Goal: Check status: Check status

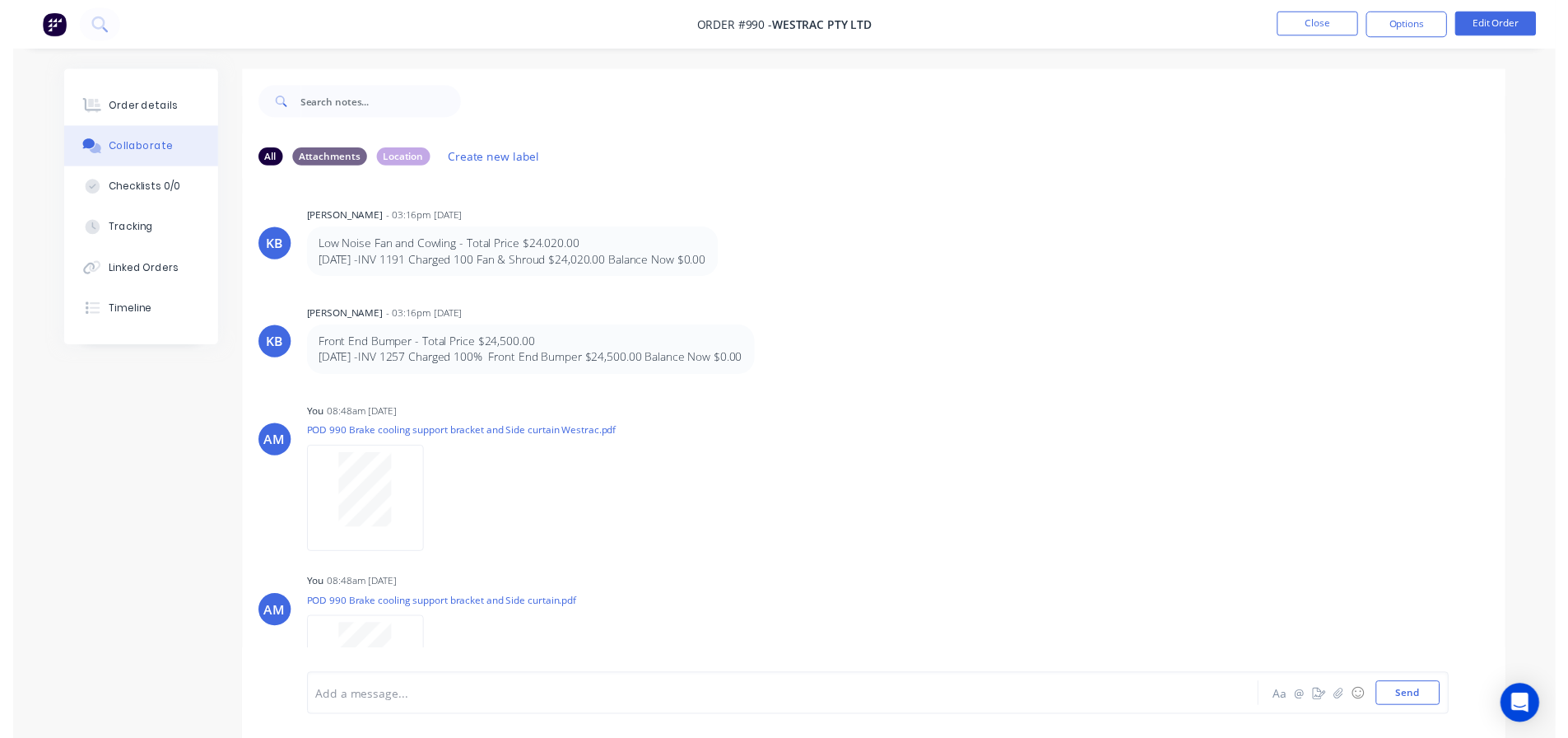
scroll to position [8702, 0]
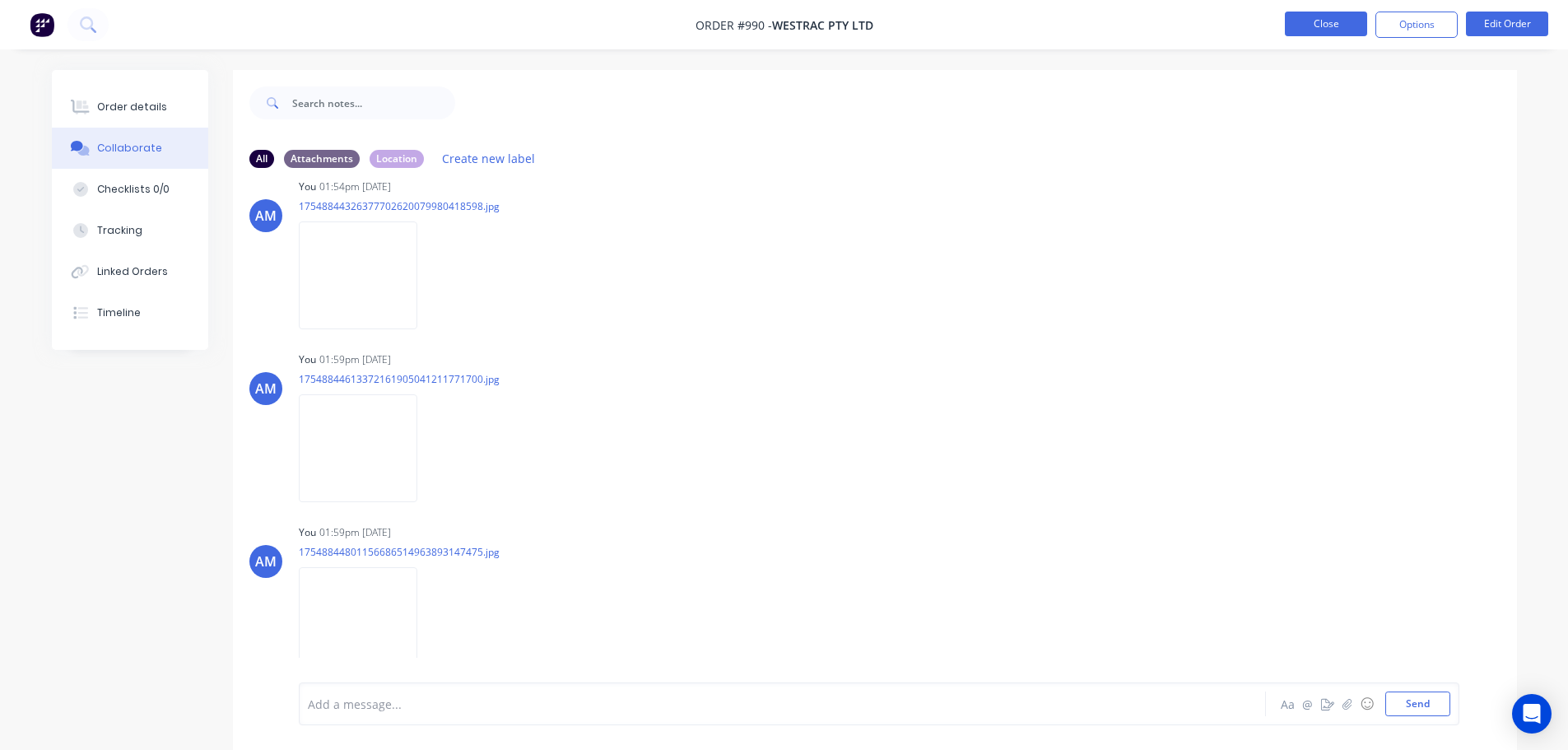
click at [1318, 27] on button "Close" at bounding box center [1326, 23] width 82 height 25
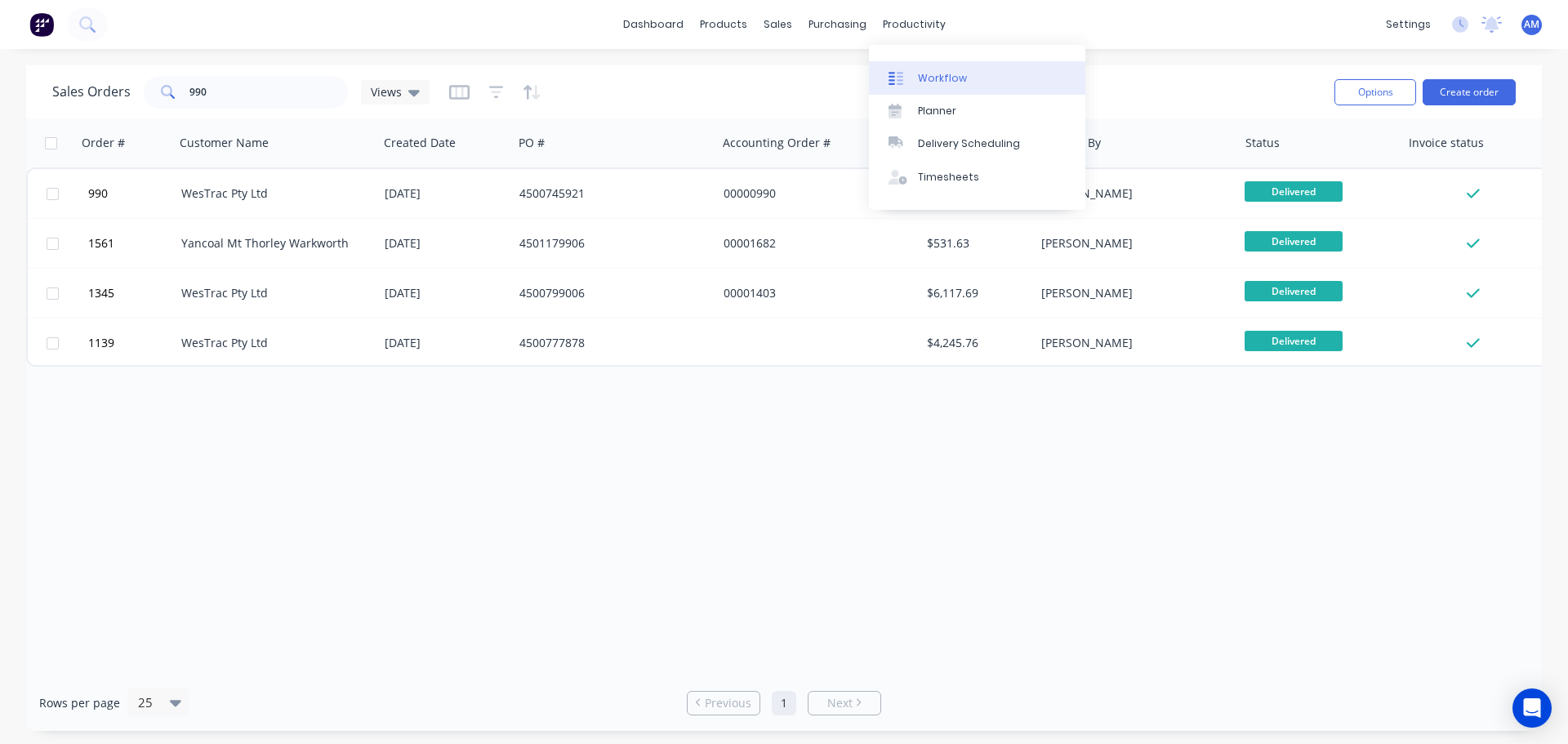
click at [929, 71] on div "Workflow" at bounding box center [942, 78] width 49 height 14
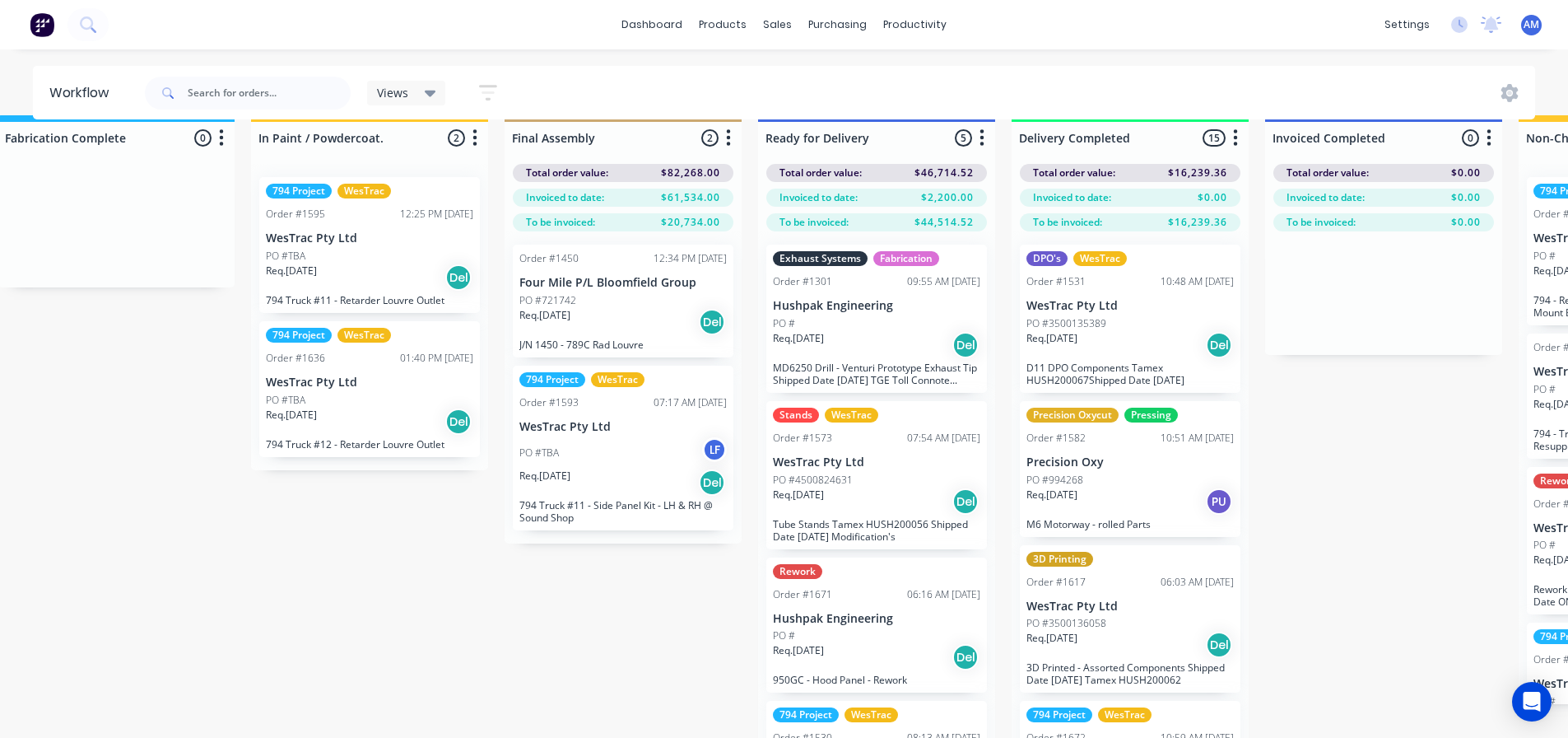
scroll to position [0, 2320]
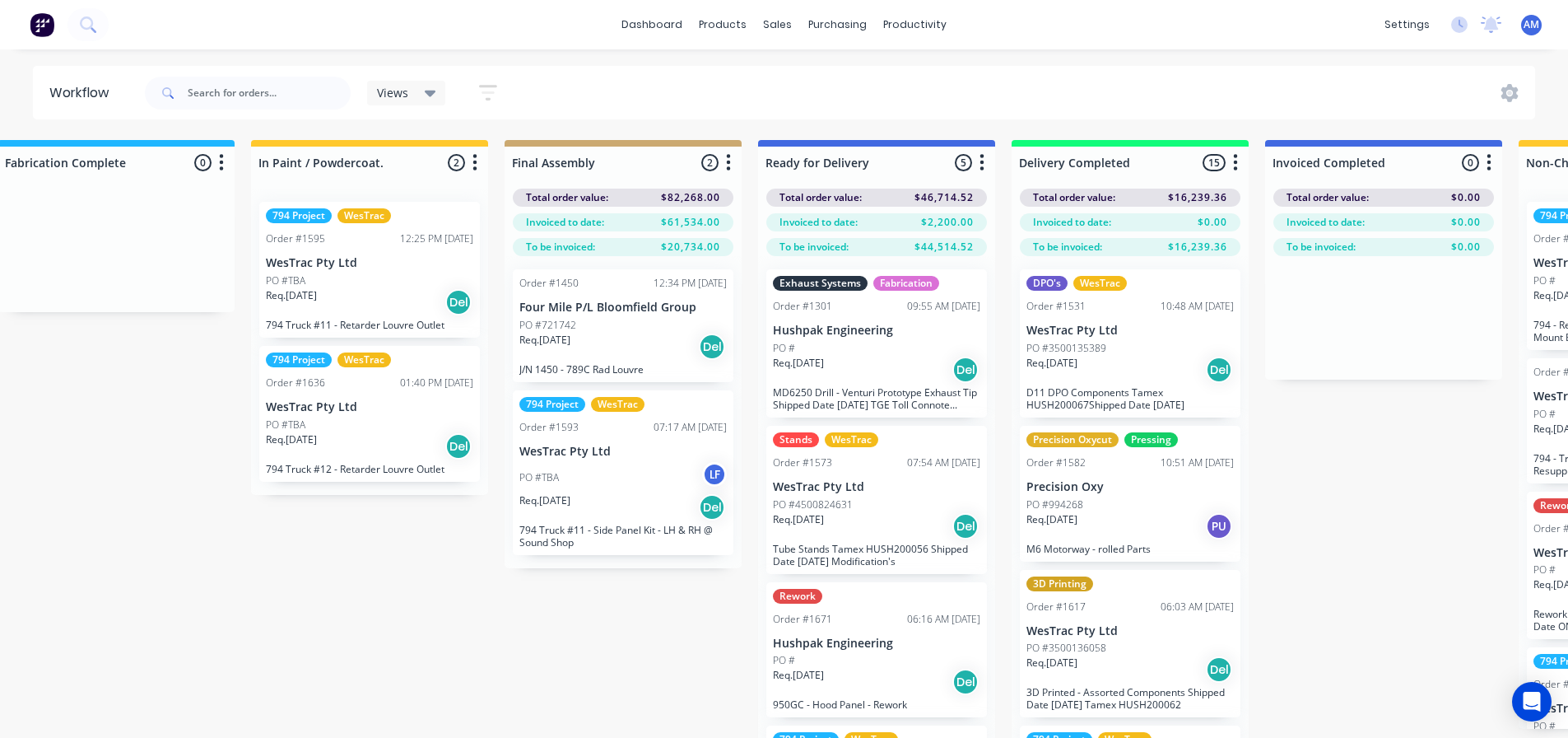
click at [627, 352] on div "Req. 23/07/25 Del" at bounding box center [623, 346] width 208 height 28
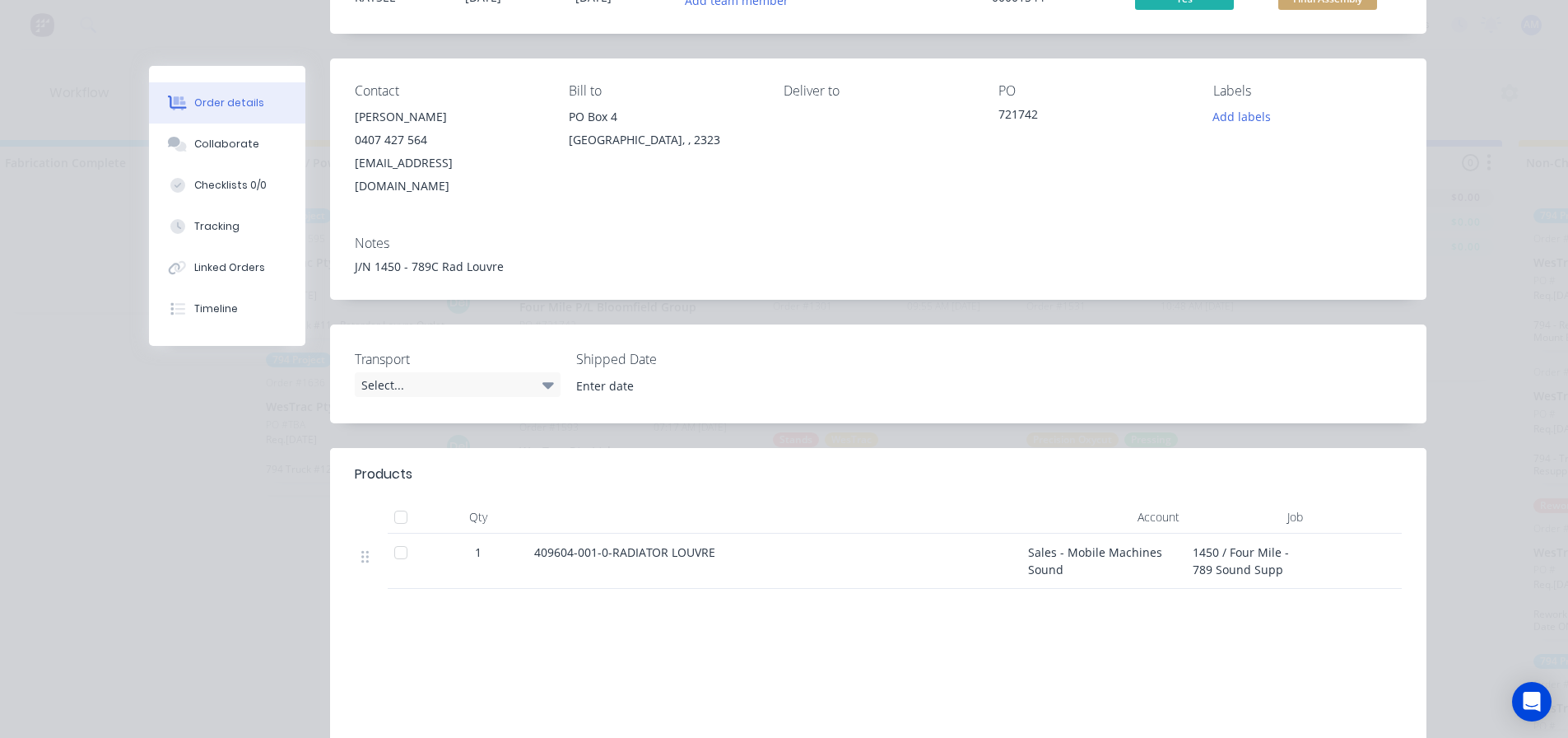
scroll to position [82, 0]
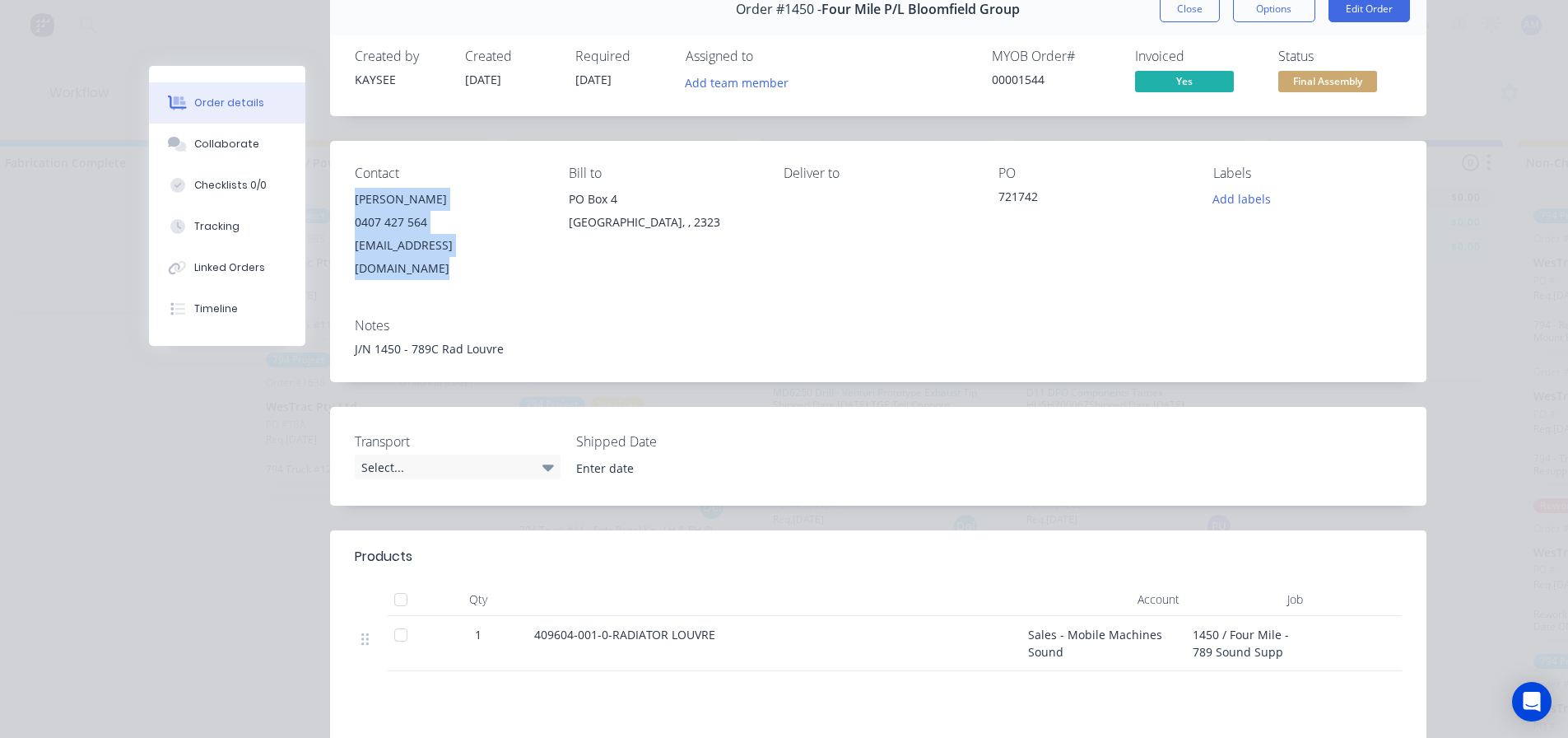
drag, startPoint x: 533, startPoint y: 245, endPoint x: 336, endPoint y: 202, distance: 201.6
click at [336, 202] on div "Contact Tanya Blackhurst 0407 427 564 tblackhurst@bloomcoll.com.au Bill to PO B…" at bounding box center [878, 223] width 1096 height 164
copy div "Tanya Blackhurst 0407 427 564 tblackhurst@bloomcoll.com.au"
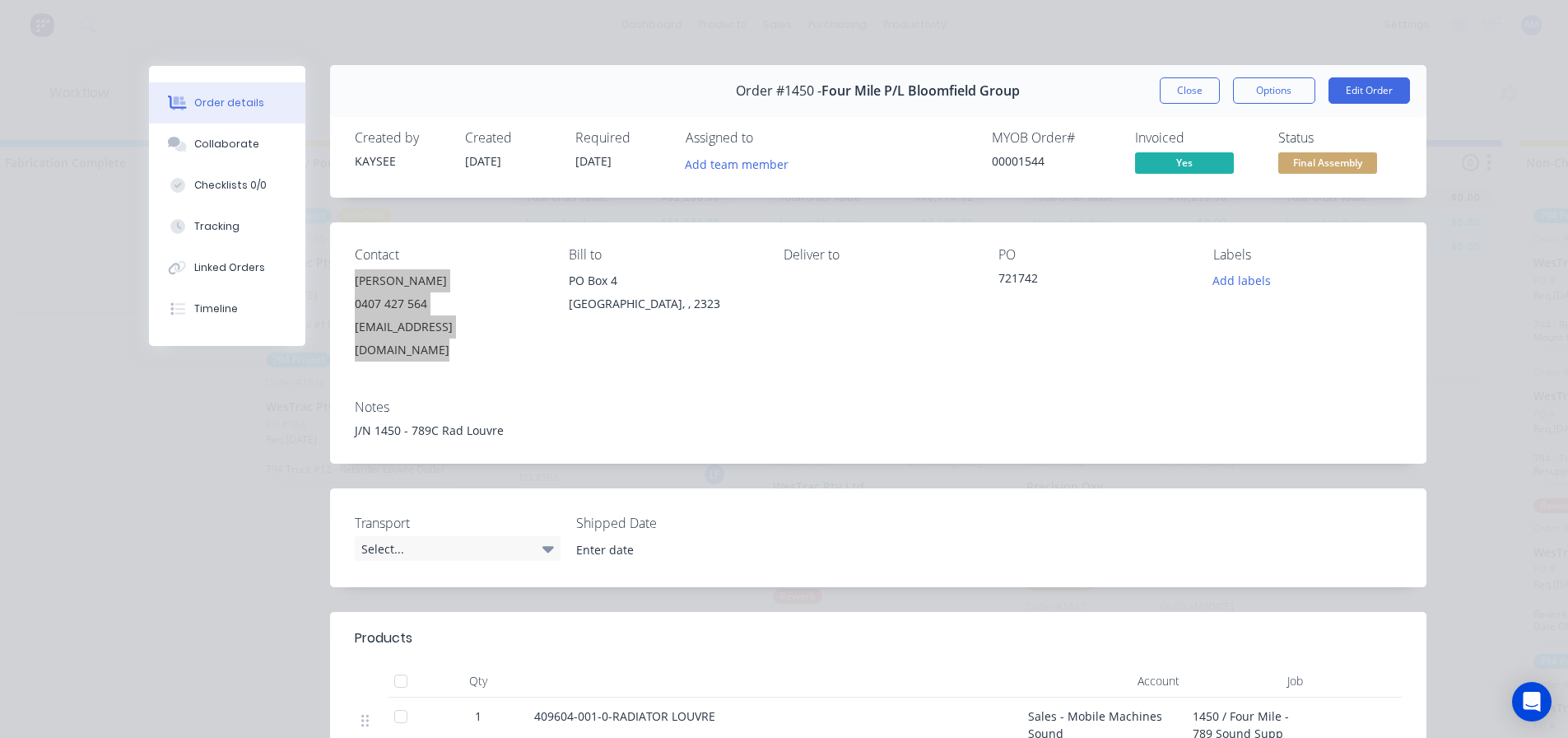
scroll to position [0, 0]
drag, startPoint x: 1035, startPoint y: 277, endPoint x: 987, endPoint y: 276, distance: 48.0
click at [987, 276] on div "Contact Tanya Blackhurst 0407 427 564 tblackhurst@bloomcoll.com.au Bill to PO B…" at bounding box center [878, 305] width 1096 height 164
copy div "721742"
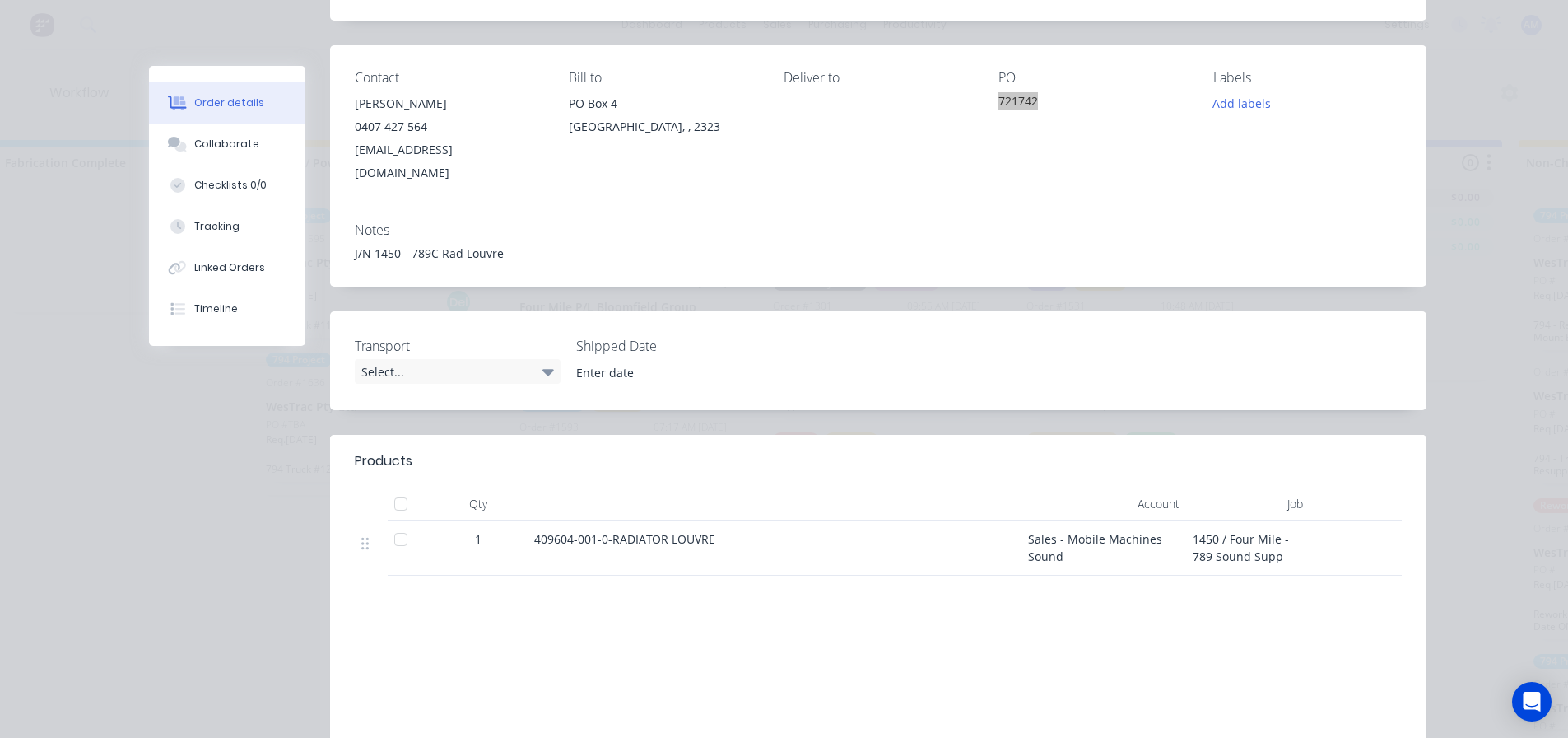
scroll to position [247, 0]
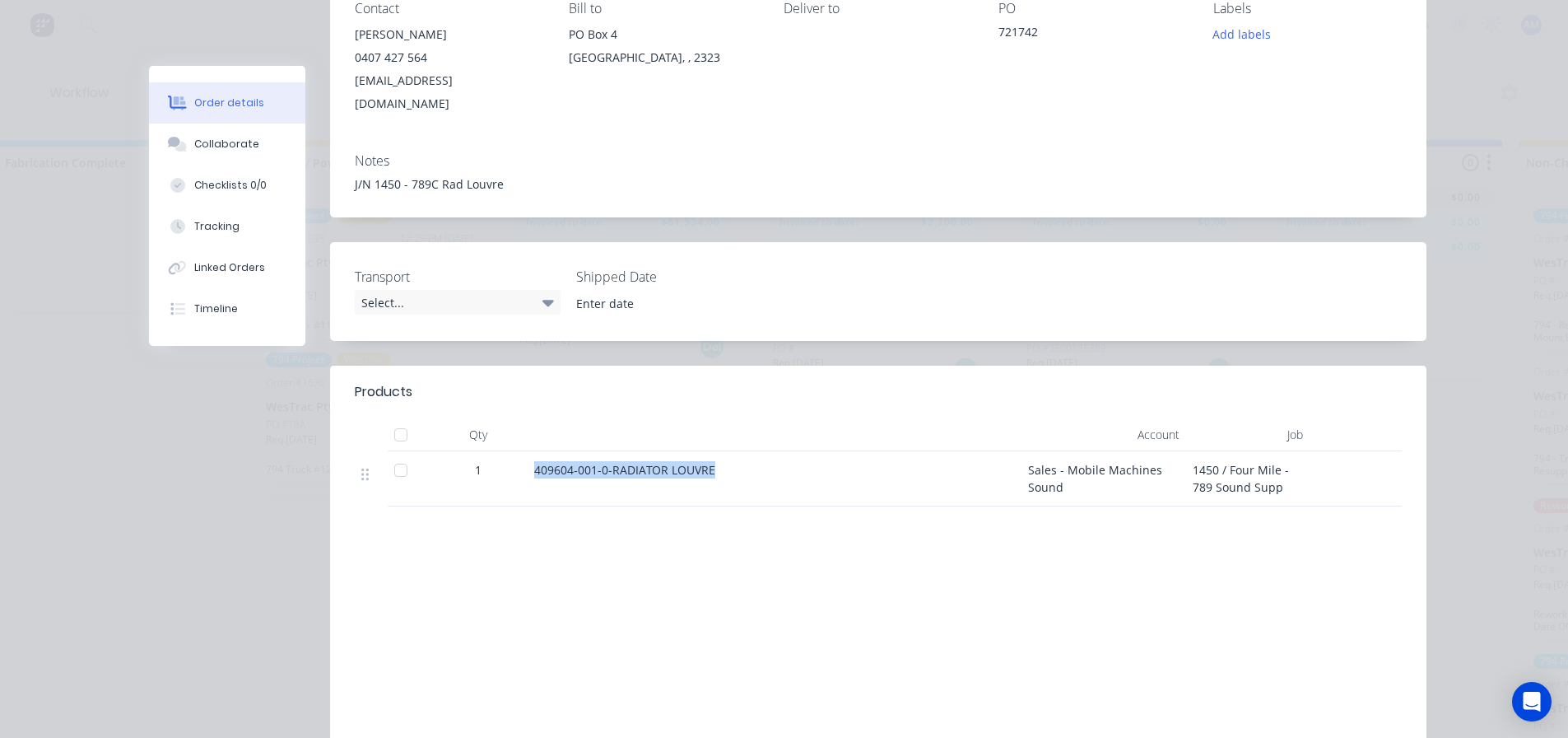
drag, startPoint x: 715, startPoint y: 448, endPoint x: 520, endPoint y: 448, distance: 195.0
click at [520, 452] on div "1 409604-001-0-RADIATOR LOUVRE Sales - Mobile Machines Sound 1450 / Four Mile -…" at bounding box center [878, 479] width 1047 height 56
copy div "409604-001-0-RADIATOR LOUVRE"
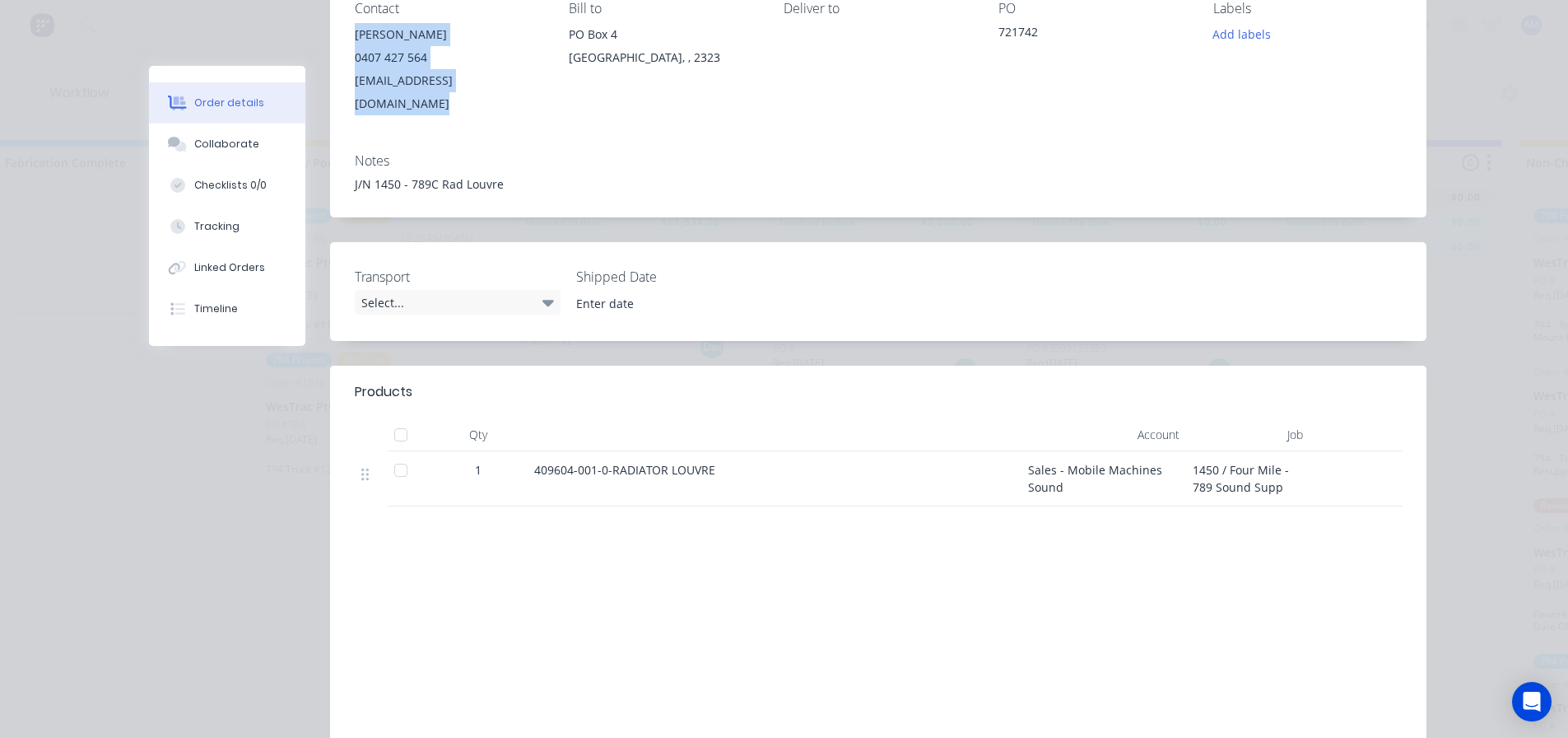
drag, startPoint x: 525, startPoint y: 86, endPoint x: 345, endPoint y: 33, distance: 187.6
click at [345, 33] on div "Contact Tanya Blackhurst 0407 427 564 tblackhurst@bloomcoll.com.au Bill to PO B…" at bounding box center [878, 58] width 1096 height 164
copy div "Tanya Blackhurst 0407 427 564 tblackhurst@bloomcoll.com.au"
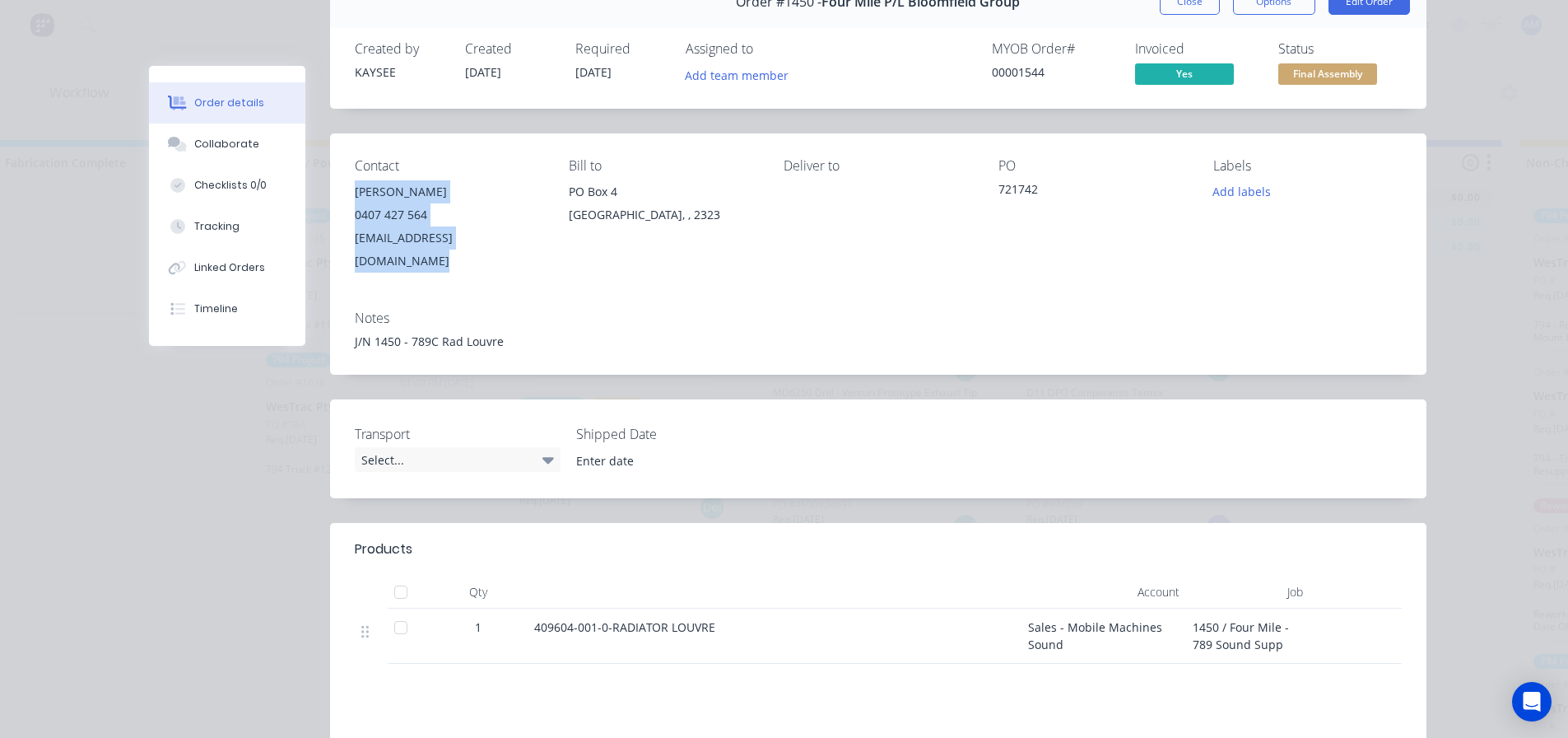
scroll to position [0, 0]
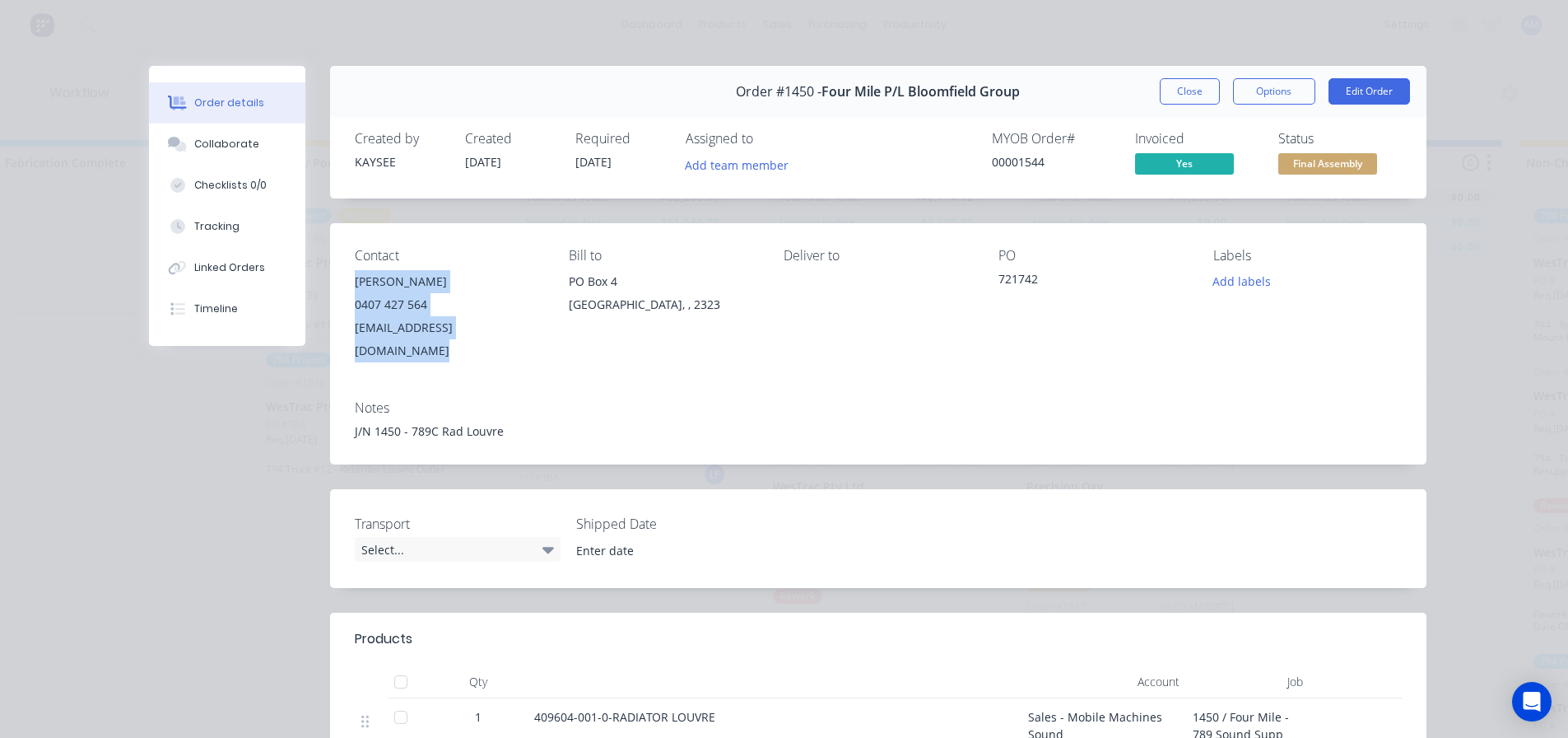
drag, startPoint x: 1188, startPoint y: 92, endPoint x: 1179, endPoint y: 97, distance: 10.3
click at [1188, 92] on button "Close" at bounding box center [1190, 91] width 60 height 27
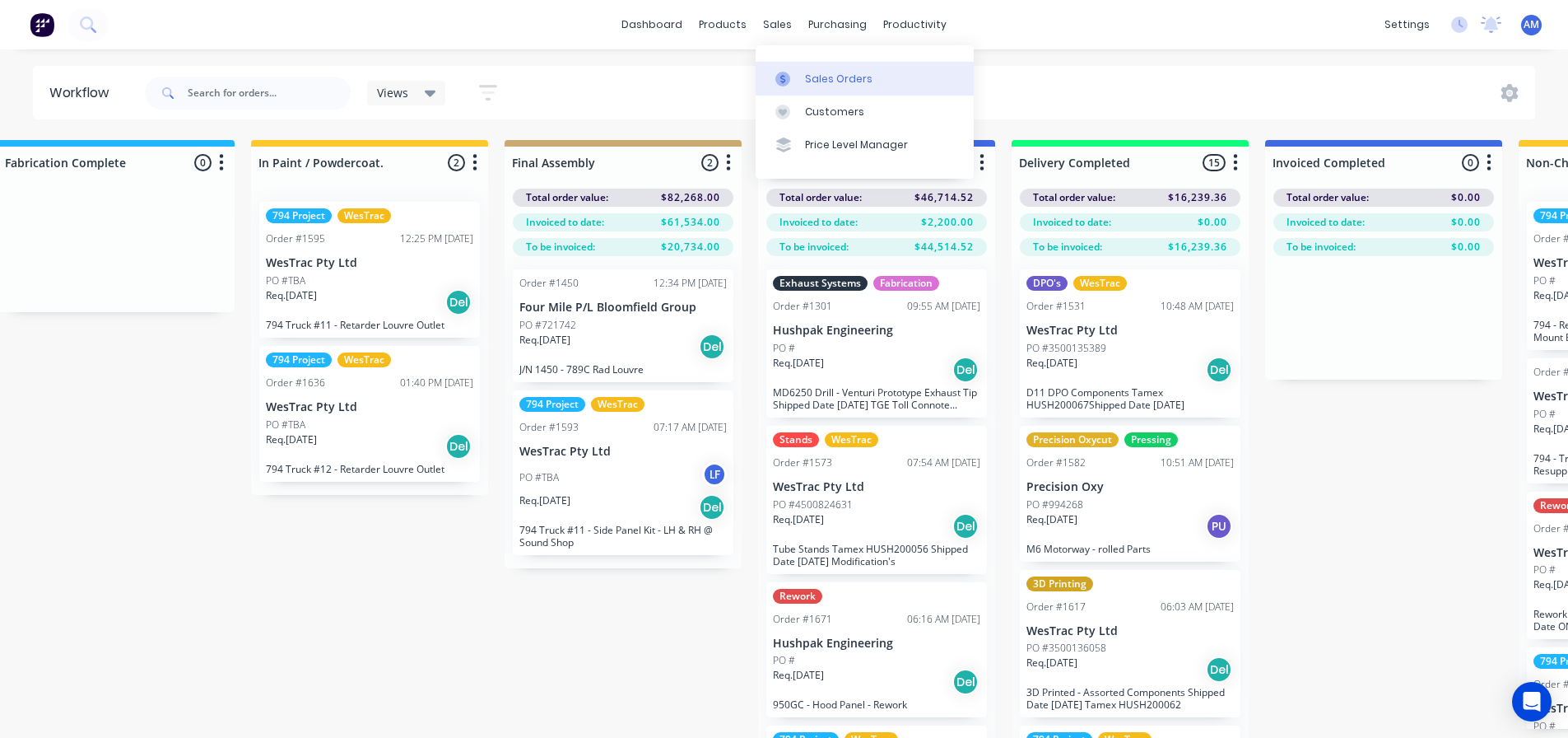
click at [826, 78] on div "Sales Orders" at bounding box center [839, 79] width 68 height 15
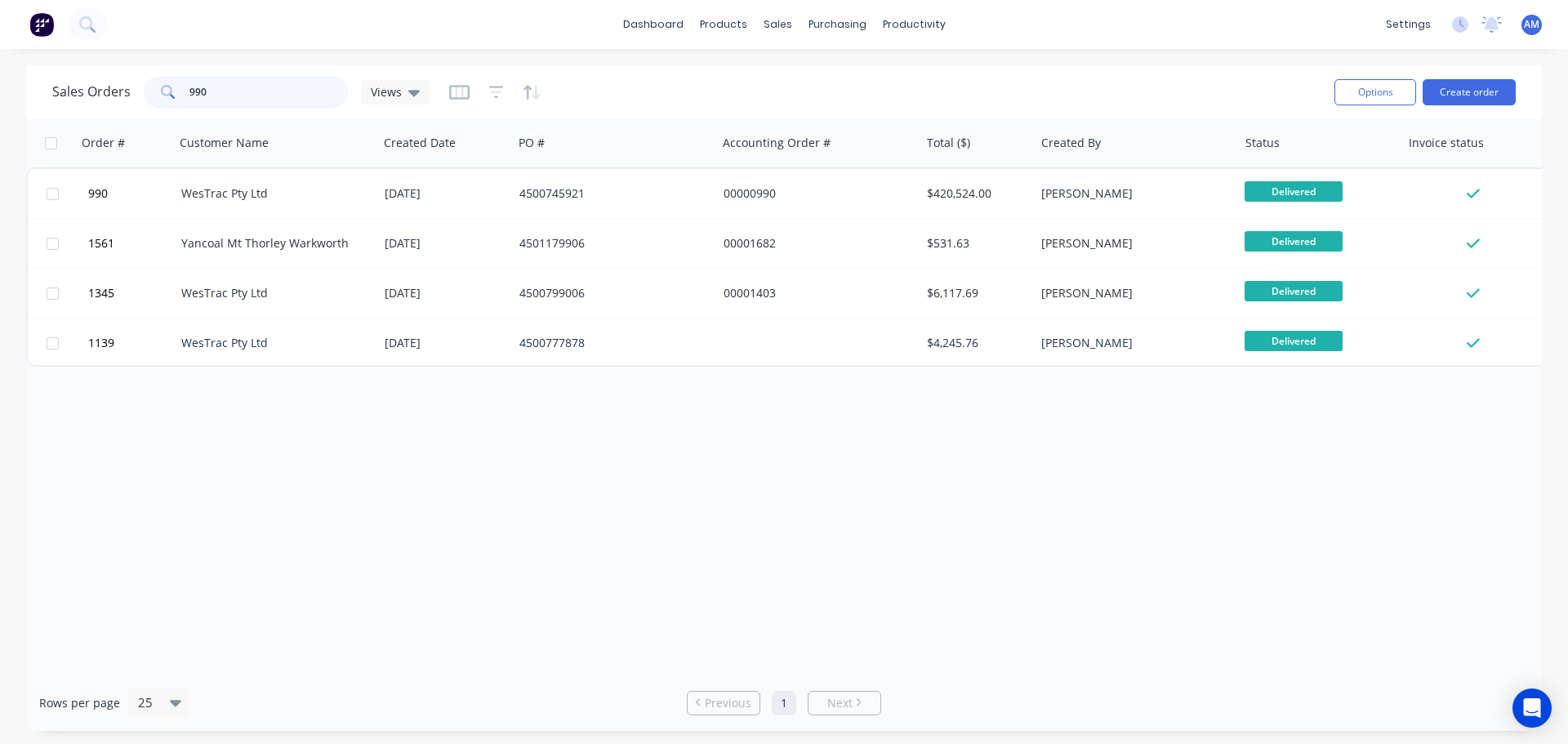
drag, startPoint x: 240, startPoint y: 106, endPoint x: 134, endPoint y: 98, distance: 106.3
click at [135, 98] on div "Sales Orders 990 Views" at bounding box center [241, 92] width 377 height 33
click at [854, 76] on div "Purchase Orders" at bounding box center [890, 78] width 86 height 14
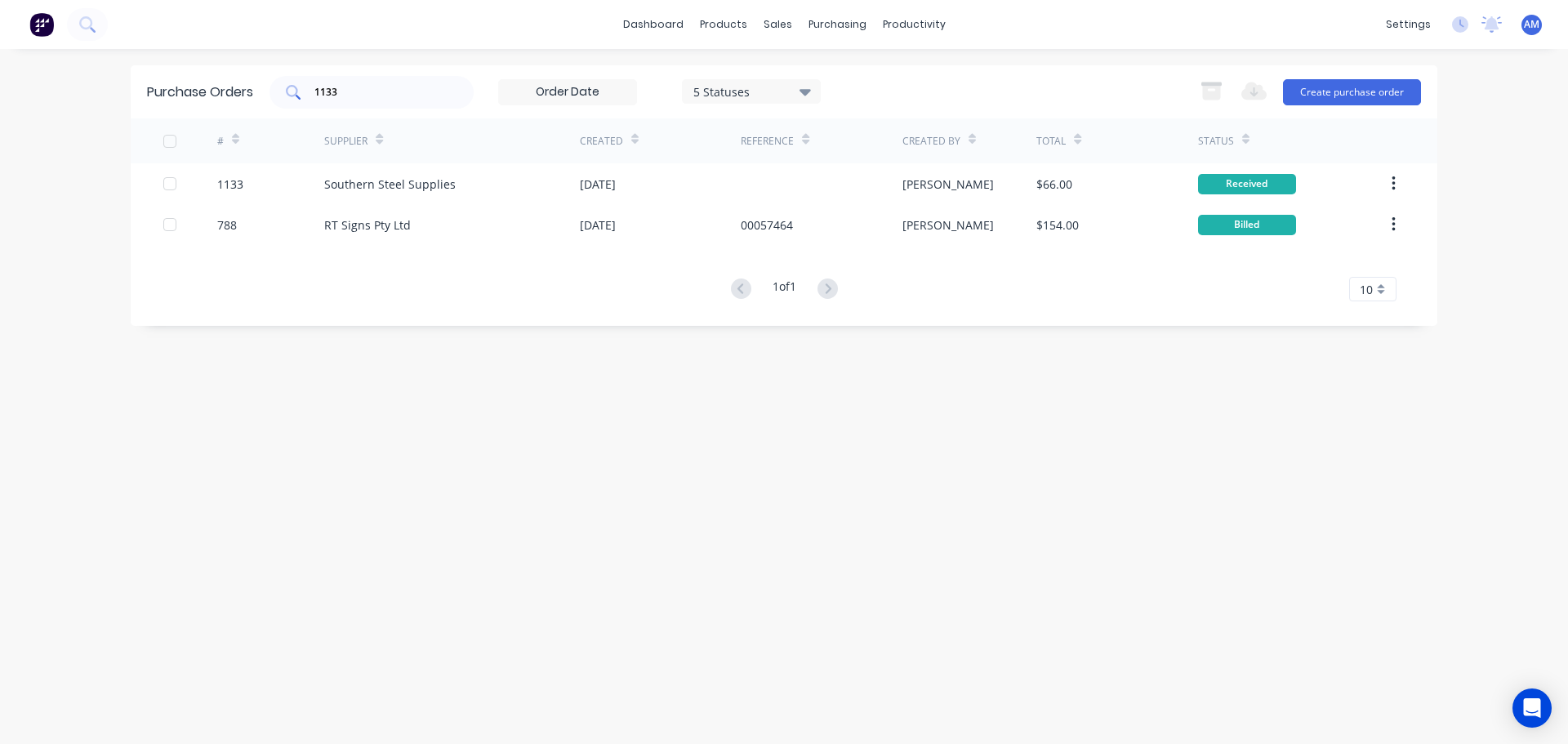
drag, startPoint x: 371, startPoint y: 91, endPoint x: 274, endPoint y: 95, distance: 97.1
click at [276, 95] on div "1133" at bounding box center [371, 92] width 204 height 33
type input "1103"
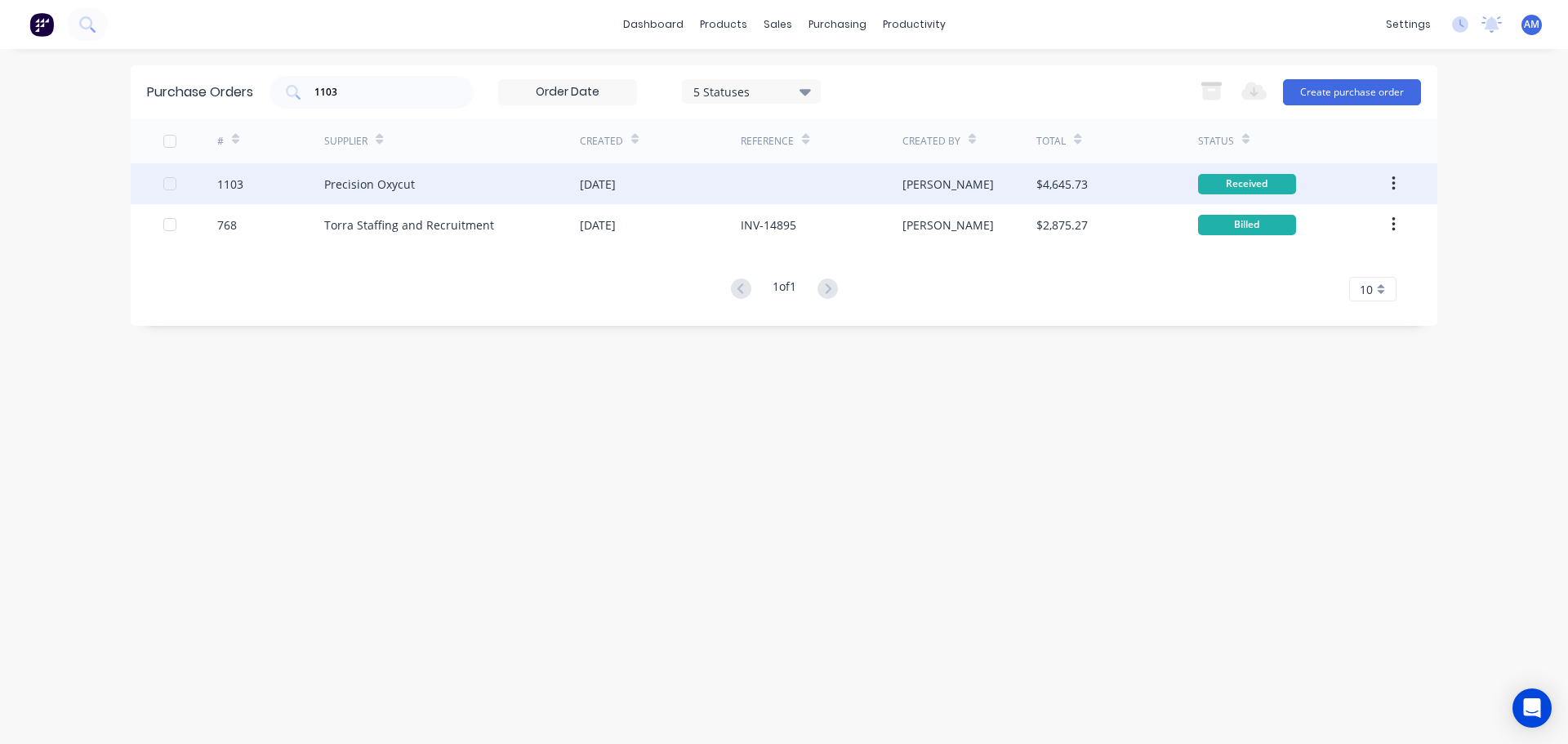
click at [525, 175] on div "Precision Oxycut" at bounding box center [451, 184] width 255 height 41
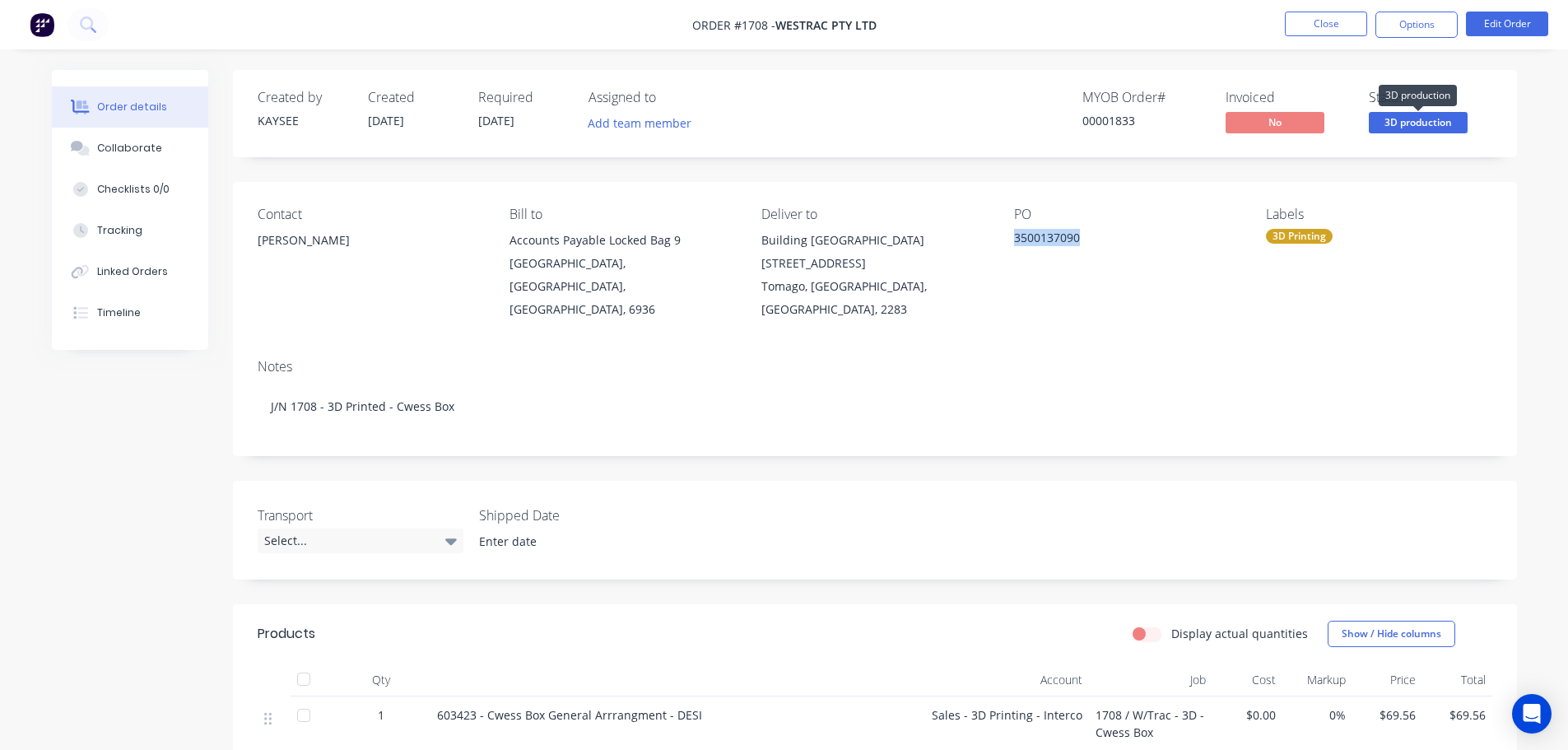
click at [1404, 126] on span "3D production" at bounding box center [1418, 122] width 99 height 21
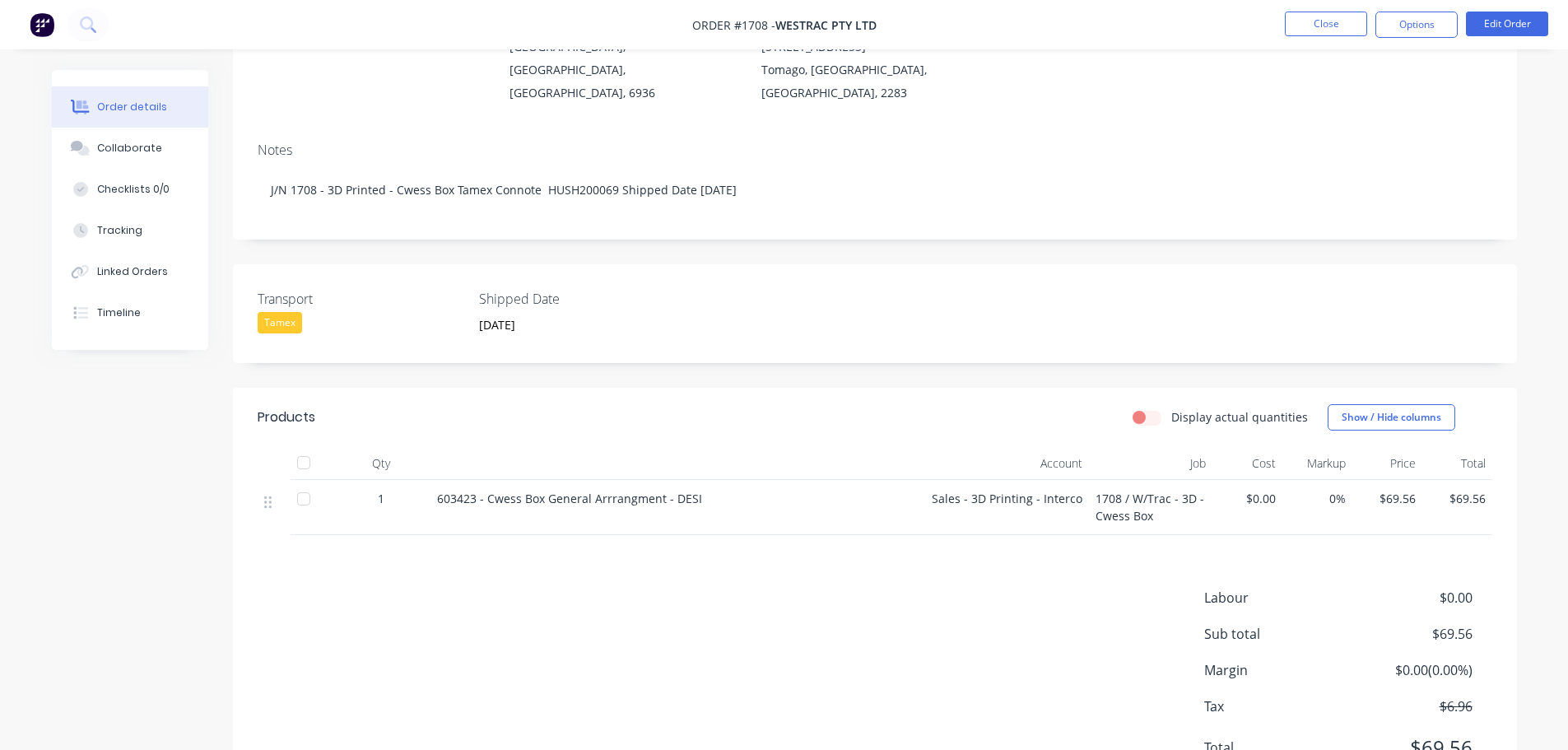
scroll to position [272, 0]
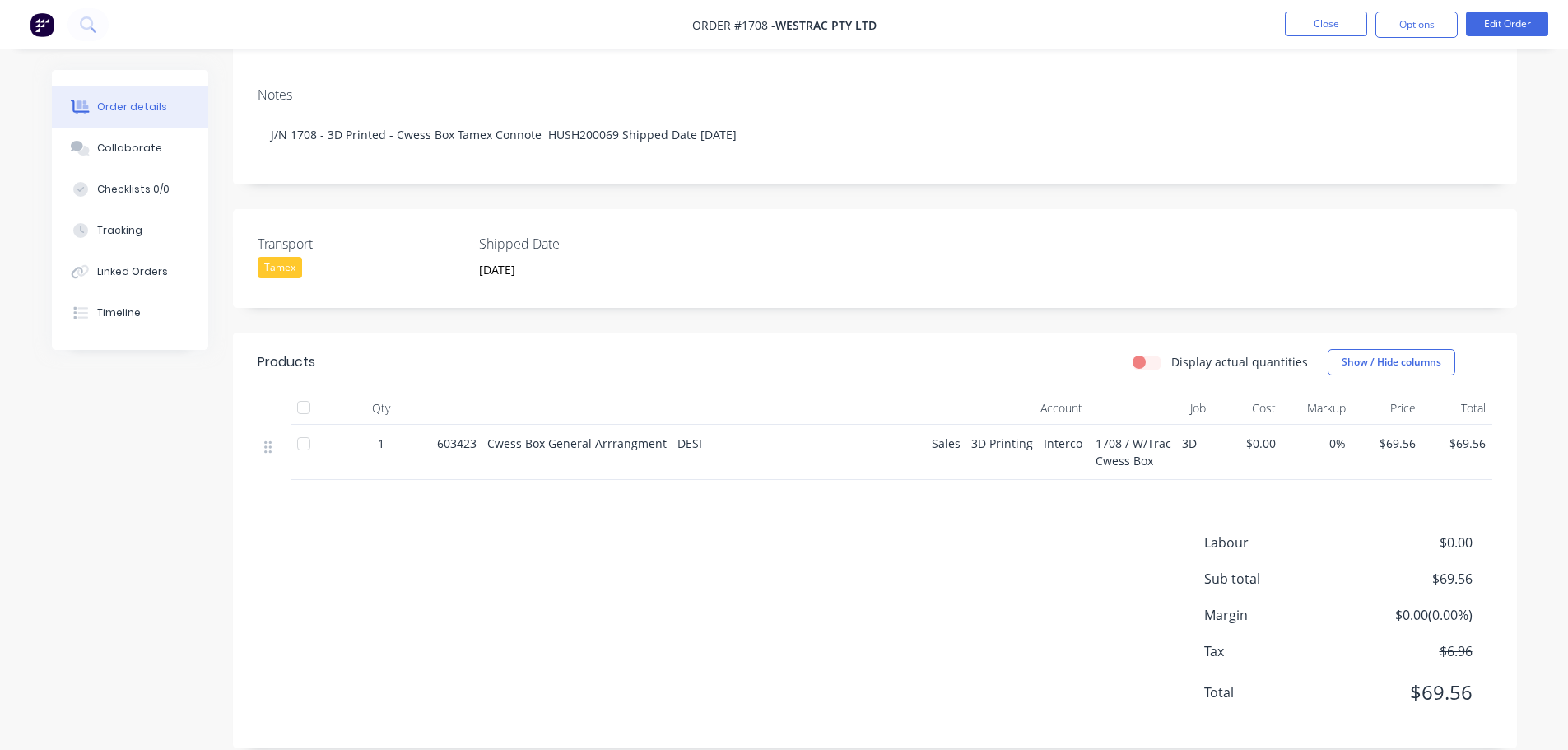
click at [298, 391] on div at bounding box center [304, 407] width 33 height 33
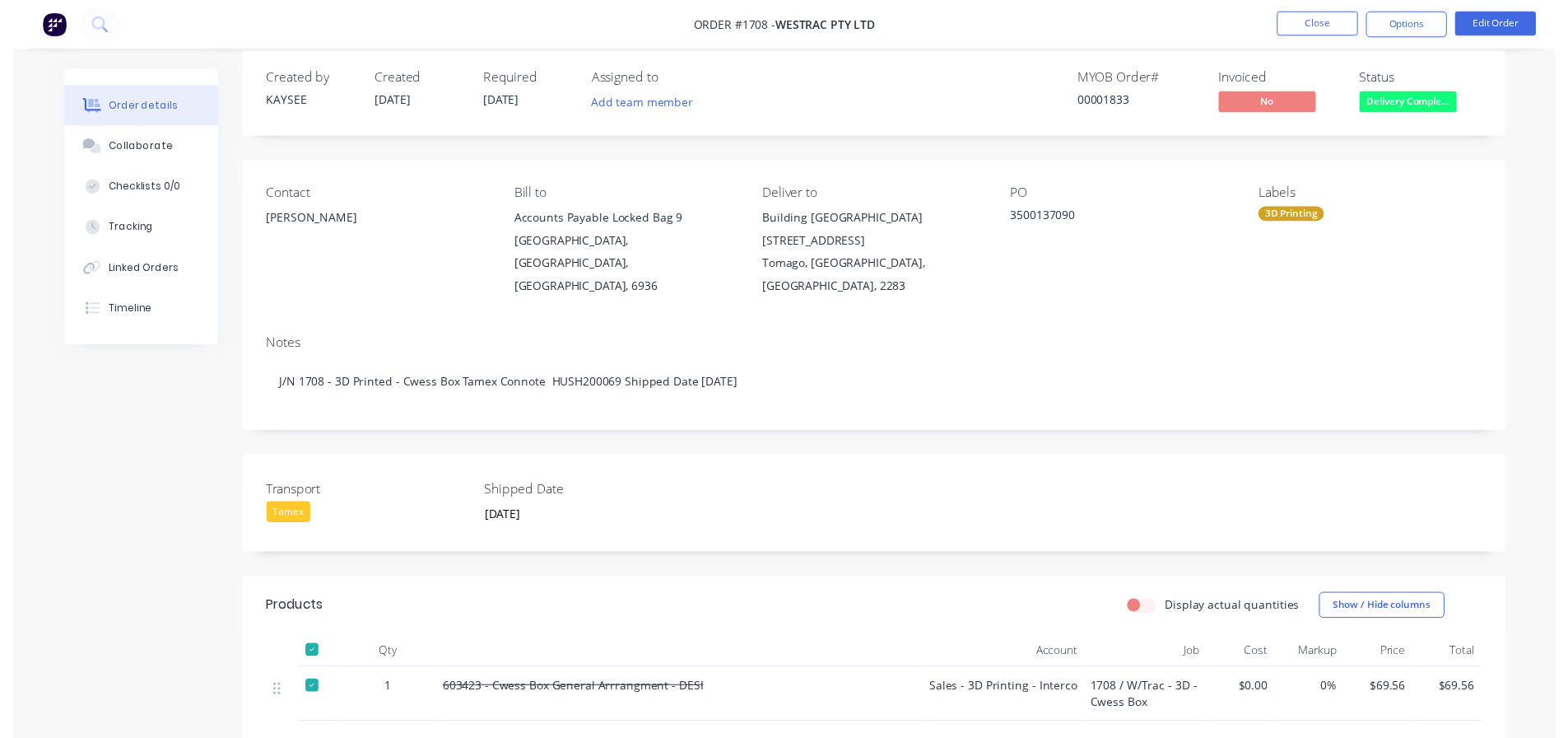
scroll to position [0, 0]
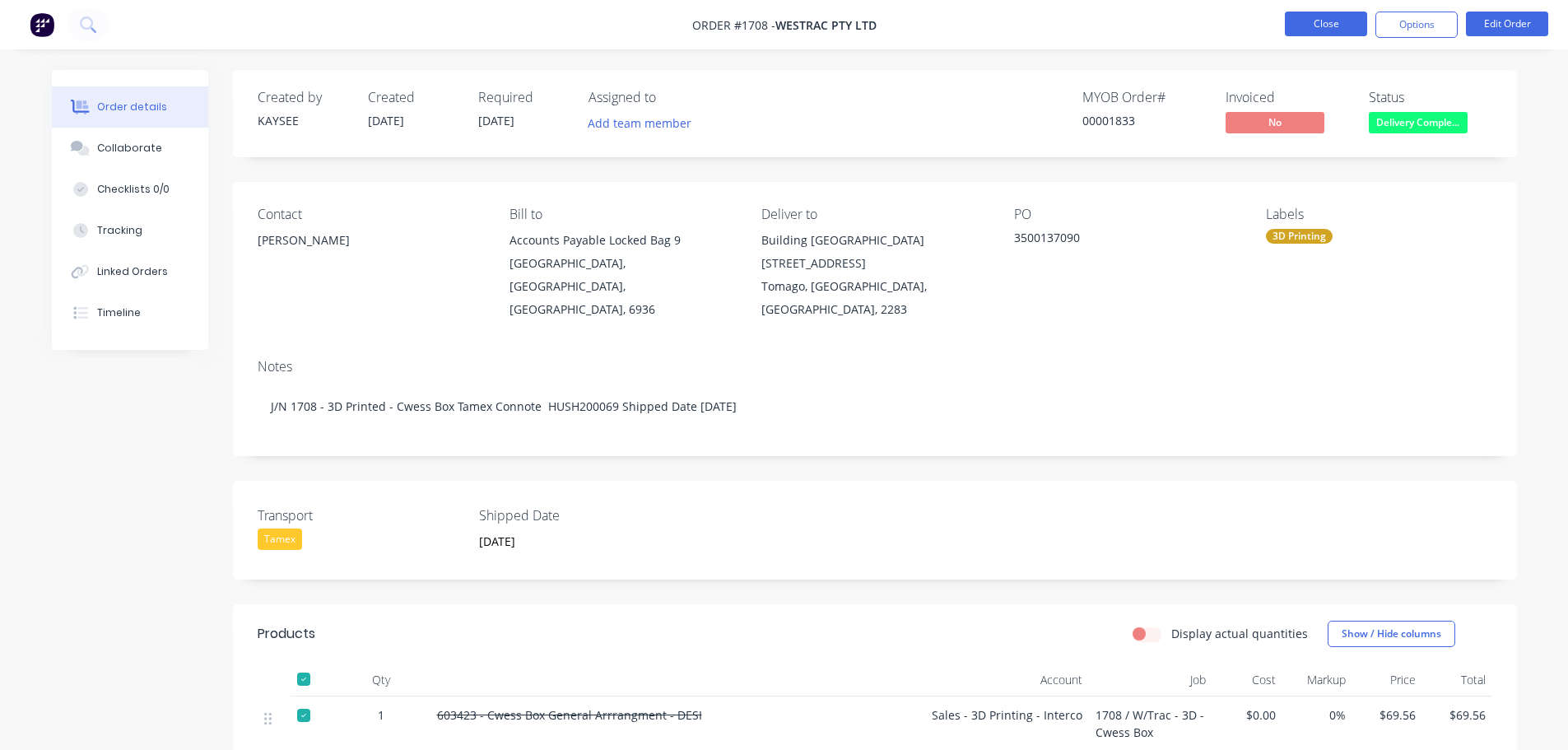
click at [1309, 30] on button "Close" at bounding box center [1326, 23] width 82 height 25
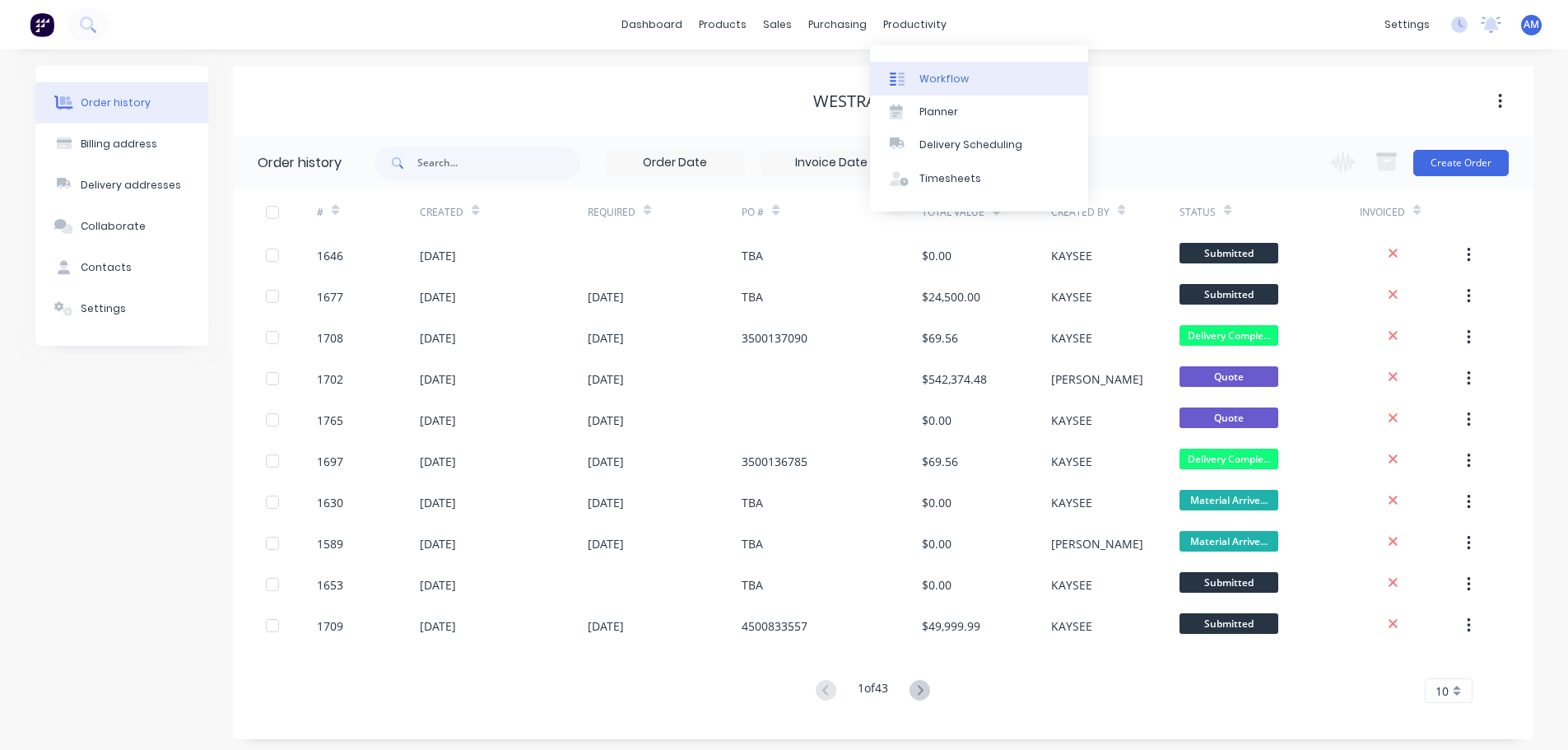
click at [955, 78] on div "Workflow" at bounding box center [944, 79] width 50 height 15
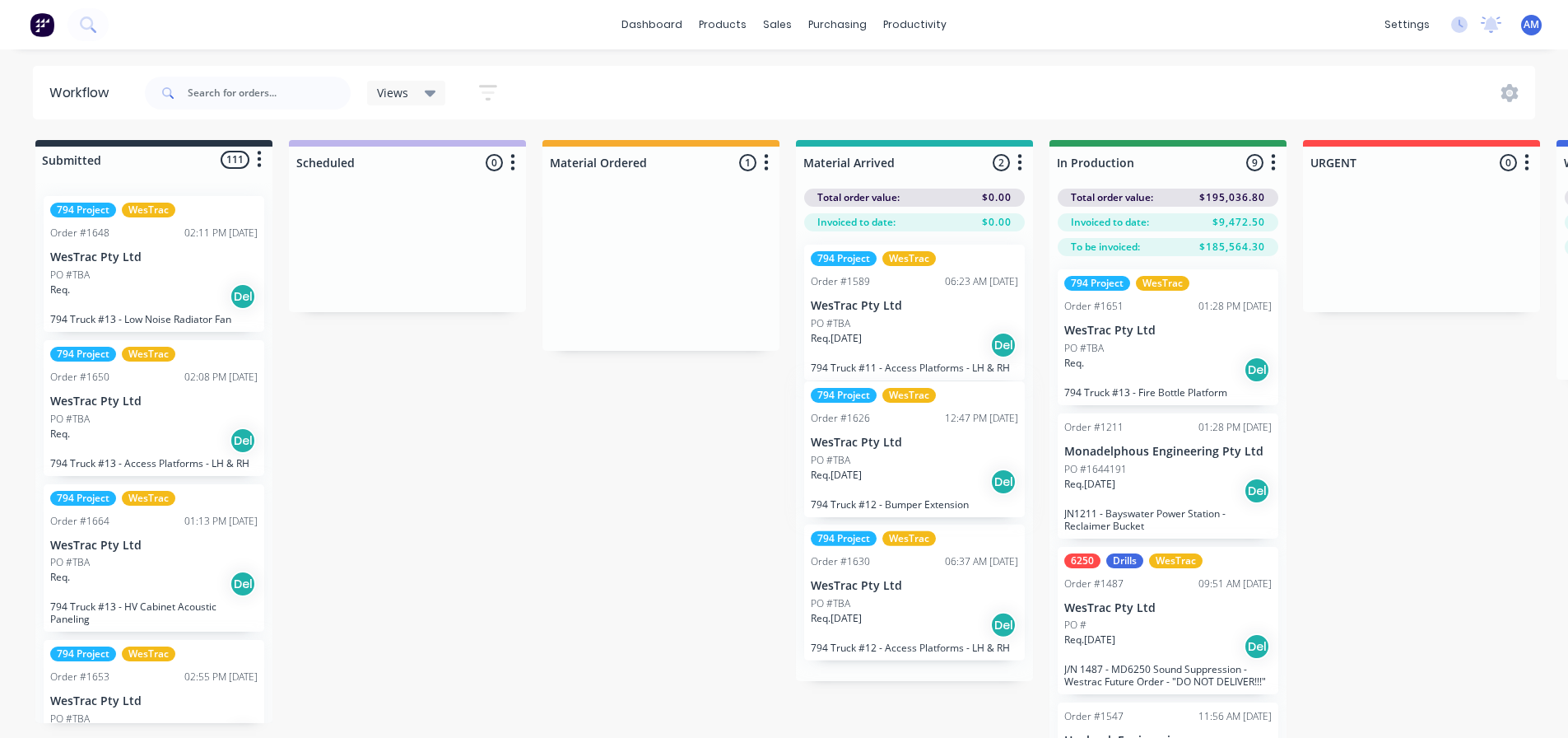
drag, startPoint x: 638, startPoint y: 264, endPoint x: 899, endPoint y: 448, distance: 319.3
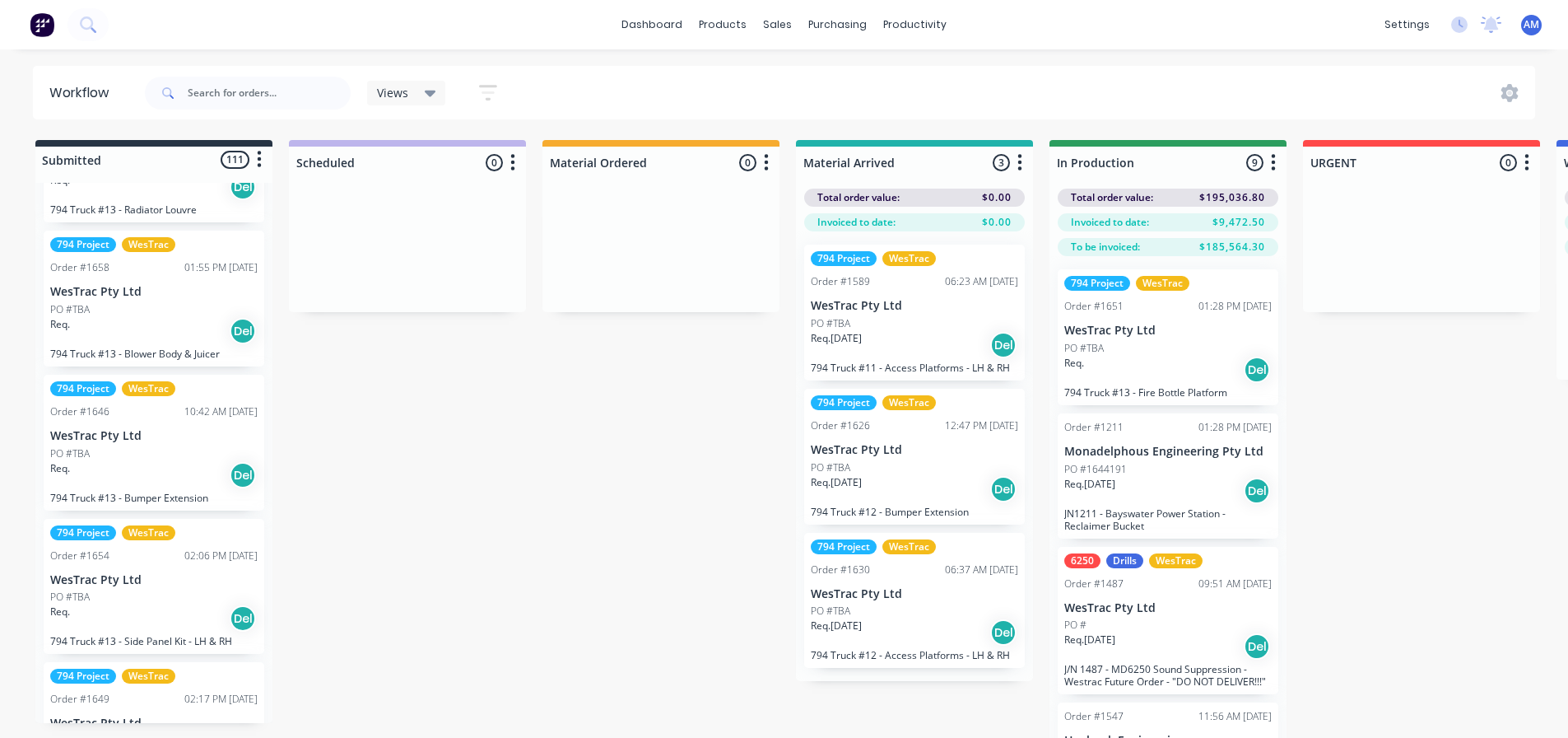
scroll to position [1482, 0]
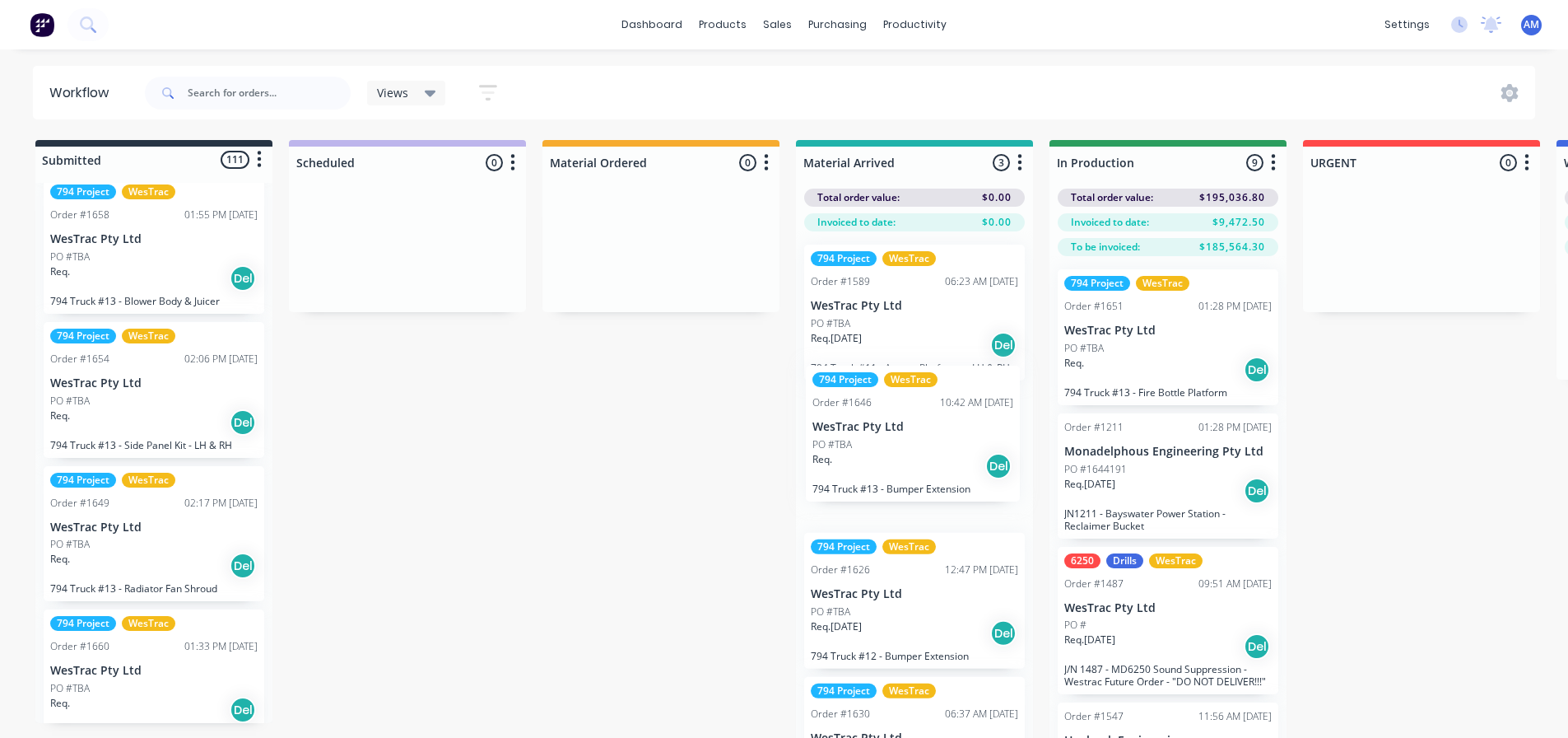
drag, startPoint x: 121, startPoint y: 393, endPoint x: 896, endPoint y: 441, distance: 776.5
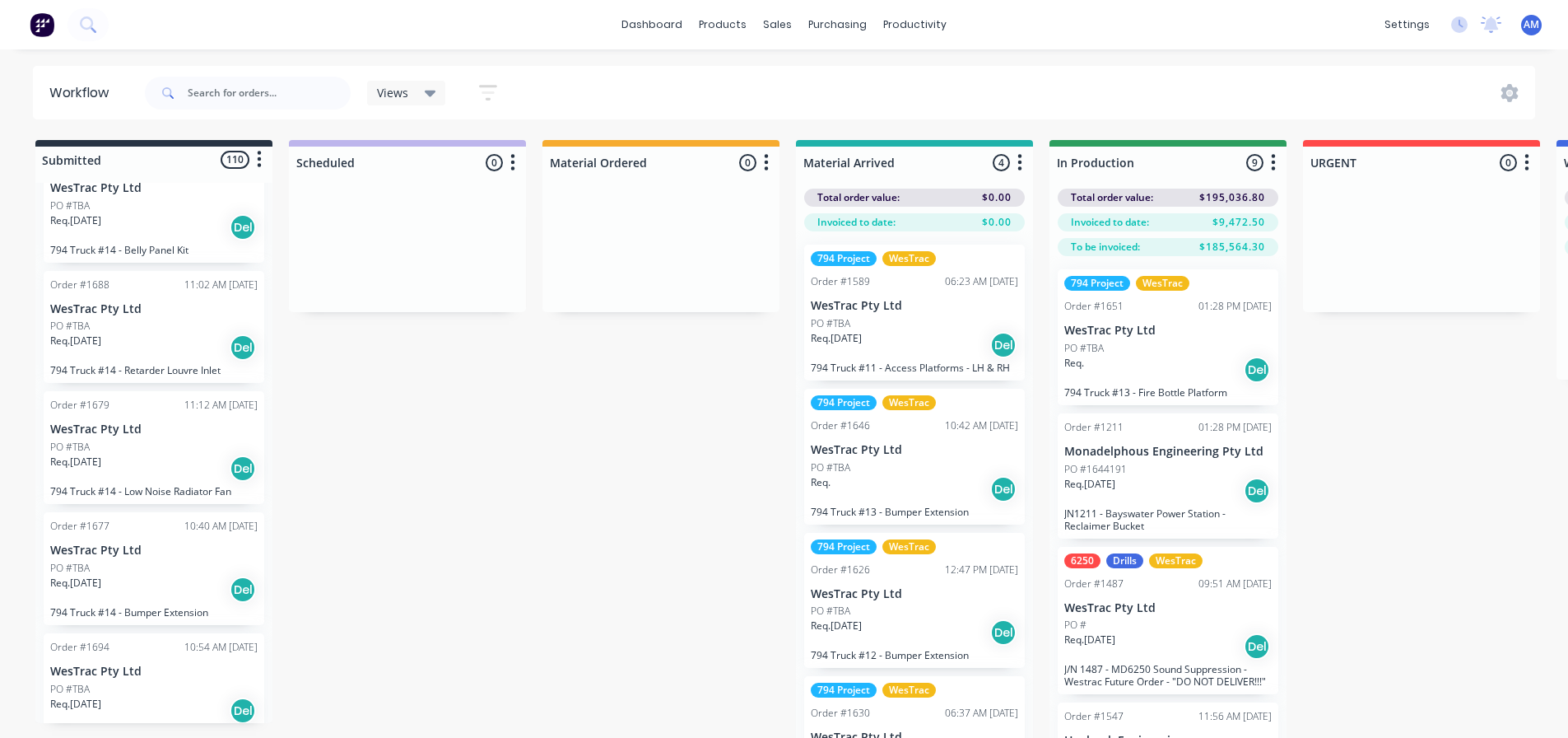
scroll to position [4940, 0]
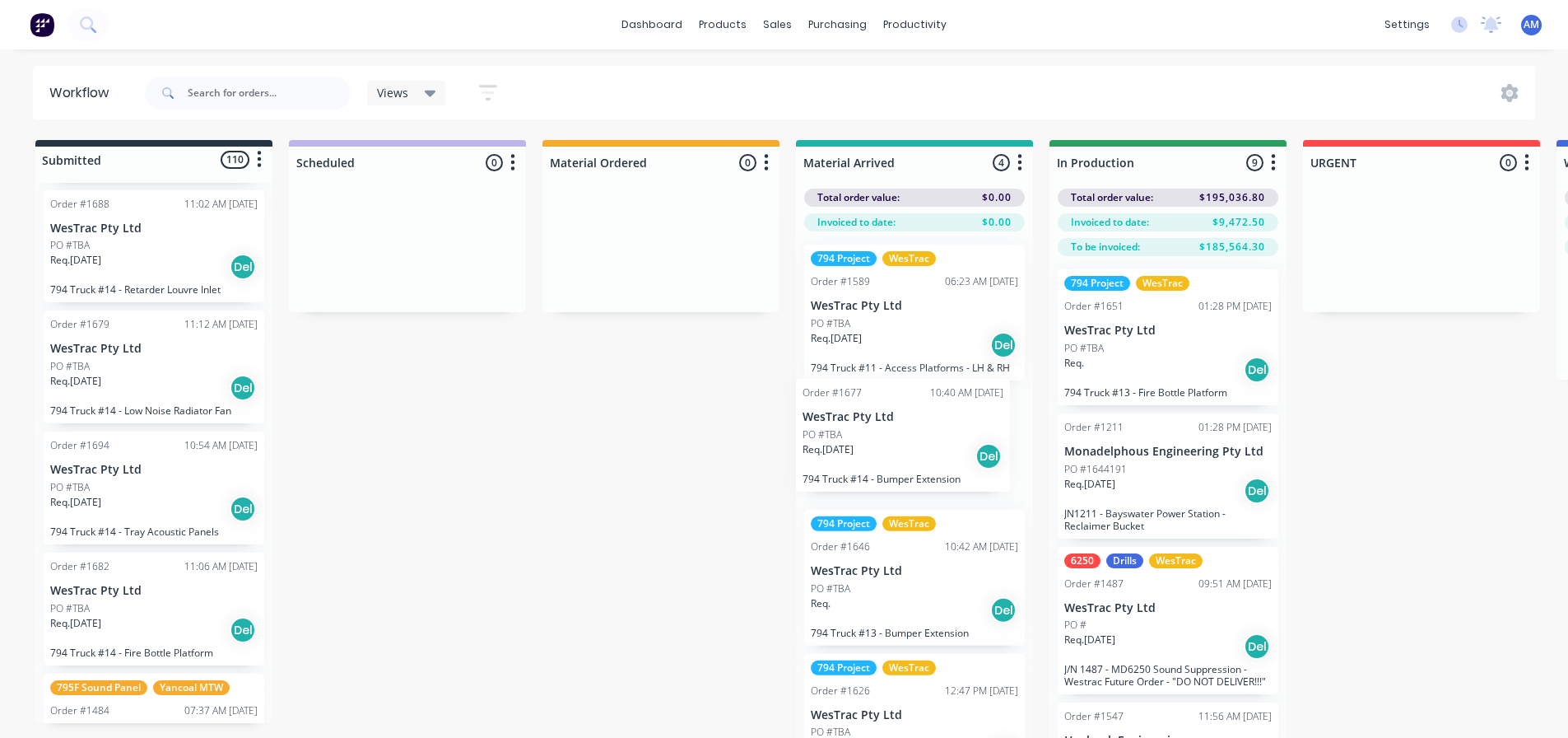
drag, startPoint x: 114, startPoint y: 505, endPoint x: 873, endPoint y: 441, distance: 761.7
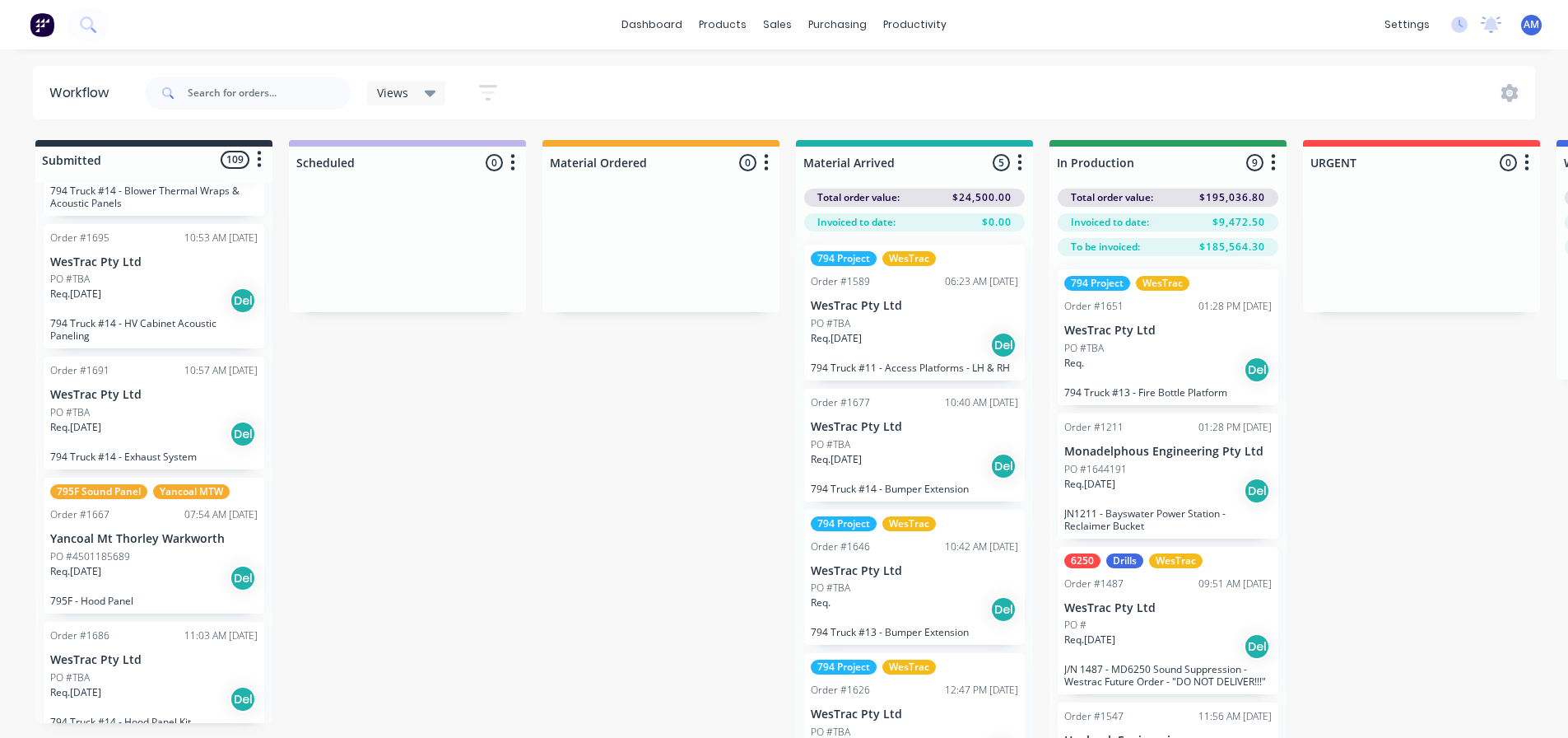
scroll to position [3870, 0]
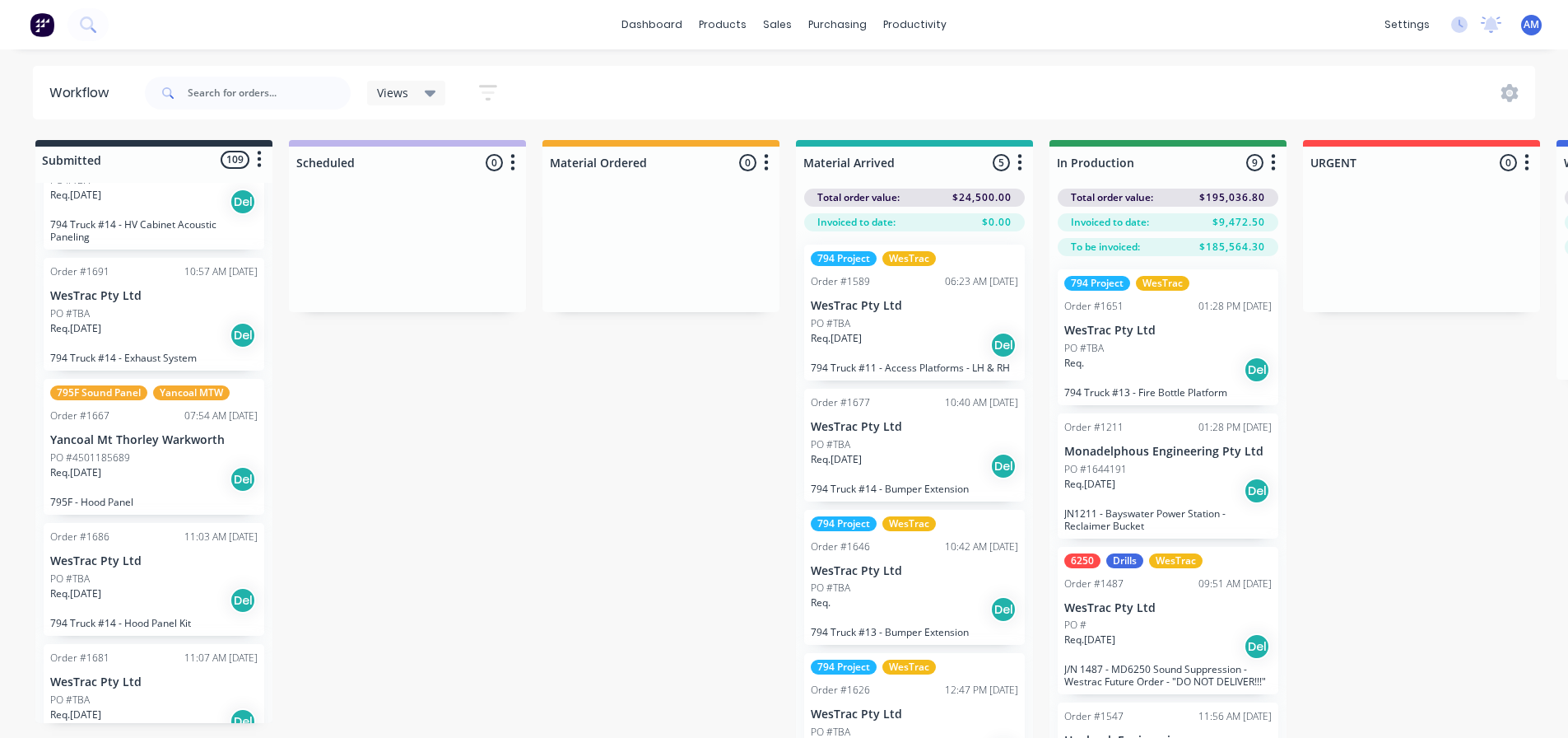
click at [161, 489] on div "Req. 29/07/25 Del" at bounding box center [154, 479] width 208 height 28
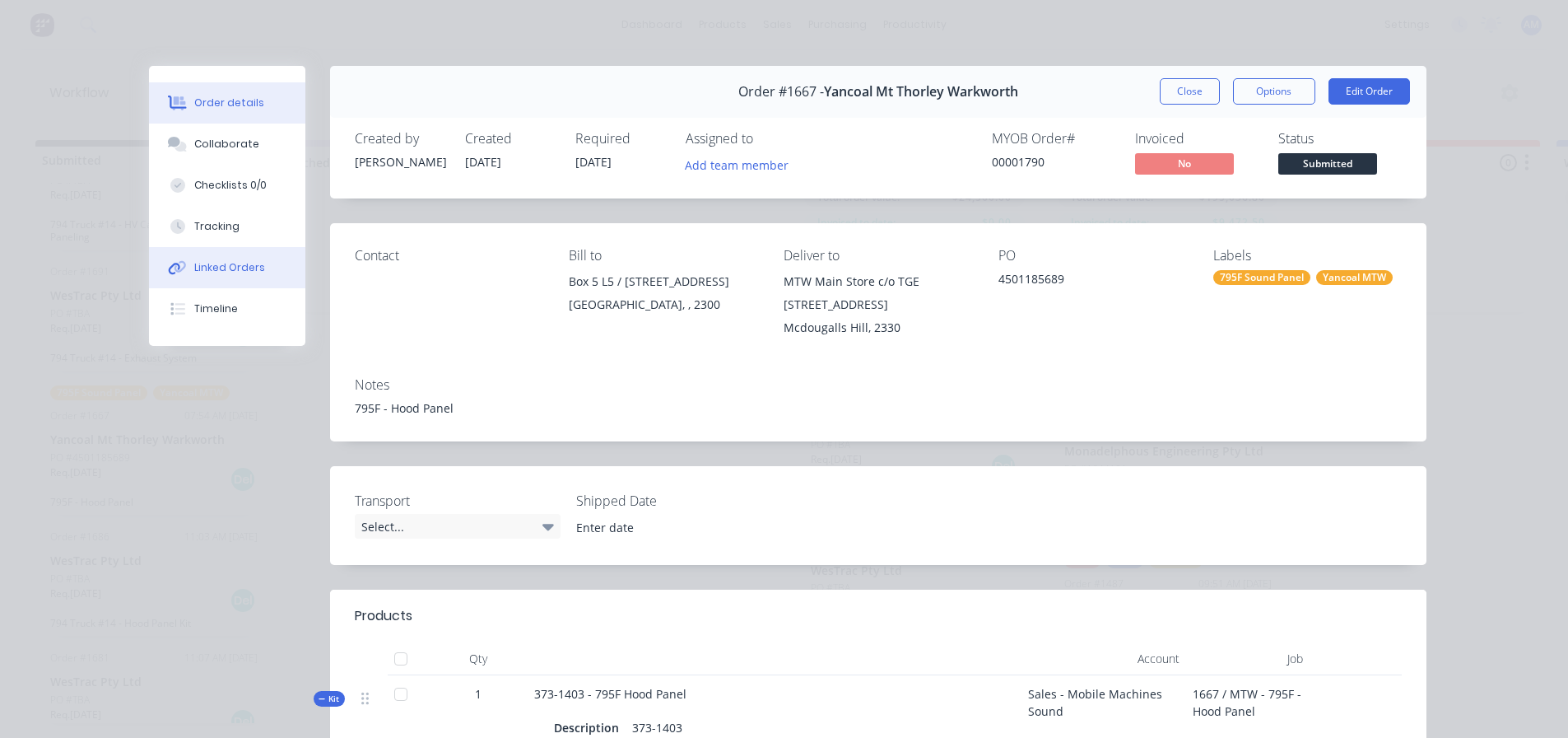
click at [241, 263] on div "Linked Orders" at bounding box center [229, 267] width 71 height 15
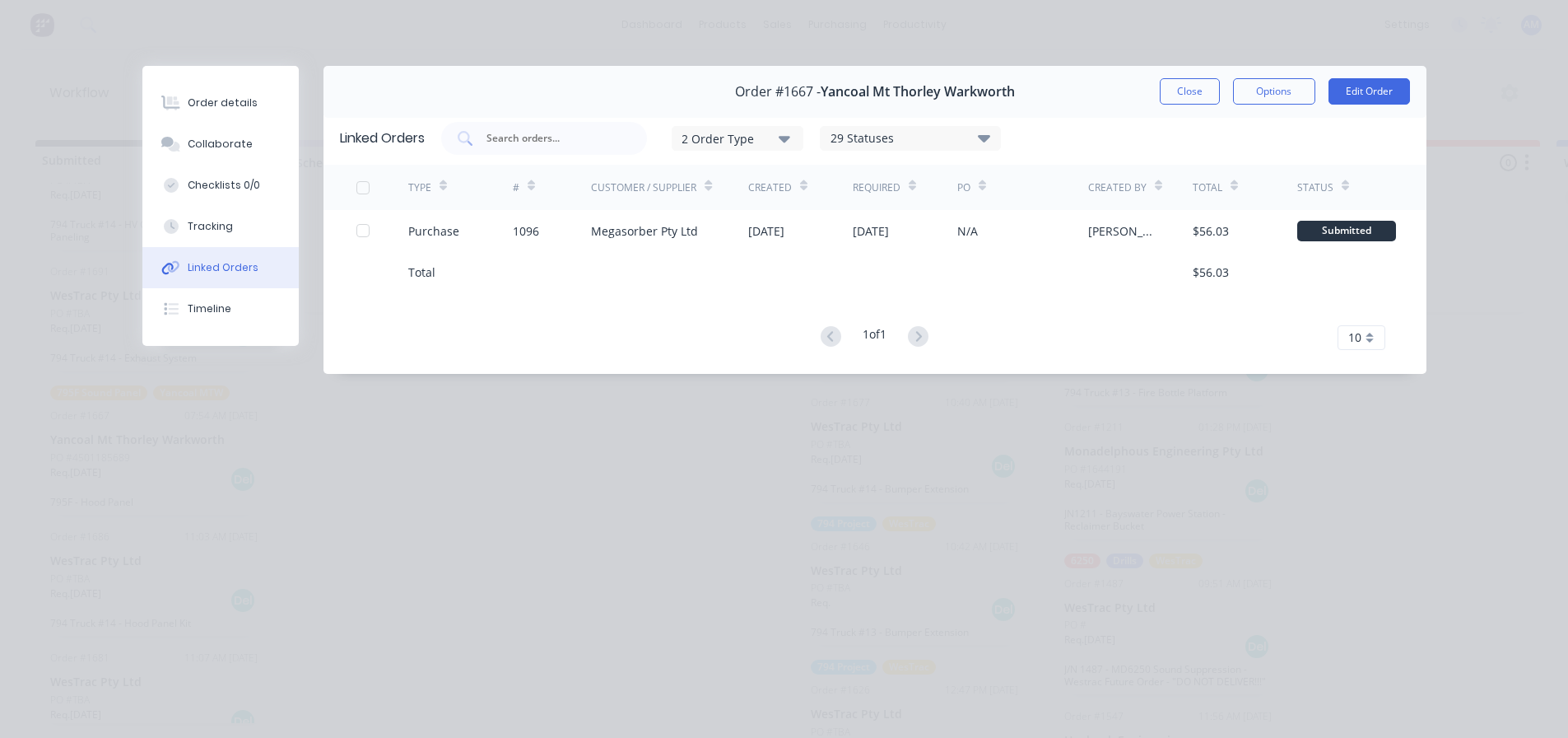
click at [1182, 98] on button "Close" at bounding box center [1190, 91] width 60 height 27
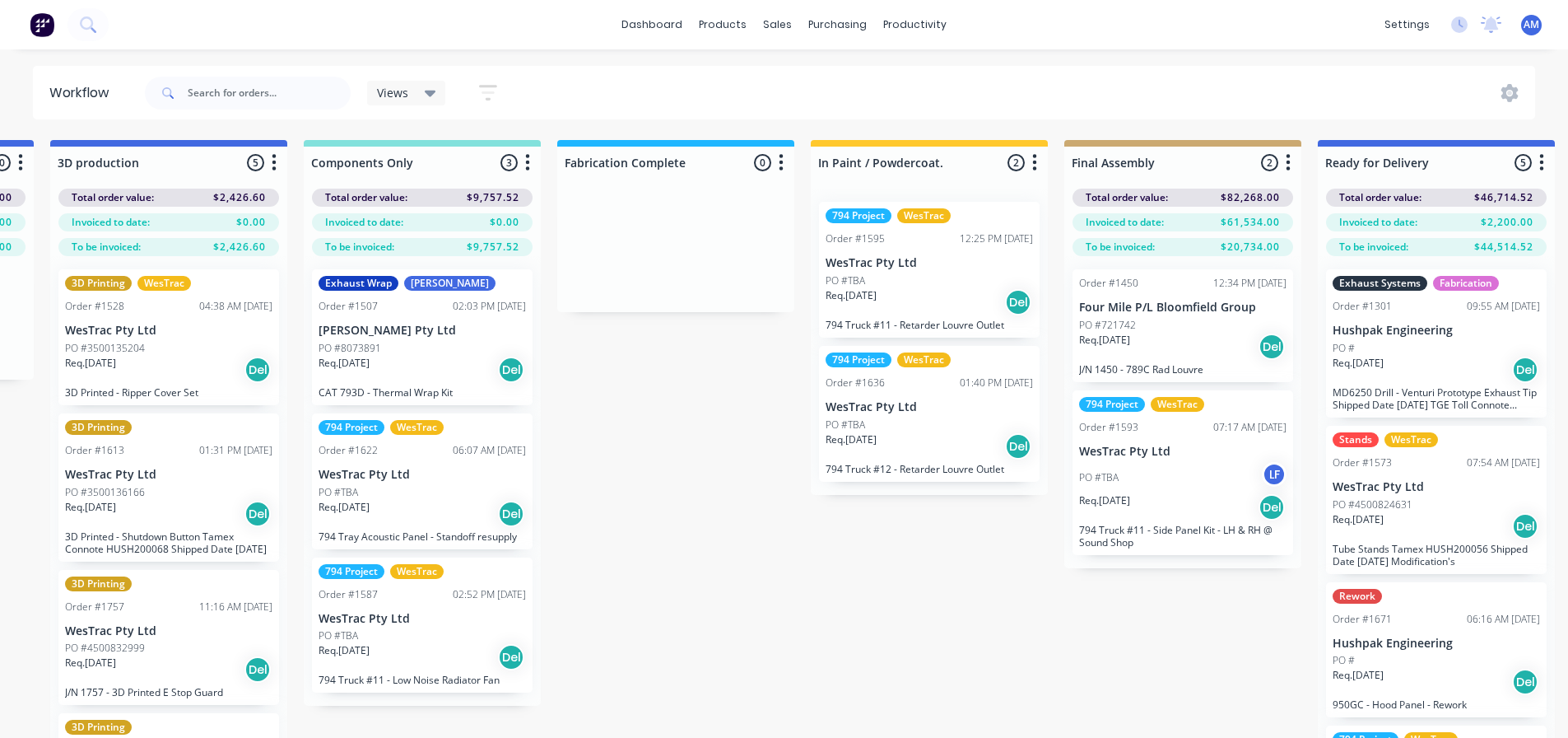
scroll to position [0, 1767]
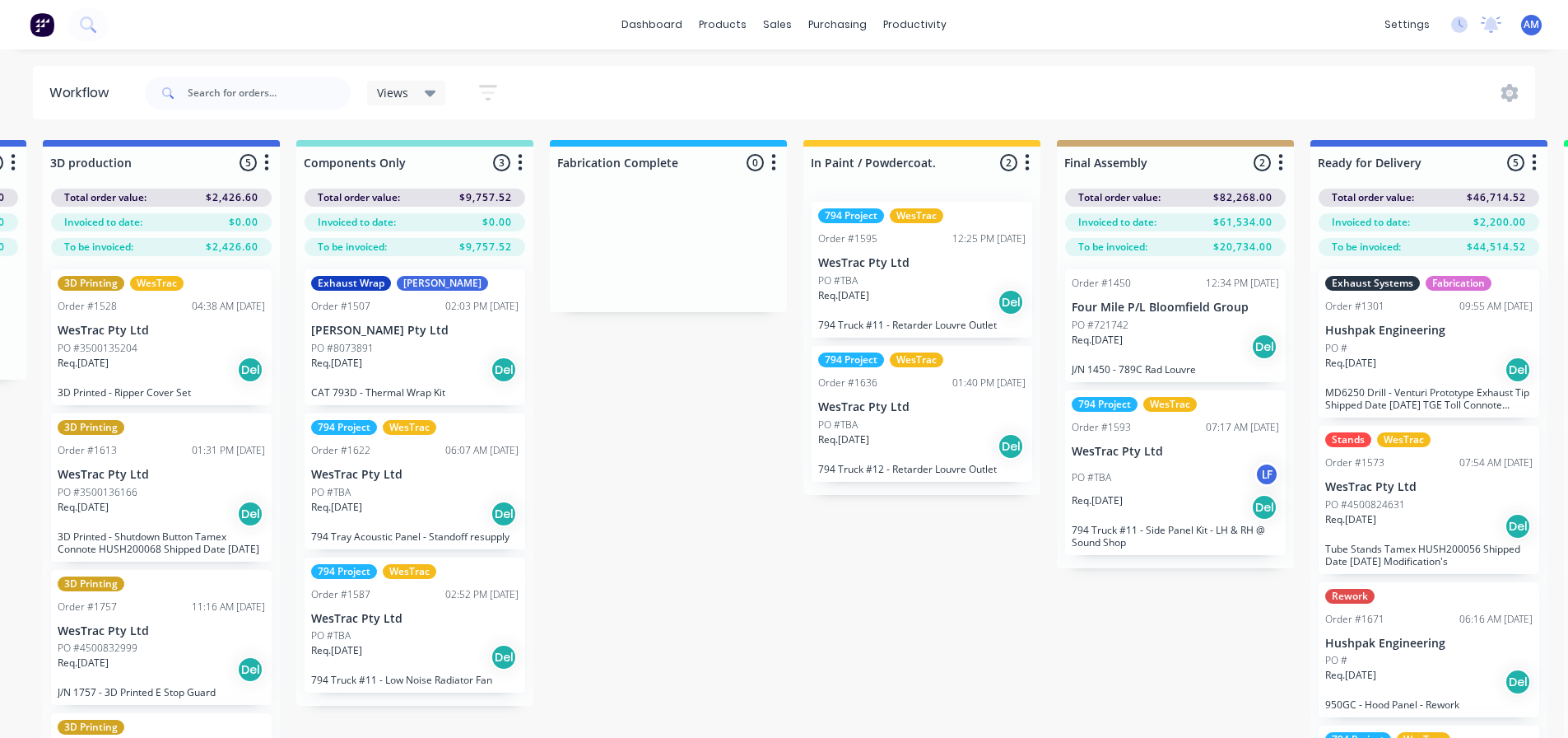
click at [419, 336] on p "[PERSON_NAME] Pty Ltd" at bounding box center [415, 330] width 208 height 14
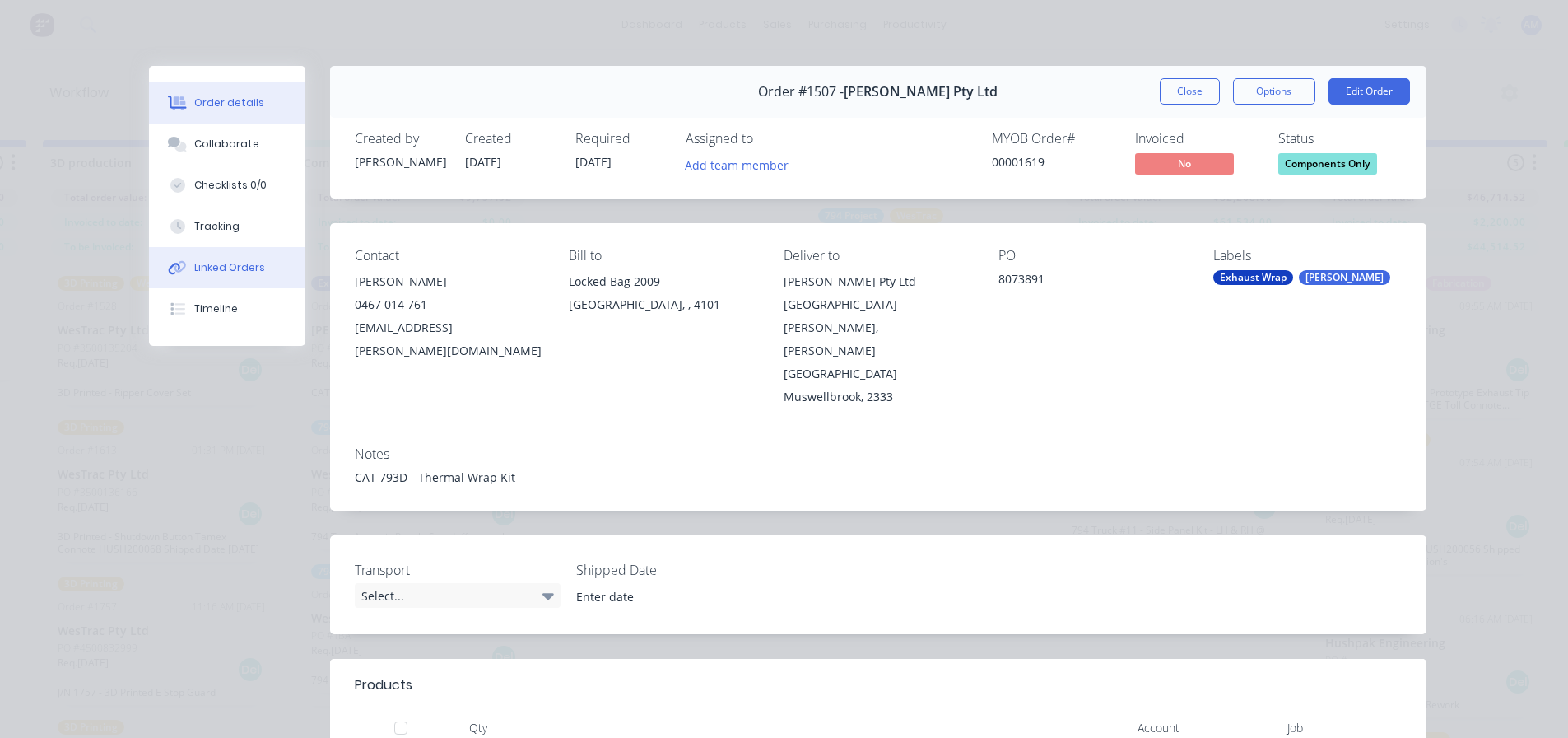
click at [214, 272] on div "Linked Orders" at bounding box center [229, 267] width 71 height 15
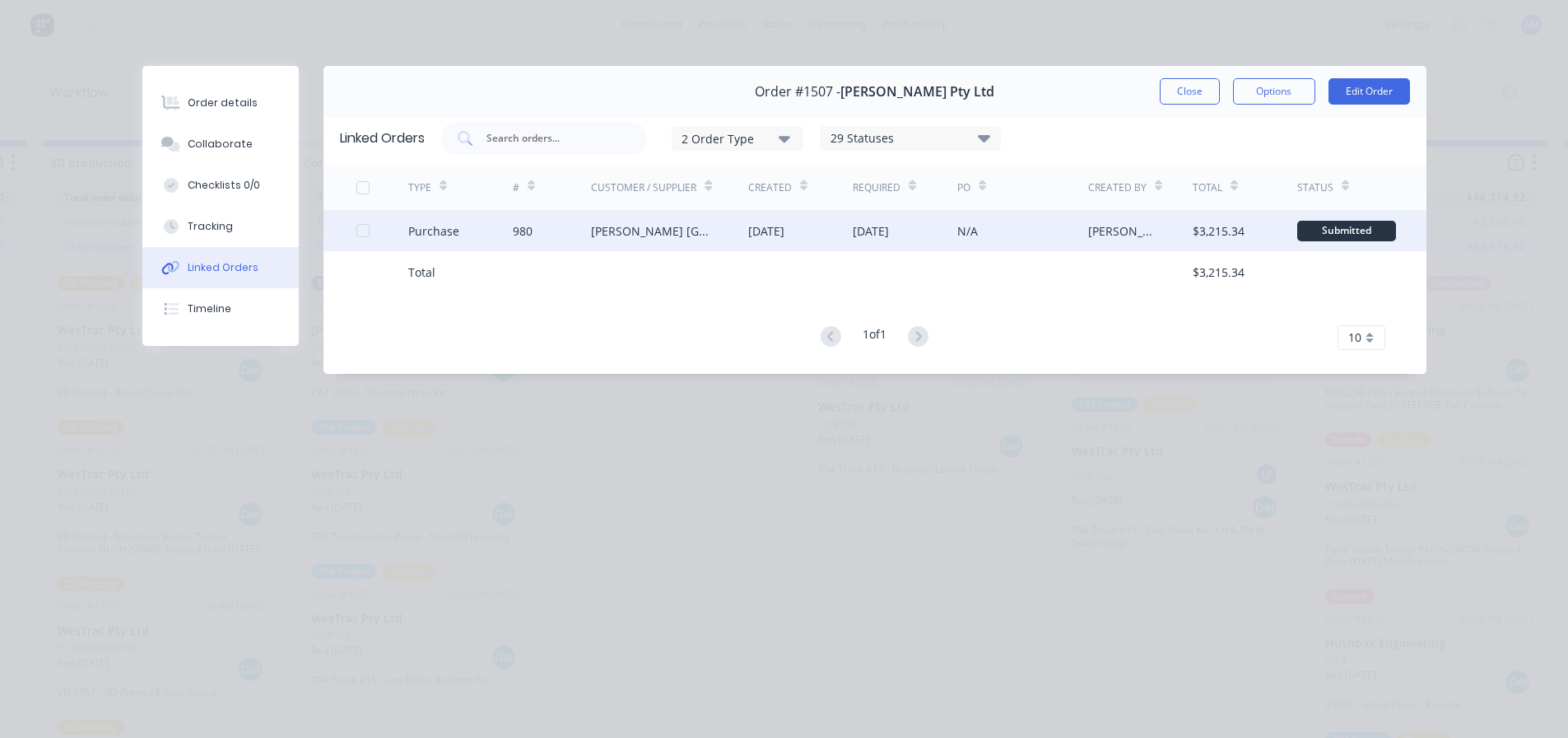
click at [785, 225] on div "[DATE]" at bounding box center [766, 231] width 36 height 17
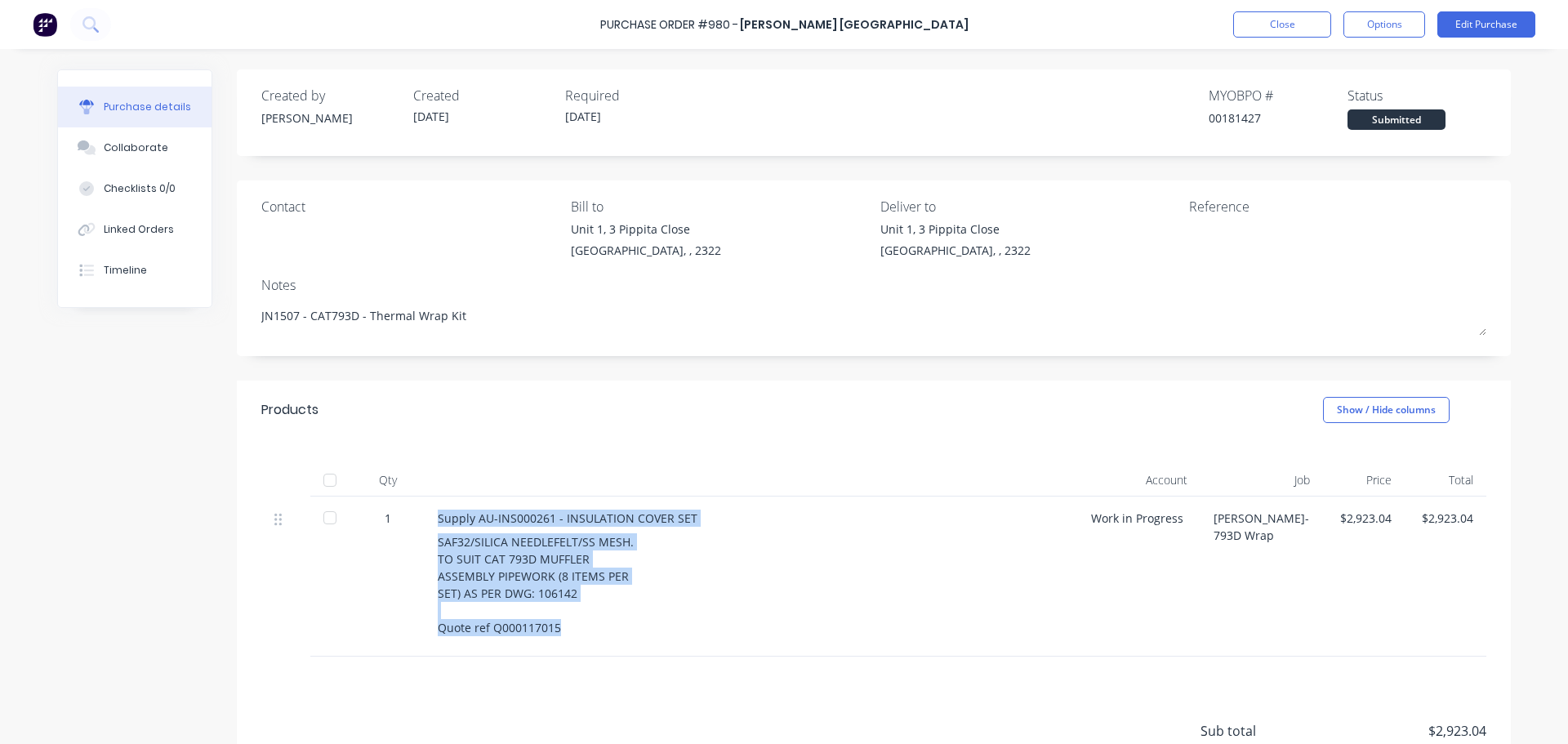
drag, startPoint x: 572, startPoint y: 631, endPoint x: 434, endPoint y: 513, distance: 181.6
click at [434, 513] on div "Supply AU-INS000261 - INSULATION COVER SET SAF32/SILICA NEEDLEFELT/SS MESH. TO …" at bounding box center [751, 576] width 653 height 160
copy div "Supply AU-INS000261 - INSULATION COVER SET SAF32/SILICA NEEDLEFELT/SS MESH. TO …"
click at [1293, 24] on button "Close" at bounding box center [1282, 24] width 98 height 26
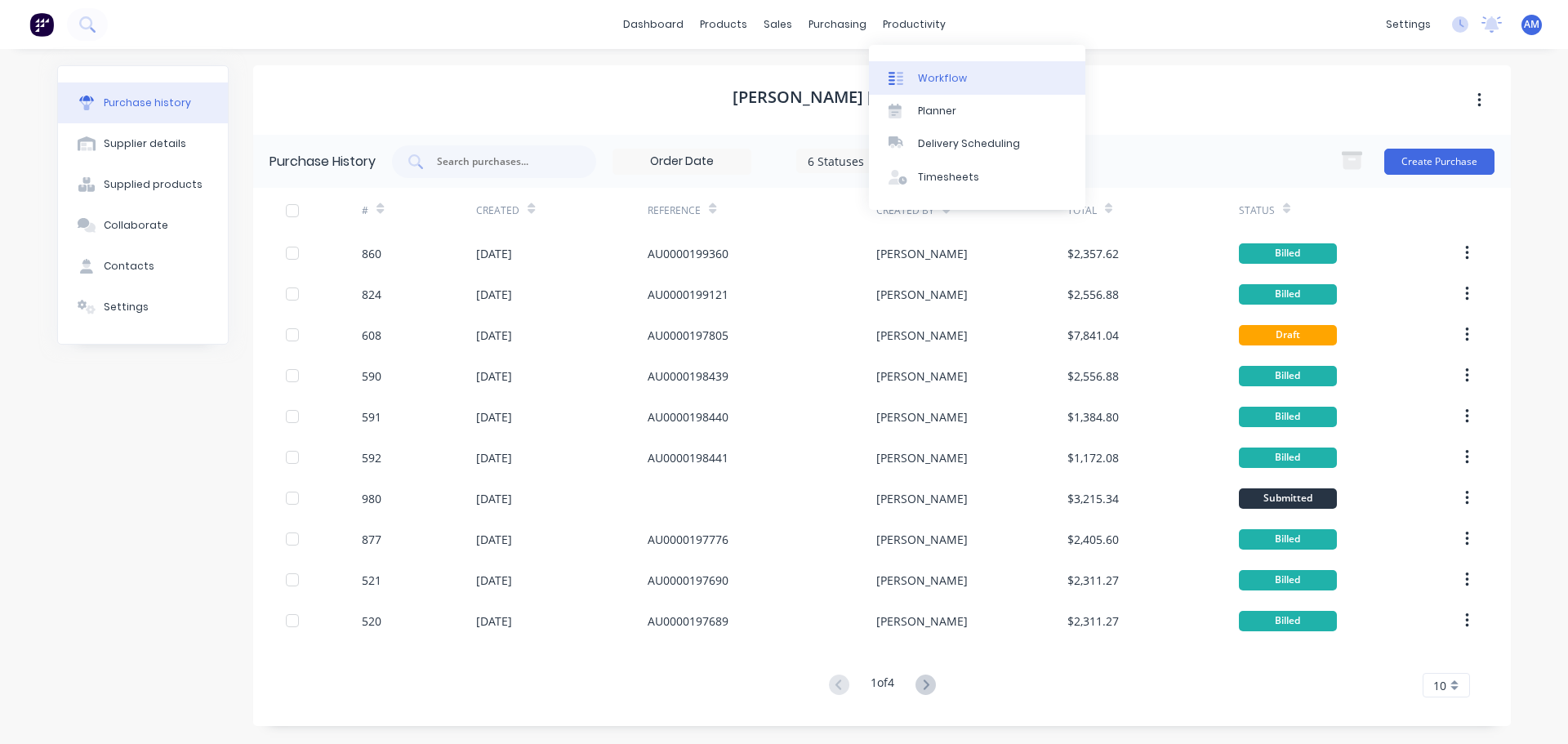
click at [922, 68] on link "Workflow" at bounding box center [976, 77] width 216 height 33
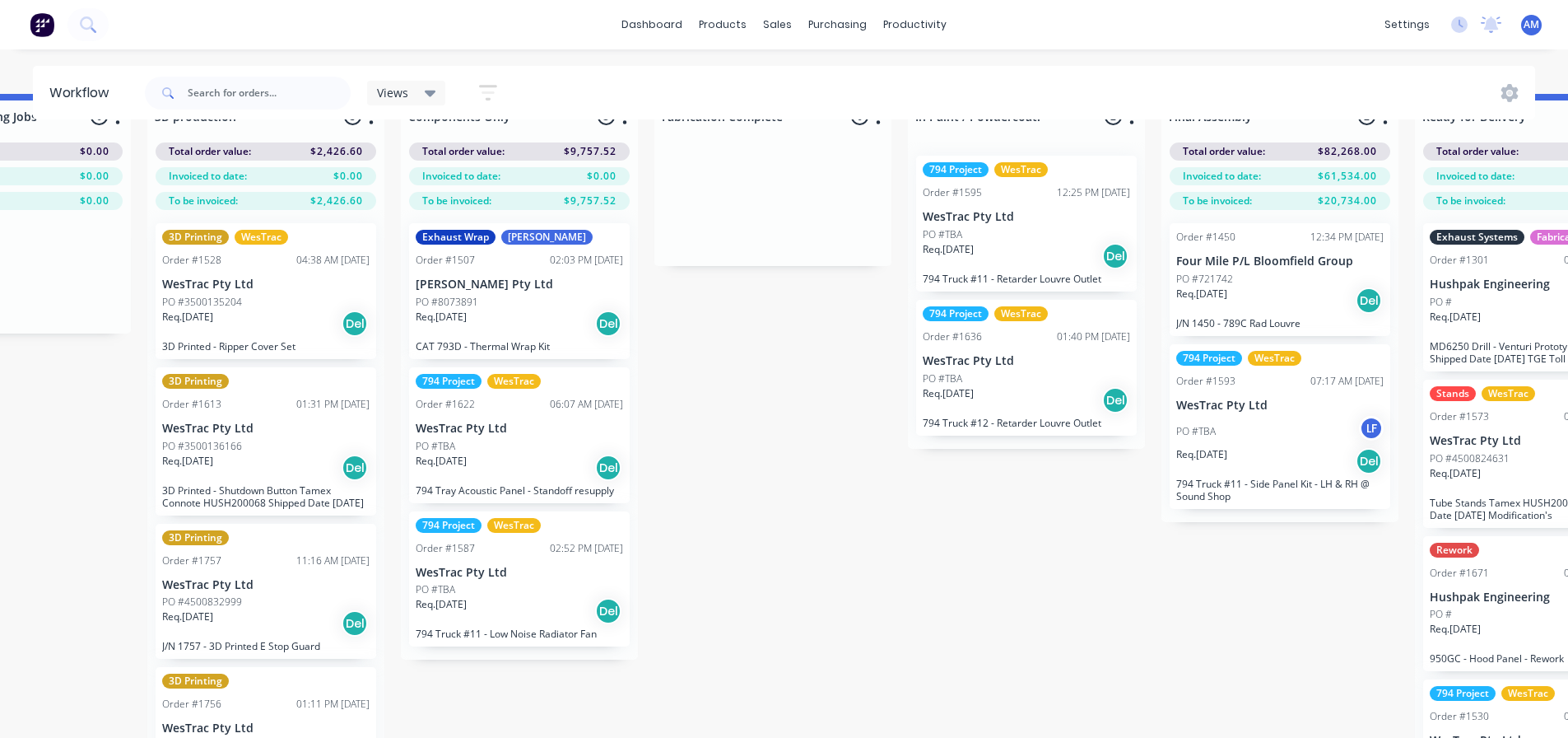
scroll to position [71, 1663]
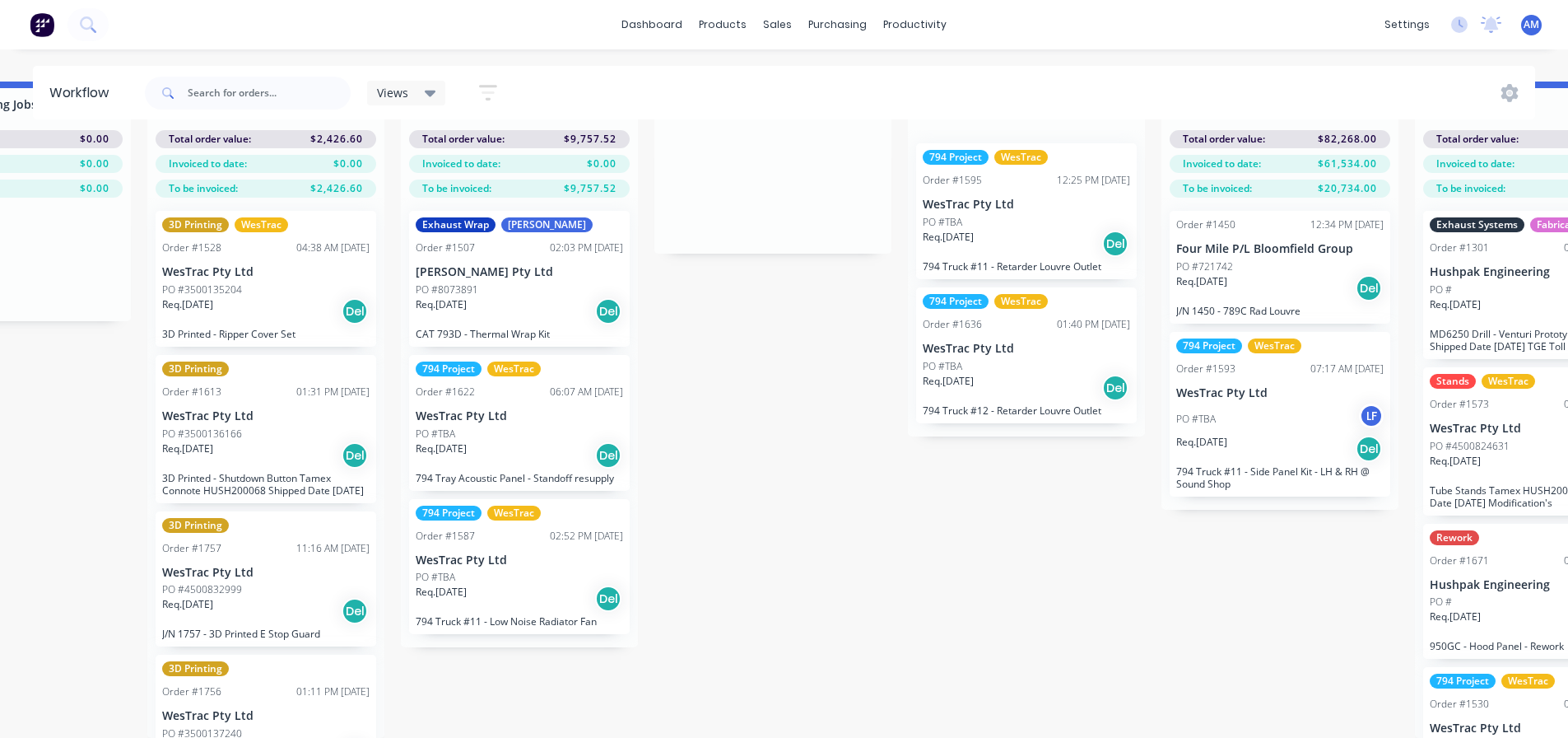
click at [543, 441] on div "Req. 22/07/25 Del" at bounding box center [519, 455] width 208 height 28
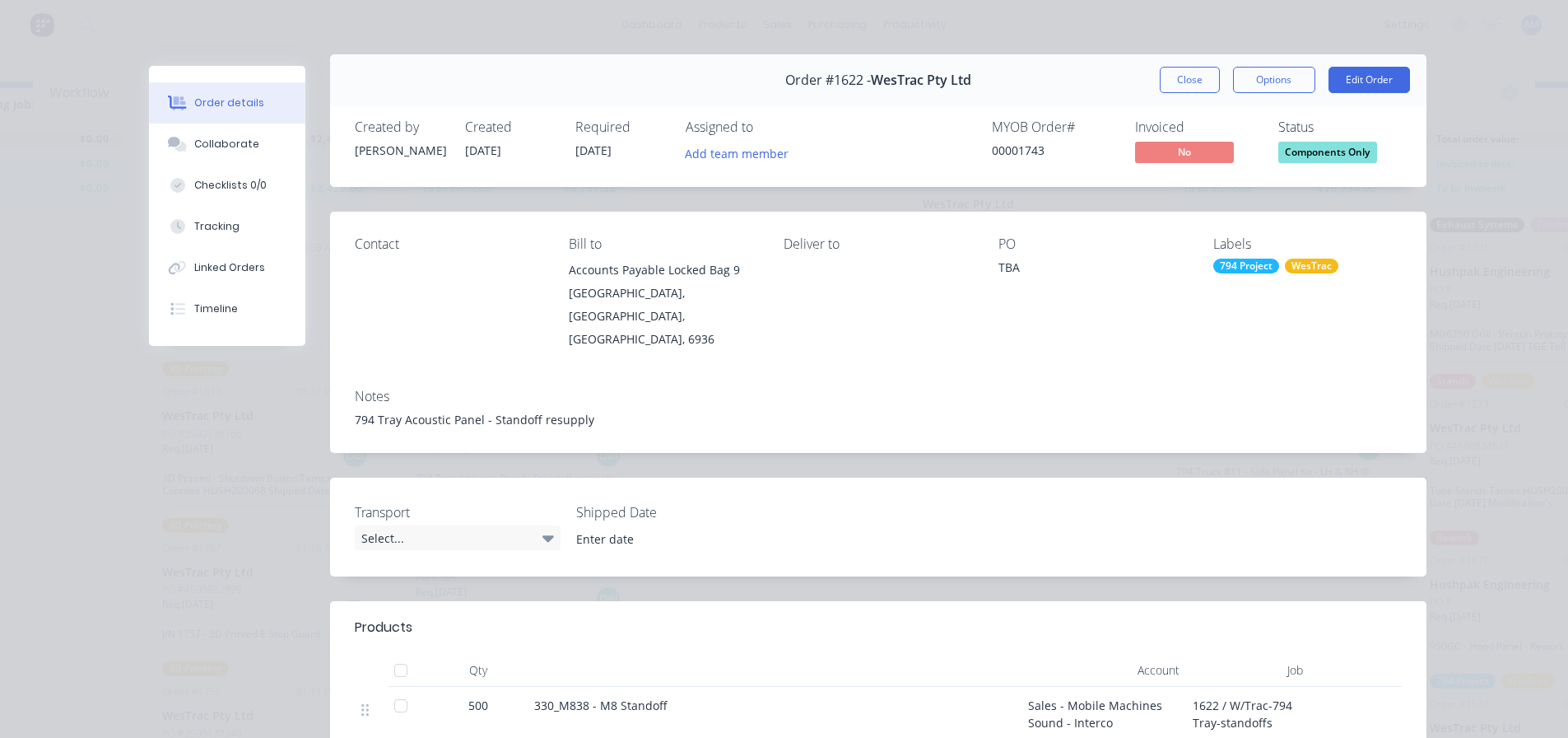
scroll to position [0, 0]
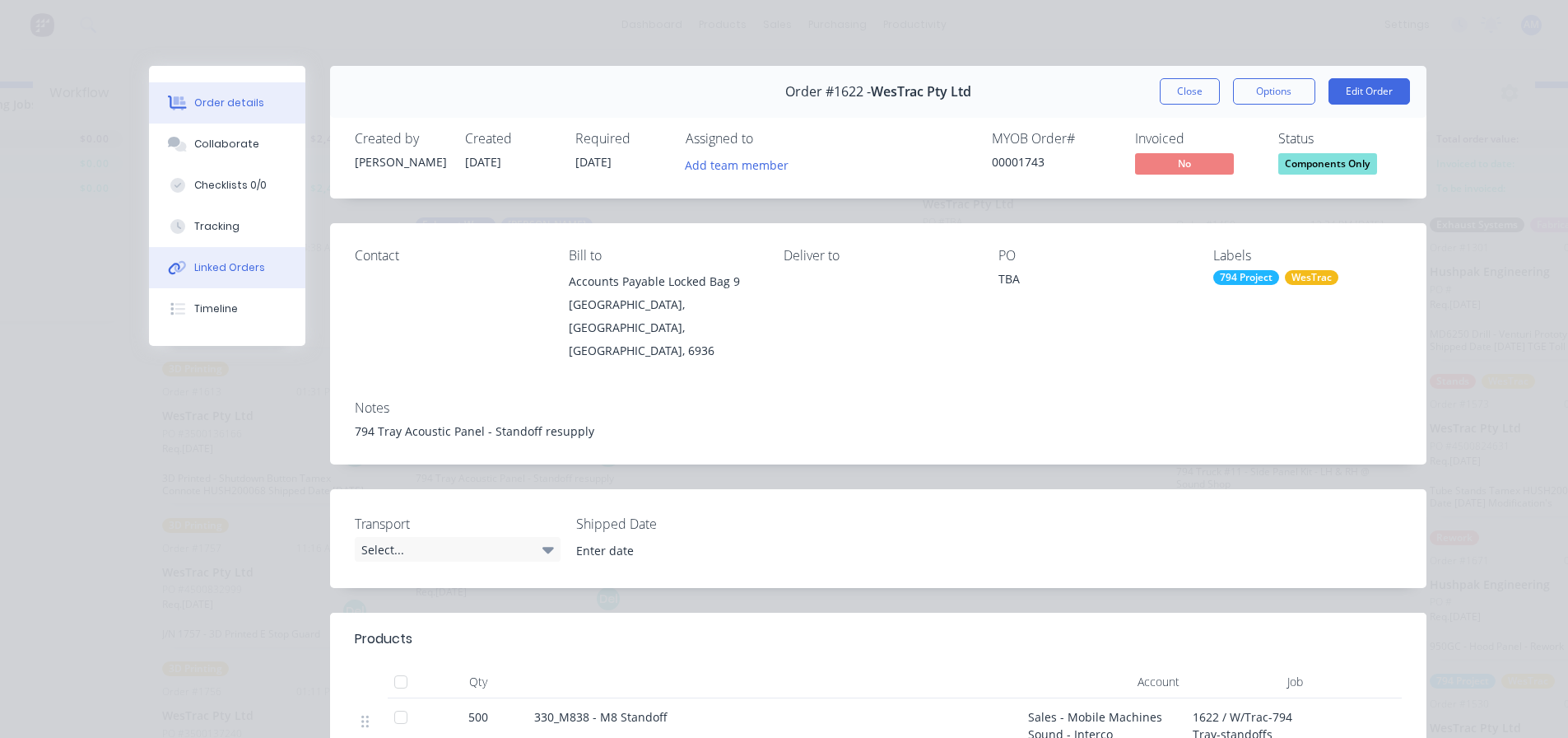
click at [236, 262] on div "Linked Orders" at bounding box center [229, 267] width 71 height 15
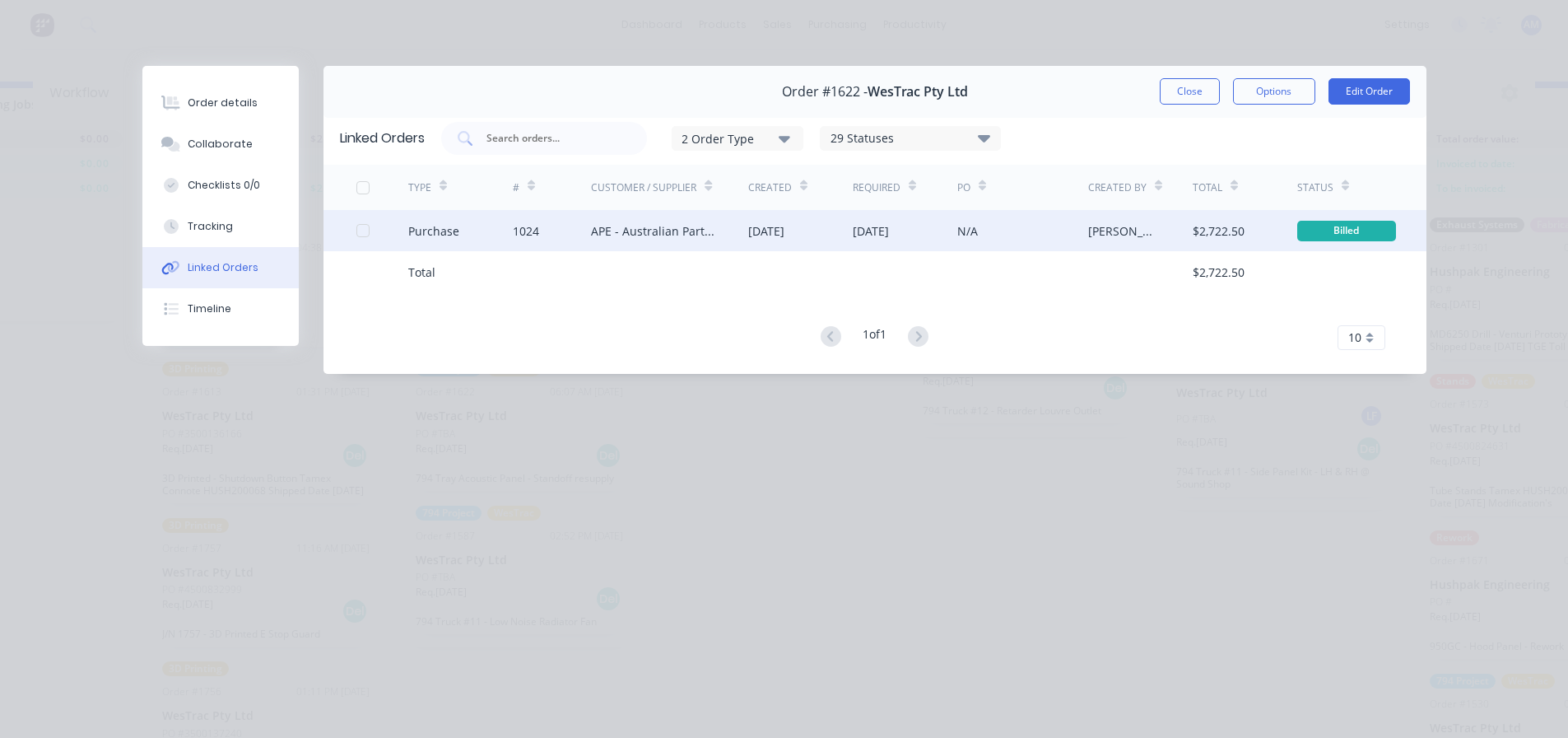
click at [750, 220] on div "22 Jul 2025" at bounding box center [800, 231] width 104 height 41
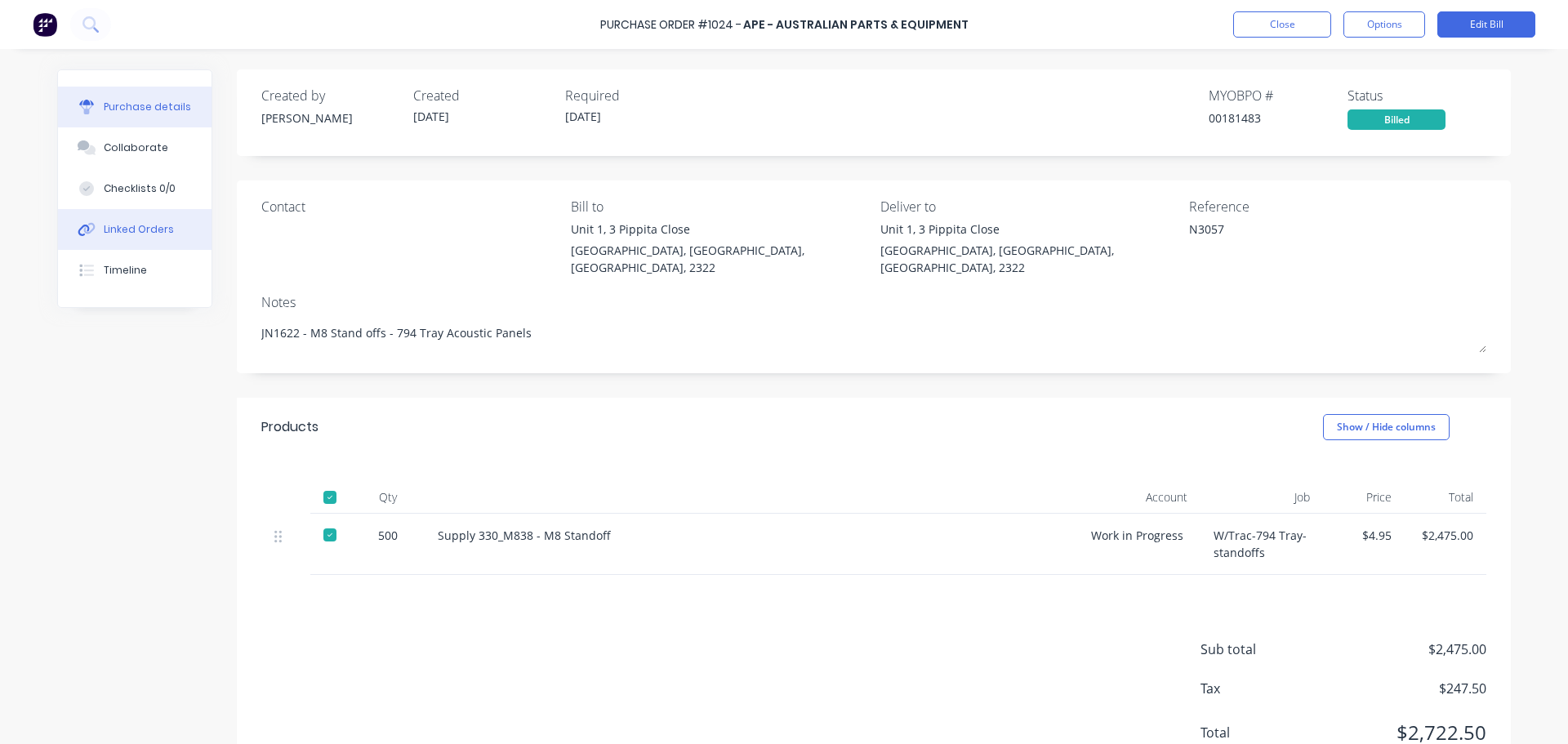
click at [124, 227] on div "Linked Orders" at bounding box center [138, 229] width 70 height 14
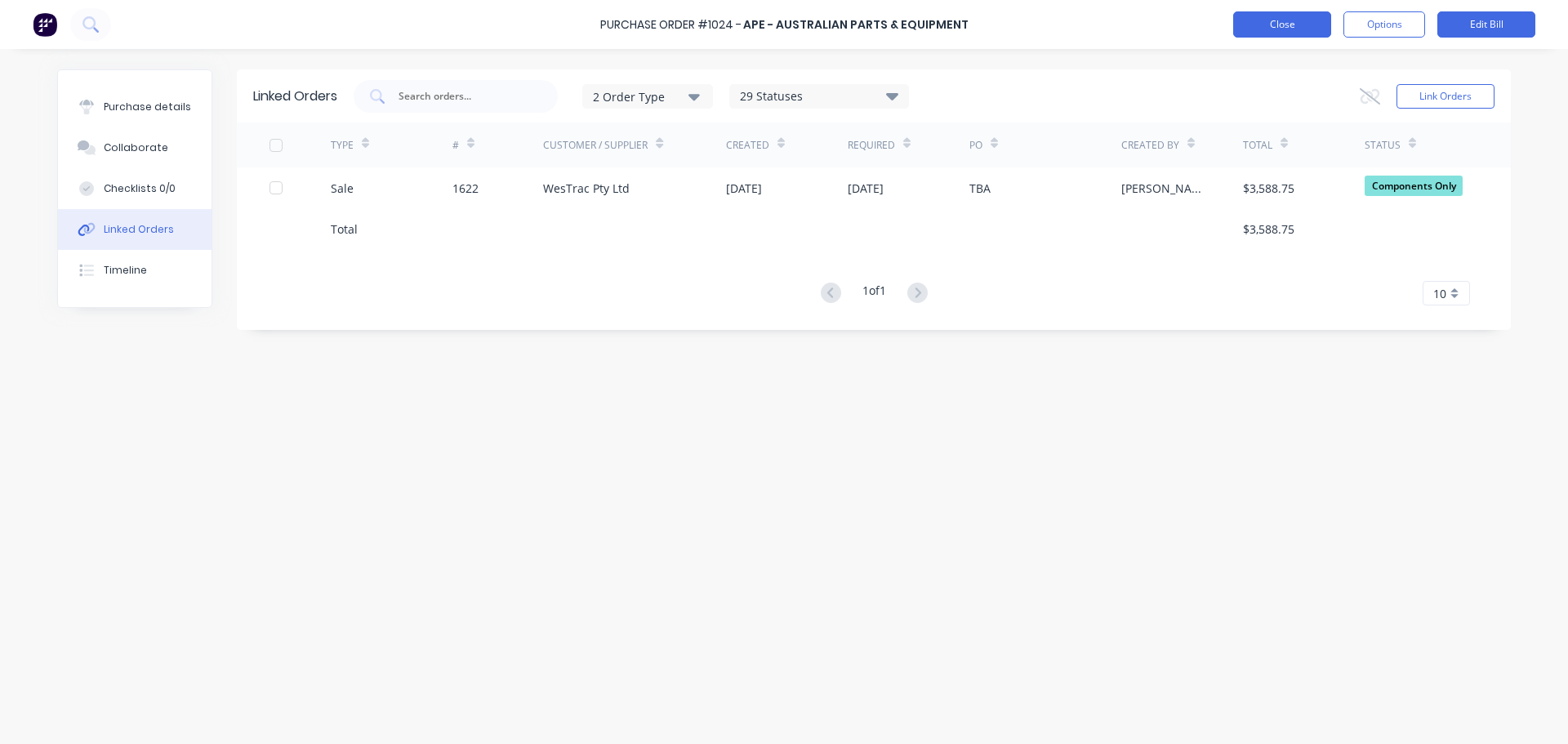
click at [1277, 20] on button "Close" at bounding box center [1282, 24] width 98 height 26
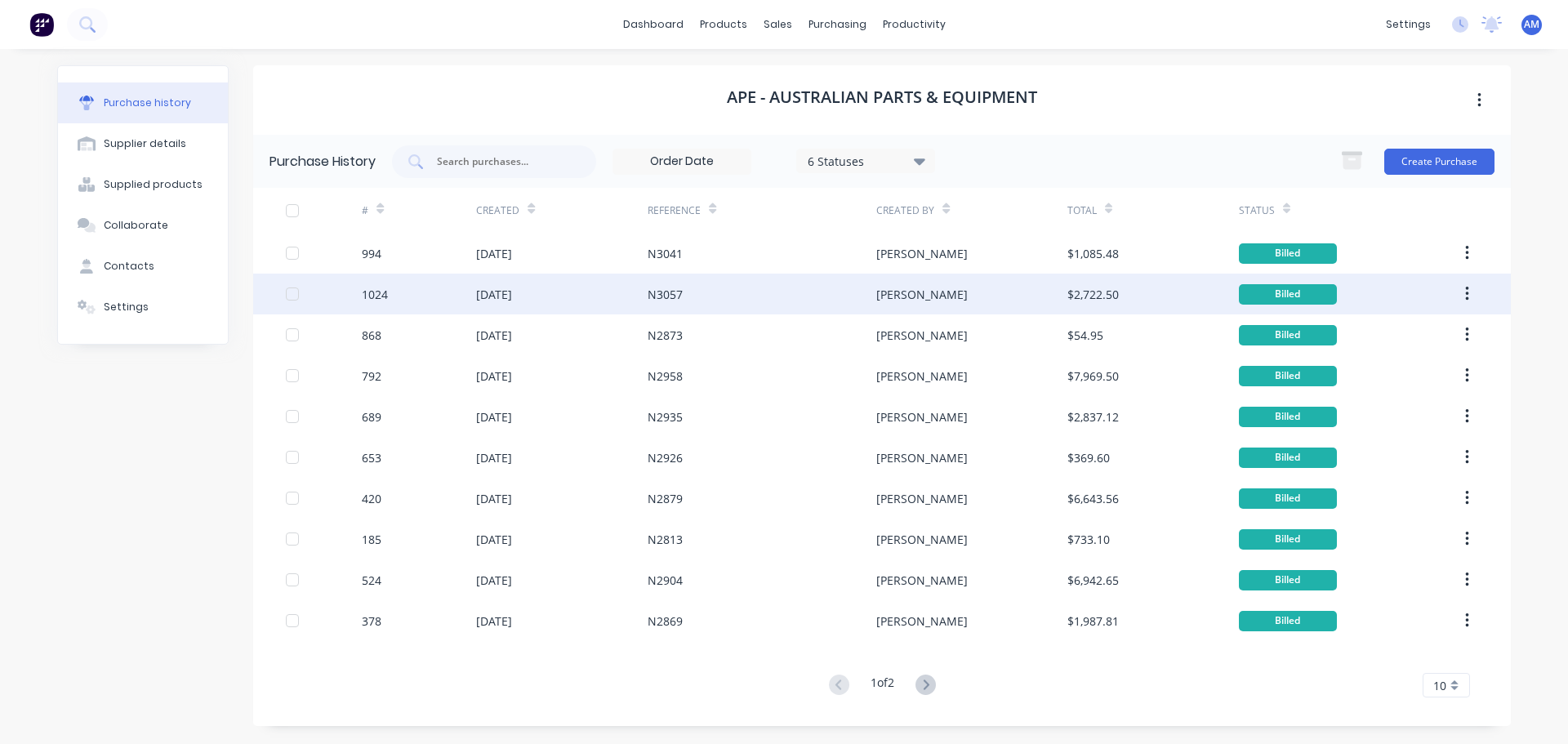
click at [961, 298] on div "Greg" at bounding box center [971, 294] width 190 height 41
type textarea "x"
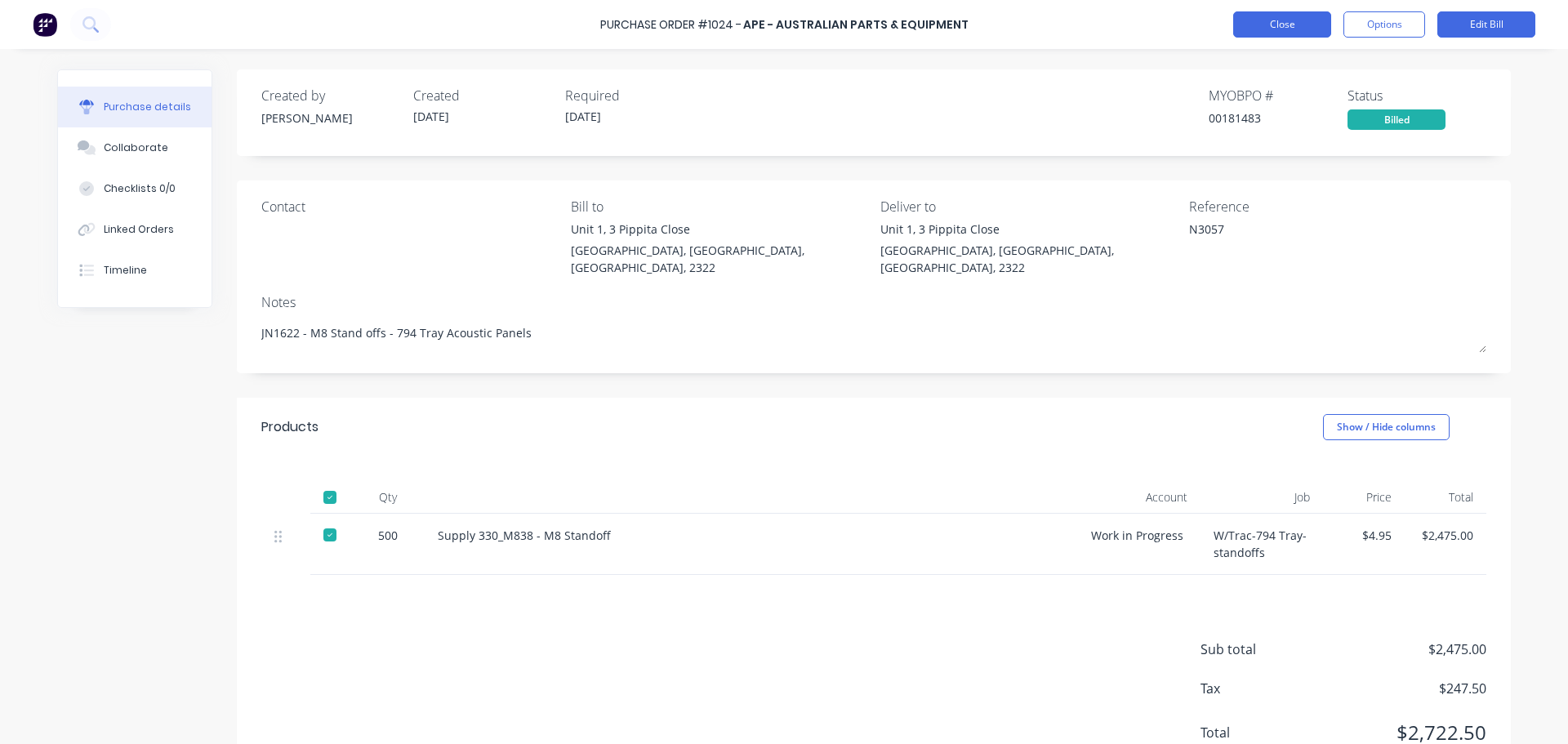
click at [1257, 31] on button "Close" at bounding box center [1282, 24] width 98 height 26
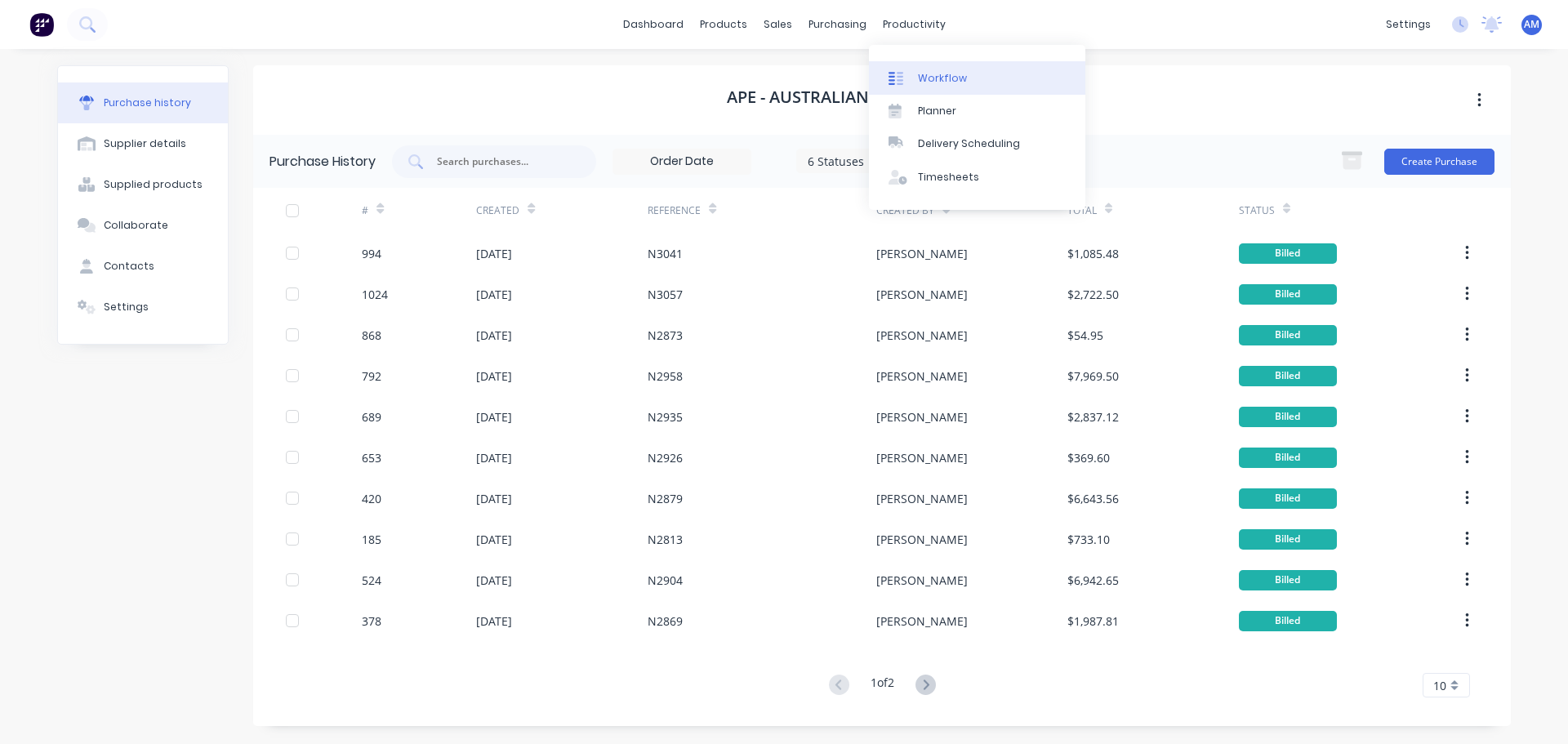
click at [940, 77] on div "Workflow" at bounding box center [942, 78] width 49 height 14
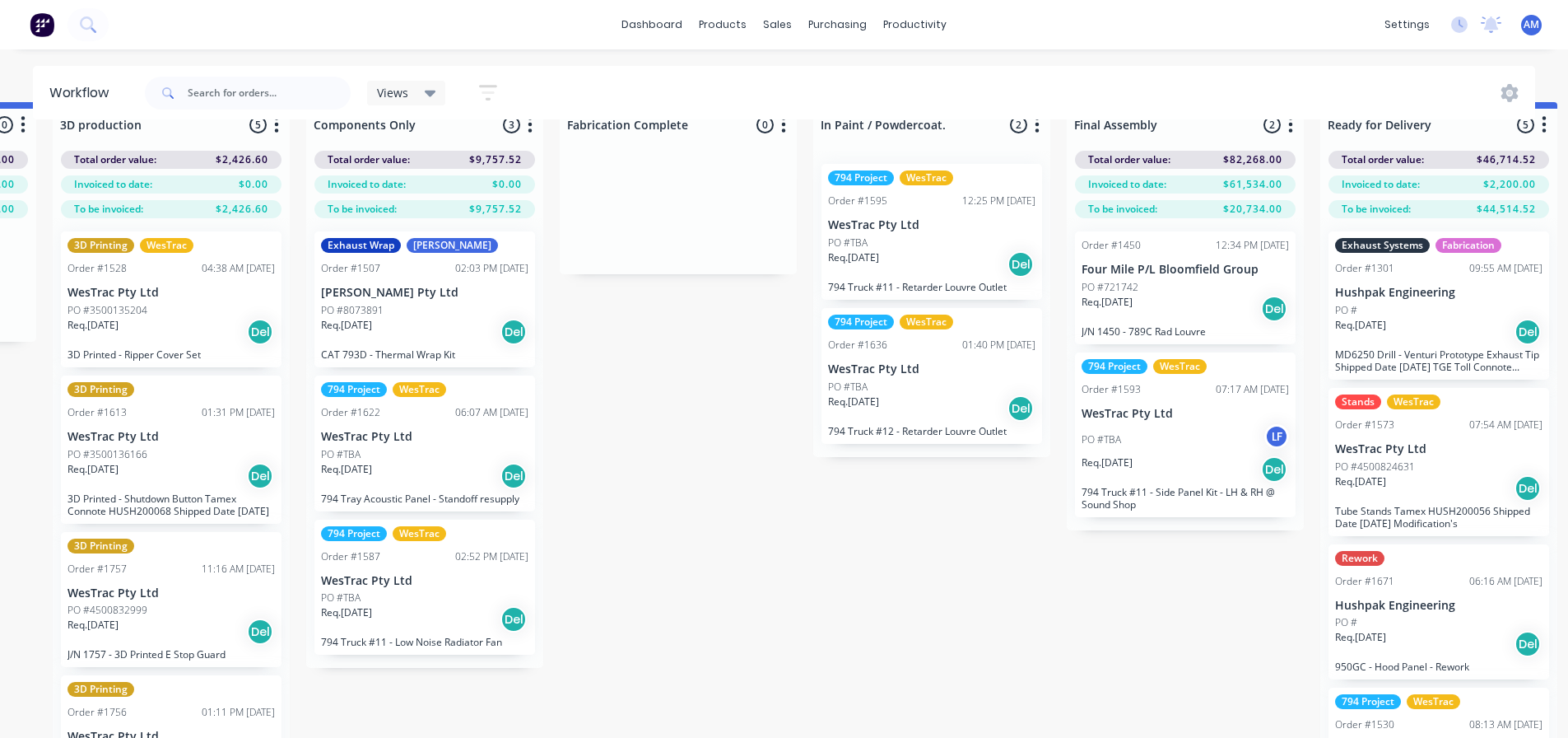
scroll to position [71, 1758]
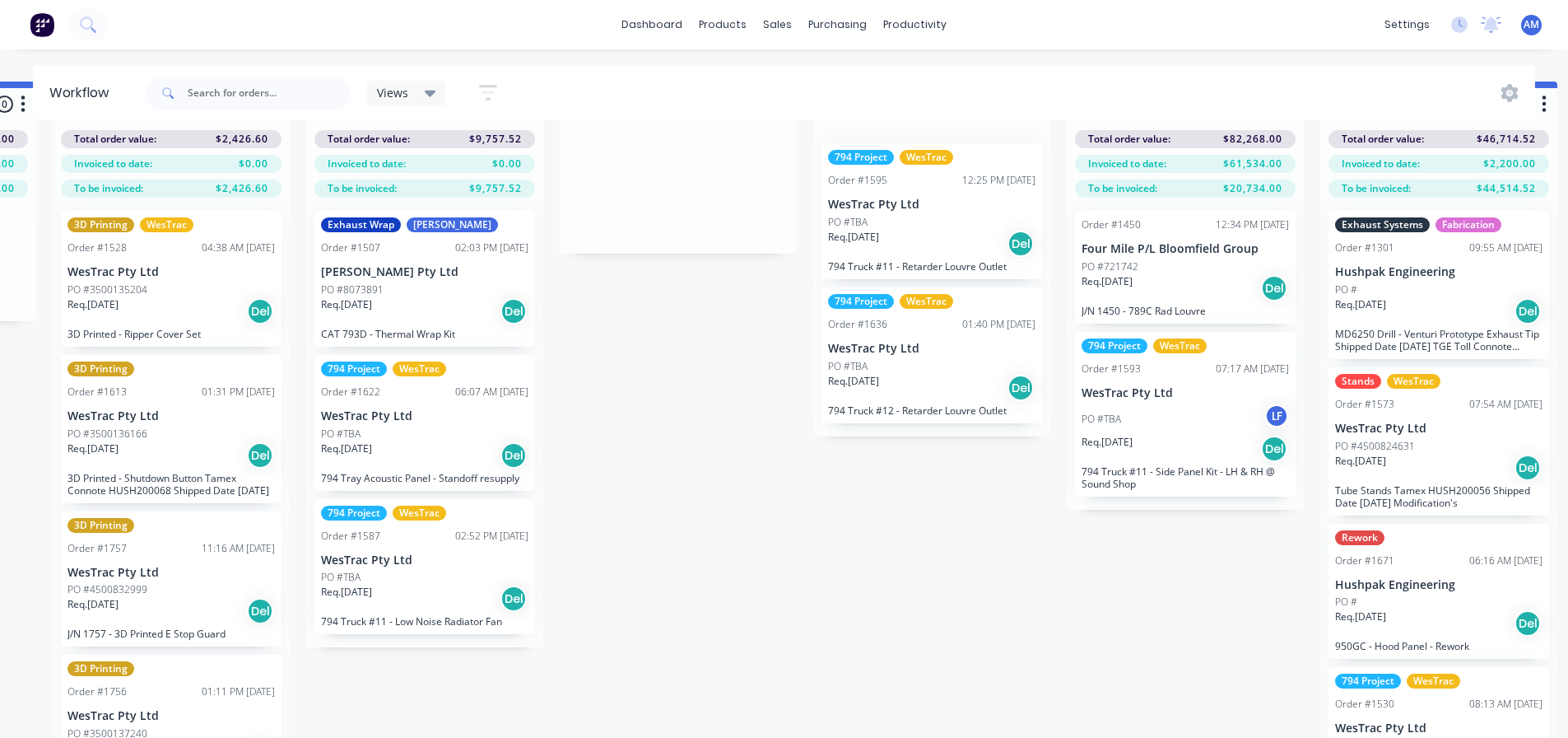
click at [431, 585] on div "Req. 20/08/25 Del" at bounding box center [424, 599] width 208 height 28
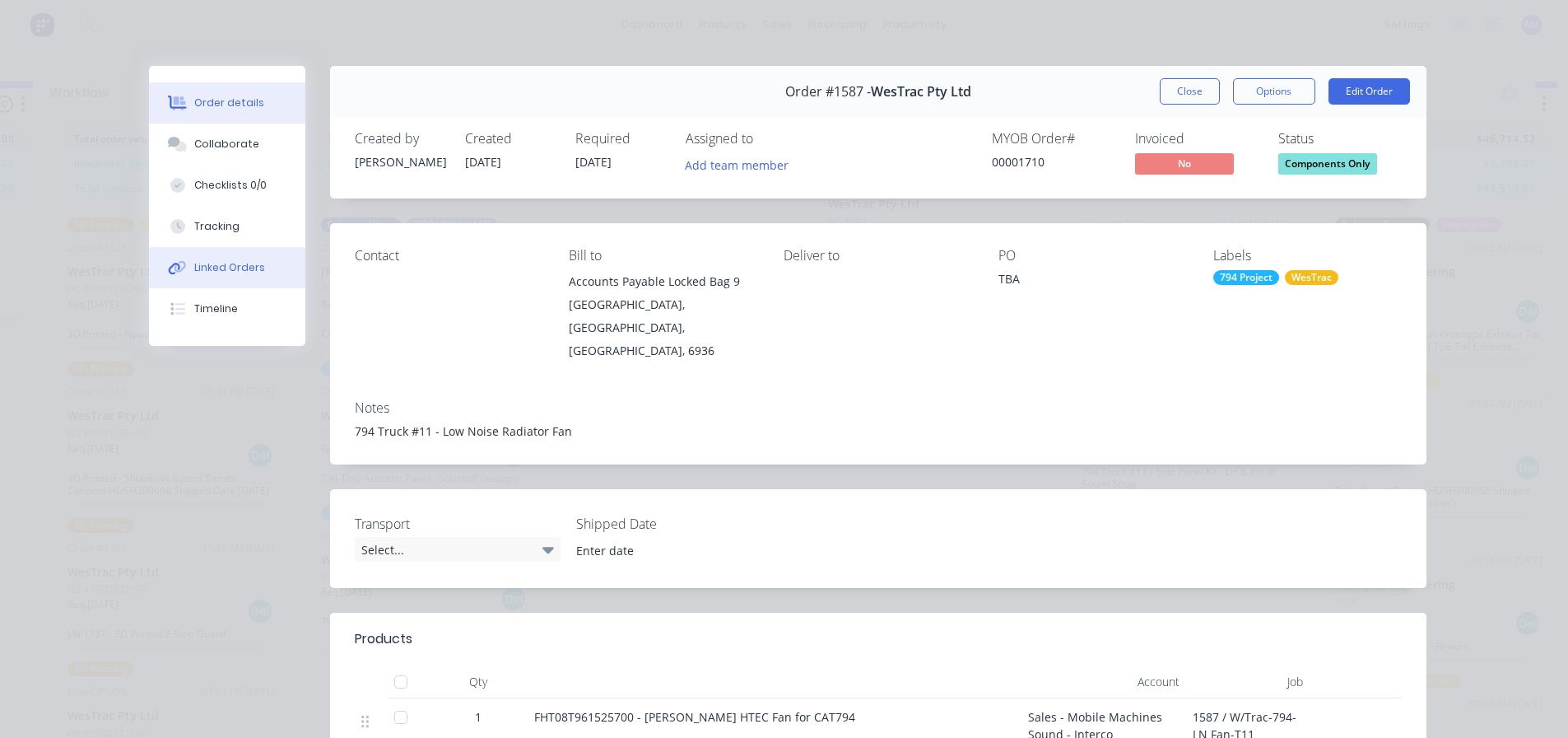
click at [213, 268] on div "Linked Orders" at bounding box center [229, 267] width 71 height 15
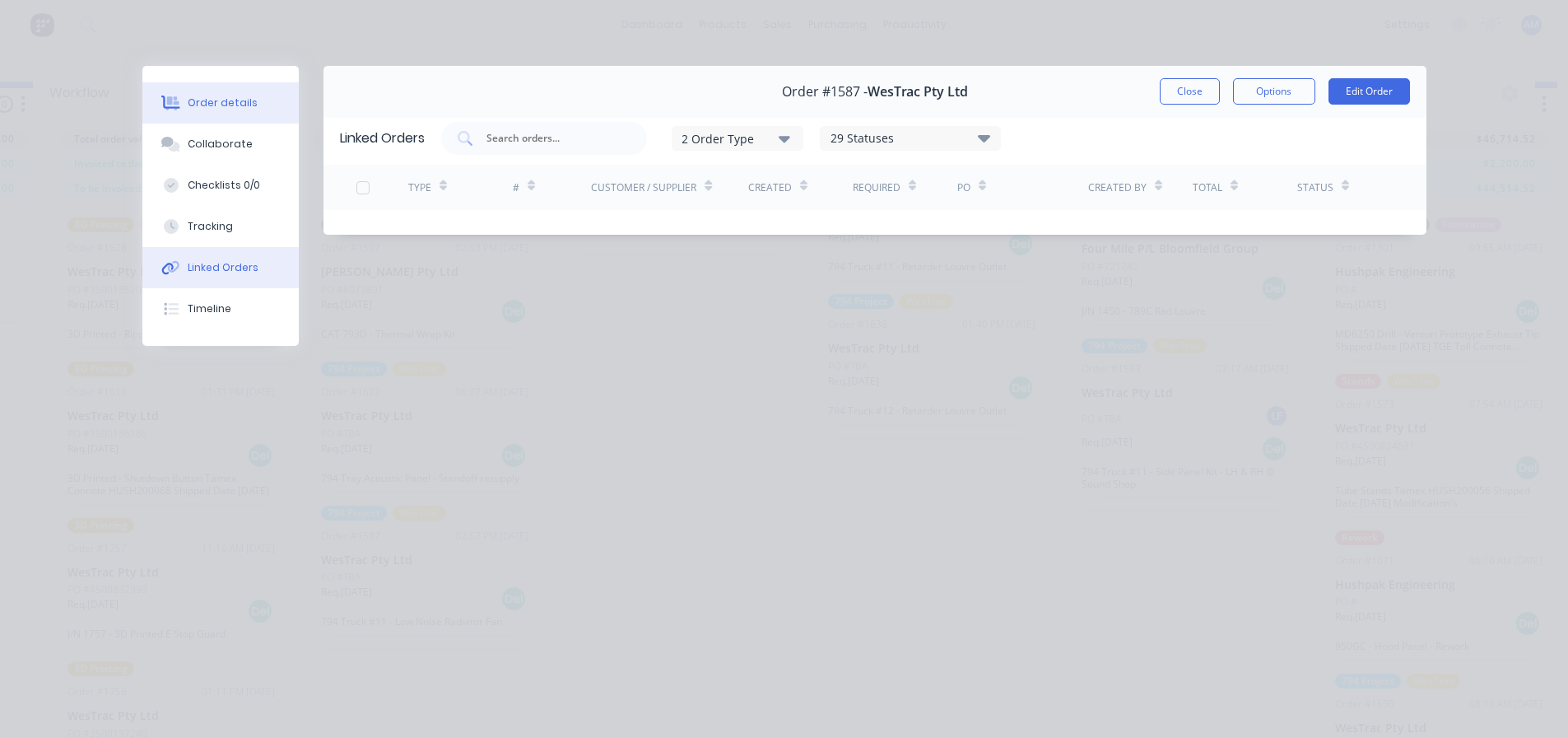
click at [239, 106] on div "Order details" at bounding box center [223, 103] width 70 height 15
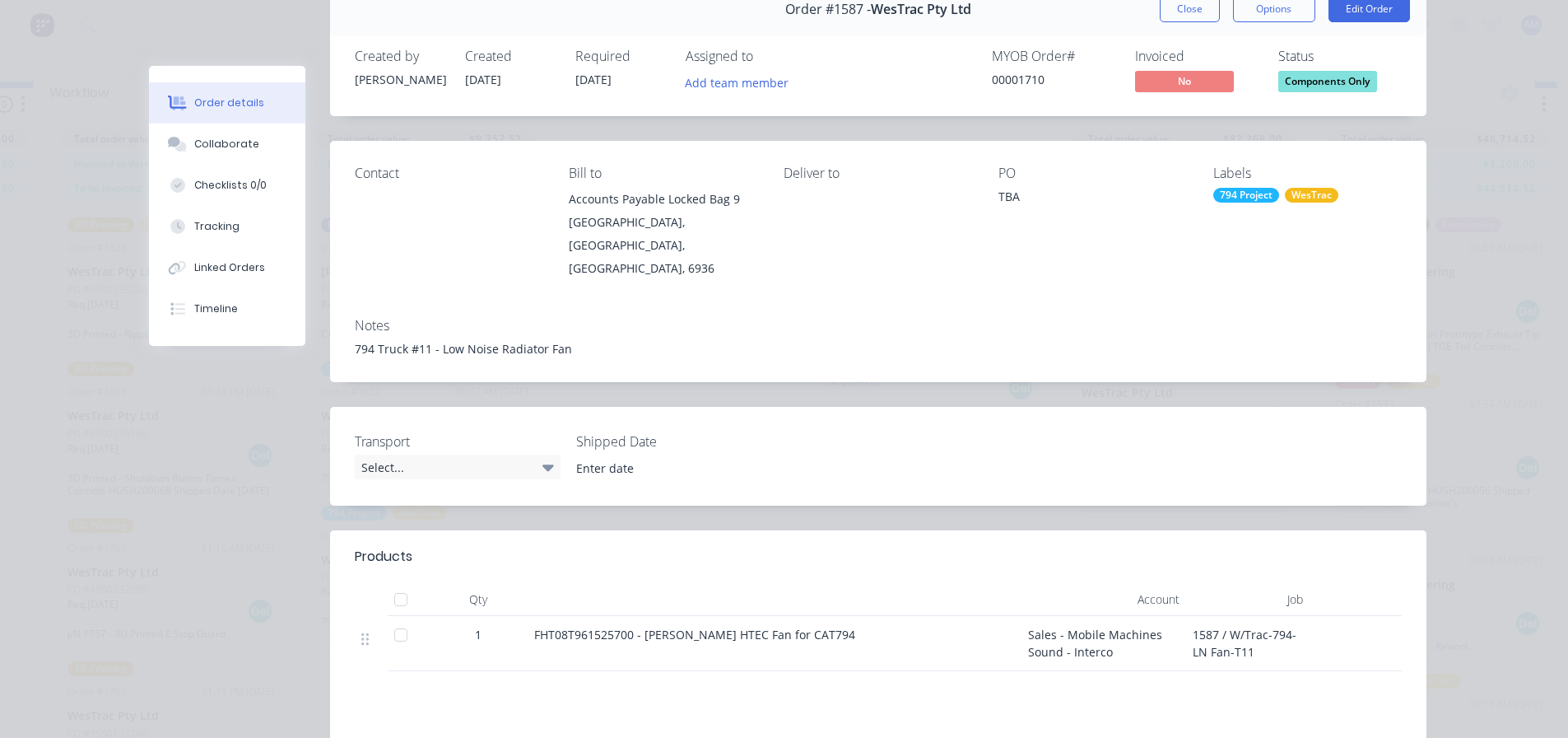
scroll to position [0, 0]
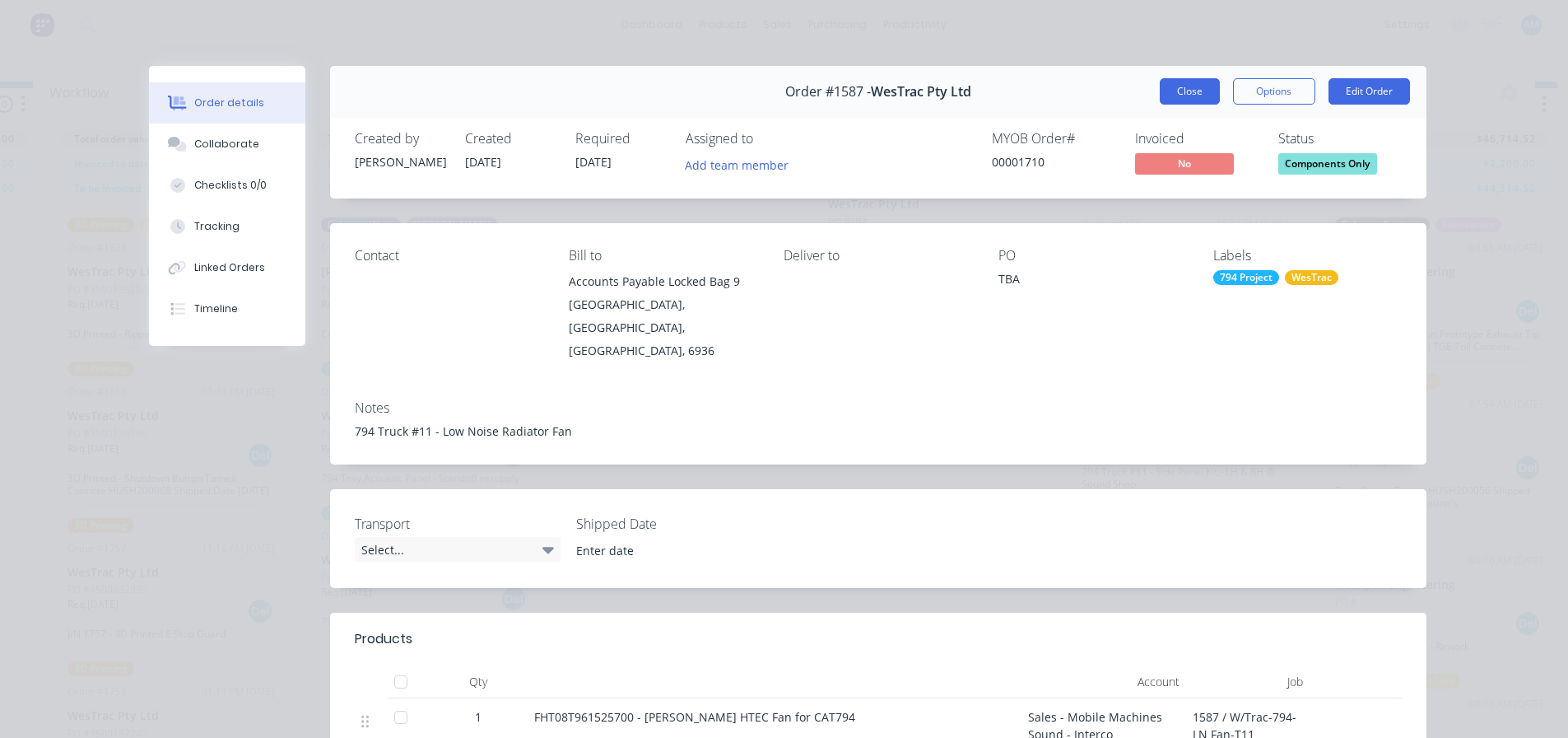
click at [1181, 86] on button "Close" at bounding box center [1190, 91] width 60 height 27
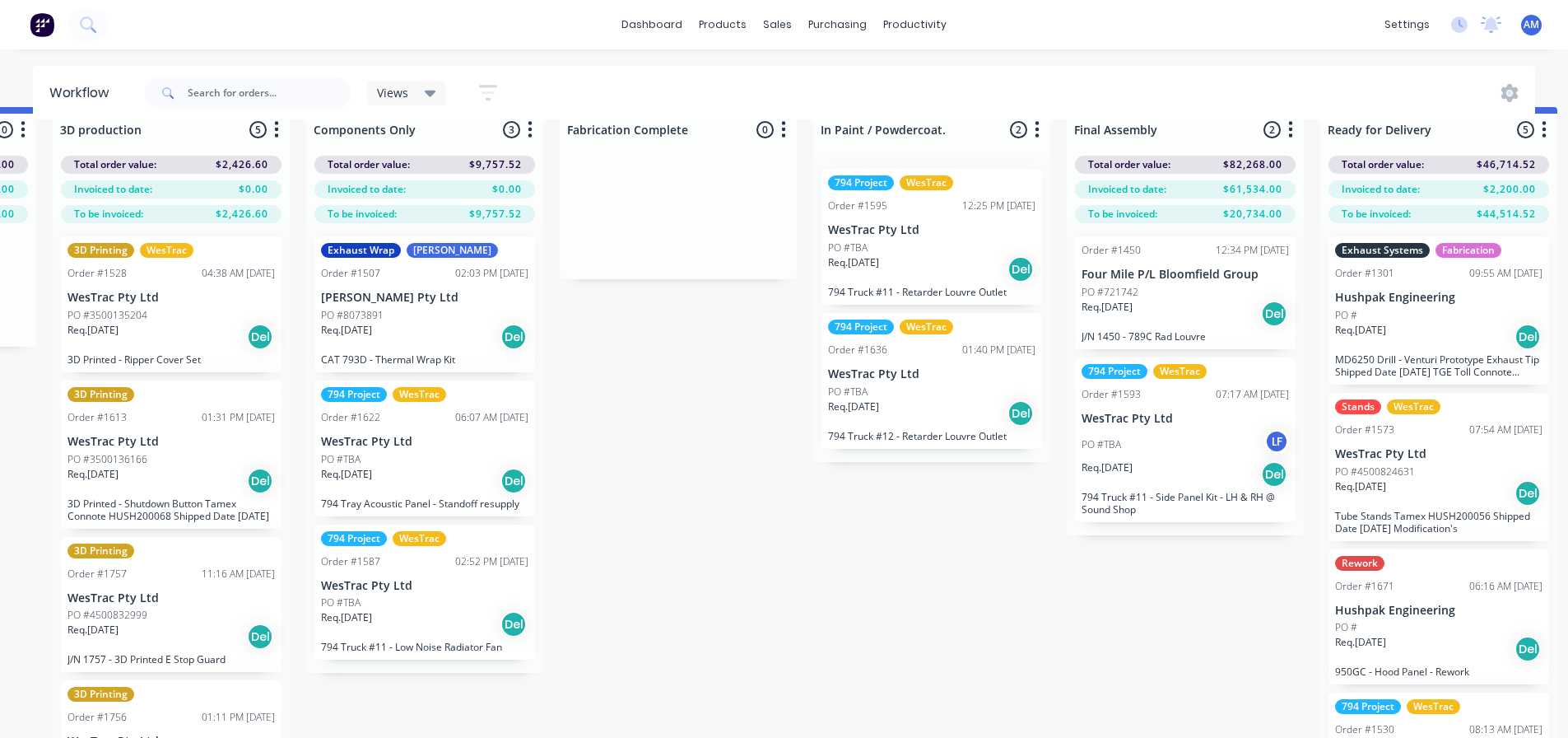
scroll to position [0, 1758]
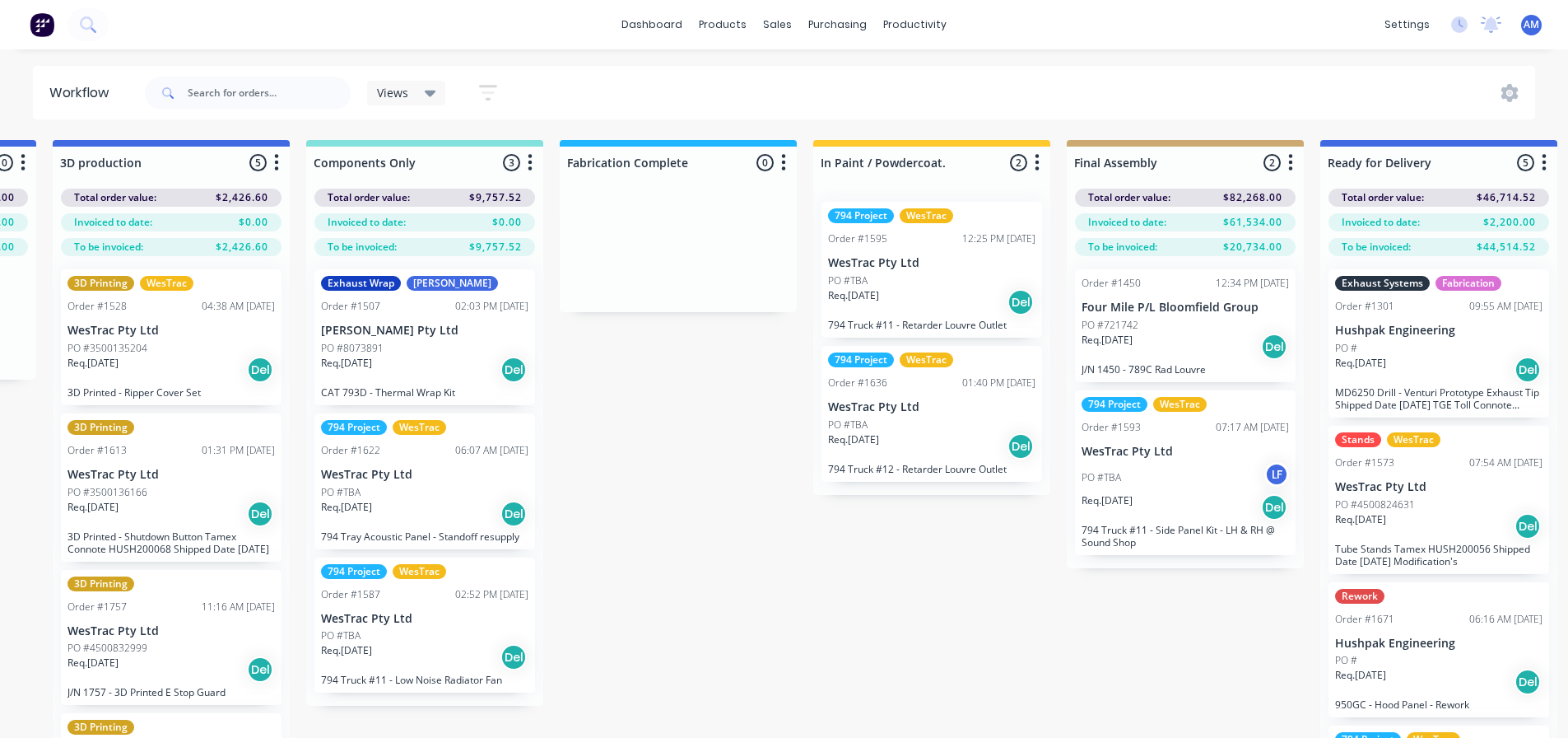
click at [1405, 354] on div "PO #" at bounding box center [1439, 348] width 208 height 15
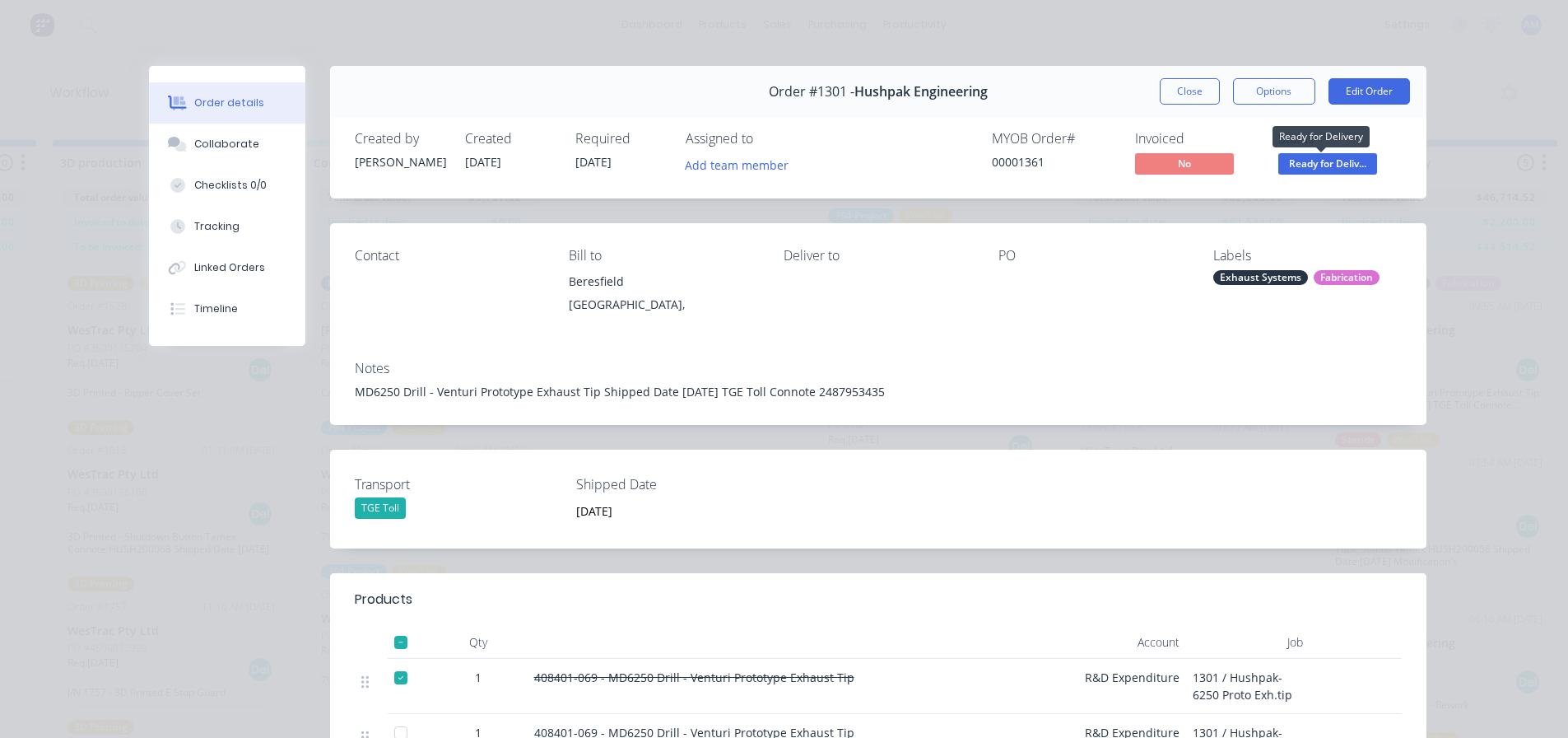
click at [1319, 166] on span "Ready for Deliv..." at bounding box center [1328, 163] width 99 height 21
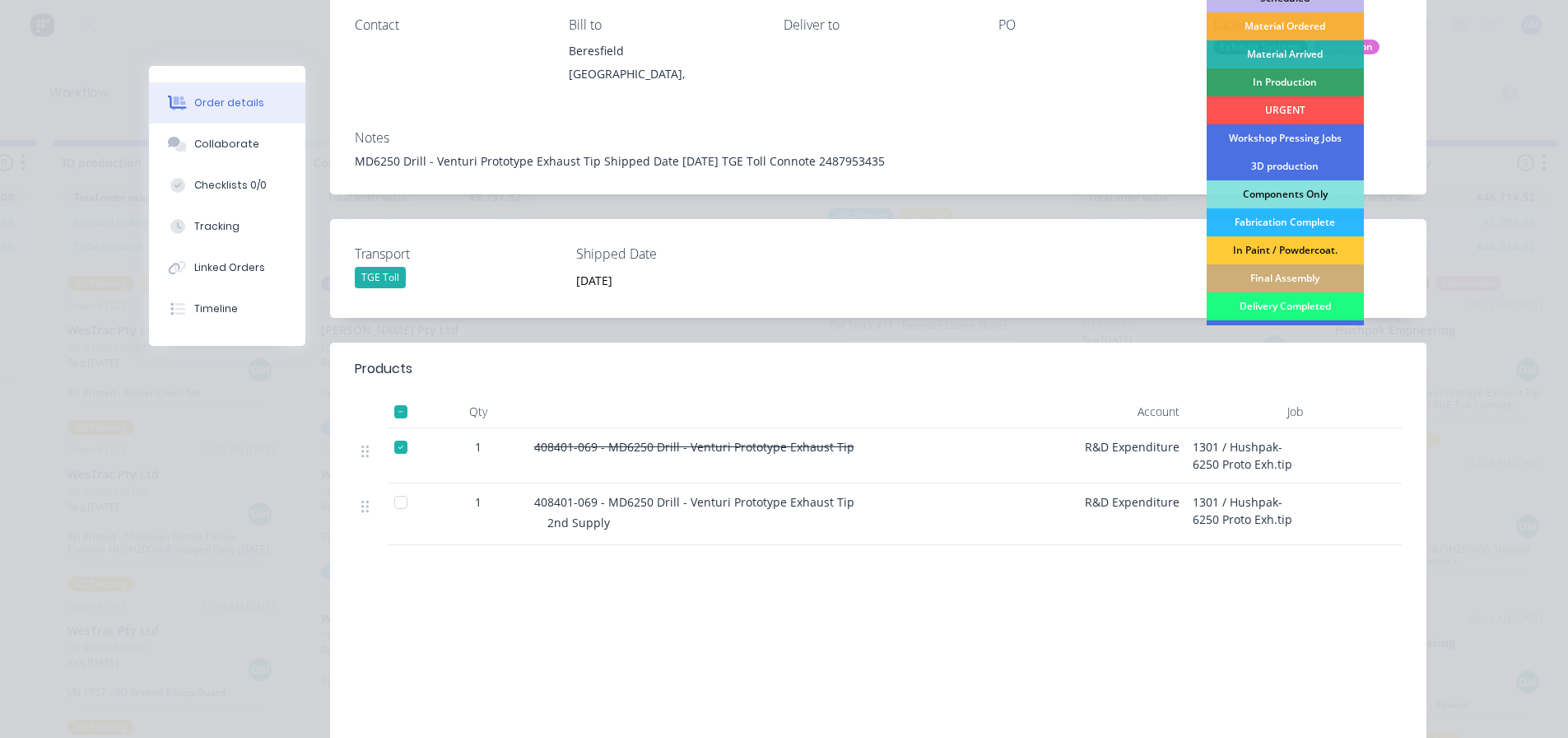
scroll to position [247, 0]
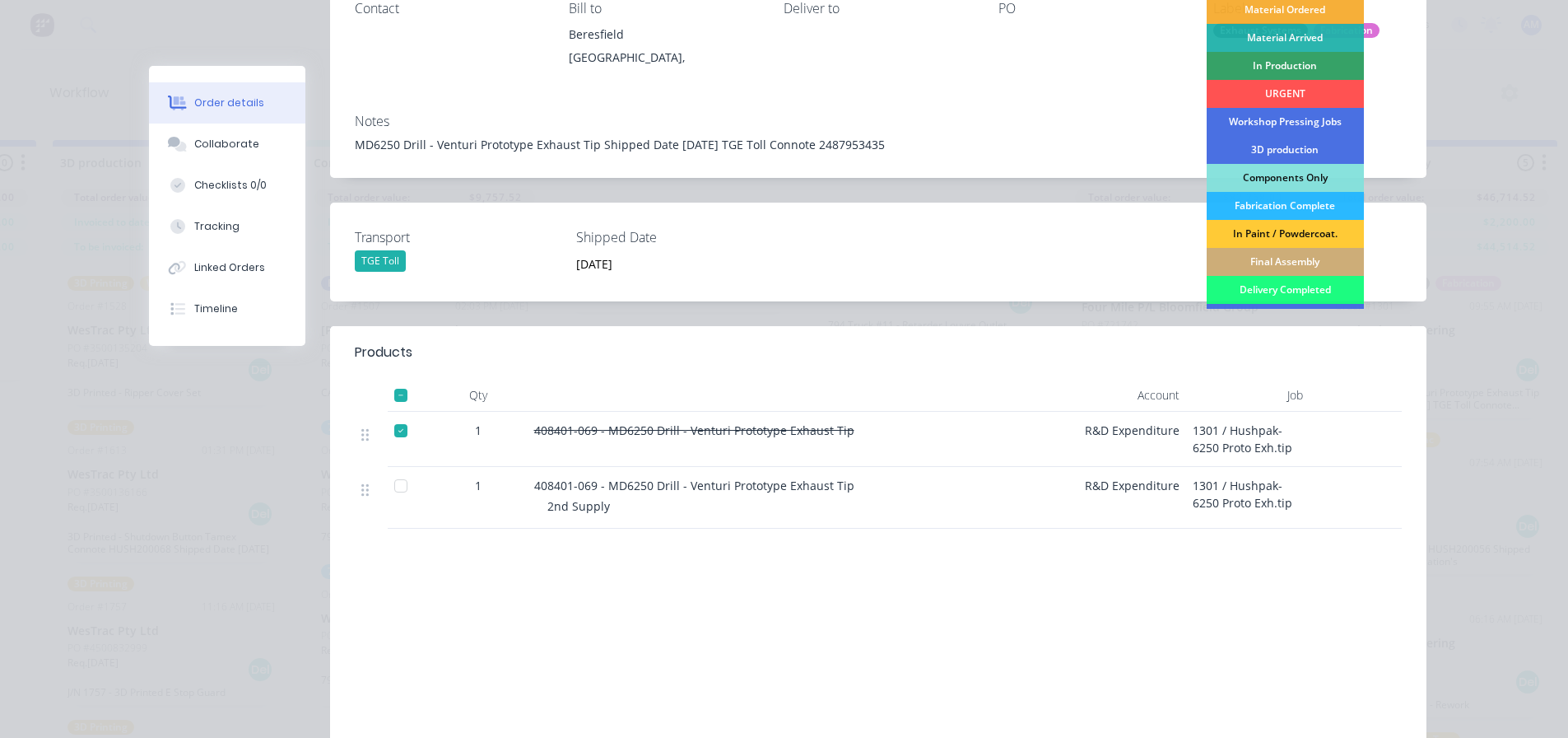
click at [393, 482] on div at bounding box center [401, 486] width 33 height 33
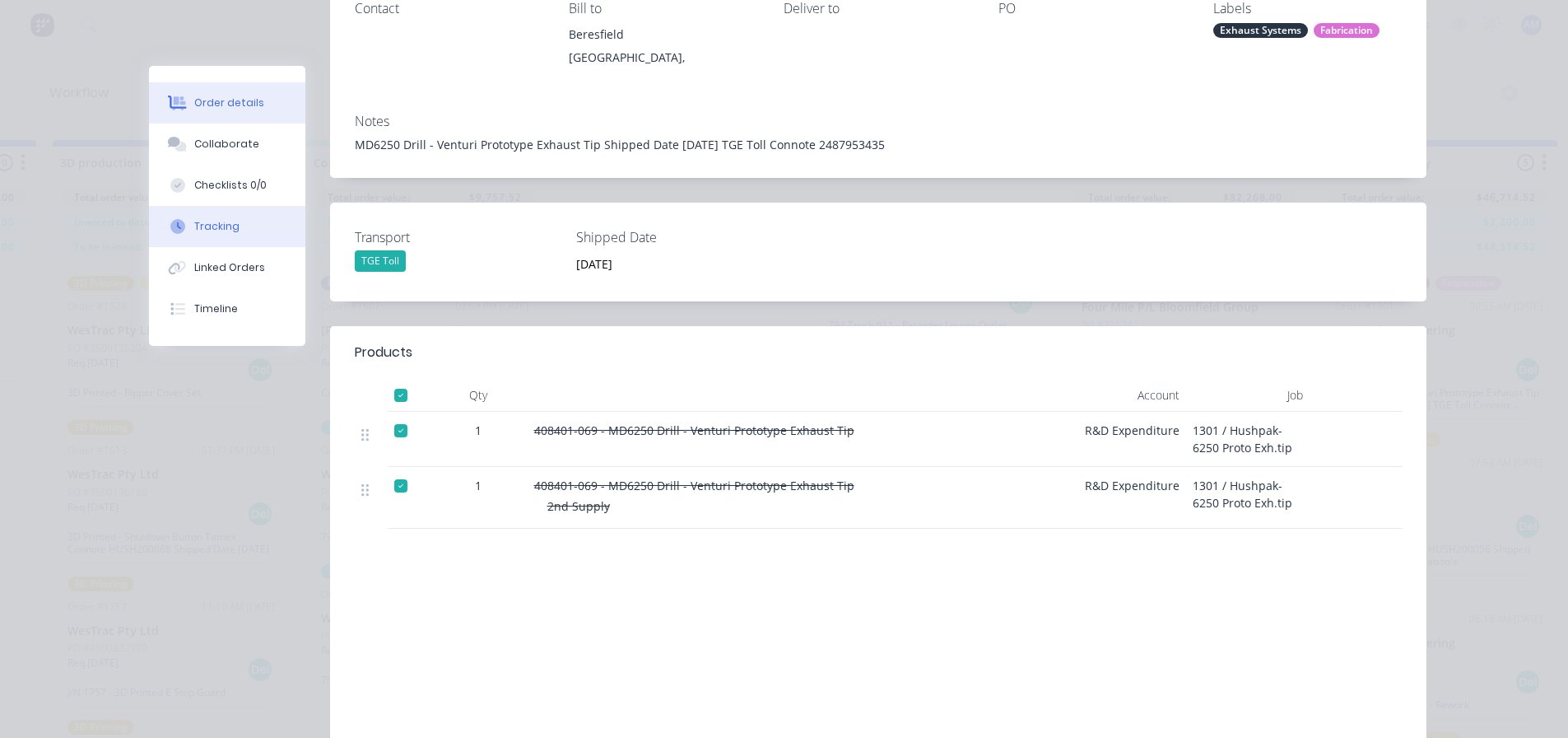
click at [223, 224] on div "Tracking" at bounding box center [216, 226] width 45 height 15
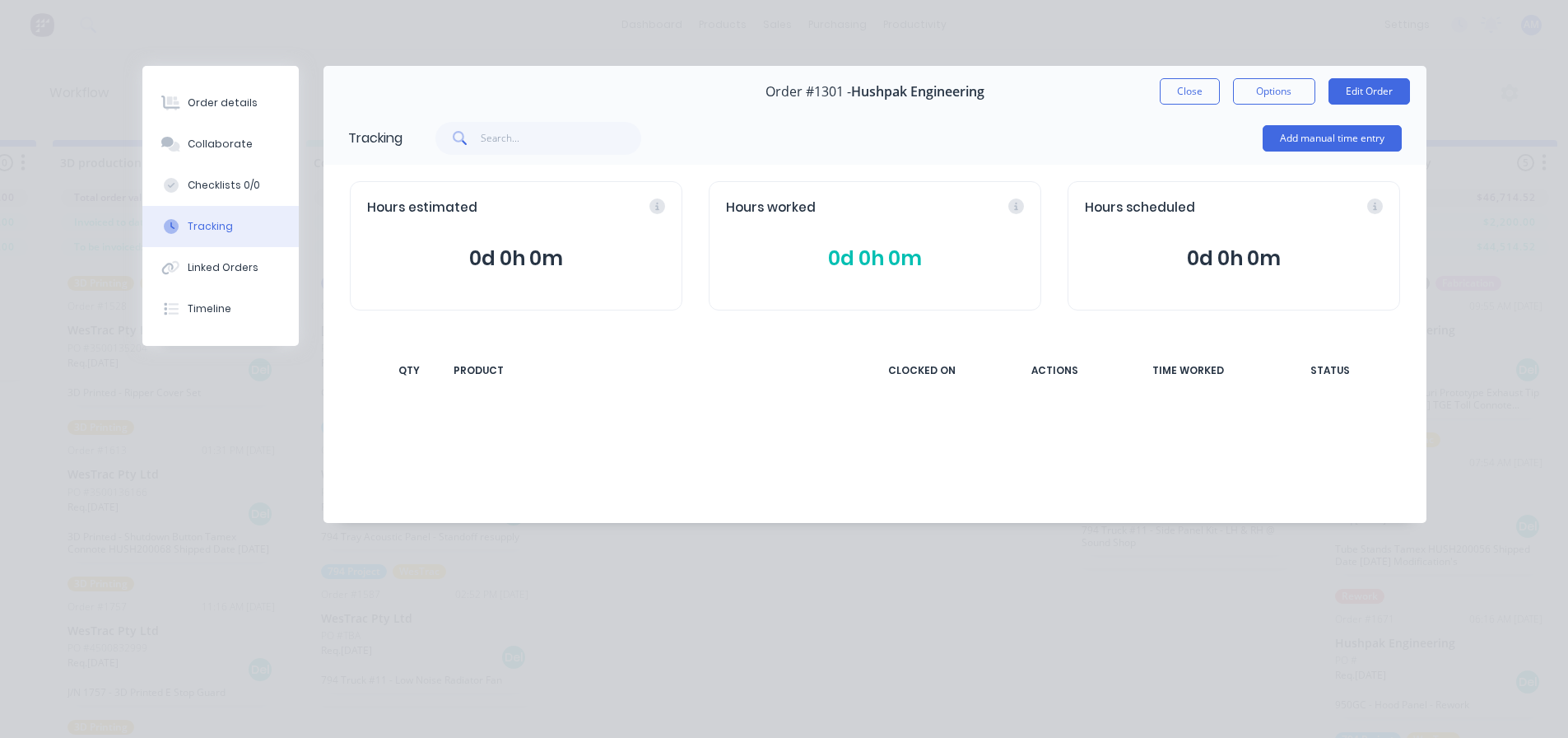
scroll to position [0, 0]
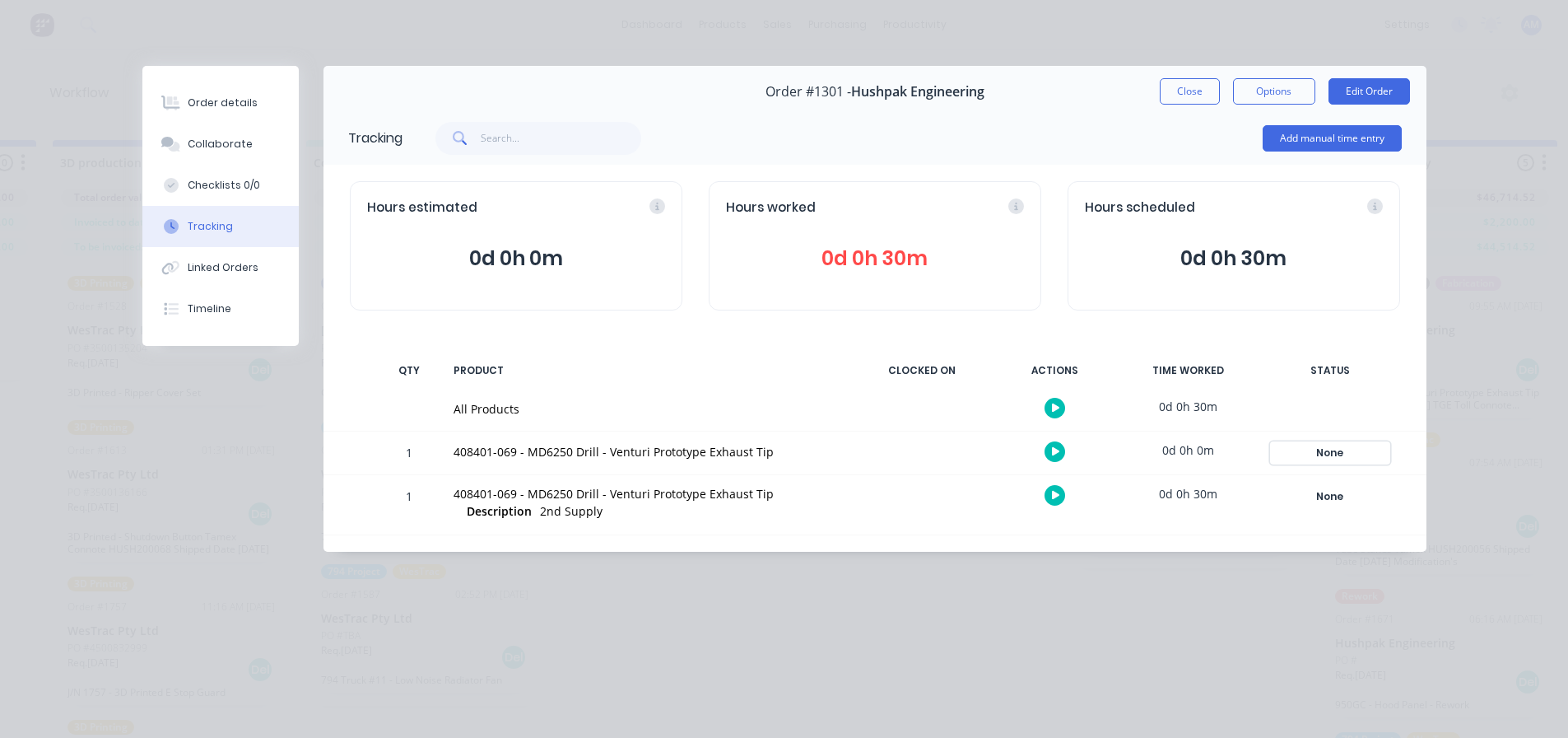
click at [1329, 457] on div "None" at bounding box center [1330, 452] width 119 height 21
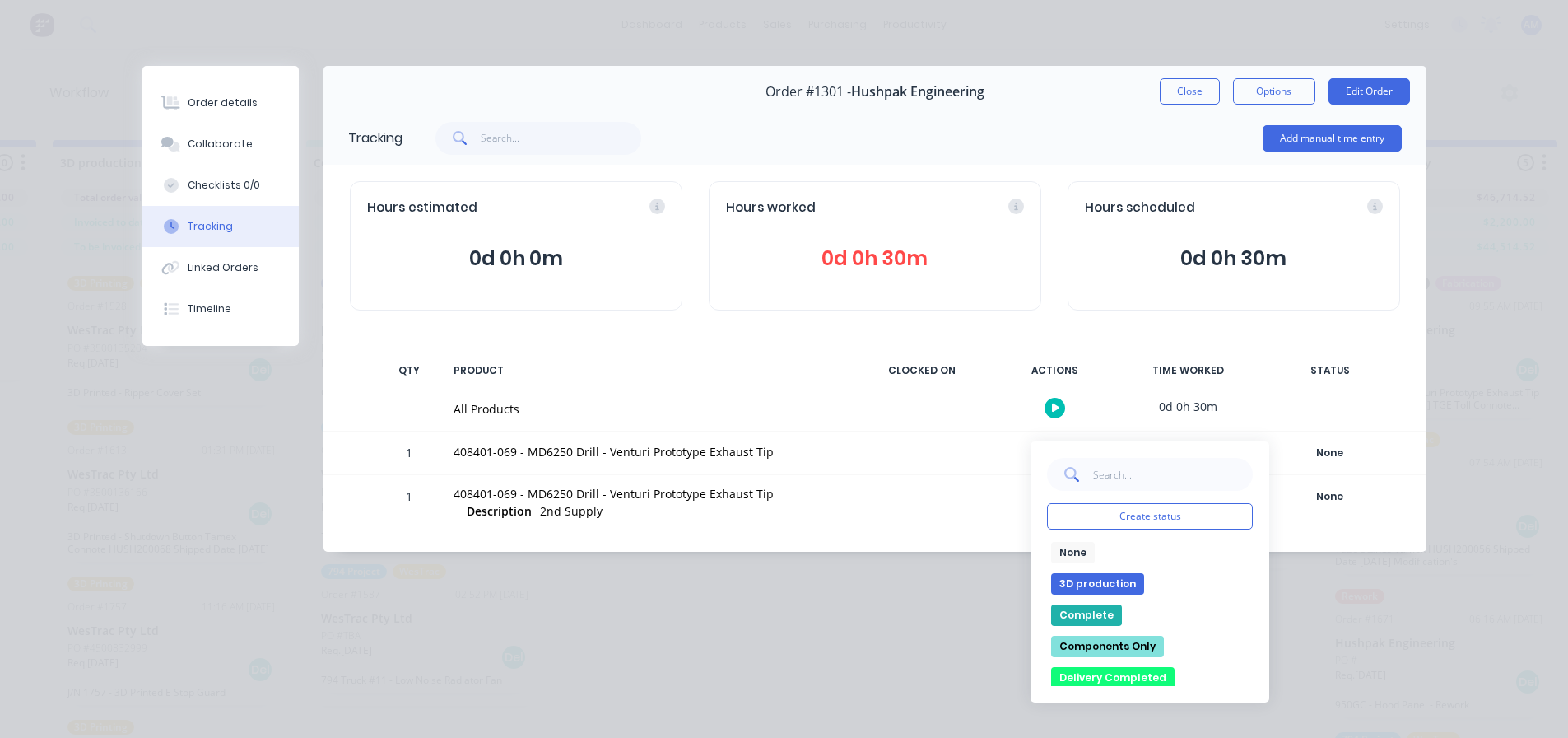
click at [1113, 680] on button "Delivery Completed" at bounding box center [1112, 677] width 123 height 21
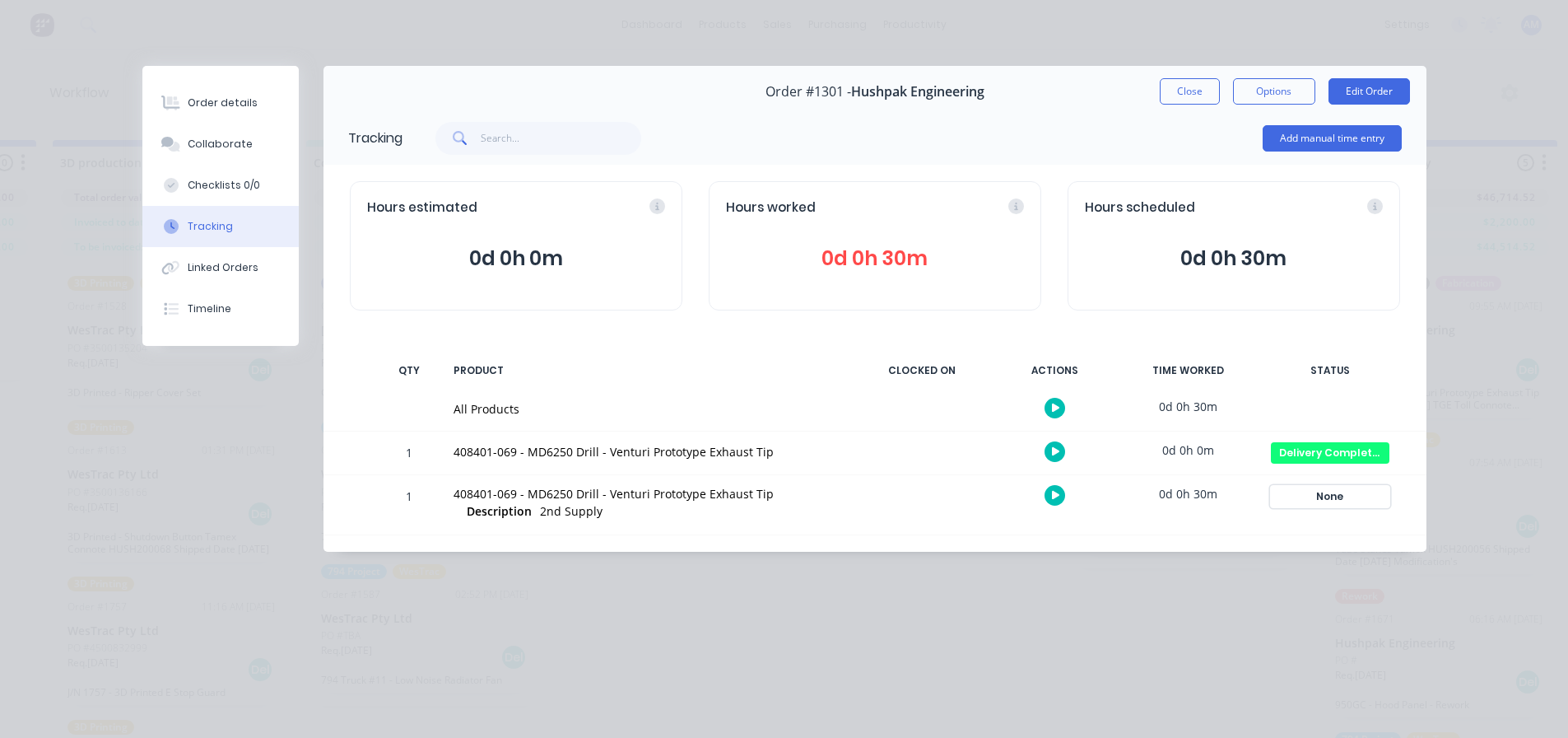
click at [1335, 499] on div "None" at bounding box center [1330, 496] width 119 height 21
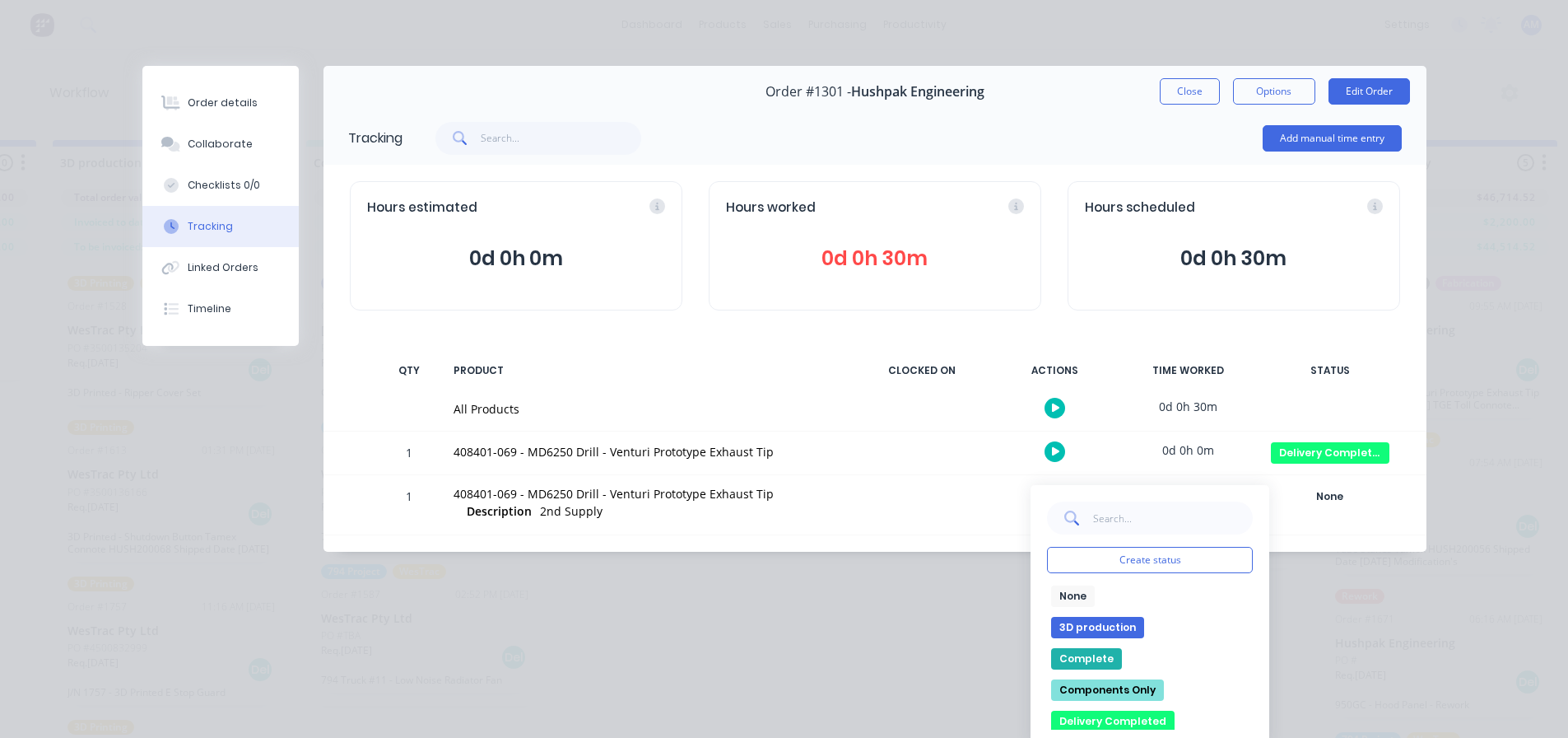
click at [1106, 720] on button "Delivery Completed" at bounding box center [1112, 721] width 123 height 21
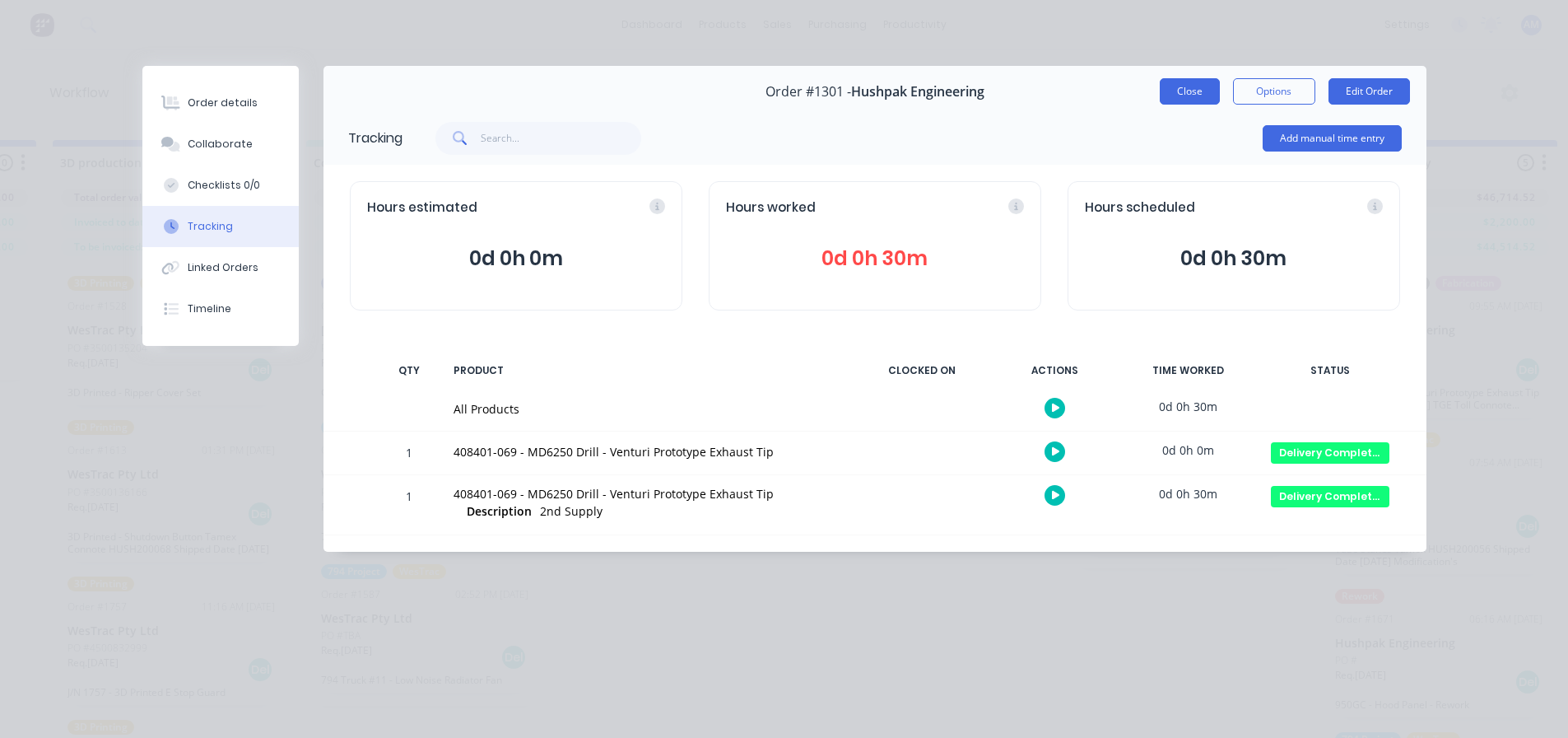
click at [1186, 92] on button "Close" at bounding box center [1190, 91] width 60 height 27
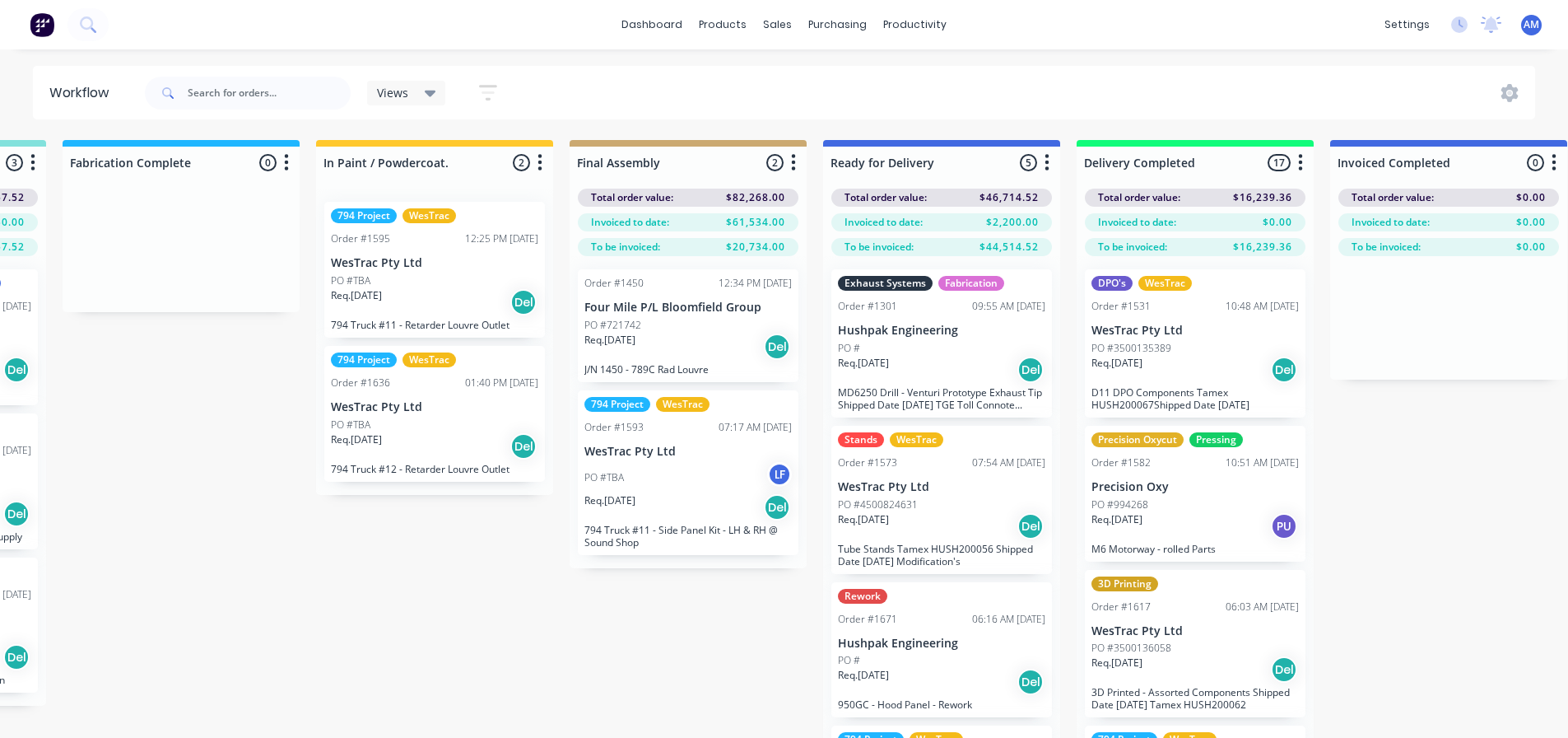
scroll to position [0, 2314]
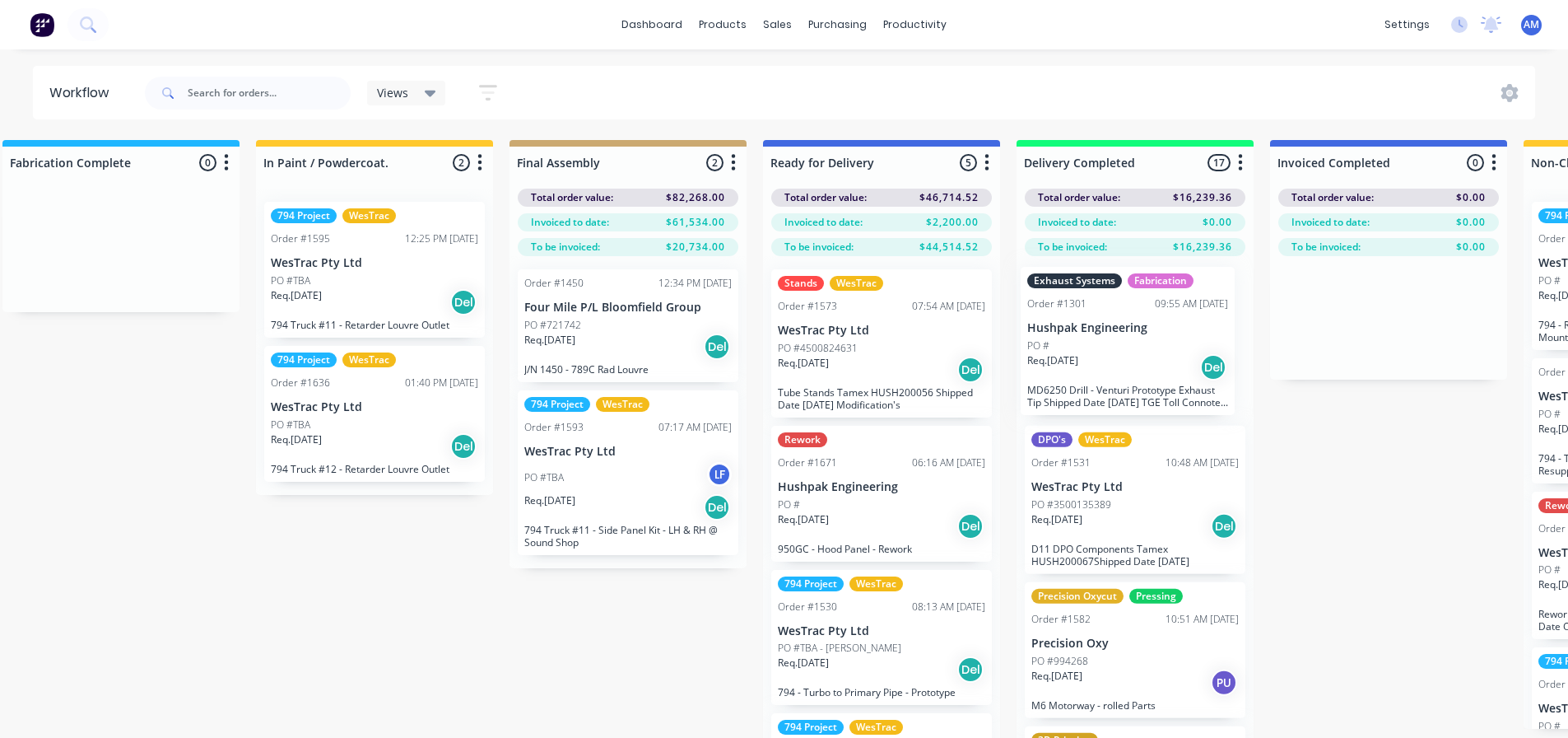
drag, startPoint x: 827, startPoint y: 359, endPoint x: 1083, endPoint y: 358, distance: 256.0
click at [1083, 358] on div "Submitted 109 Status colour #273444 hex #273444 Save Cancel Summaries Total ord…" at bounding box center [120, 468] width 4894 height 656
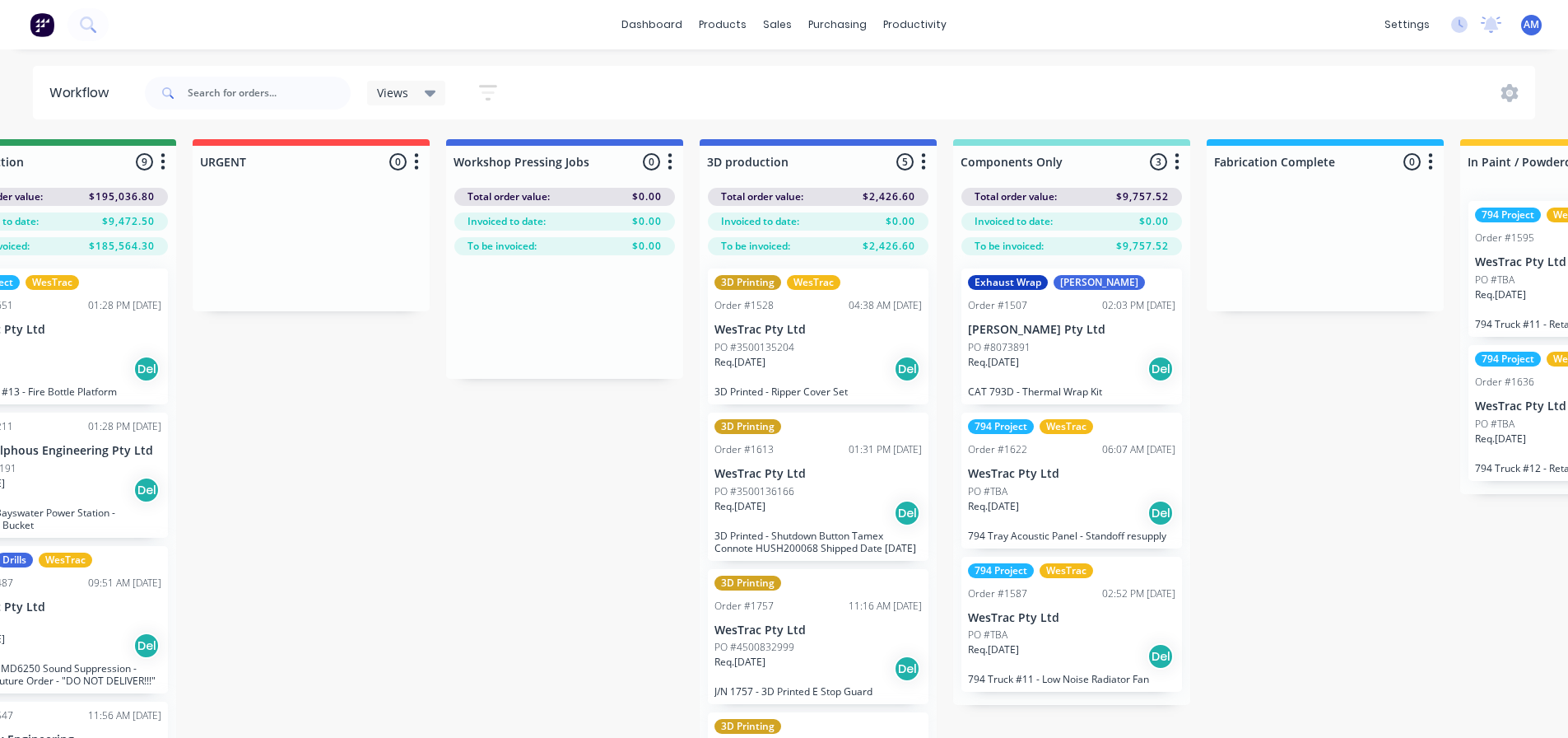
scroll to position [0, 1111]
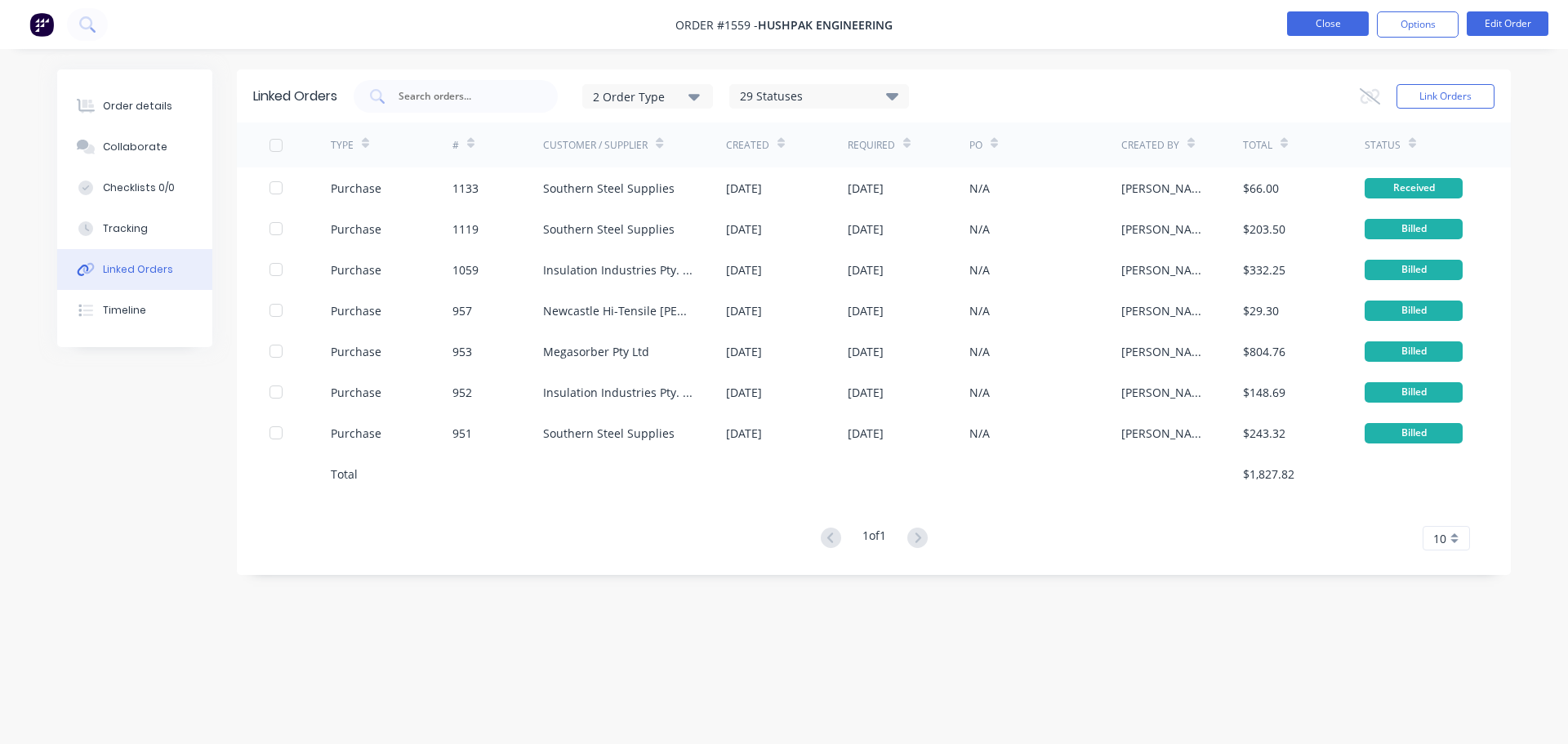
click at [1334, 20] on button "Close" at bounding box center [1327, 23] width 81 height 25
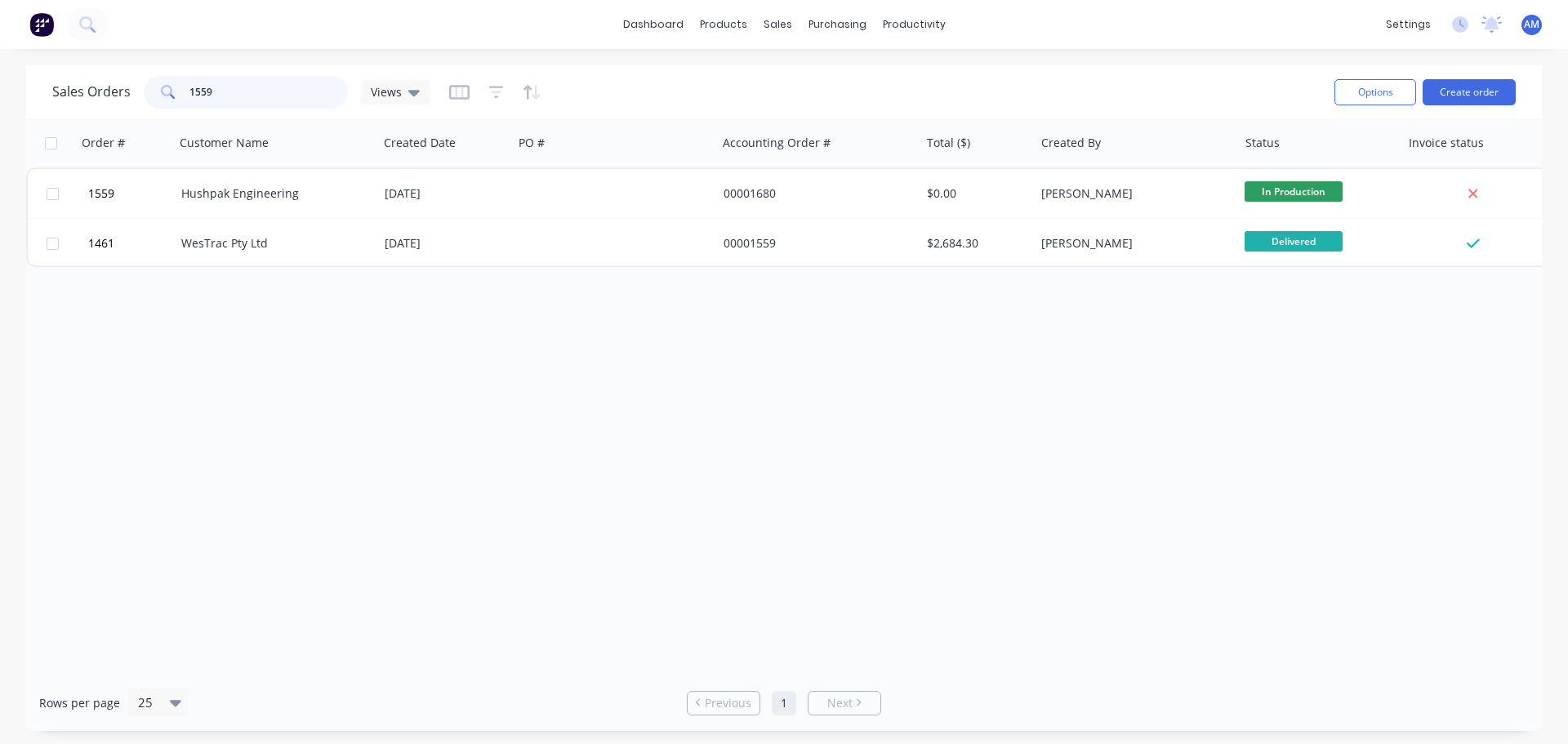
drag, startPoint x: 227, startPoint y: 97, endPoint x: 135, endPoint y: 98, distance: 92.0
click at [135, 98] on div "Sales Orders 1559 Views" at bounding box center [241, 92] width 377 height 33
type input "1697"
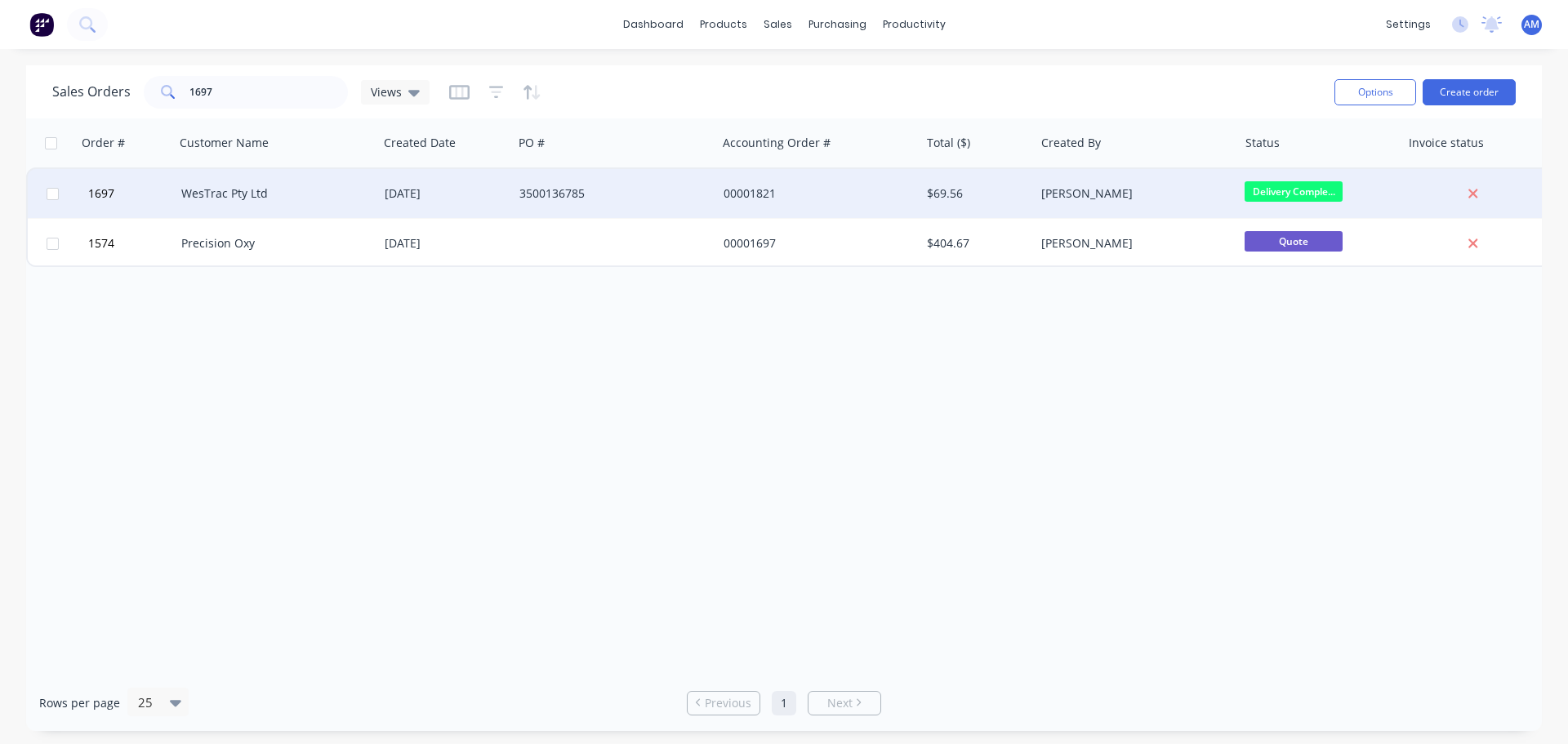
click at [602, 202] on div "3500136785" at bounding box center [615, 193] width 204 height 49
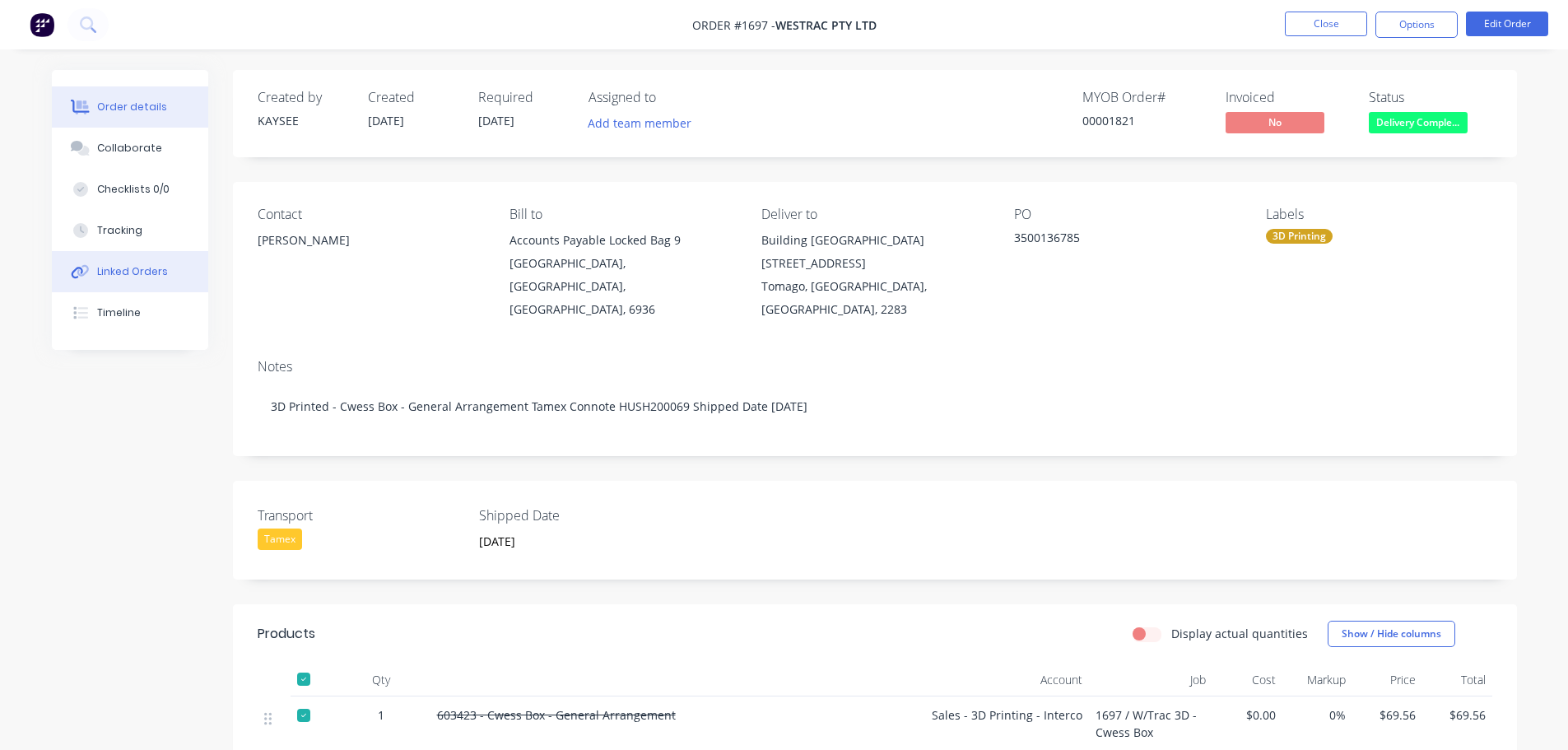
click at [133, 276] on div "Linked Orders" at bounding box center [133, 271] width 71 height 15
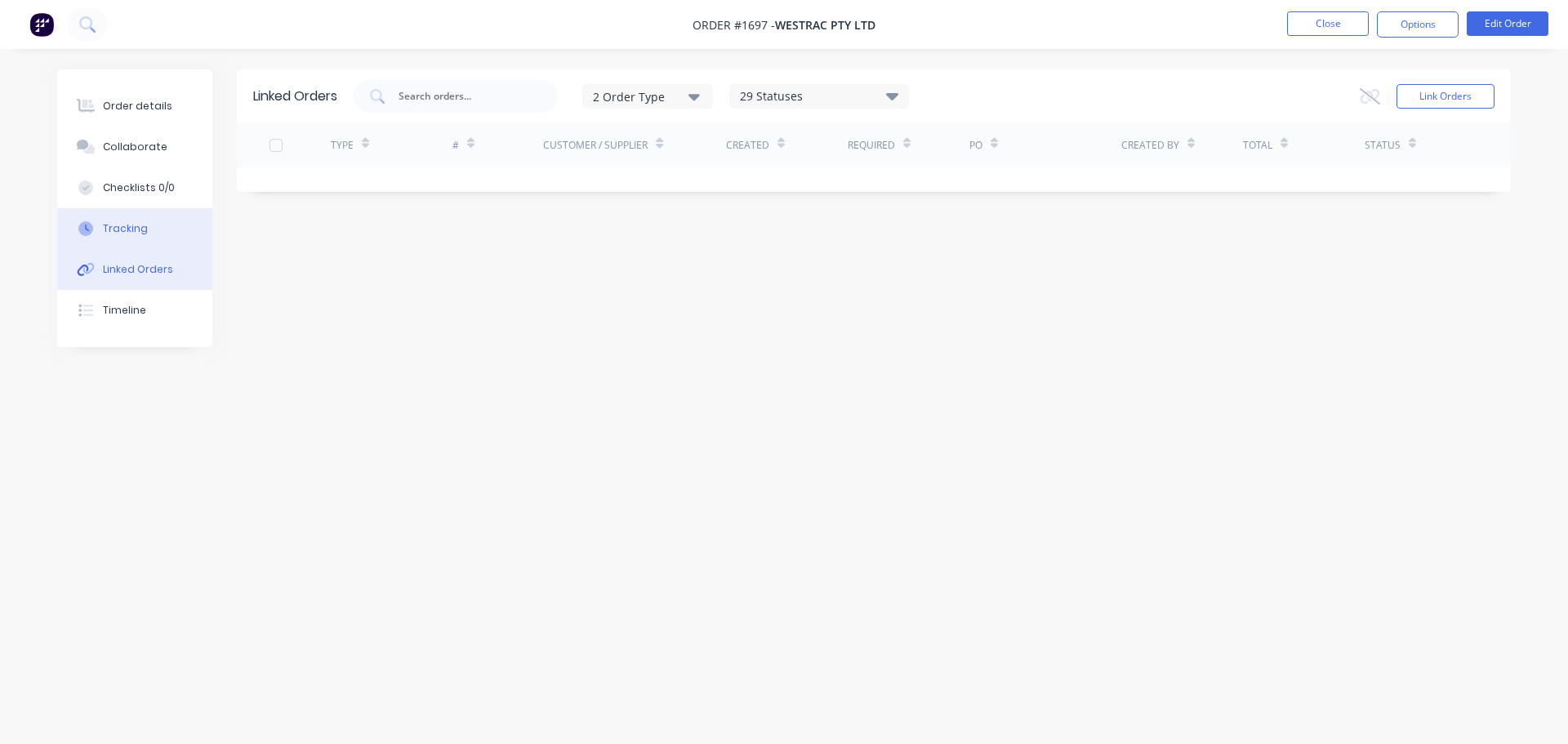
click at [130, 226] on div "Tracking" at bounding box center [125, 228] width 45 height 14
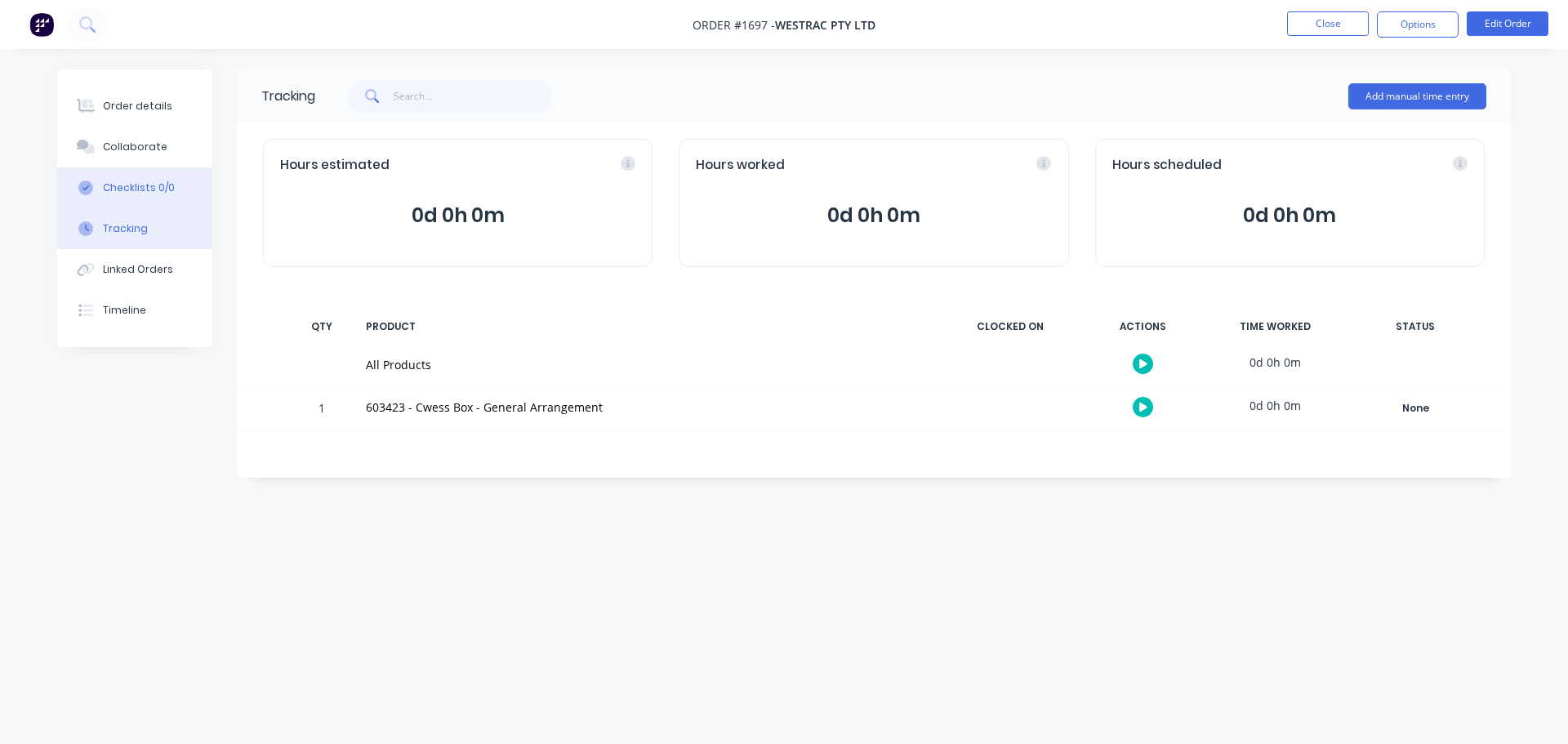
click at [126, 178] on button "Checklists 0/0" at bounding box center [134, 187] width 155 height 41
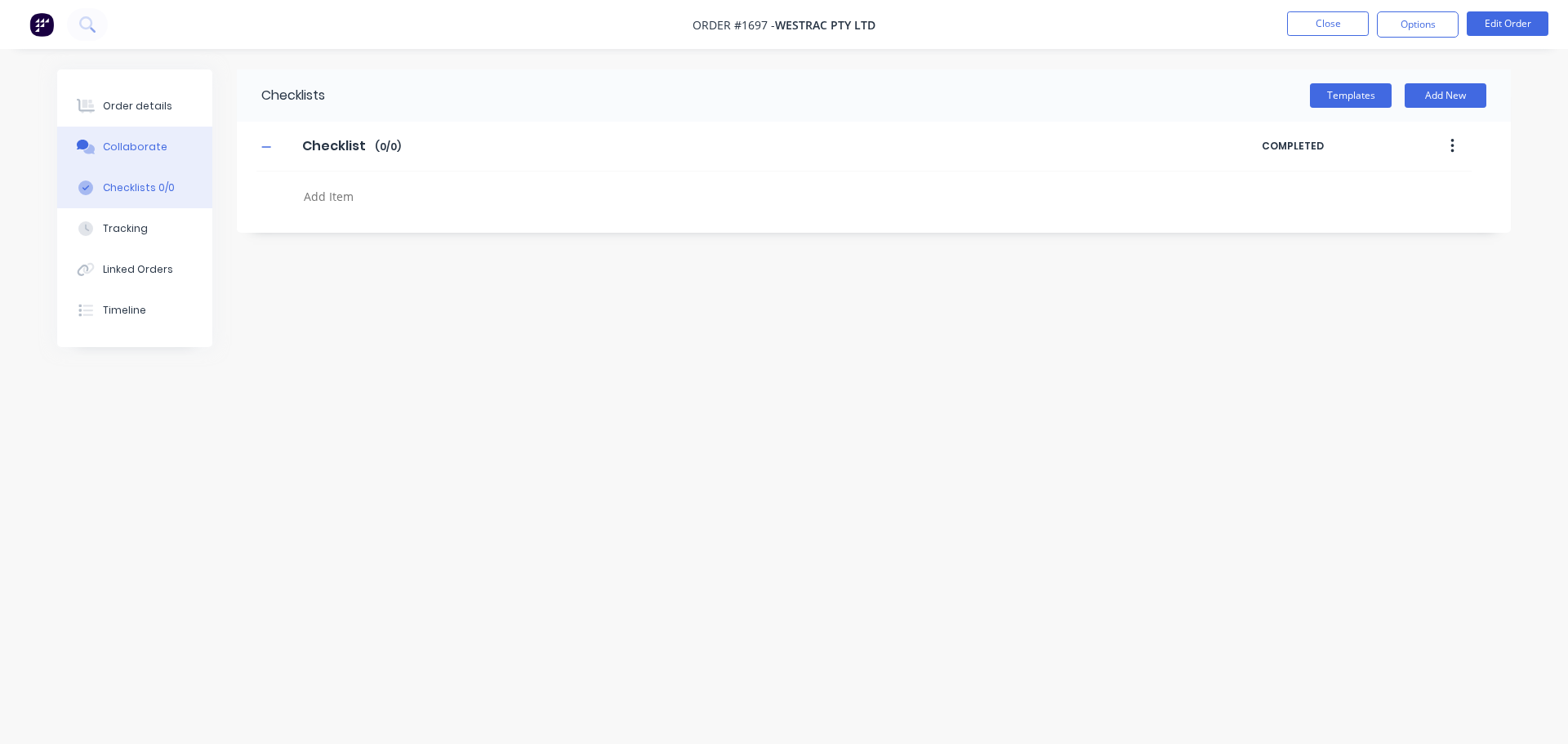
click at [130, 151] on div "Collaborate" at bounding box center [135, 147] width 64 height 14
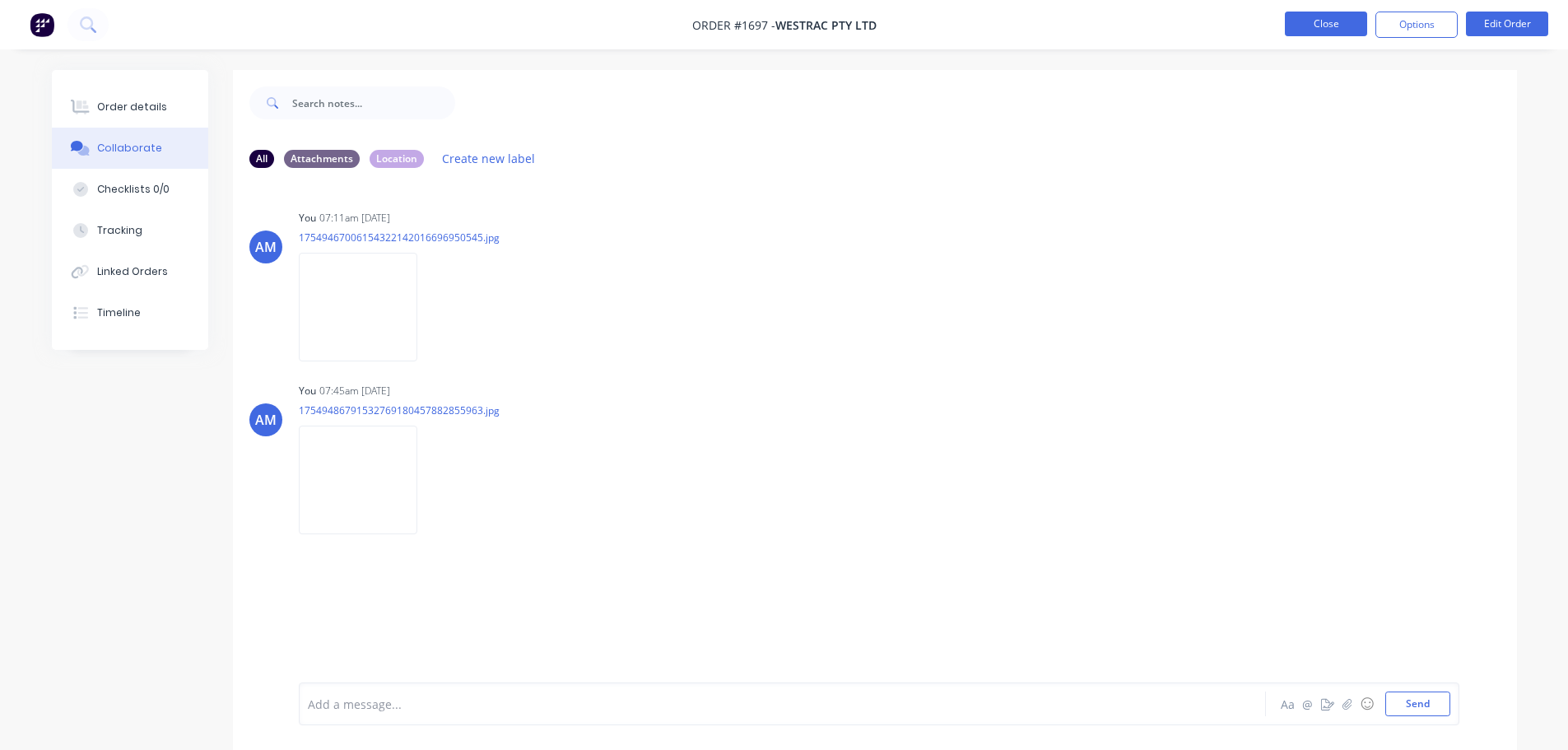
click at [1331, 21] on button "Close" at bounding box center [1326, 23] width 82 height 25
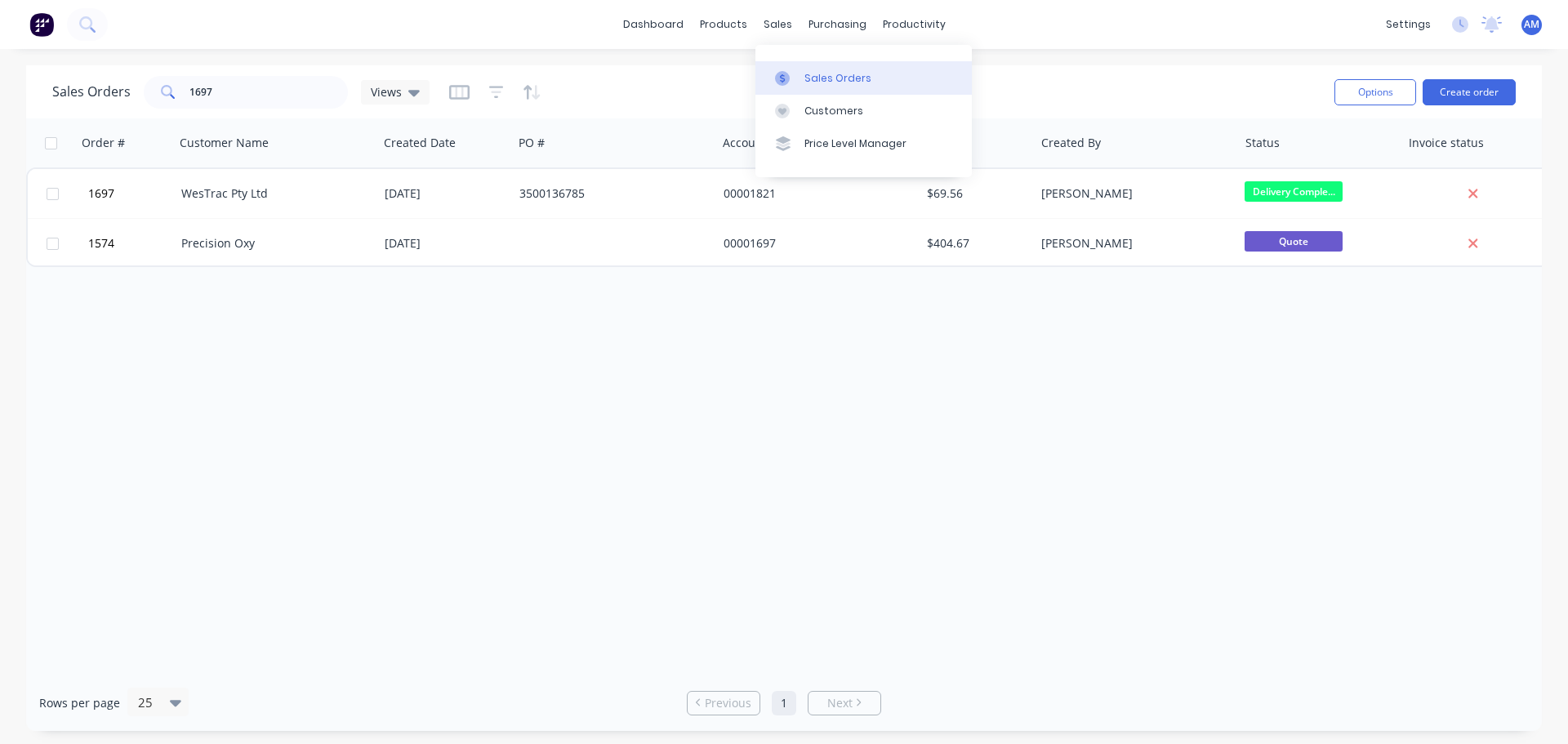
click at [824, 81] on div "Sales Orders" at bounding box center [837, 78] width 67 height 14
drag, startPoint x: 257, startPoint y: 95, endPoint x: 159, endPoint y: 86, distance: 98.4
click at [159, 86] on div "1697" at bounding box center [245, 92] width 204 height 33
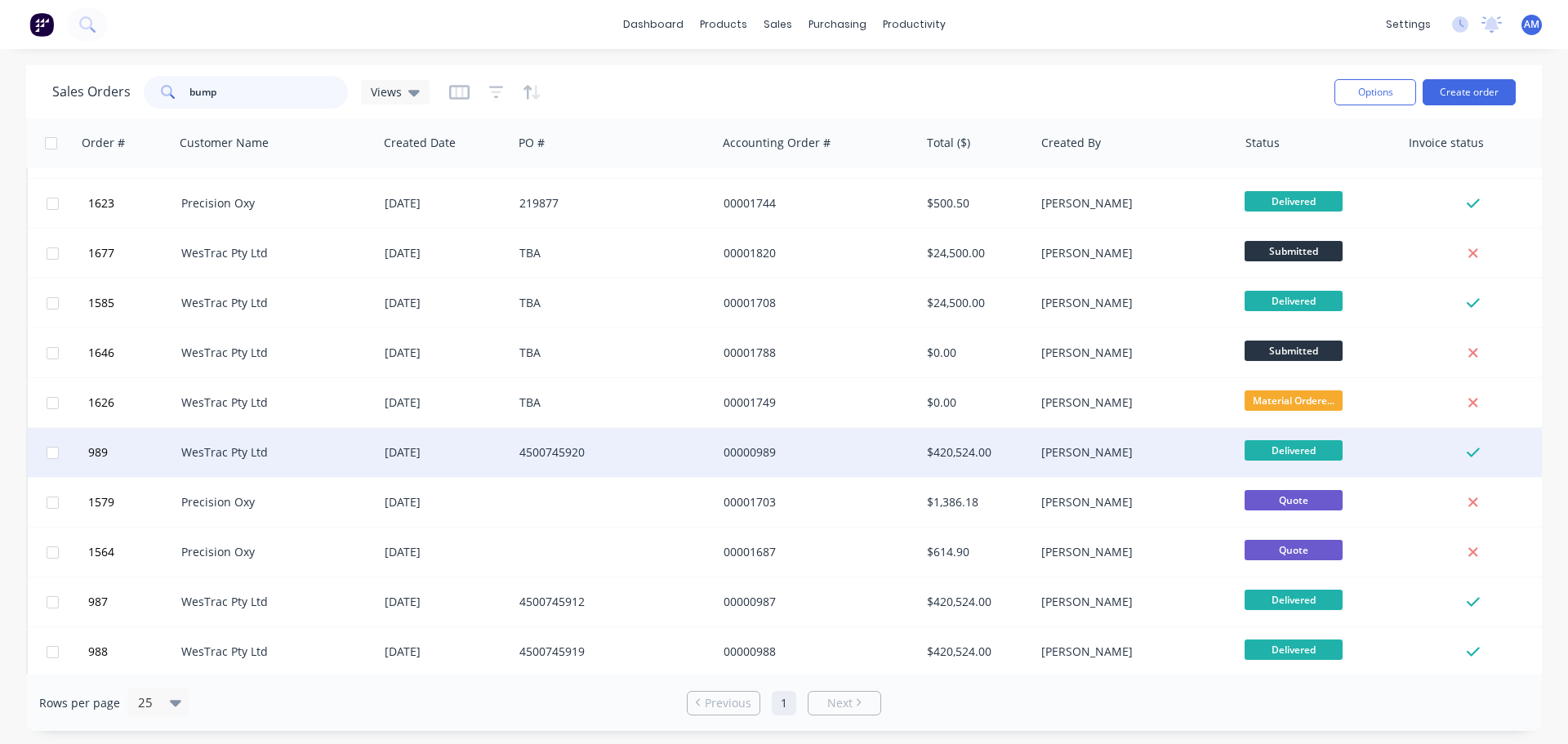
scroll to position [245, 0]
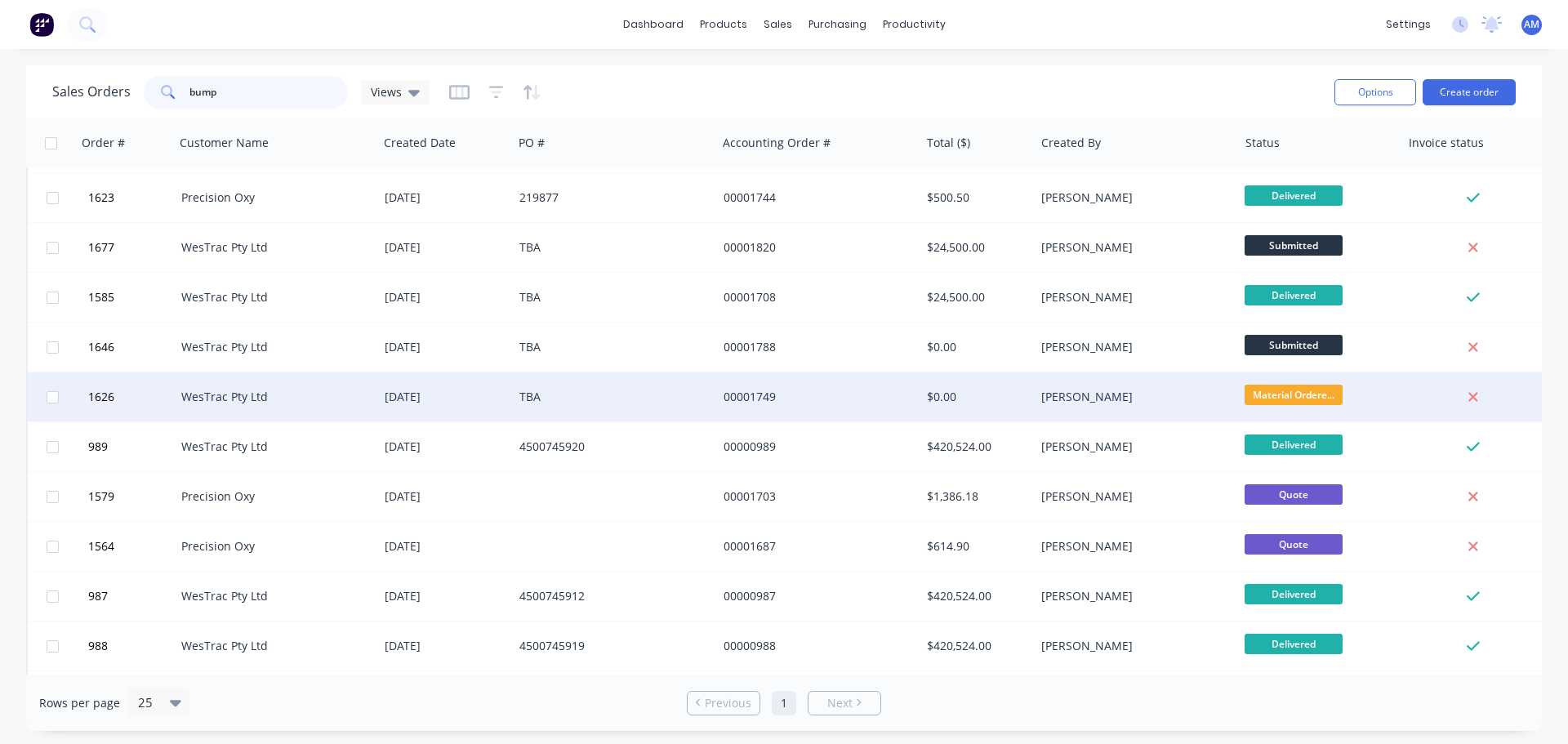
type input "bump"
click at [343, 400] on div "WesTrac Pty Ltd" at bounding box center [272, 396] width 181 height 16
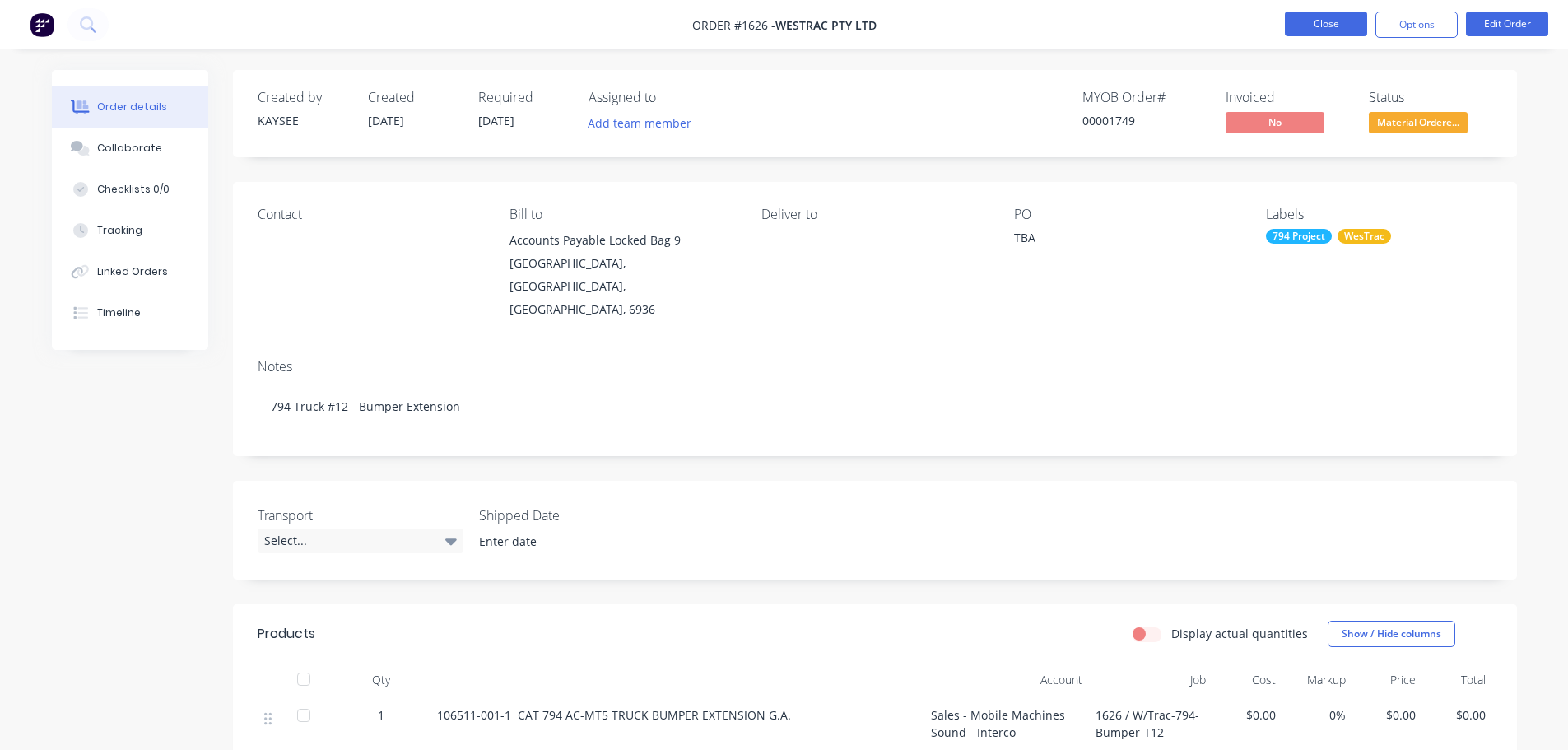
click at [1326, 18] on button "Close" at bounding box center [1326, 23] width 82 height 25
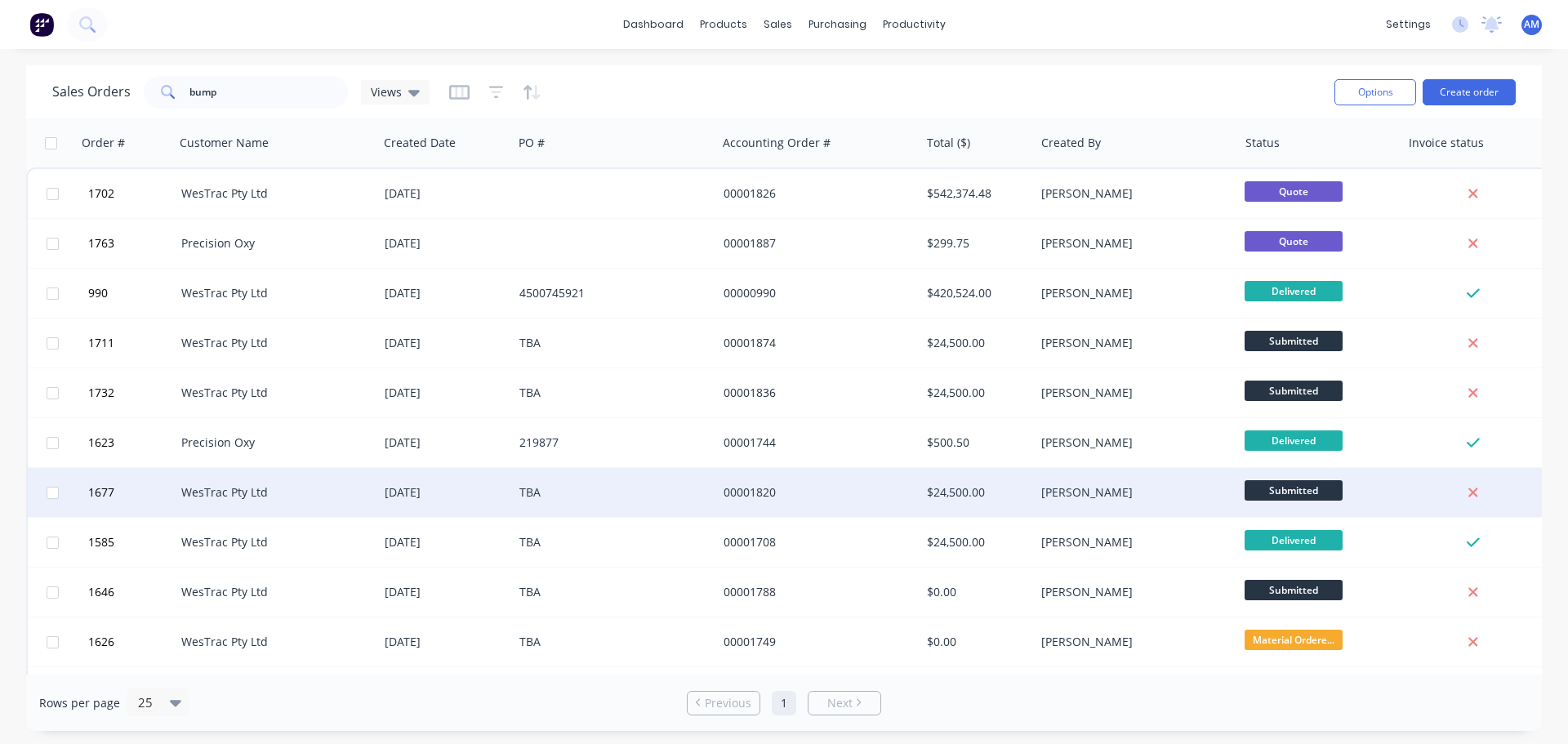
click at [405, 499] on div "[DATE]" at bounding box center [444, 492] width 121 height 16
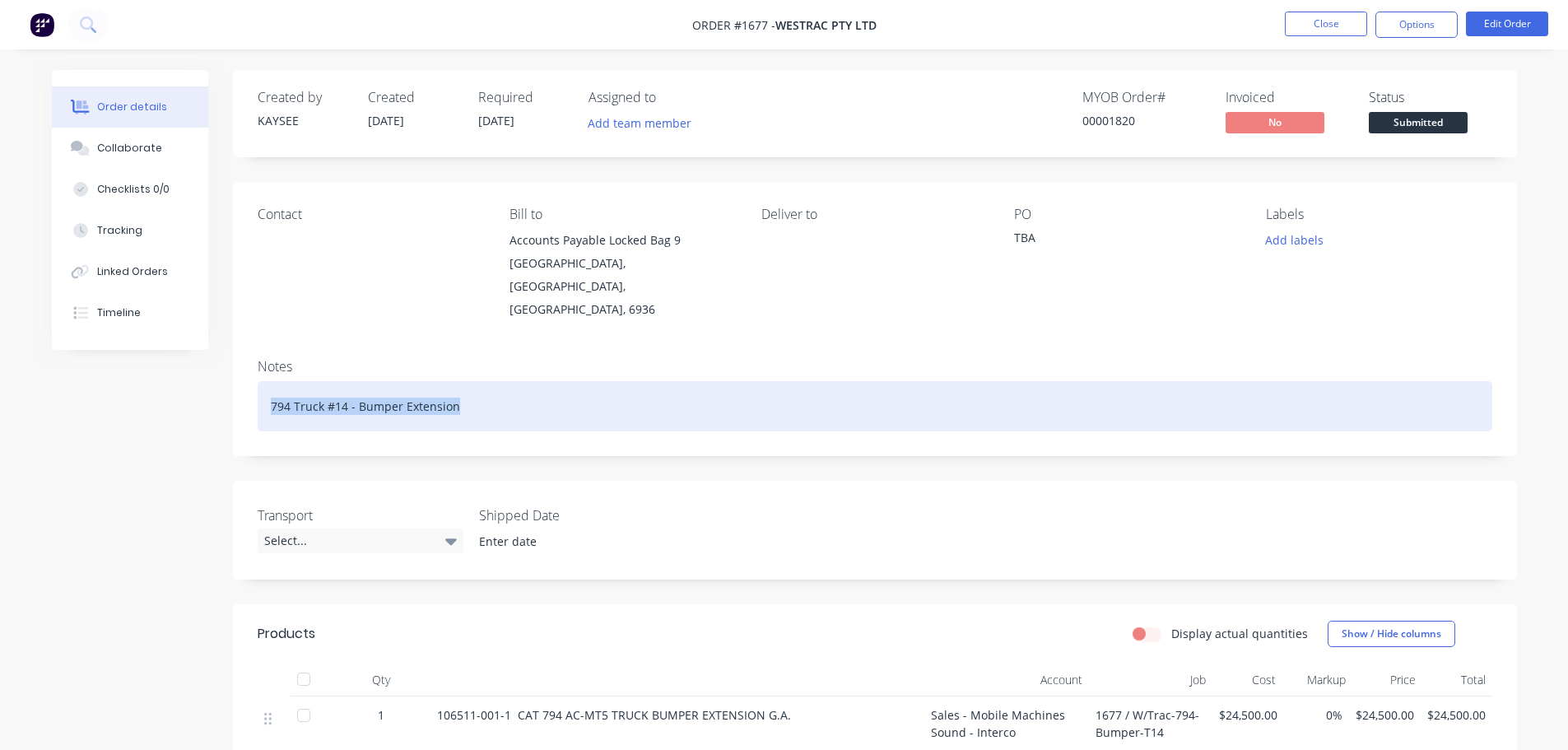
drag, startPoint x: 463, startPoint y: 382, endPoint x: 262, endPoint y: 387, distance: 201.1
click at [262, 387] on div "794 Truck #14 - Bumper Extension" at bounding box center [875, 406] width 1235 height 50
copy div "794 Truck #14 - Bumper Extension"
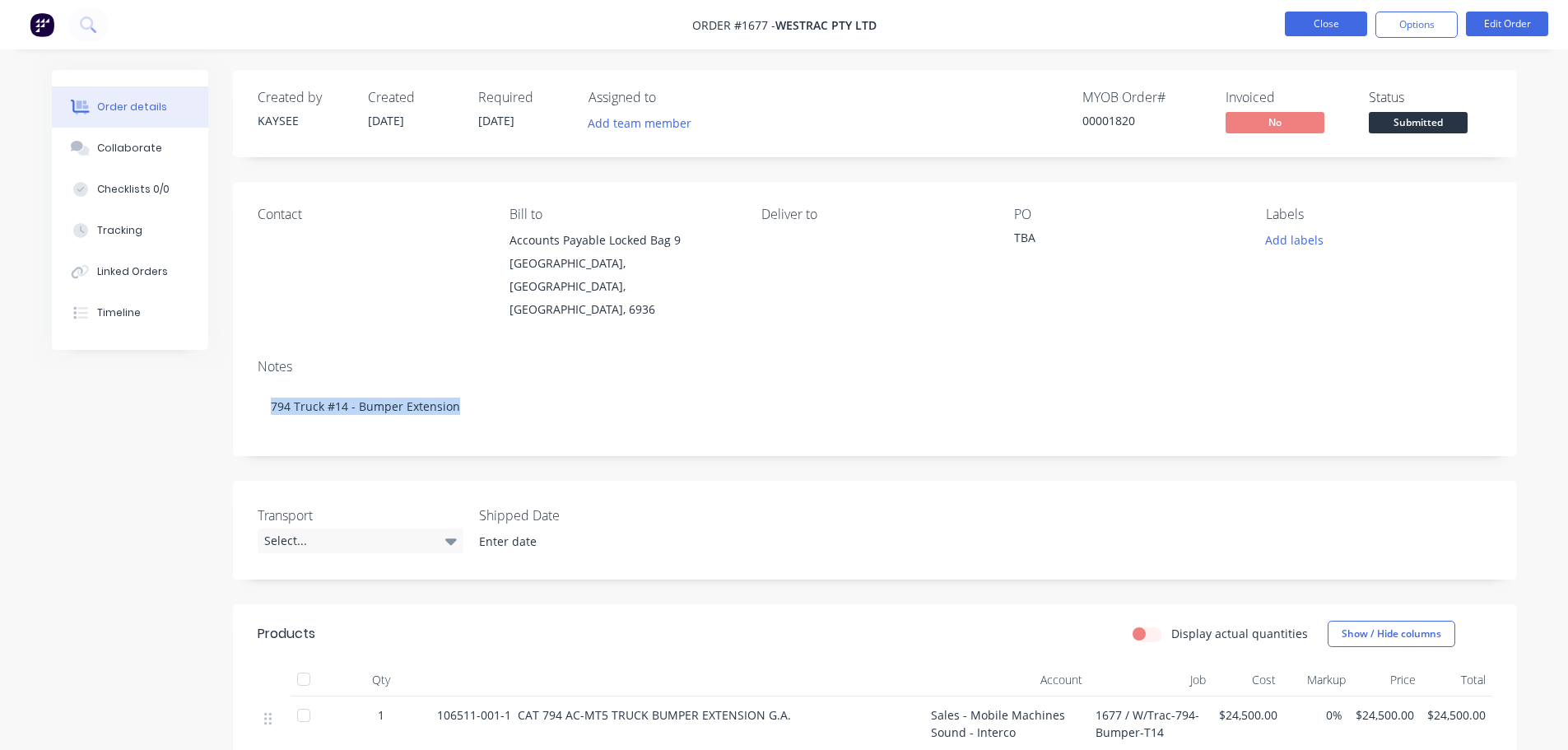
click at [1306, 29] on button "Close" at bounding box center [1326, 23] width 82 height 25
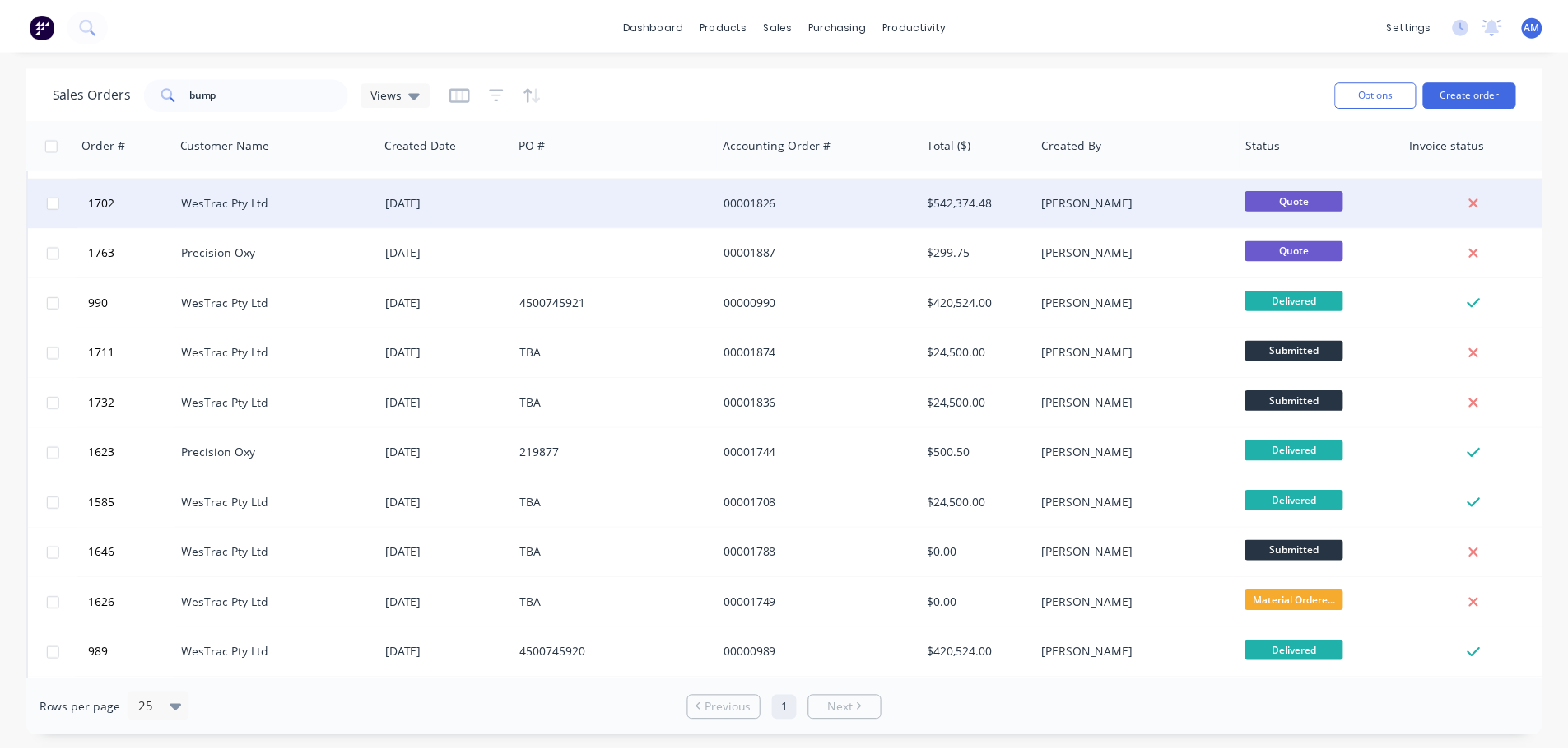
scroll to position [82, 0]
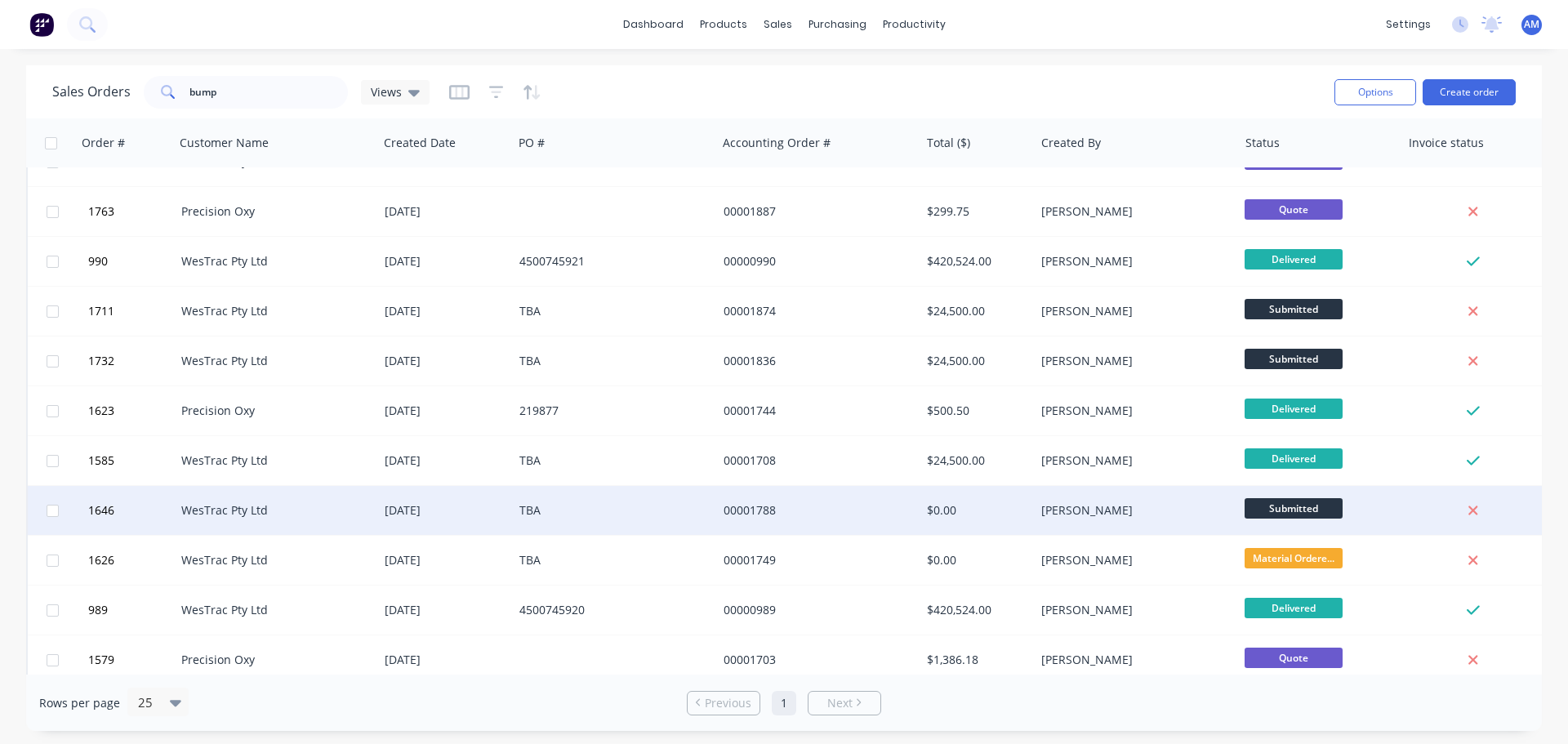
click at [271, 503] on div "WesTrac Pty Ltd" at bounding box center [272, 510] width 181 height 16
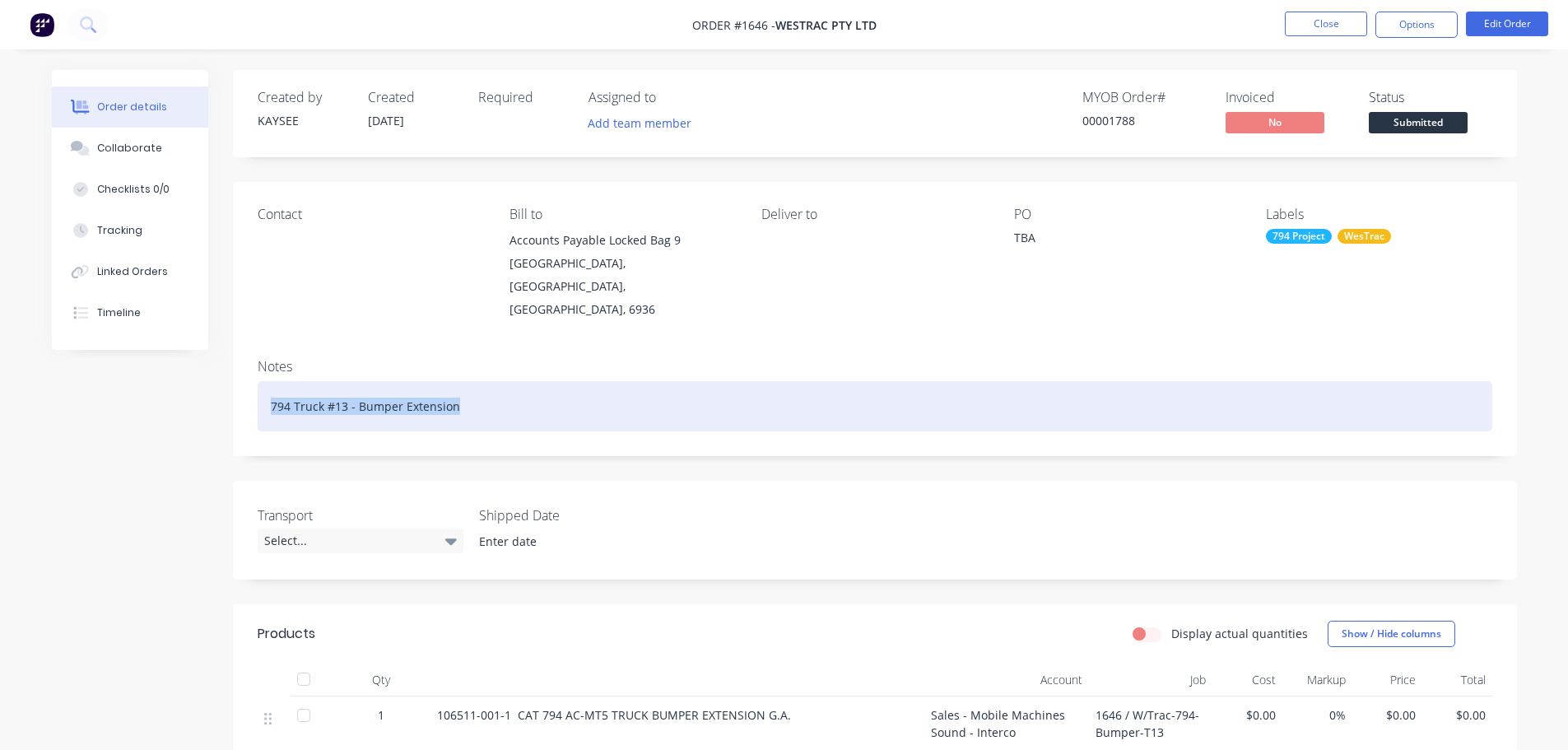
drag, startPoint x: 470, startPoint y: 386, endPoint x: 251, endPoint y: 394, distance: 219.1
click at [251, 394] on div "Notes 794 Truck #13 - Bumper Extension" at bounding box center [875, 400] width 1284 height 110
copy div "794 Truck #13 - Bumper Extension"
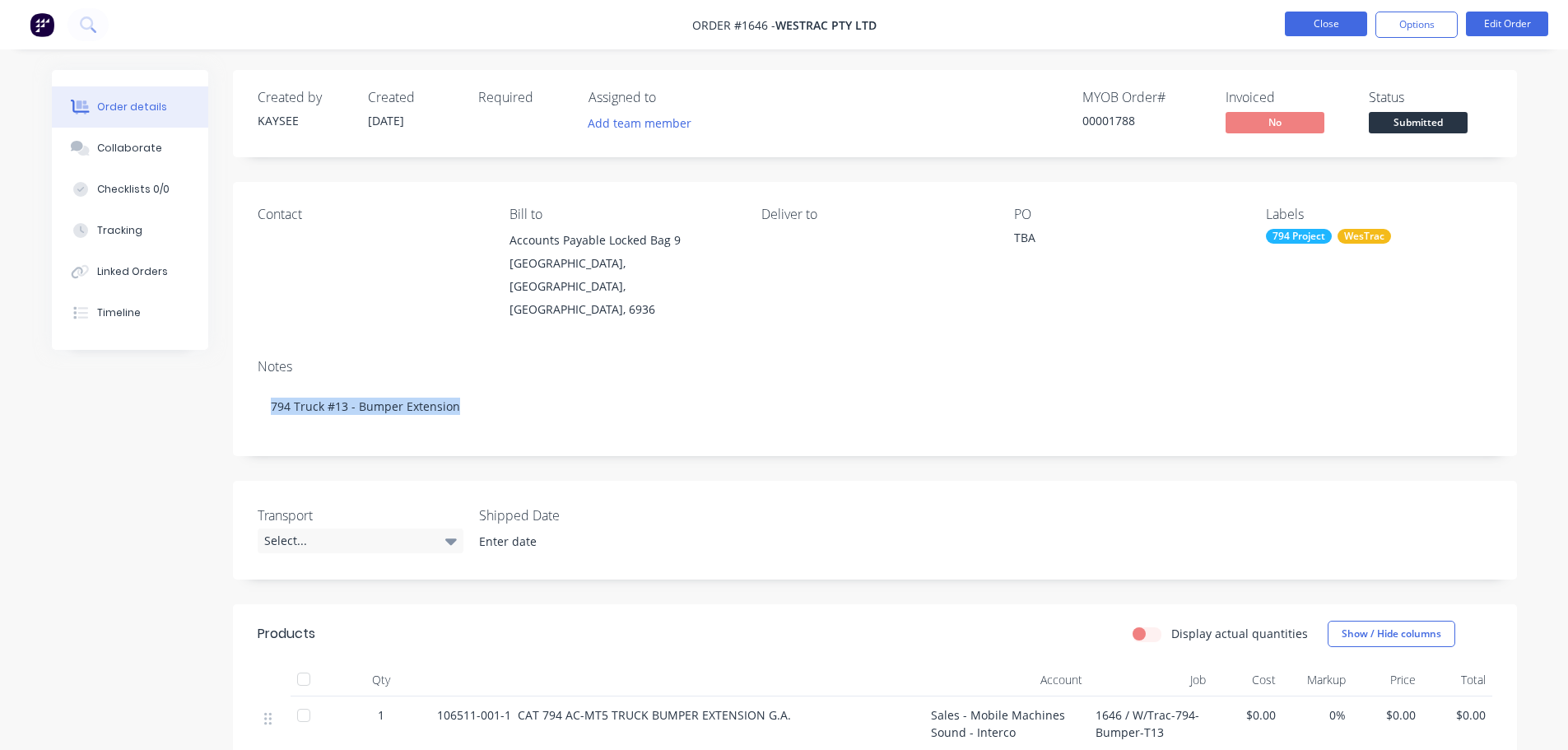
click at [1334, 27] on button "Close" at bounding box center [1326, 23] width 82 height 25
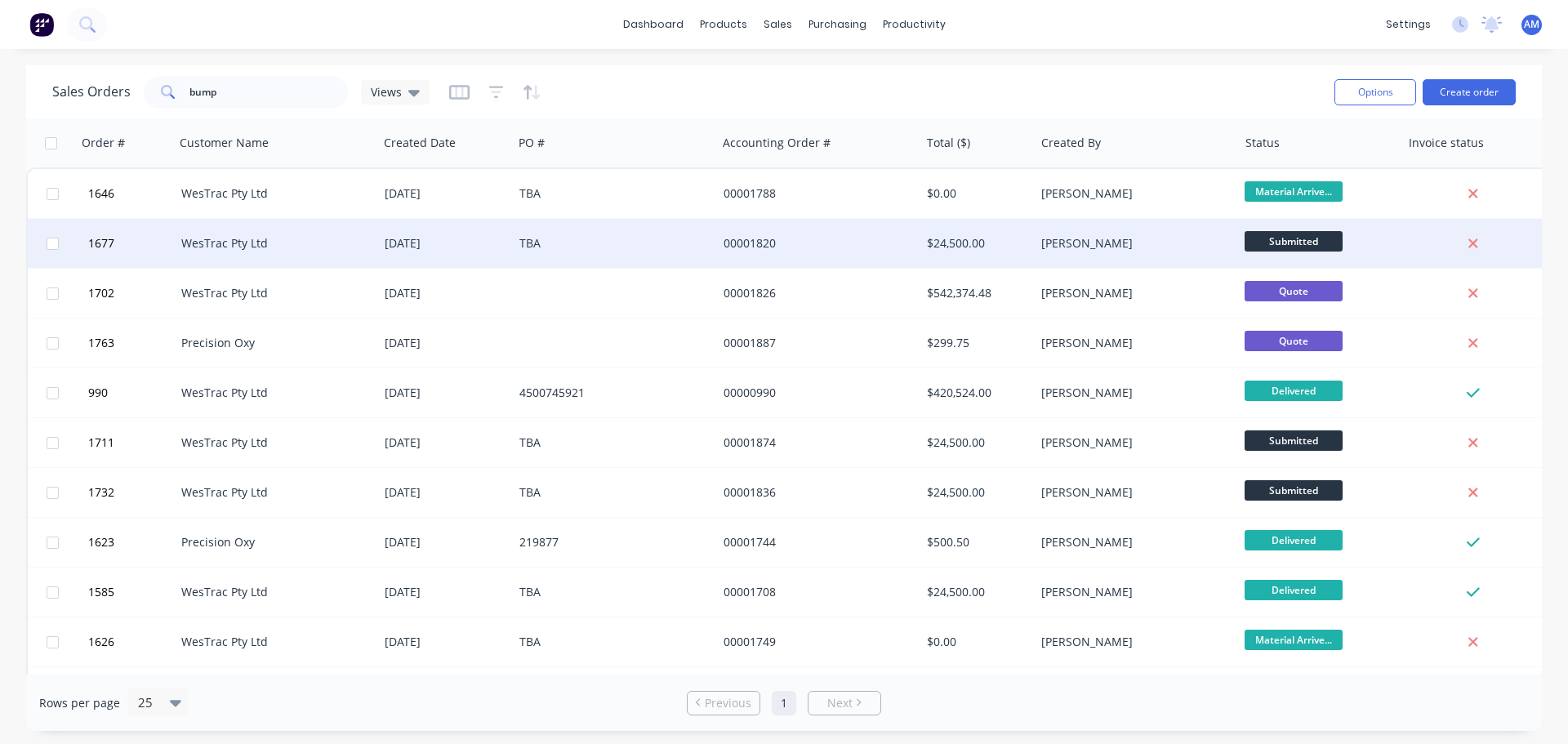
click at [628, 247] on div "TBA" at bounding box center [610, 243] width 181 height 16
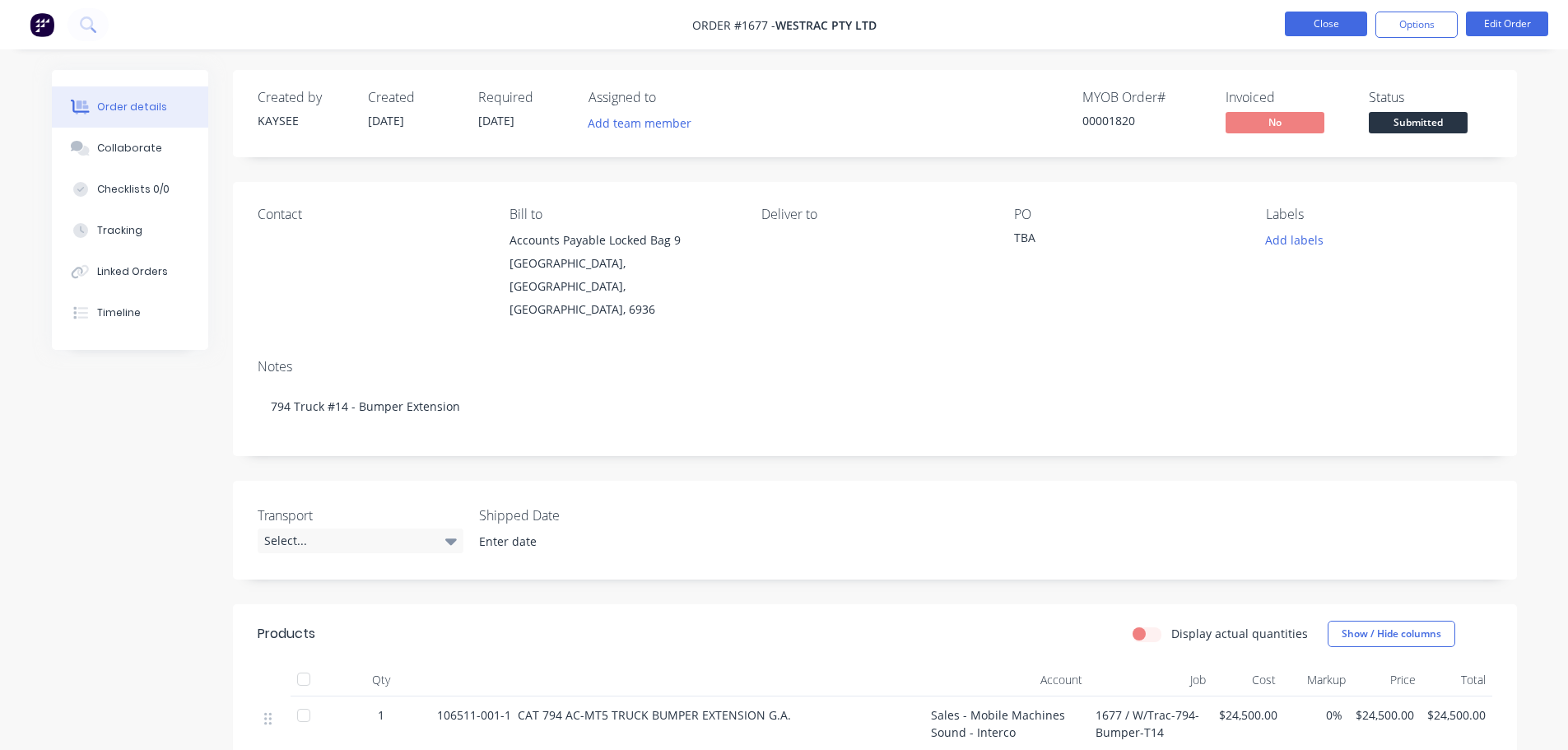
click at [1328, 24] on button "Close" at bounding box center [1326, 23] width 82 height 25
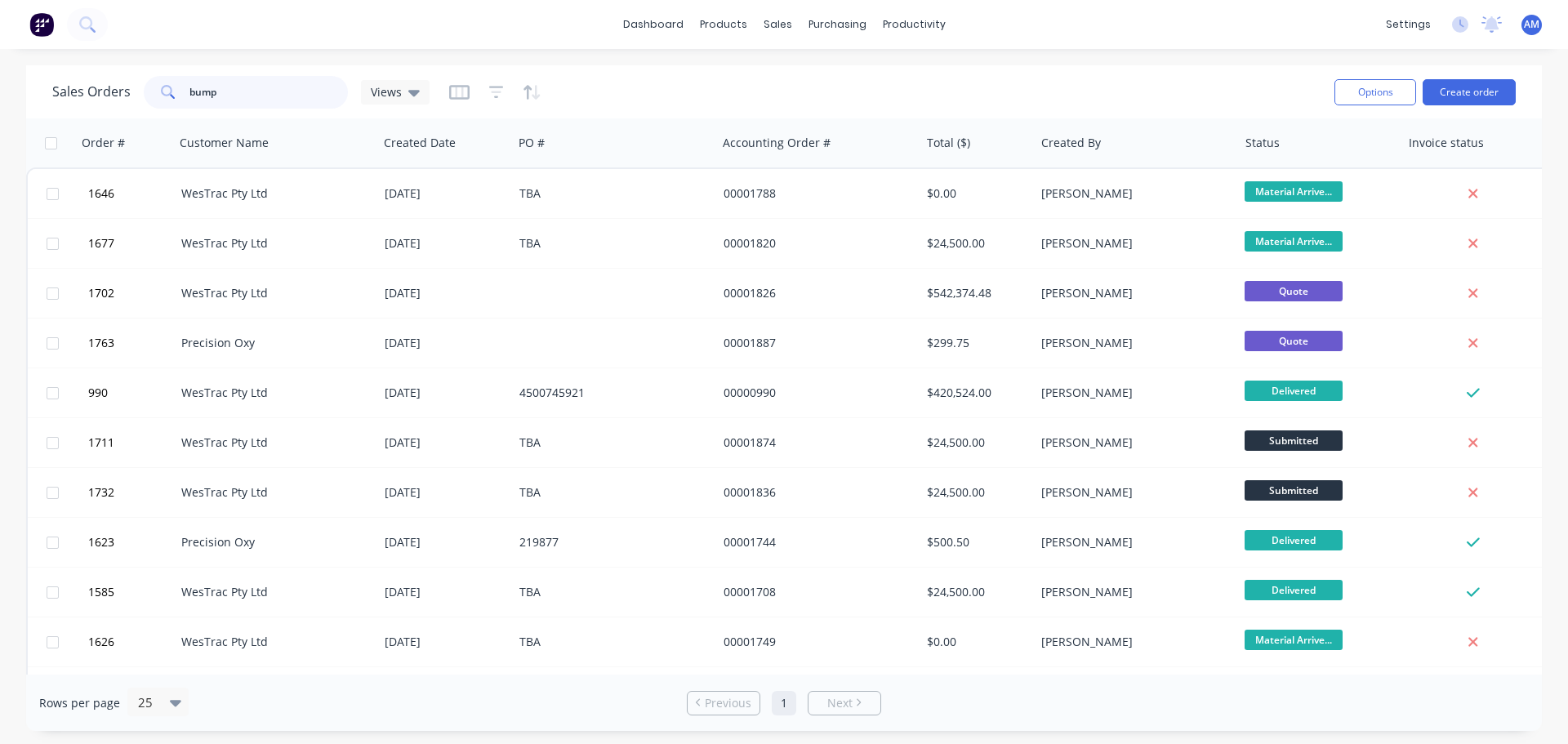
drag, startPoint x: 230, startPoint y: 92, endPoint x: 180, endPoint y: 95, distance: 50.1
click at [180, 95] on div "bump" at bounding box center [245, 92] width 204 height 33
type input "1622"
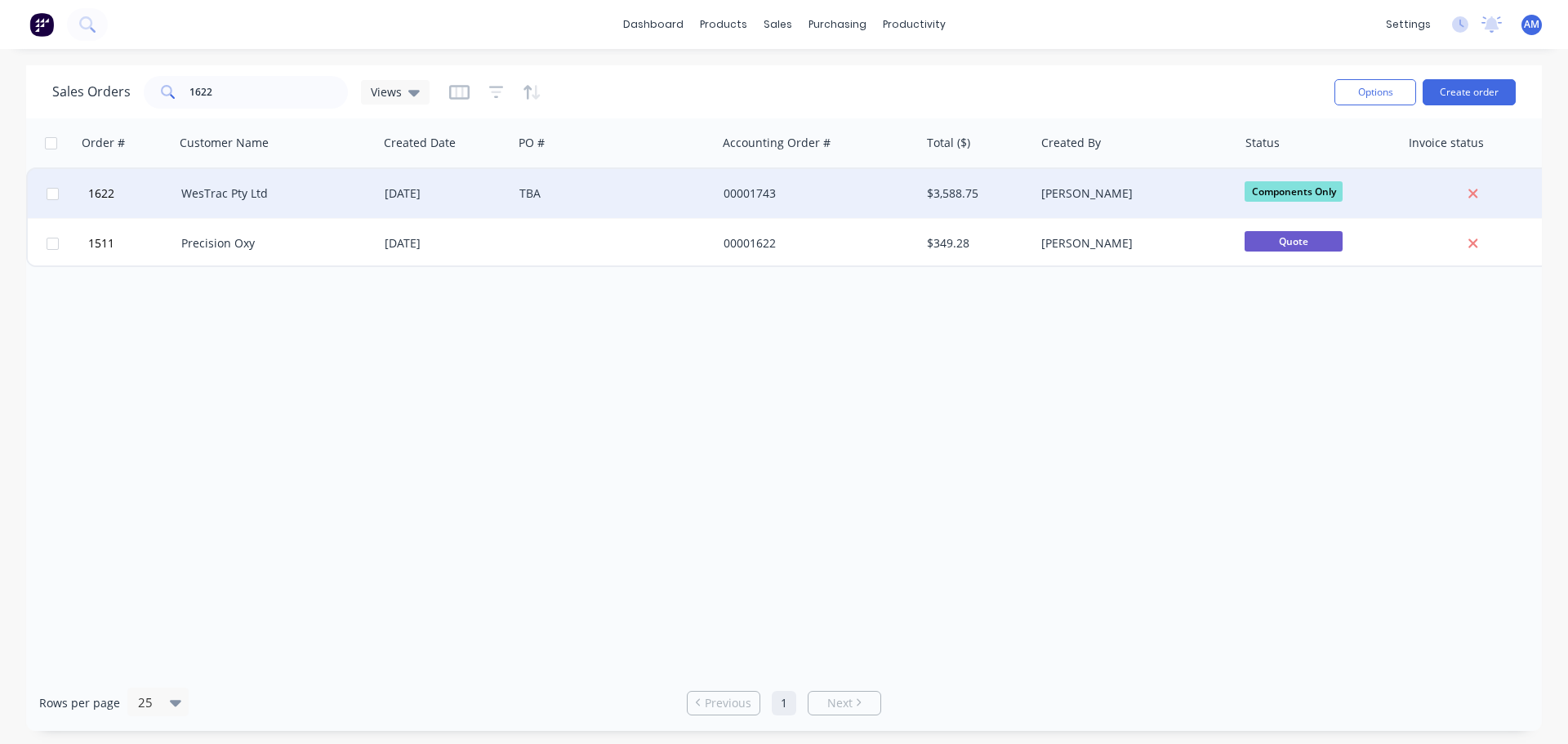
click at [371, 185] on div "WesTrac Pty Ltd" at bounding box center [276, 193] width 204 height 49
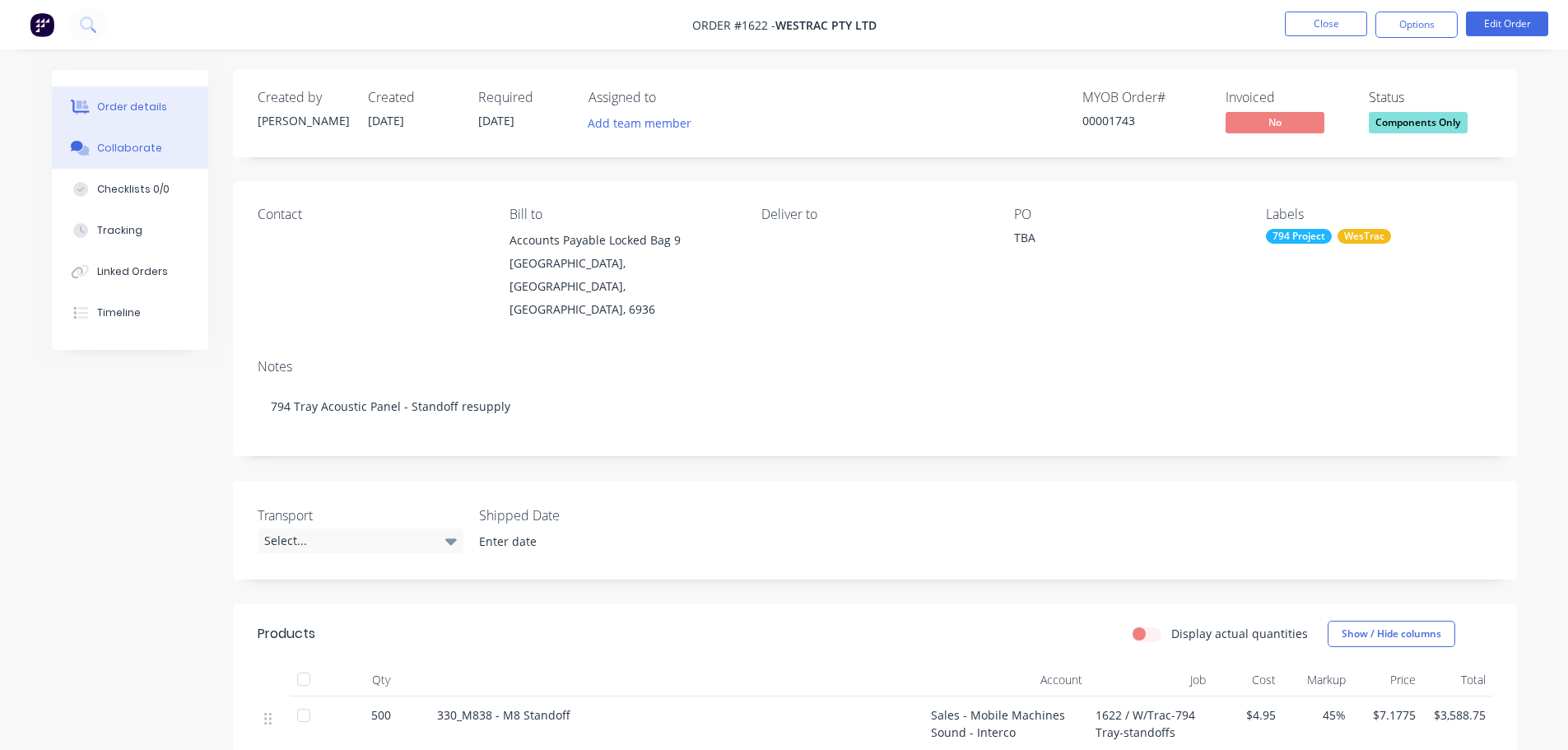
click at [111, 160] on button "Collaborate" at bounding box center [130, 148] width 156 height 41
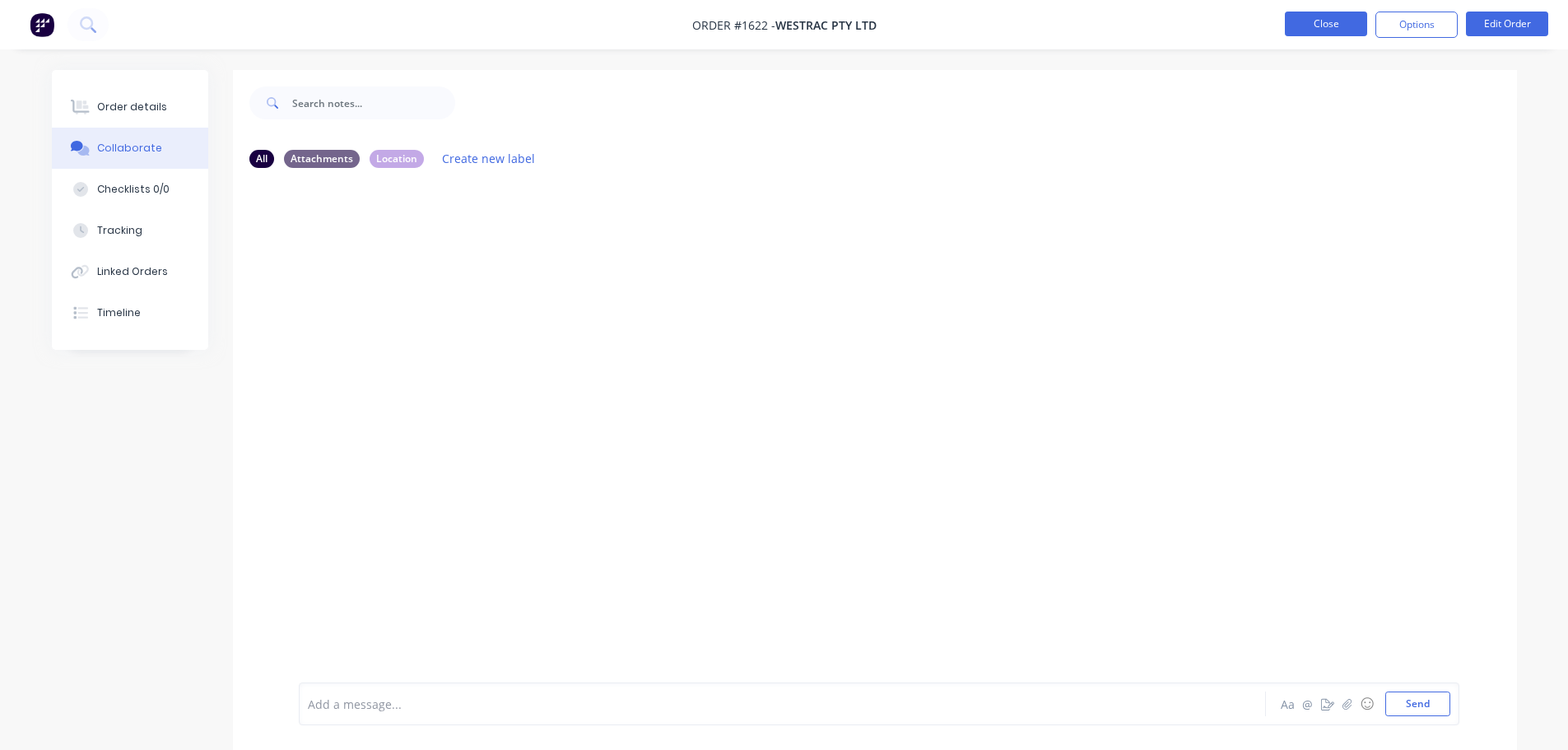
click at [1320, 26] on button "Close" at bounding box center [1326, 23] width 82 height 25
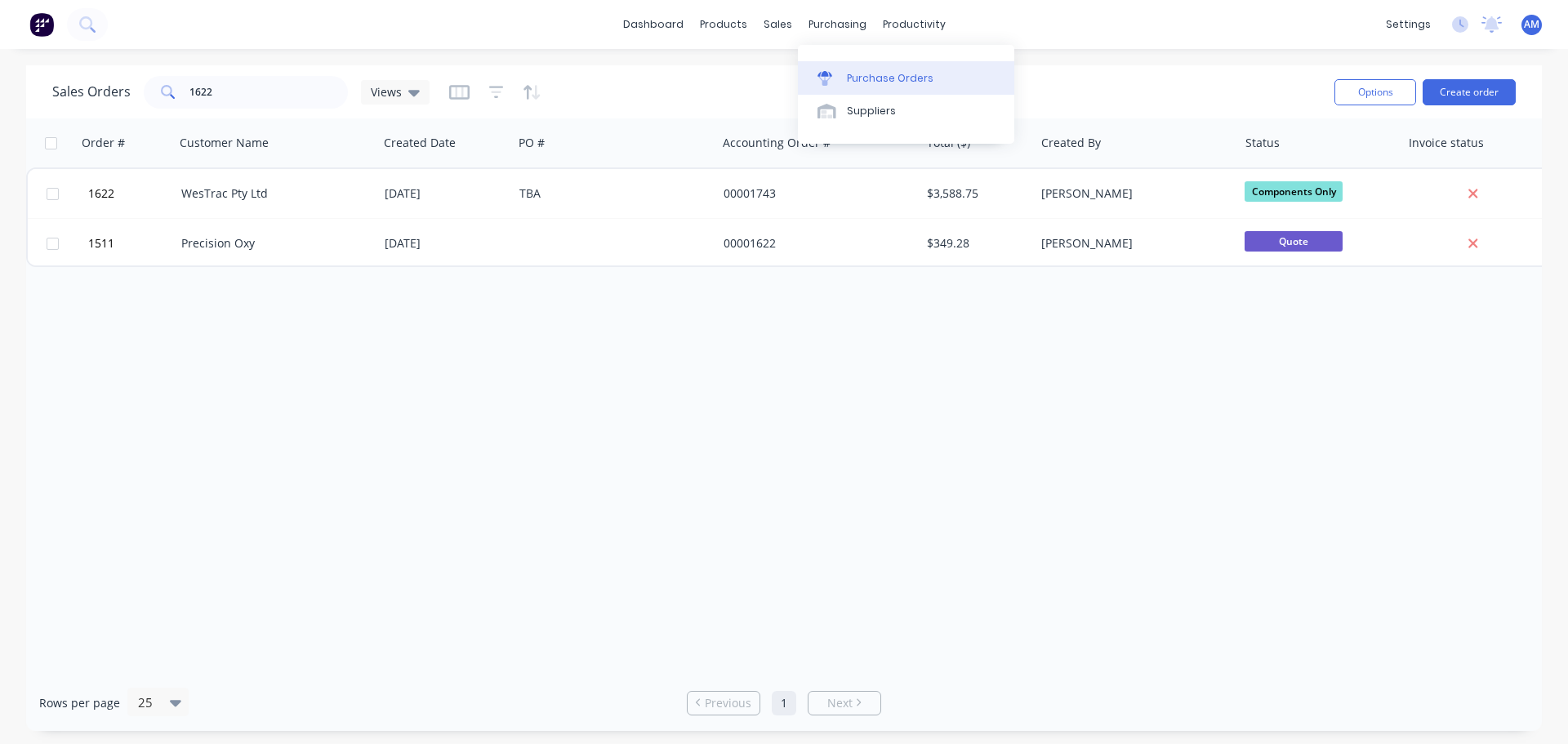
click at [857, 77] on div "Purchase Orders" at bounding box center [890, 78] width 86 height 14
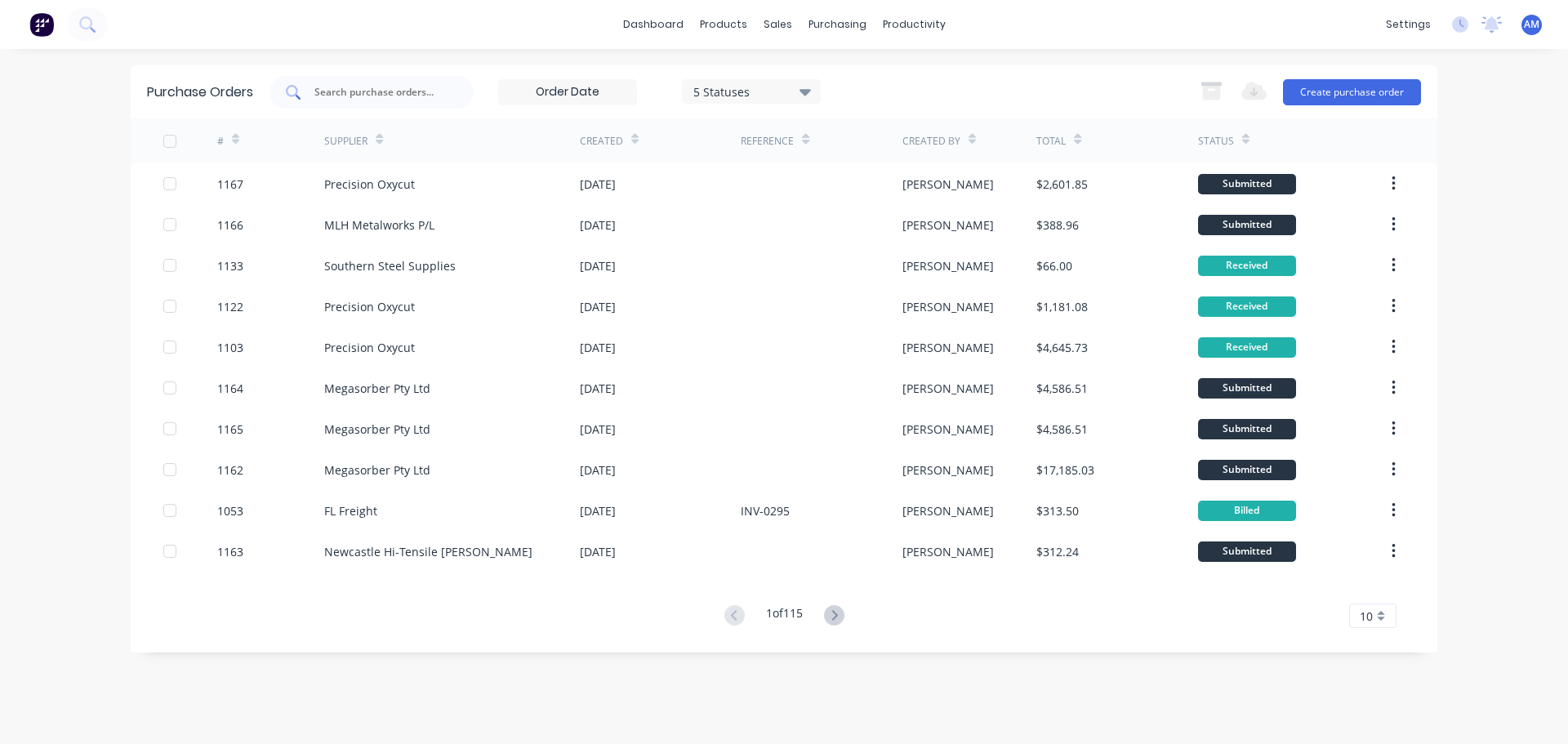
click at [365, 96] on input "text" at bounding box center [381, 92] width 136 height 16
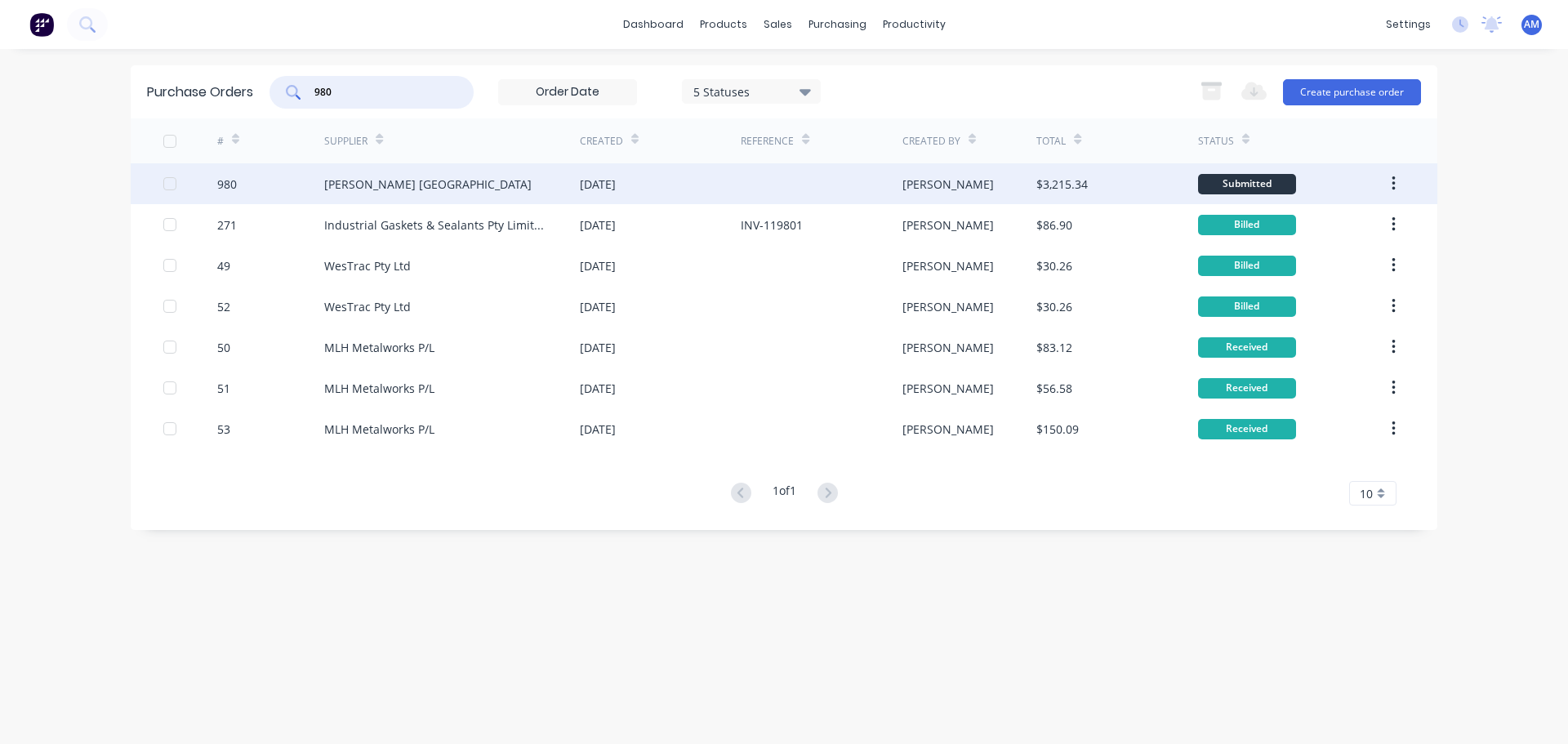
type input "980"
click at [403, 177] on div "James Walker Australia" at bounding box center [427, 184] width 208 height 17
type textarea "x"
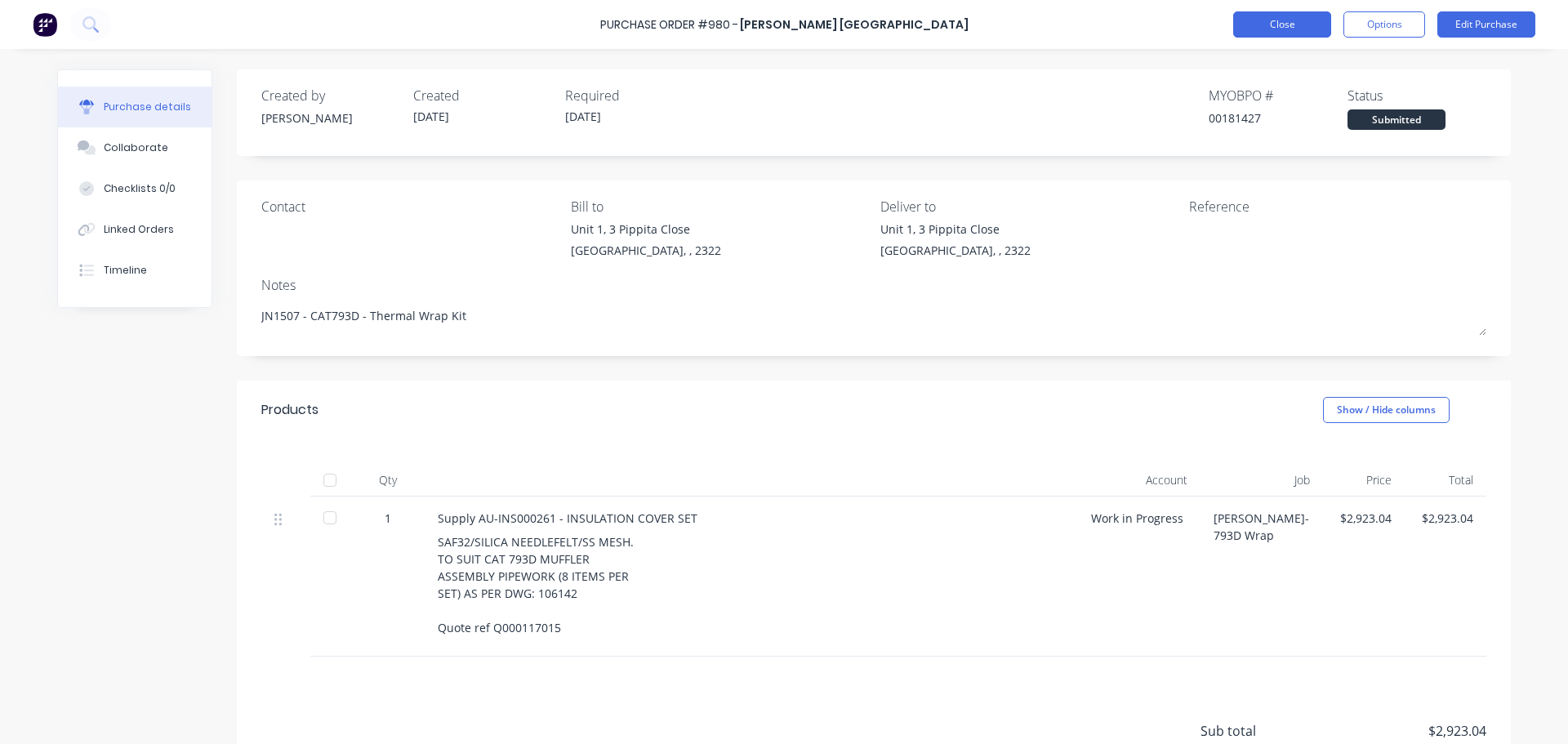
click at [1265, 31] on button "Close" at bounding box center [1282, 24] width 98 height 26
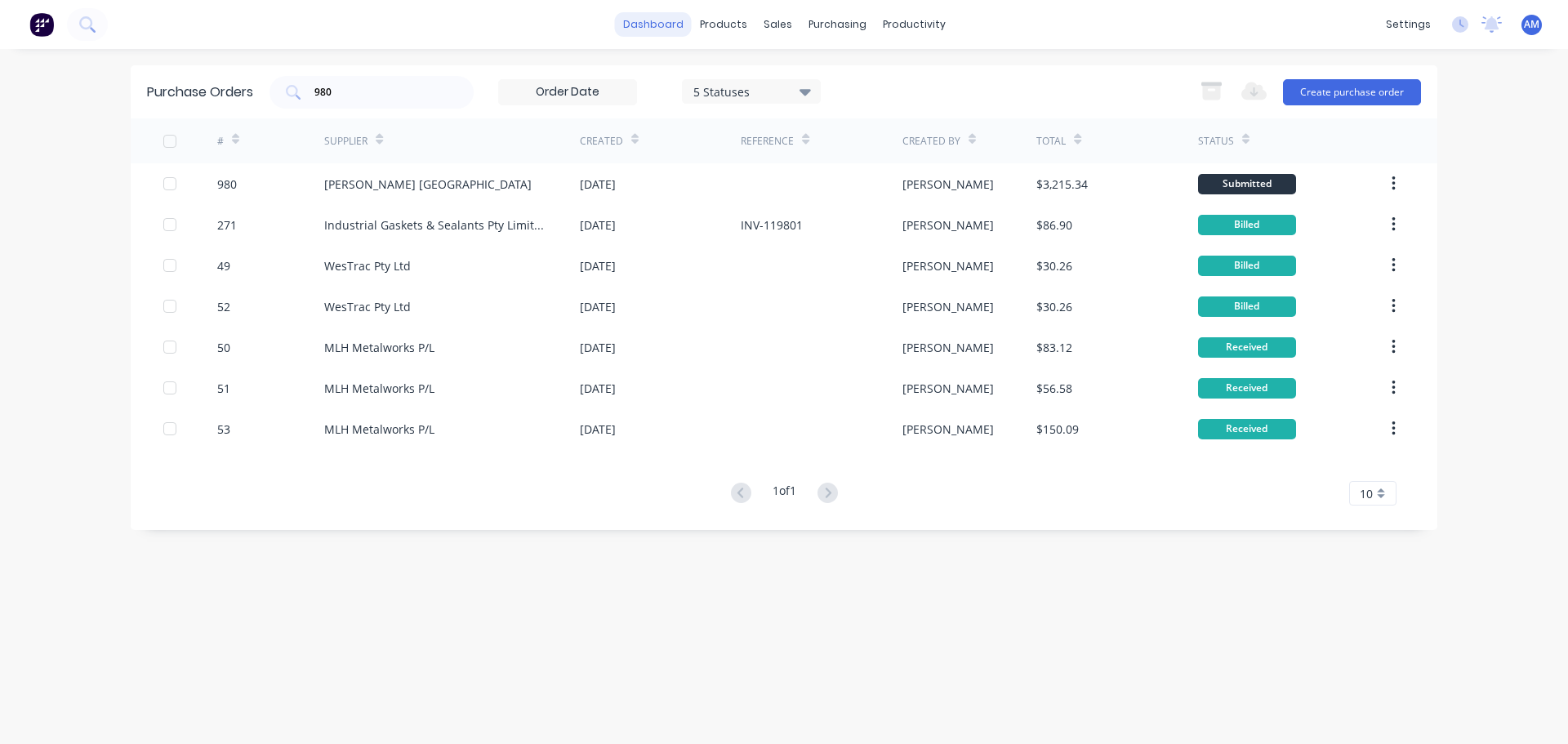
click at [662, 28] on link "dashboard" at bounding box center [653, 24] width 77 height 25
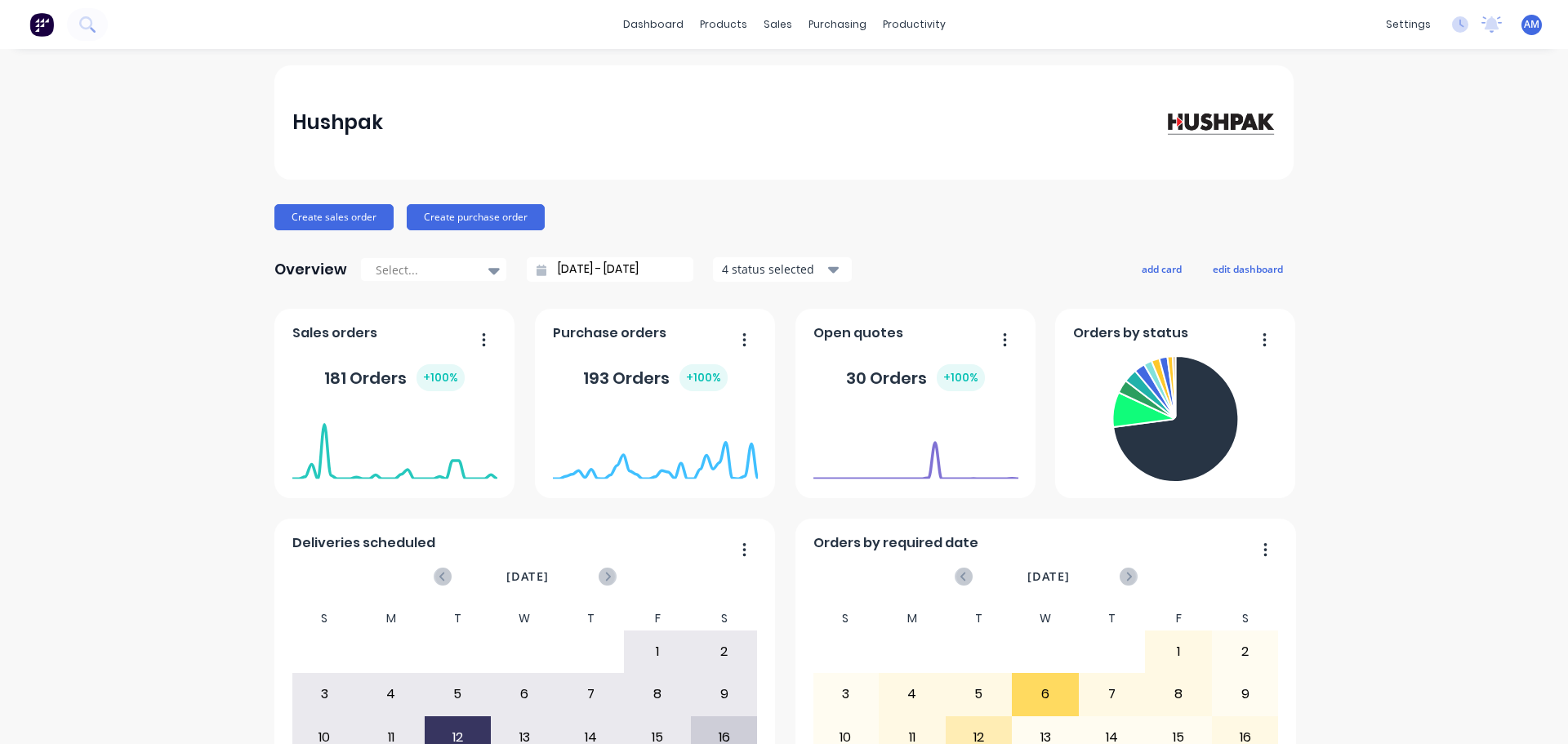
click at [1524, 26] on span "AM" at bounding box center [1532, 24] width 15 height 14
click at [1452, 25] on icon at bounding box center [1459, 24] width 16 height 16
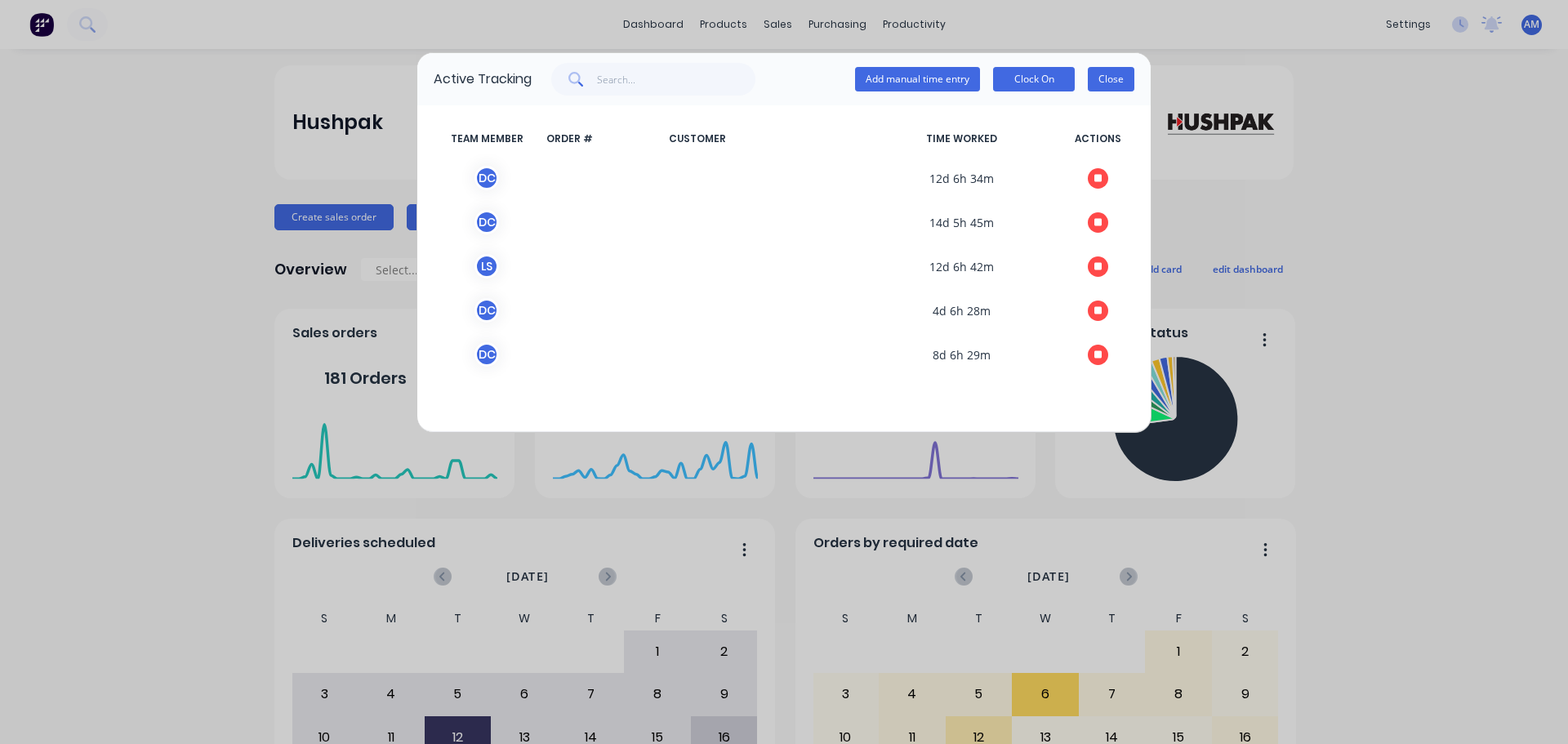
click at [1124, 78] on button "Close" at bounding box center [1110, 79] width 47 height 25
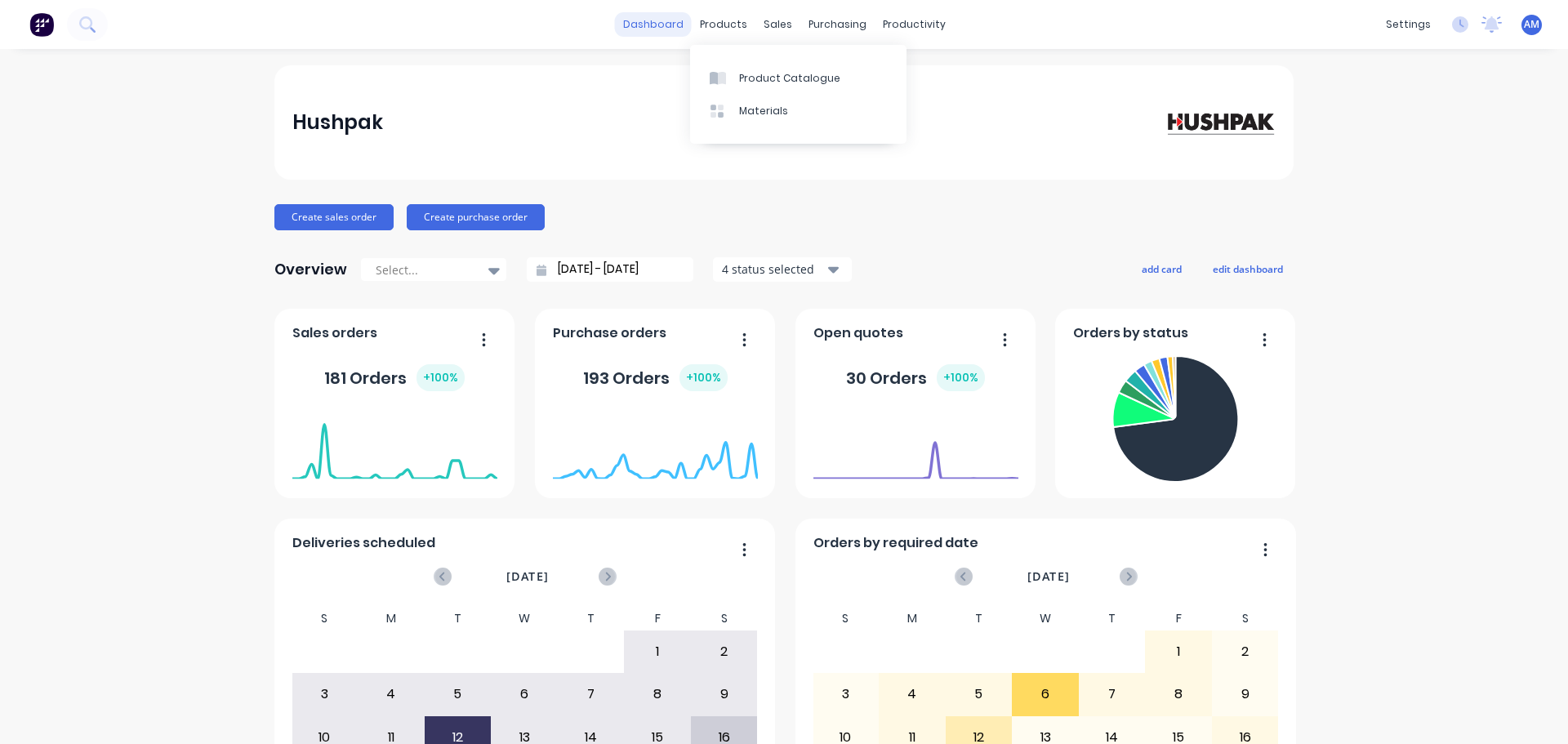
click at [669, 20] on link "dashboard" at bounding box center [653, 24] width 77 height 25
click at [788, 81] on div "Product Catalogue" at bounding box center [789, 78] width 101 height 14
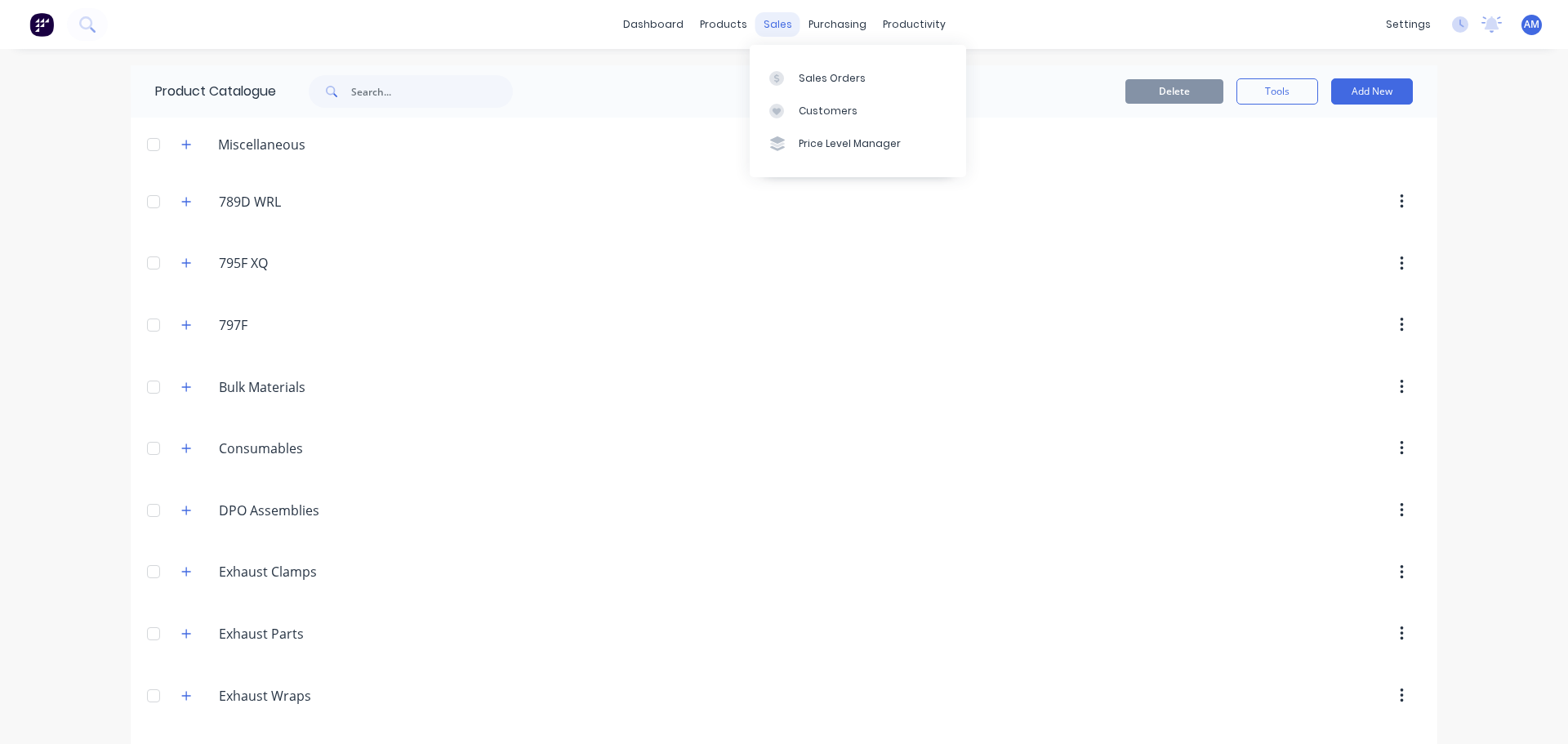
click at [770, 19] on div "sales" at bounding box center [778, 24] width 45 height 25
click at [811, 76] on div "Sales Orders" at bounding box center [832, 78] width 67 height 14
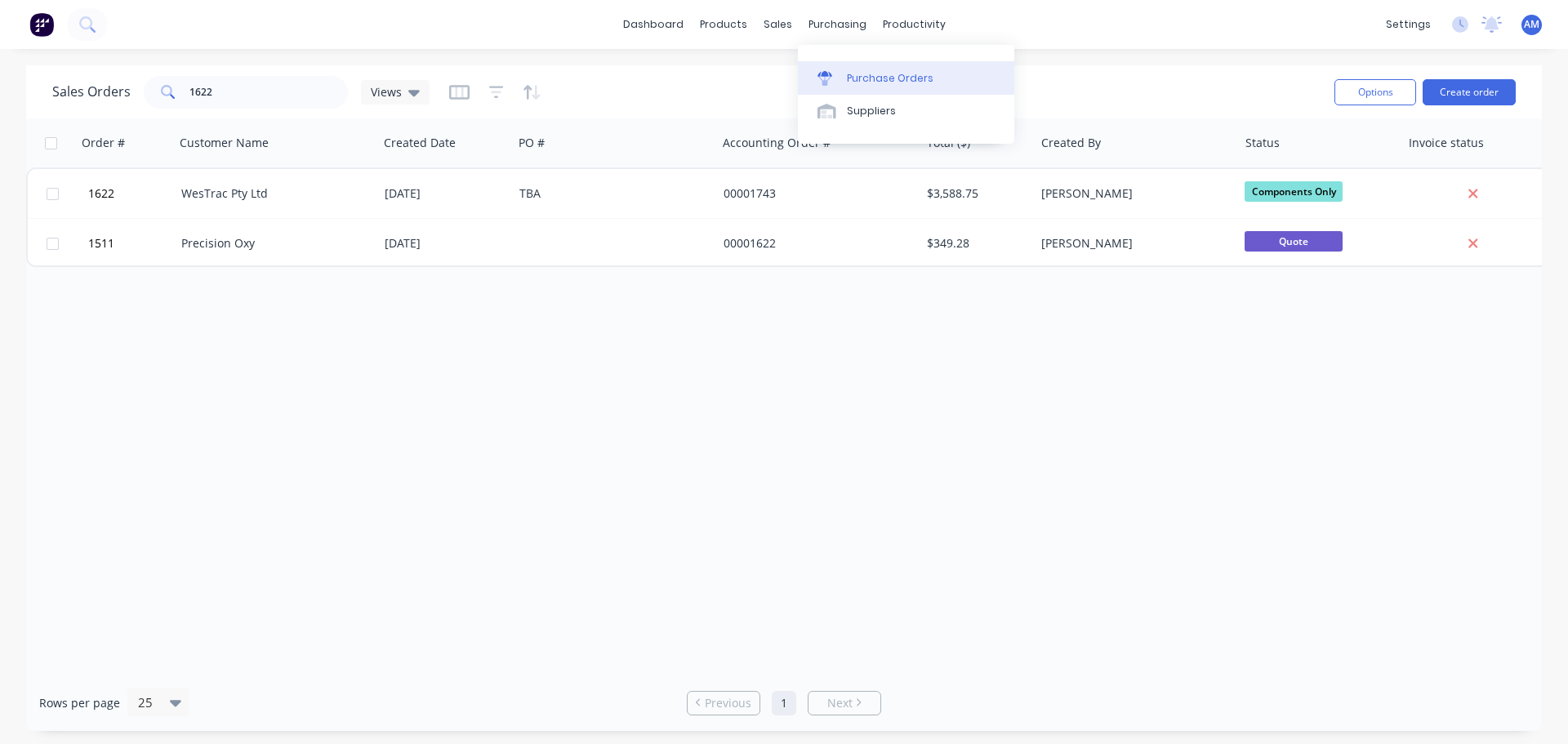
click at [891, 76] on div "Purchase Orders" at bounding box center [890, 78] width 86 height 14
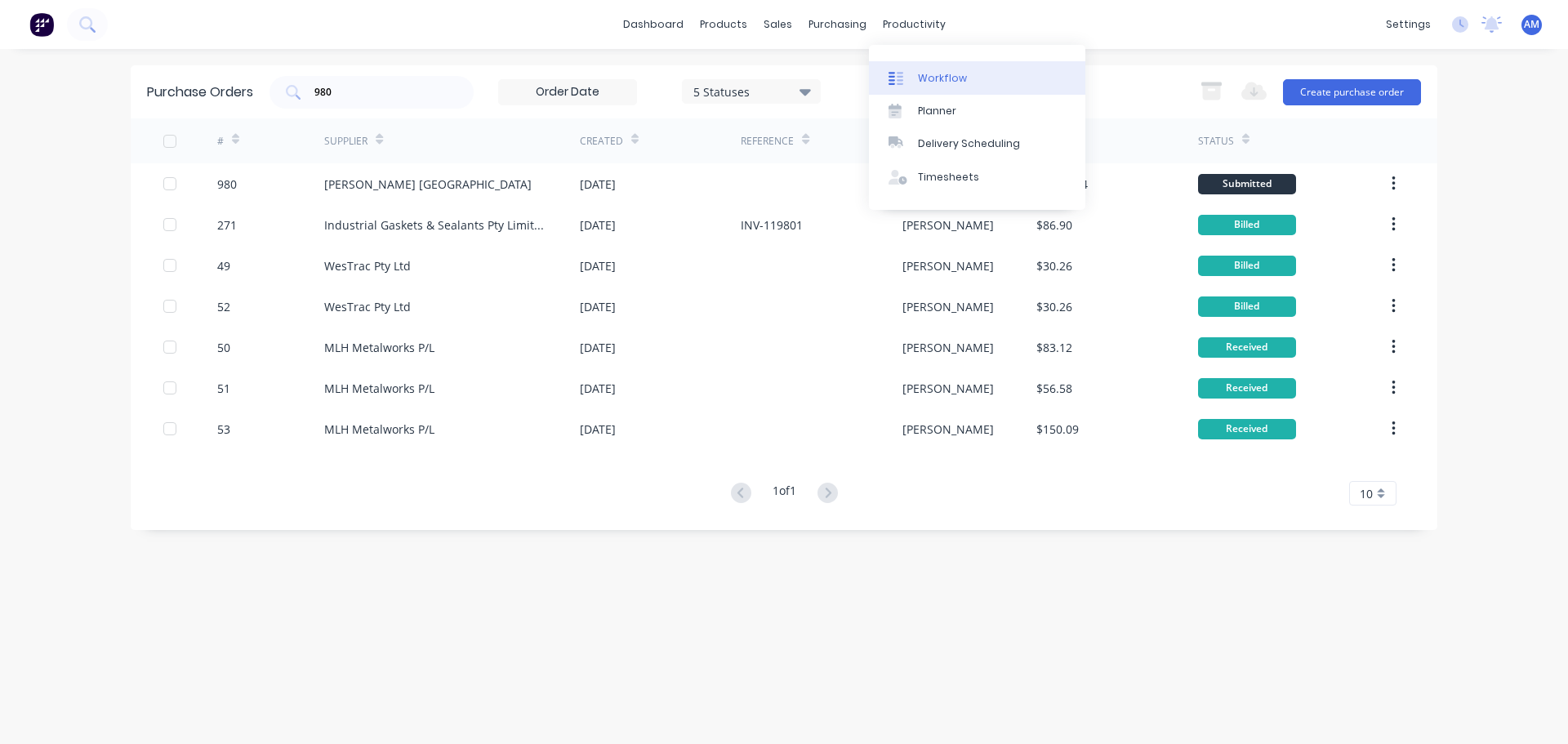
click at [951, 77] on div "Workflow" at bounding box center [942, 78] width 49 height 14
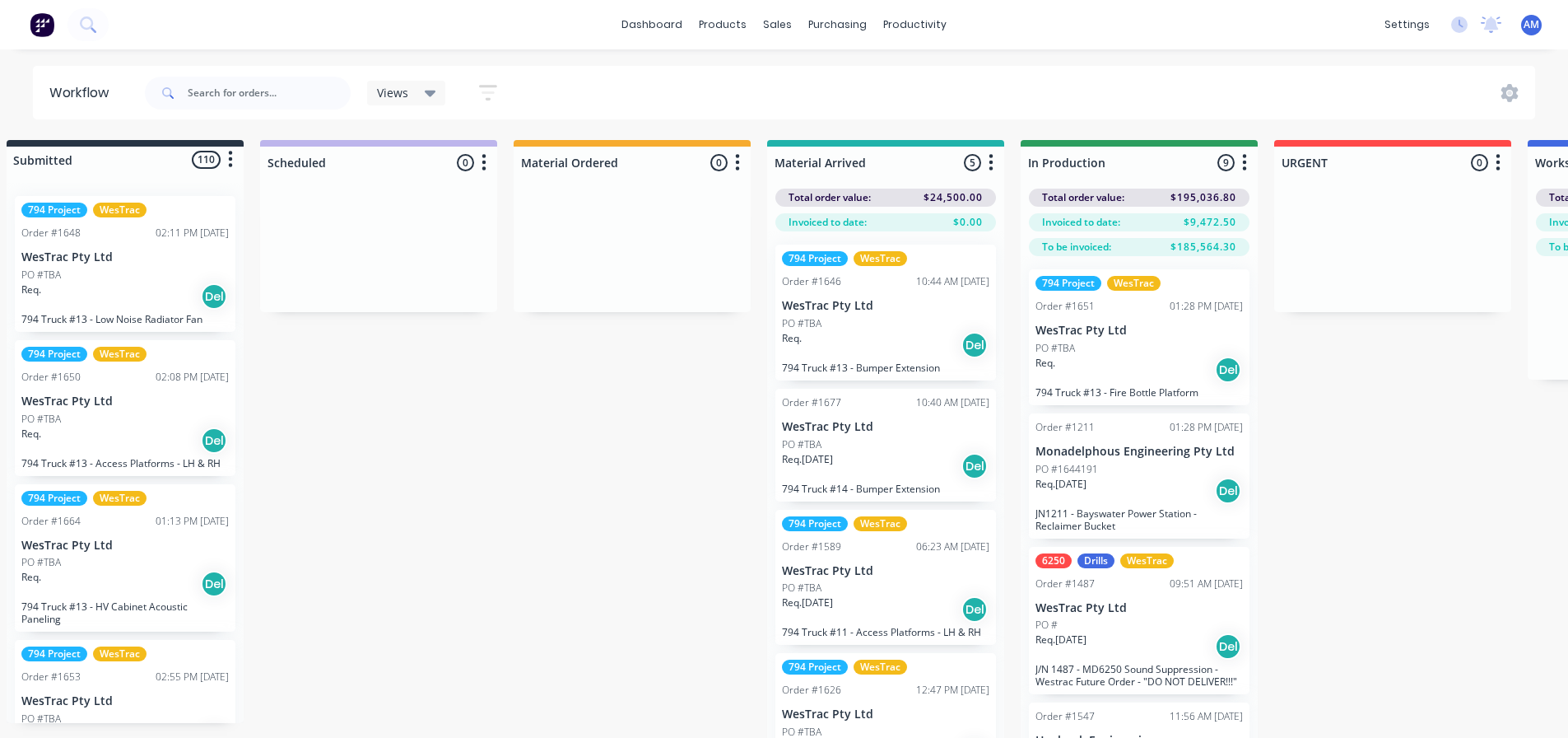
scroll to position [0, 18]
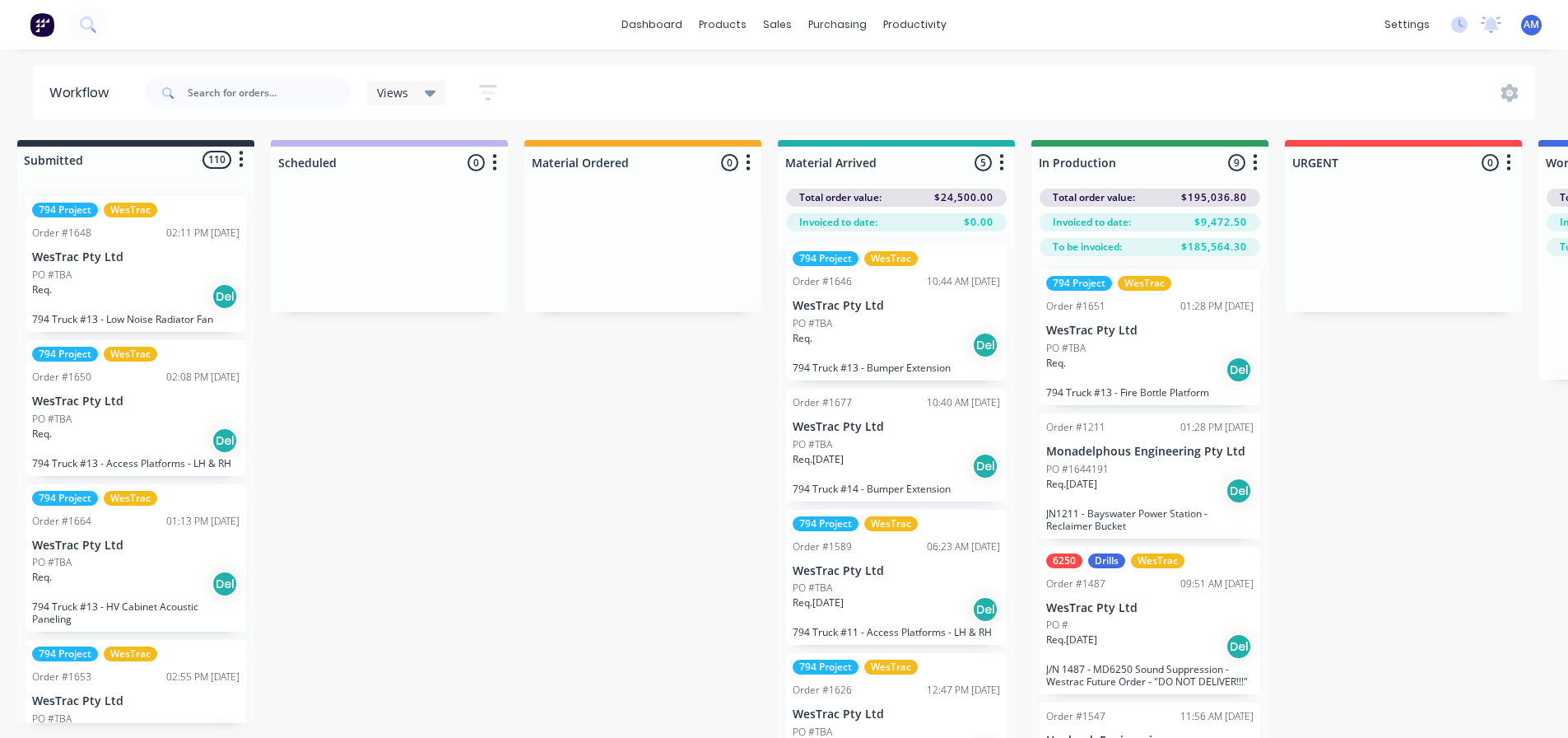
click at [427, 94] on icon at bounding box center [430, 92] width 11 height 18
click at [767, 102] on div "Views Save new view None (Default) edit 3D only edit Show/Hide statuses Show li…" at bounding box center [839, 93] width 1394 height 50
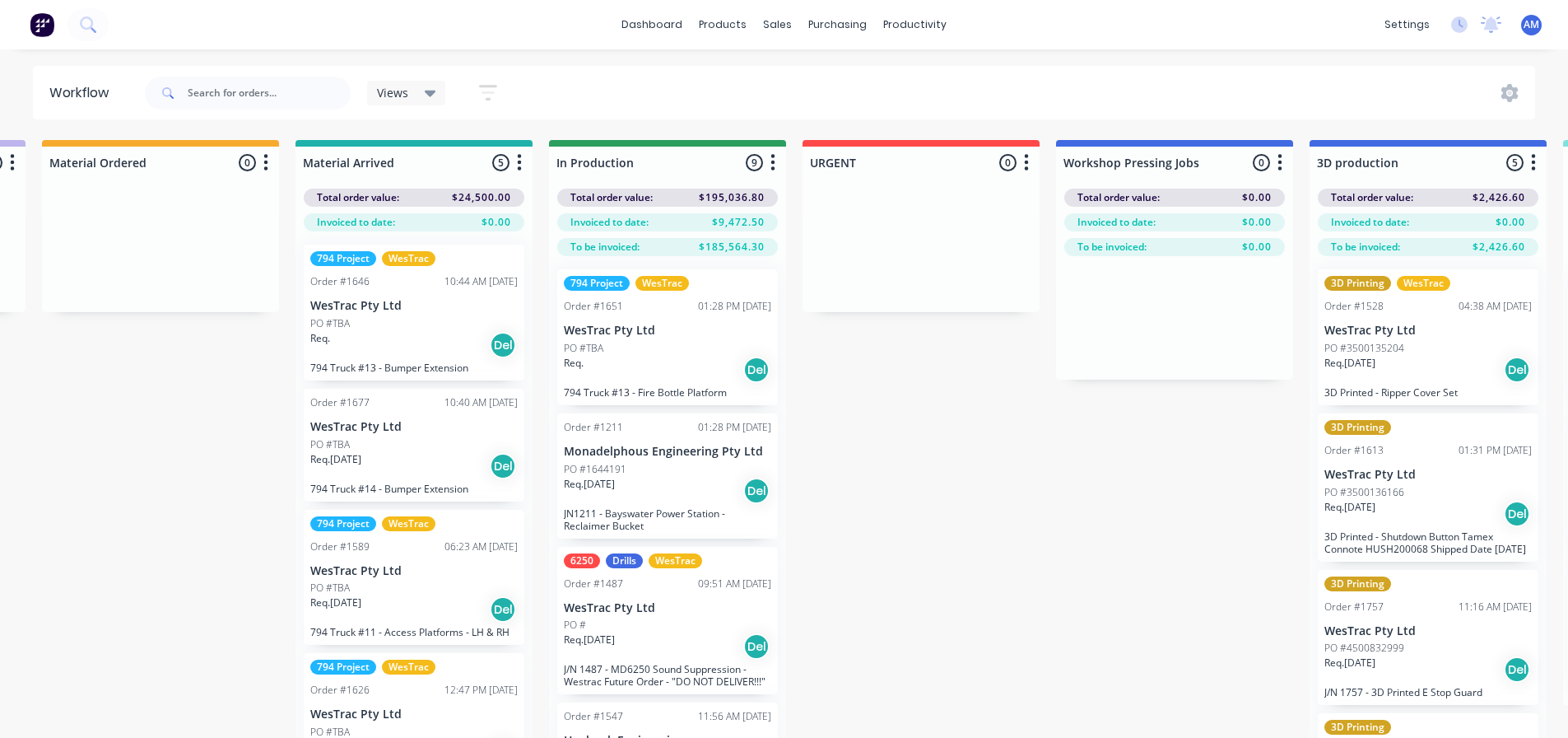
scroll to position [0, 521]
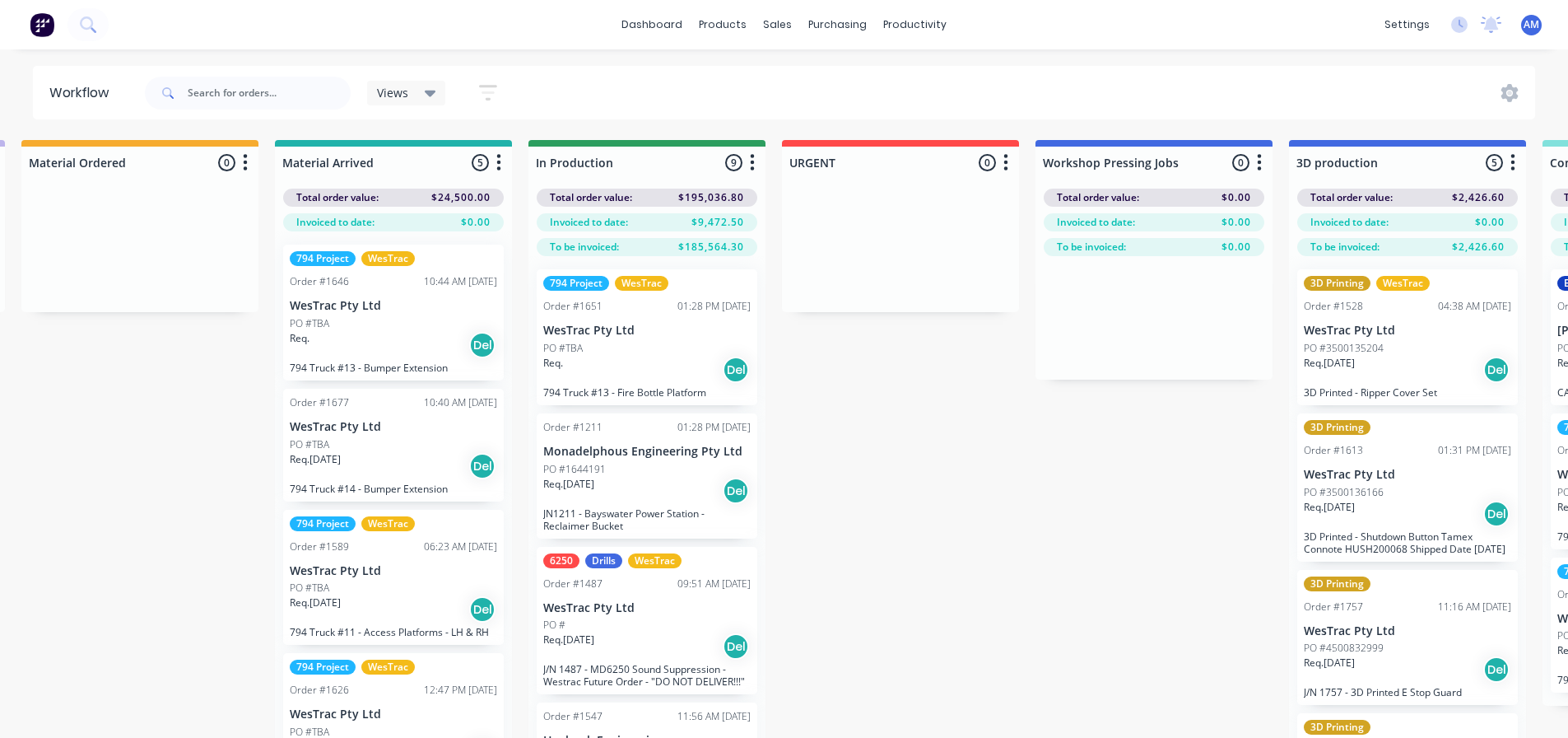
click at [493, 97] on icon "button" at bounding box center [487, 92] width 18 height 21
click at [827, 145] on div "Price Level Manager" at bounding box center [857, 145] width 103 height 15
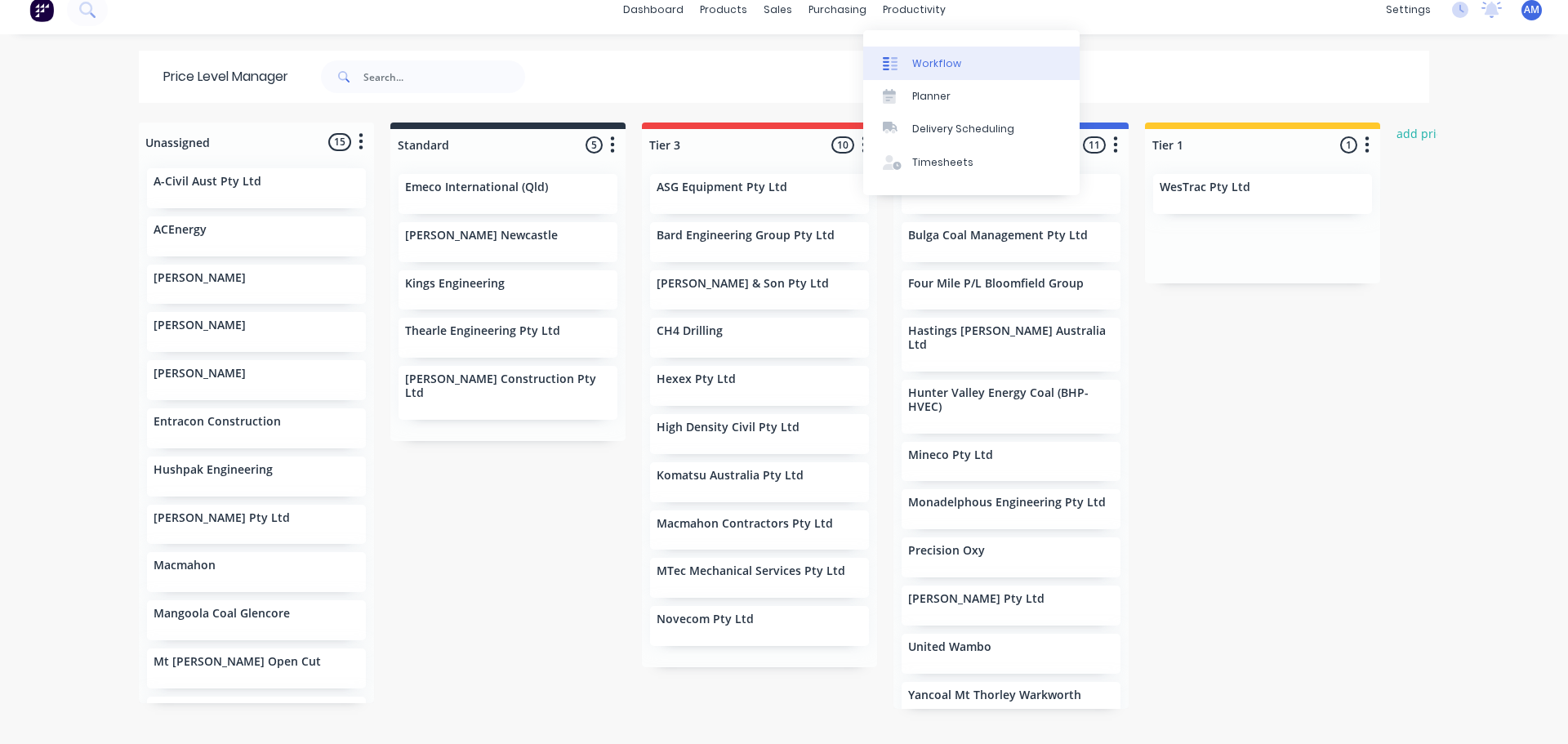
click at [923, 64] on div "Workflow" at bounding box center [936, 63] width 49 height 14
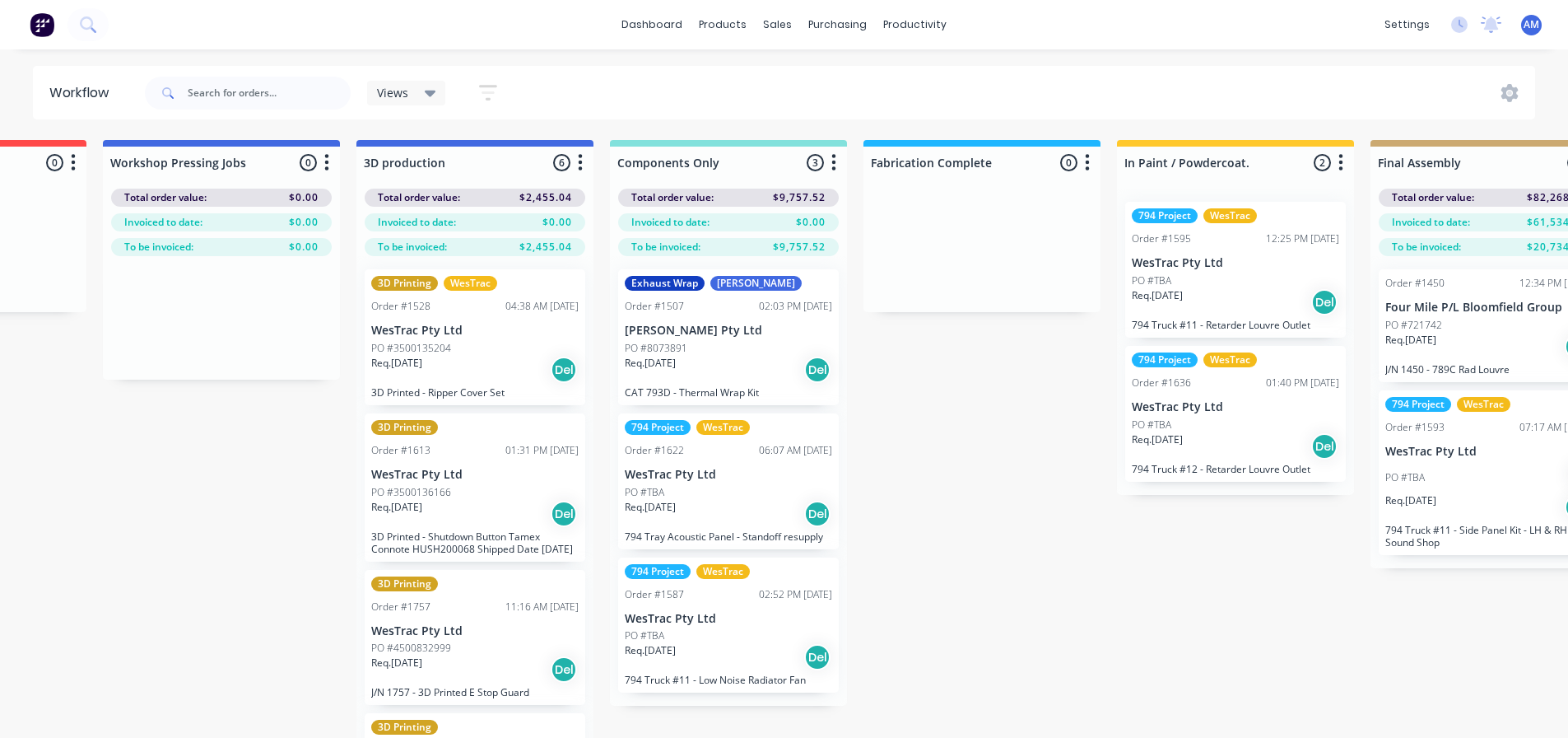
scroll to position [0, 1459]
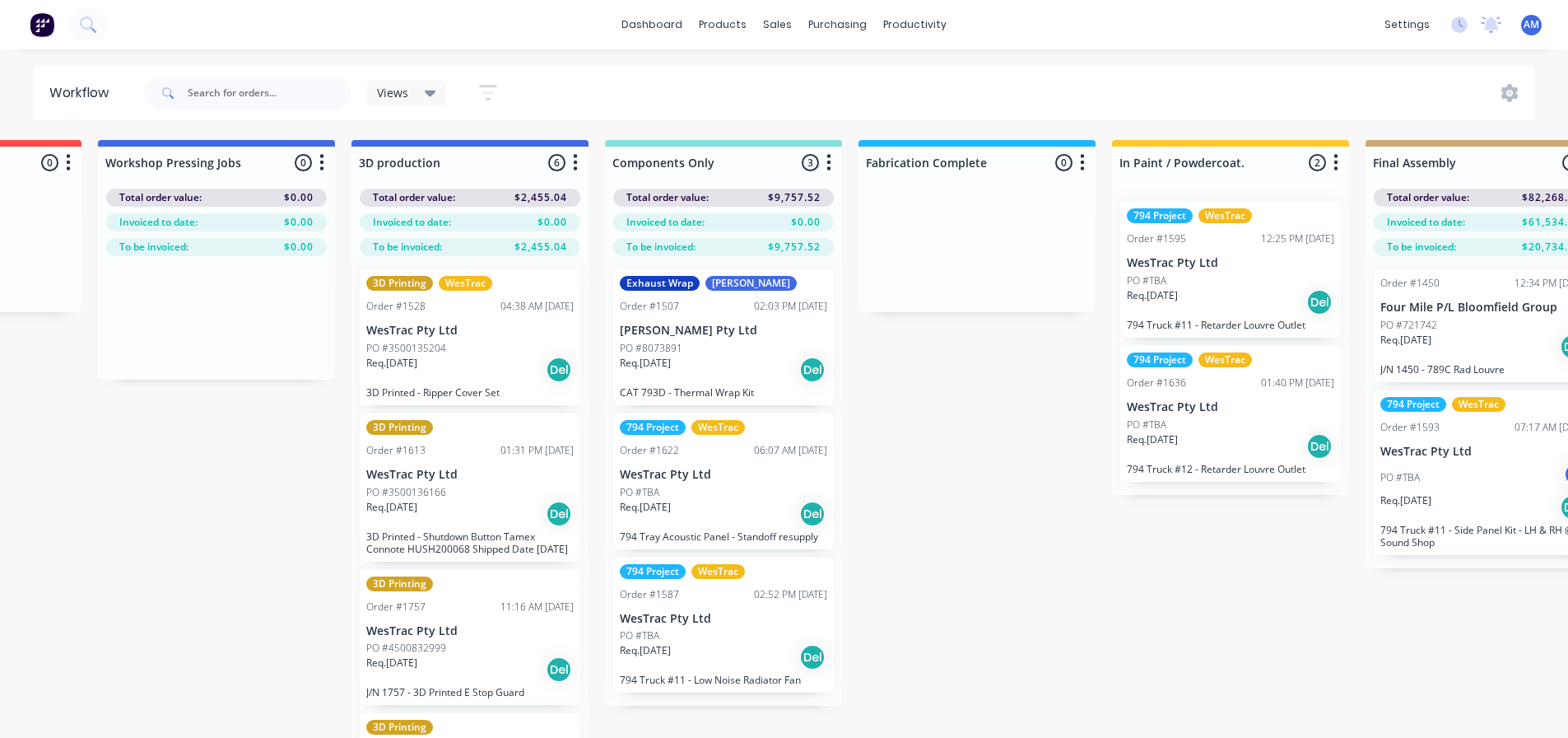
click at [735, 500] on div "Req. 22/07/25 Del" at bounding box center [723, 513] width 208 height 28
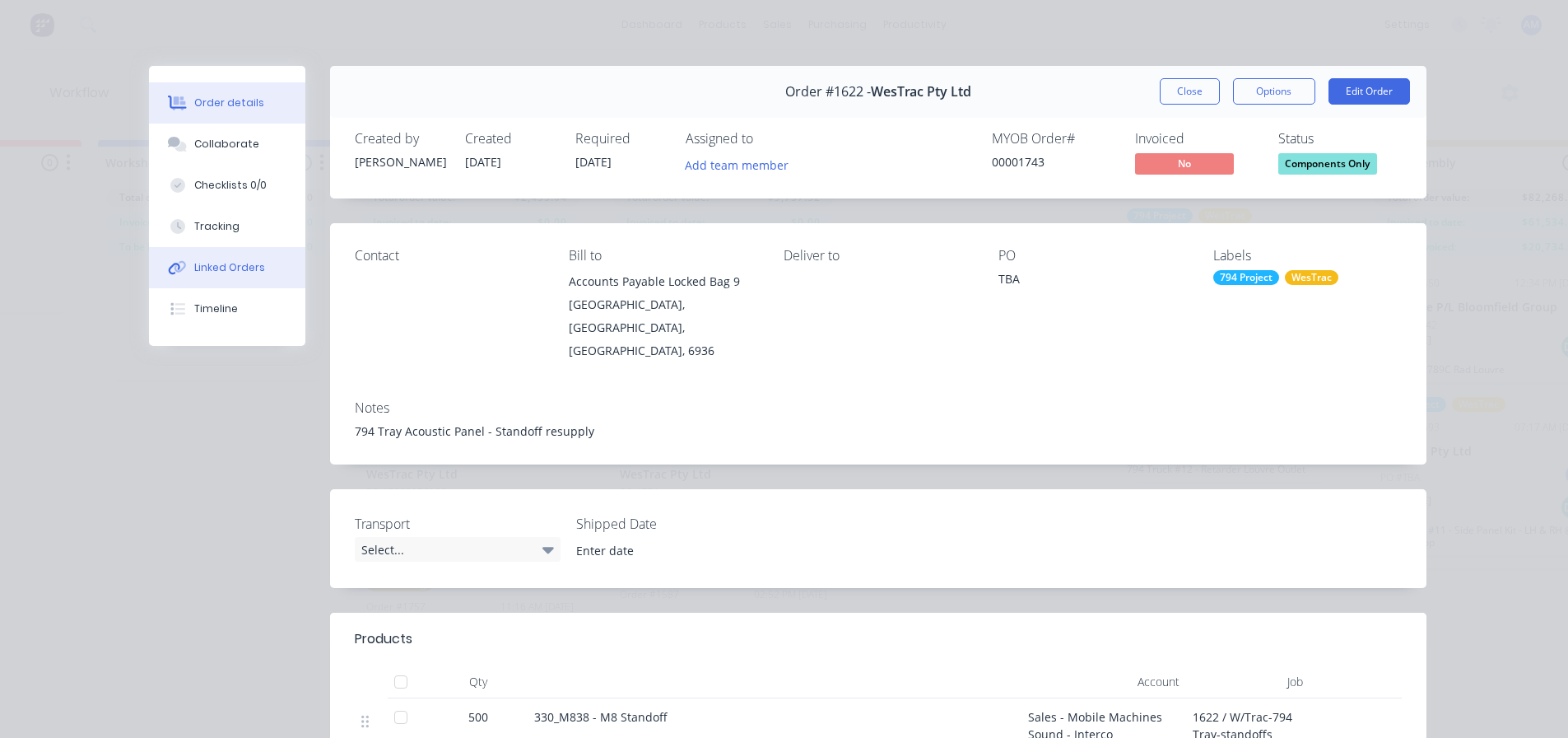
click at [225, 263] on div "Linked Orders" at bounding box center [229, 267] width 71 height 15
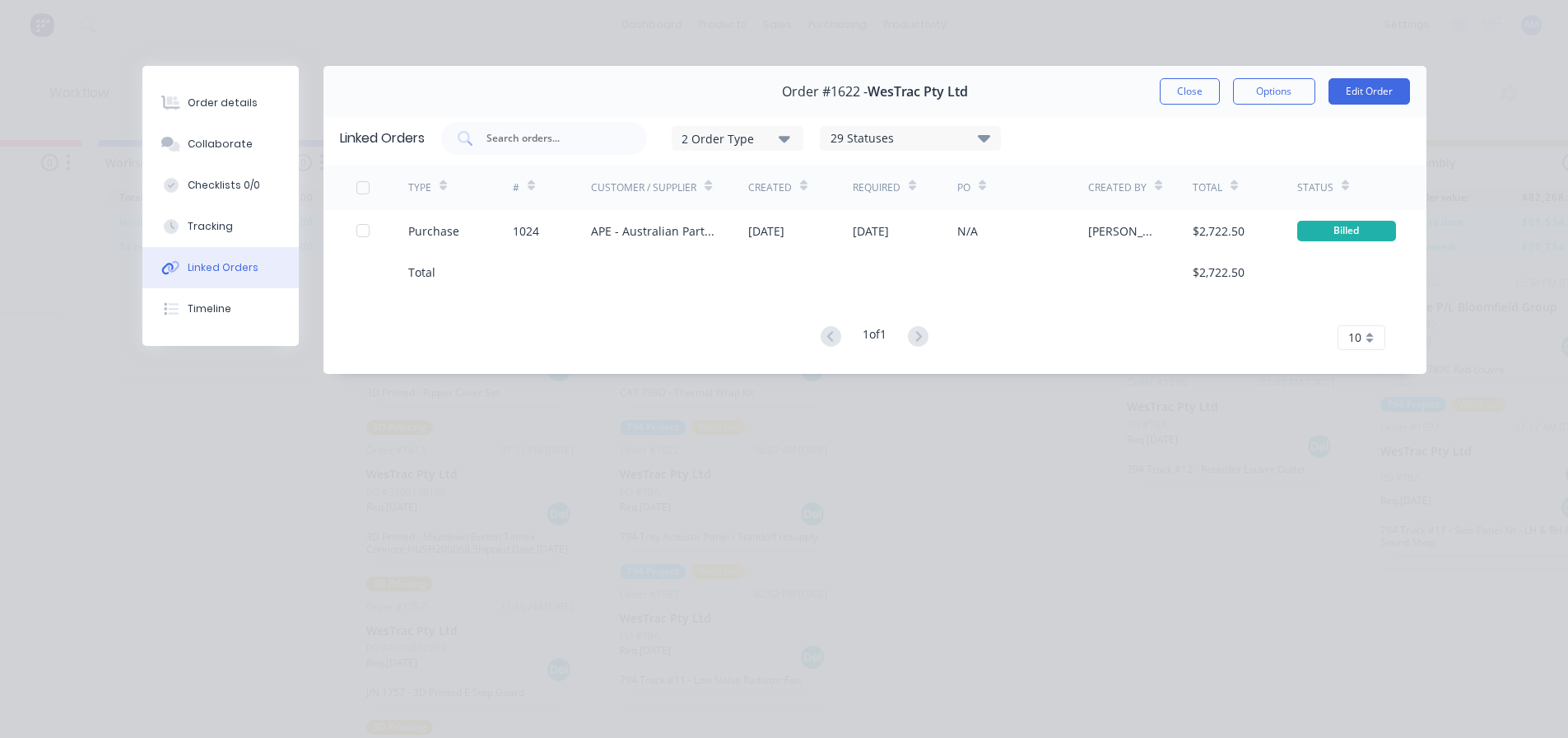
click at [143, 247] on button "Linked Orders" at bounding box center [221, 268] width 156 height 41
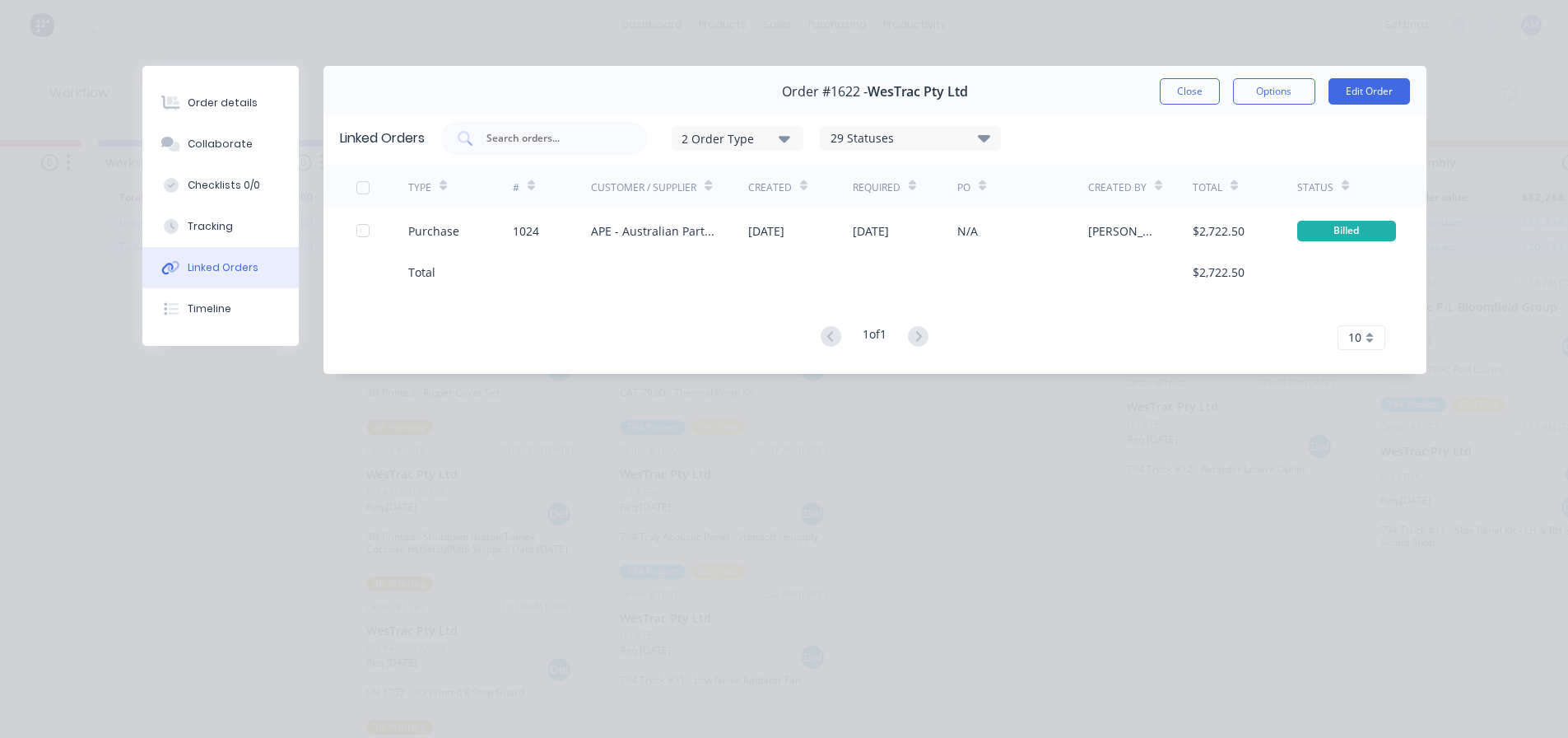
click at [143, 247] on button "Linked Orders" at bounding box center [221, 268] width 156 height 41
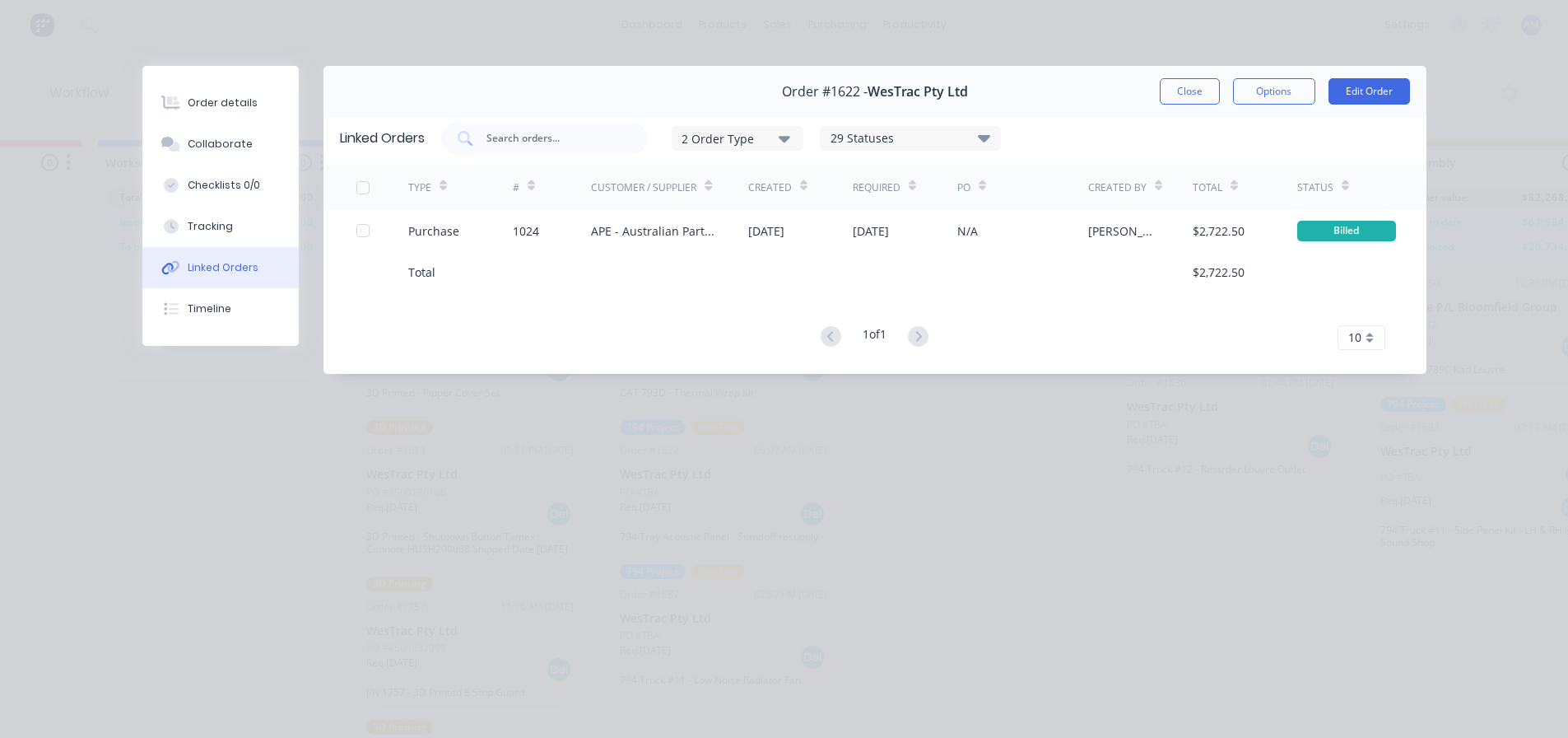
click at [143, 247] on button "Linked Orders" at bounding box center [221, 268] width 156 height 41
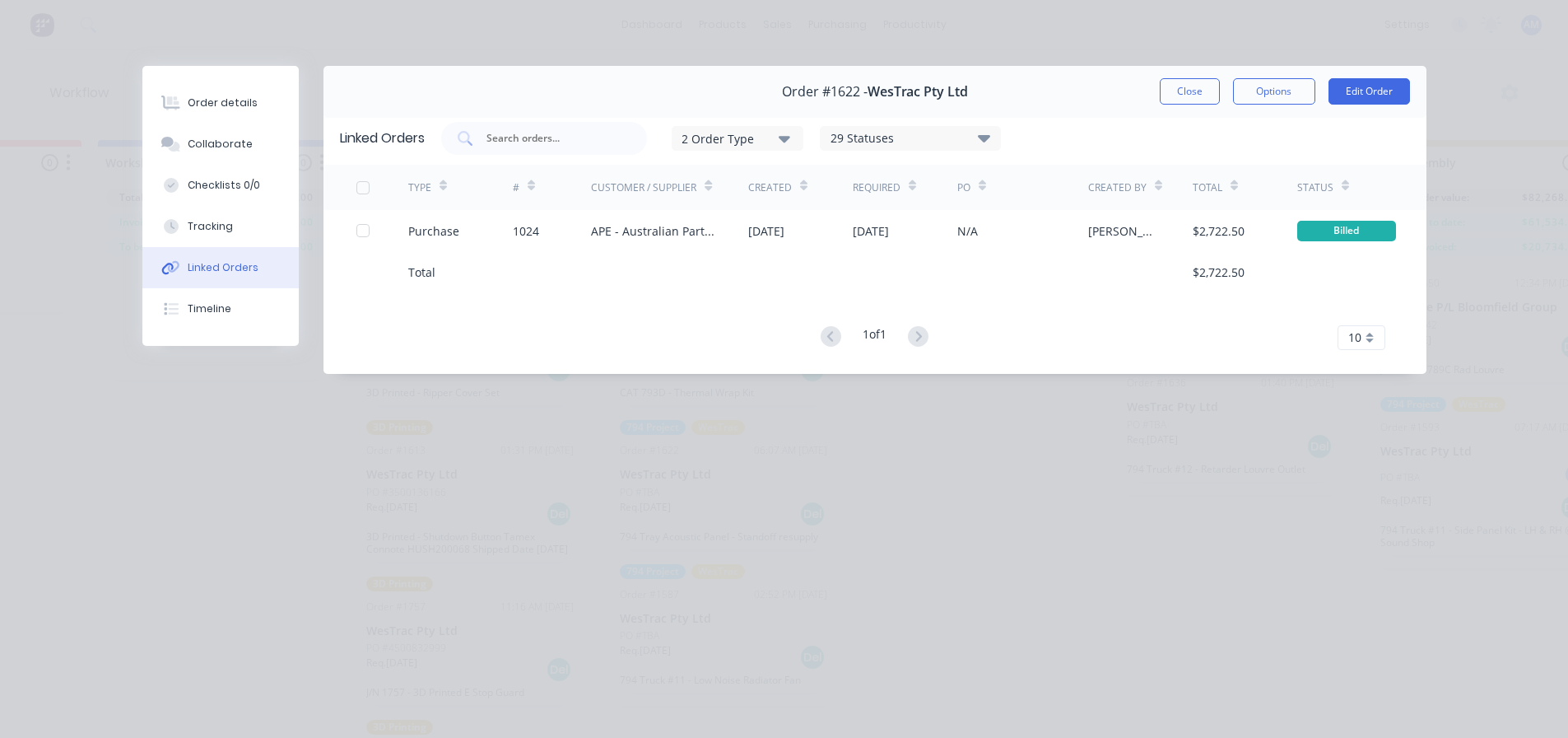
click at [143, 247] on button "Linked Orders" at bounding box center [221, 268] width 156 height 41
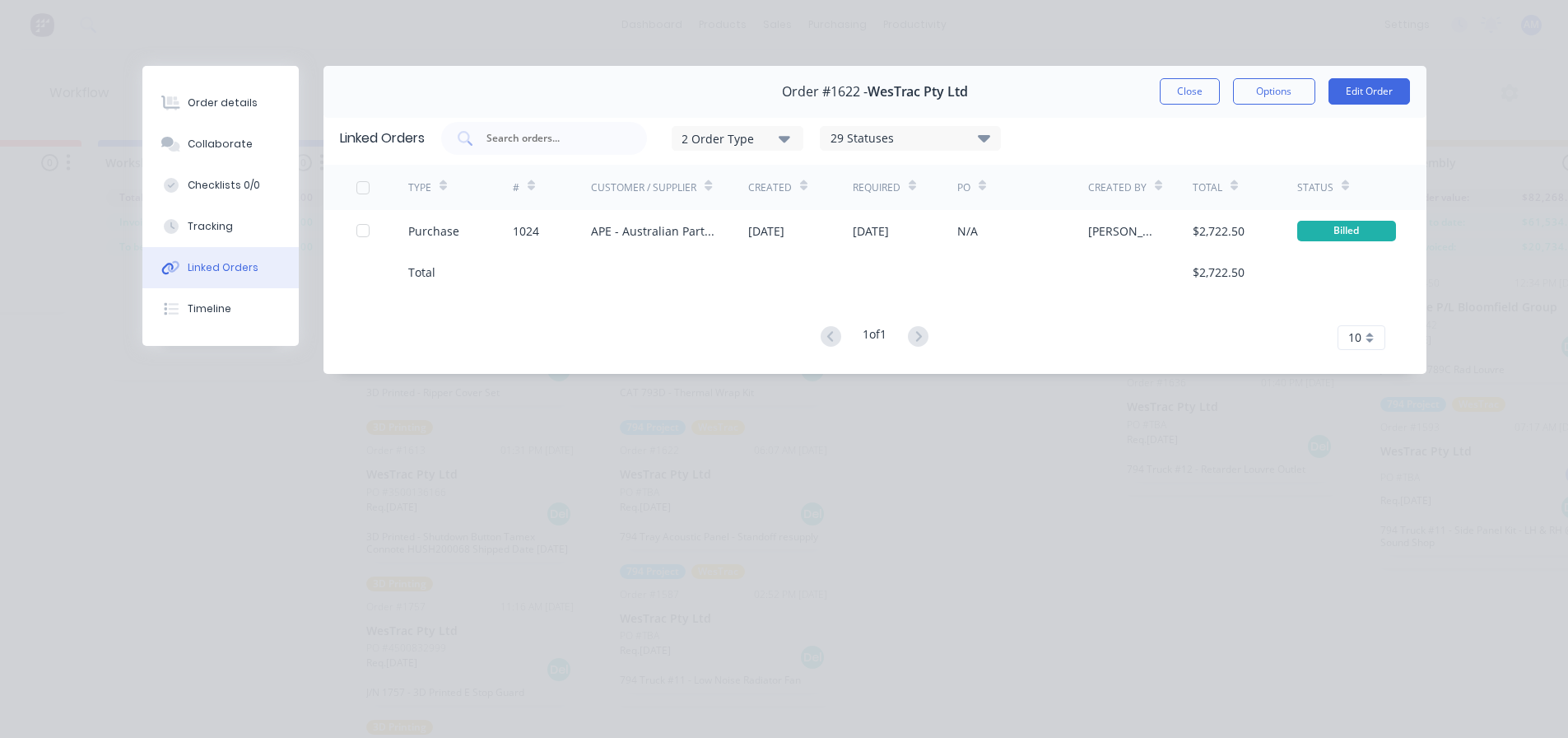
click at [143, 247] on button "Linked Orders" at bounding box center [221, 268] width 156 height 41
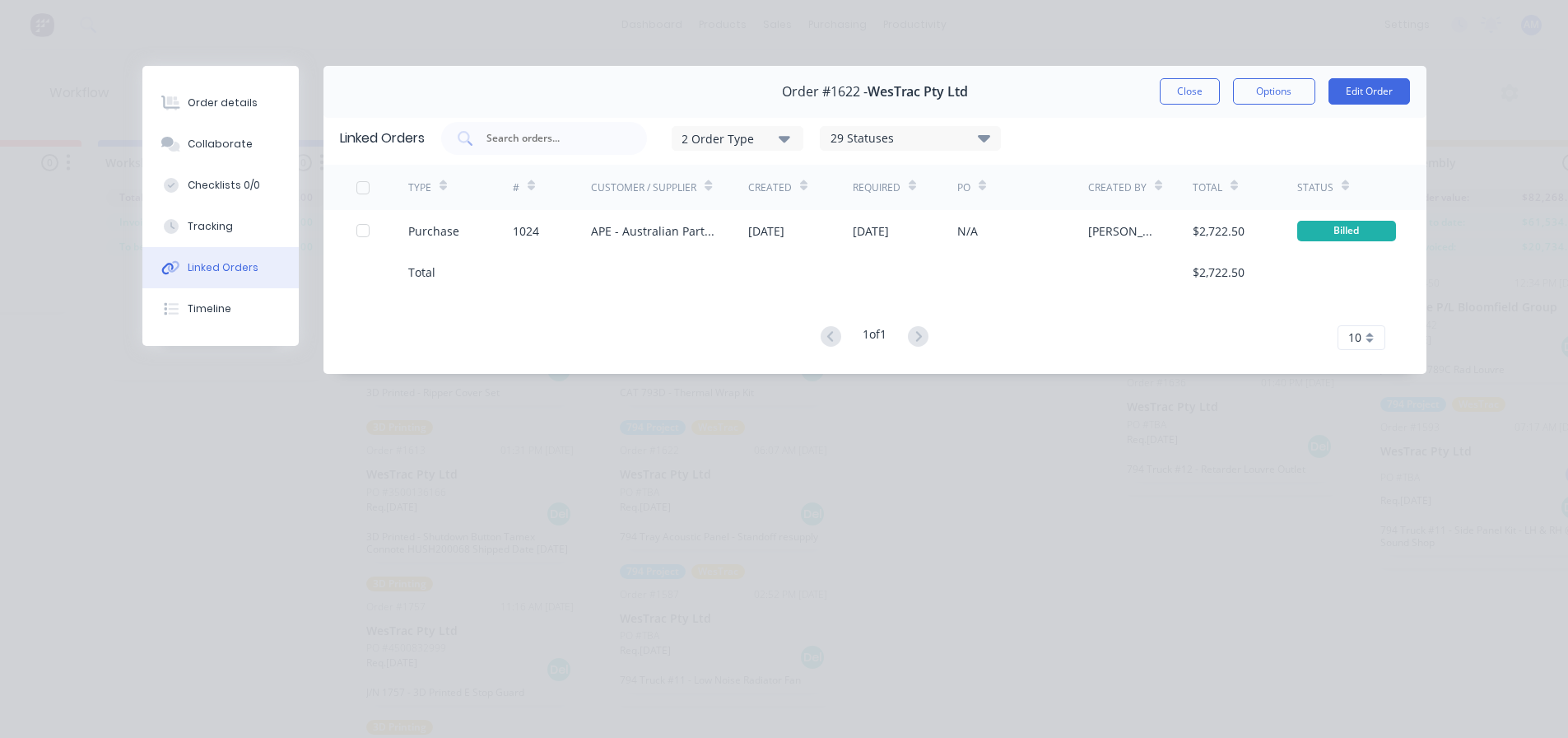
click at [143, 247] on button "Linked Orders" at bounding box center [221, 268] width 156 height 41
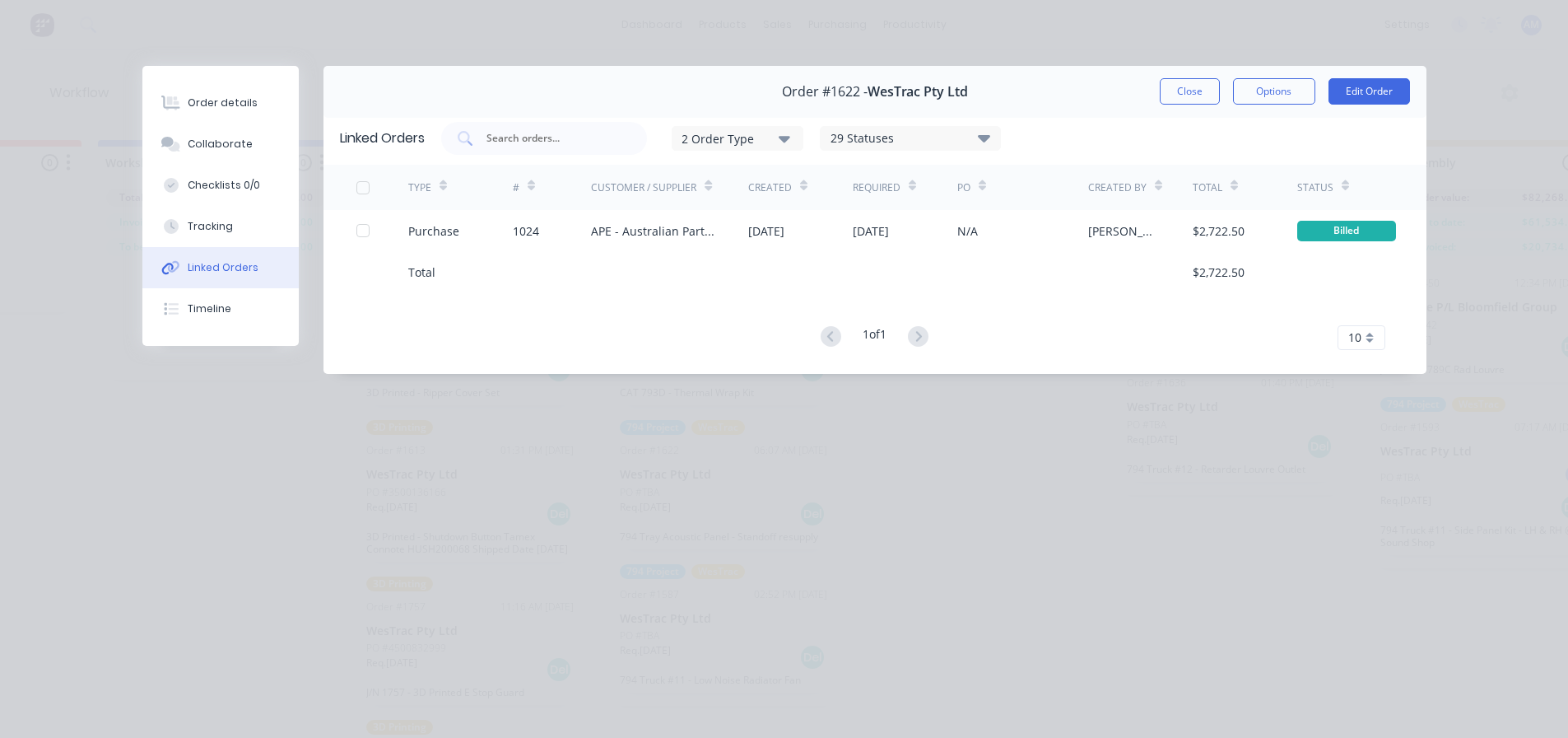
click at [143, 247] on button "Linked Orders" at bounding box center [221, 268] width 156 height 41
click at [1158, 91] on div "Order #1622 - WesTrac Pty Ltd Close Options Edit Order" at bounding box center [875, 92] width 1103 height 52
click at [1193, 86] on button "Close" at bounding box center [1190, 91] width 60 height 27
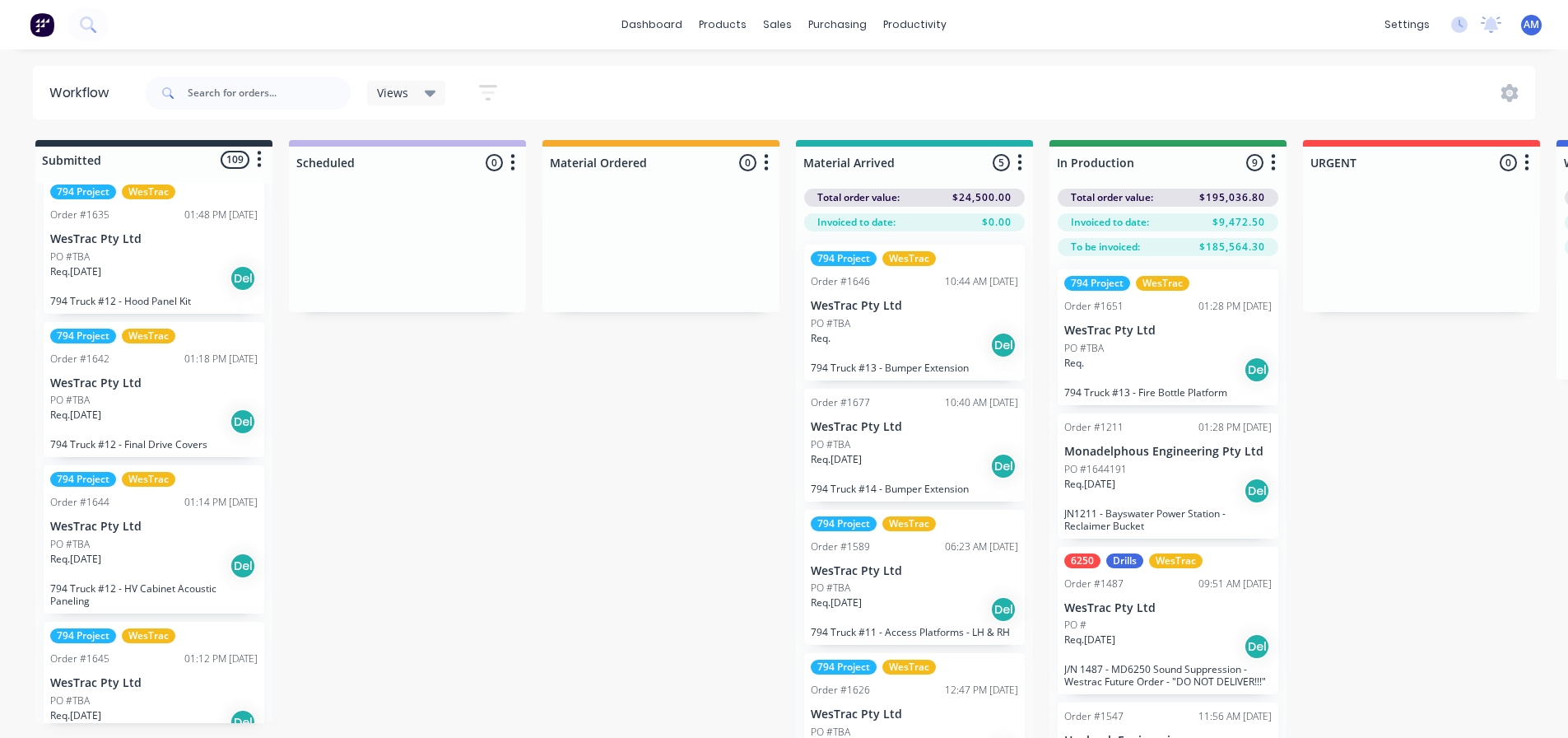
scroll to position [13571, 0]
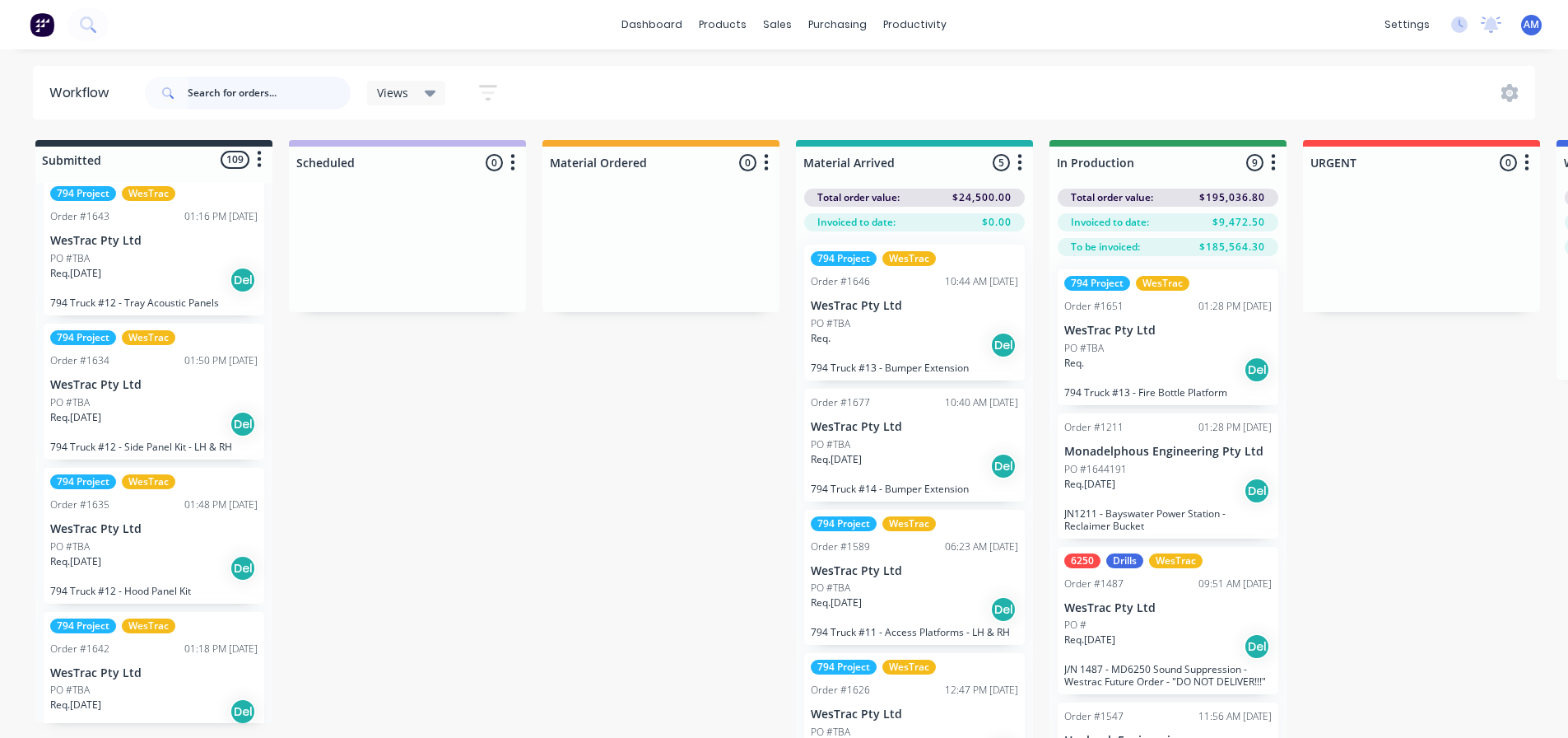
click at [243, 92] on input "text" at bounding box center [269, 93] width 163 height 33
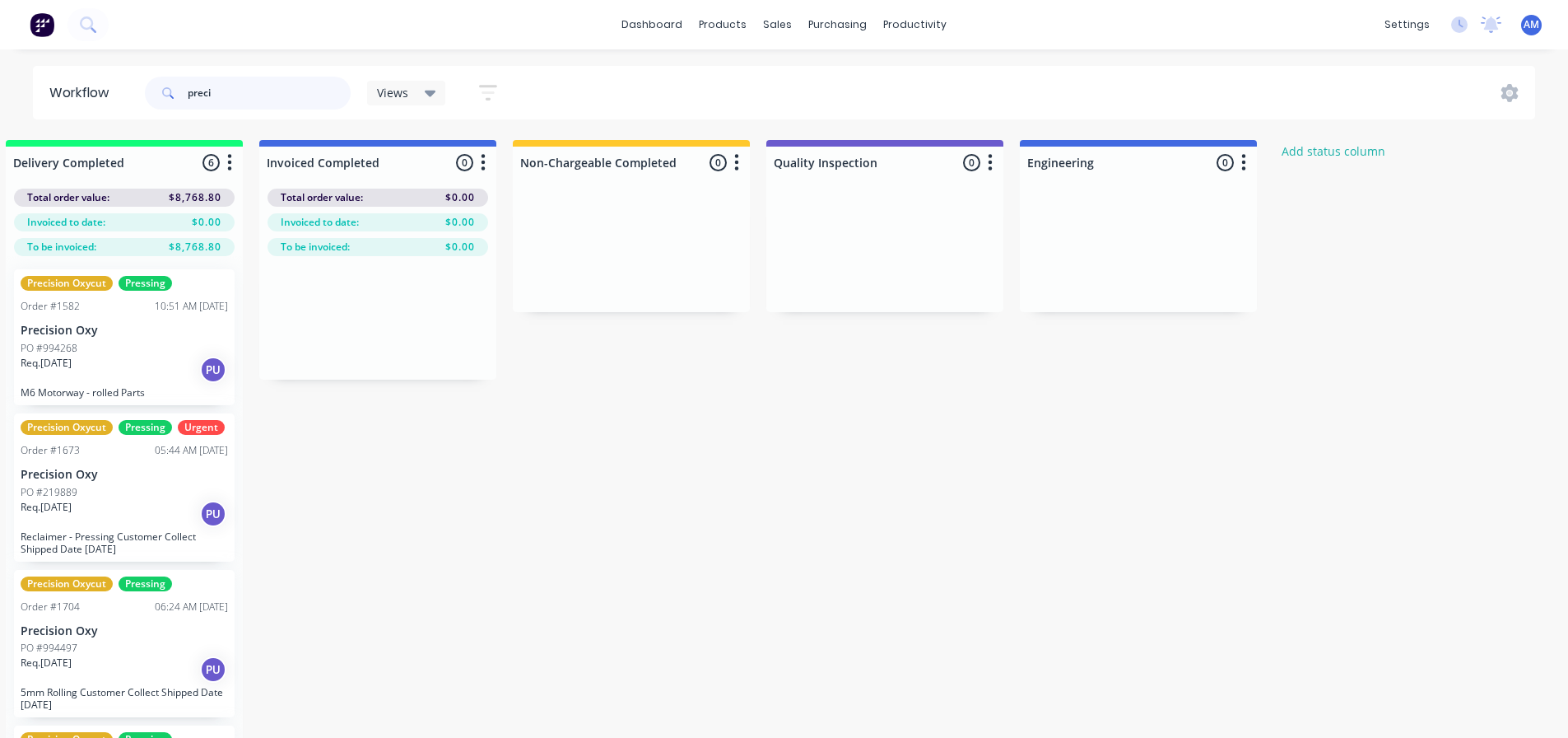
scroll to position [0, 0]
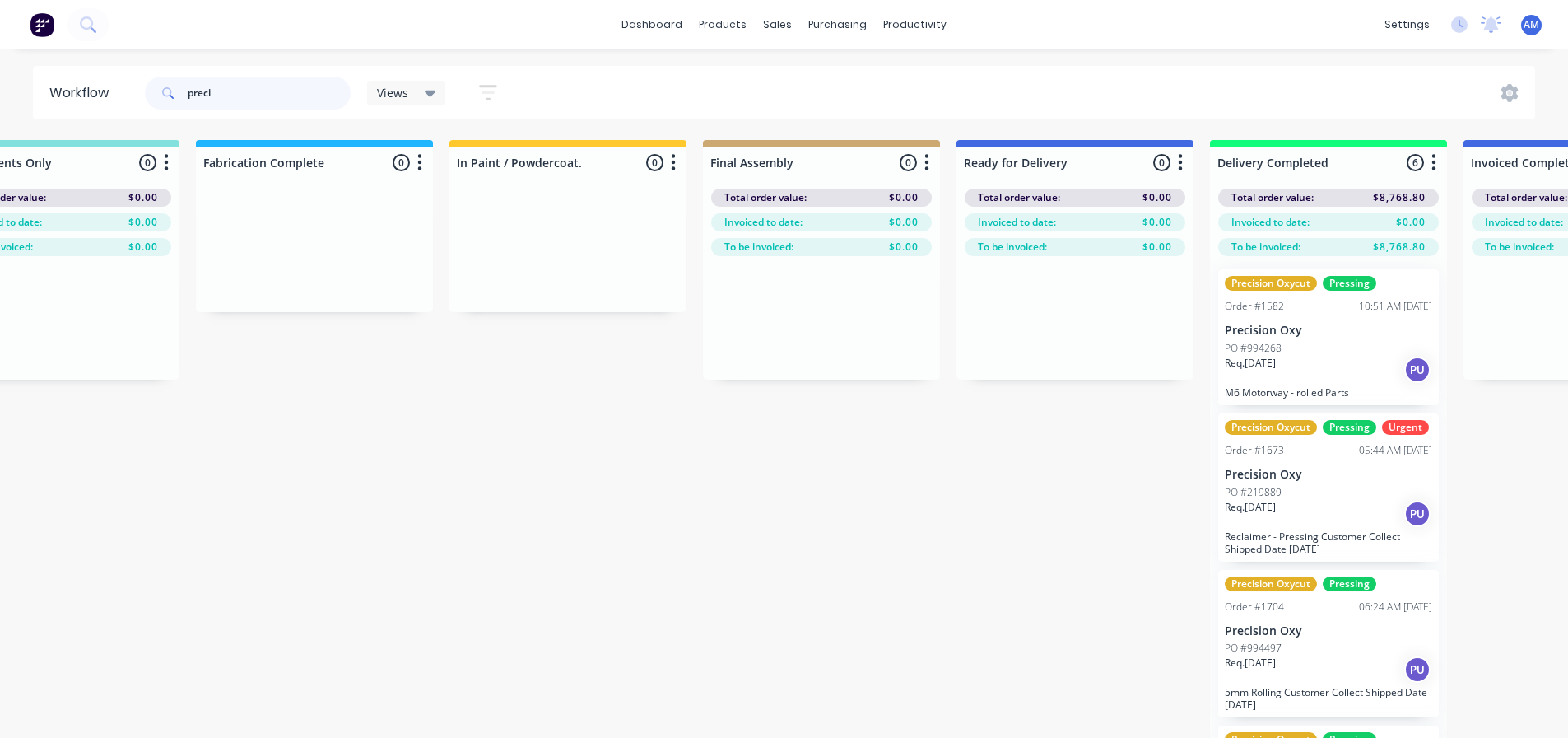
type input "preci"
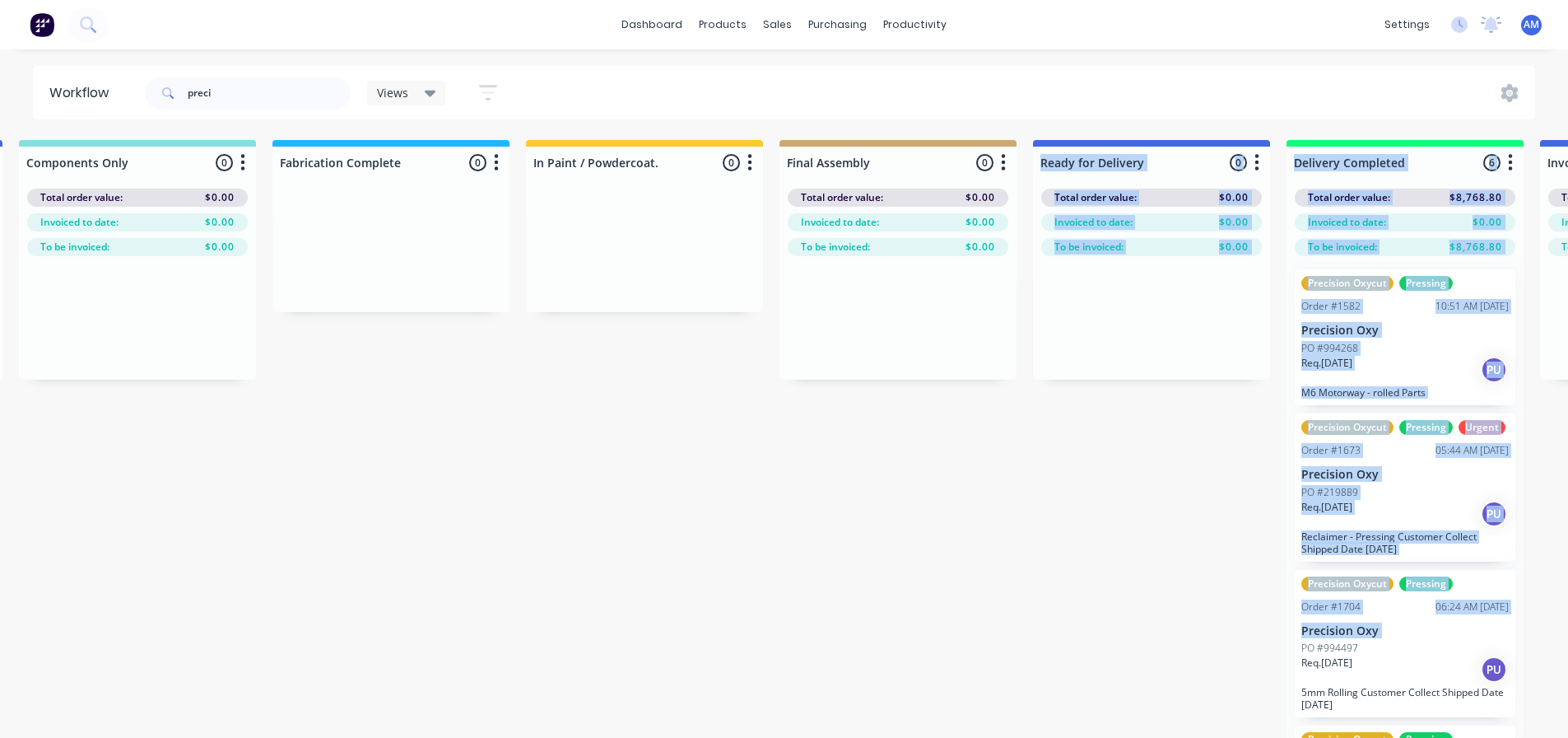
drag, startPoint x: 958, startPoint y: 658, endPoint x: 641, endPoint y: 652, distance: 317.1
click at [641, 652] on div "Submitted 0 Status colour #273444 hex #273444 Save Cancel Summaries Total order…" at bounding box center [390, 468] width 4894 height 656
click at [688, 573] on div "Submitted 0 Status colour #273444 hex #273444 Save Cancel Summaries Total order…" at bounding box center [390, 468] width 4894 height 656
click at [686, 572] on div "Submitted 0 Status colour #273444 hex #273444 Save Cancel Summaries Total order…" at bounding box center [390, 468] width 4894 height 656
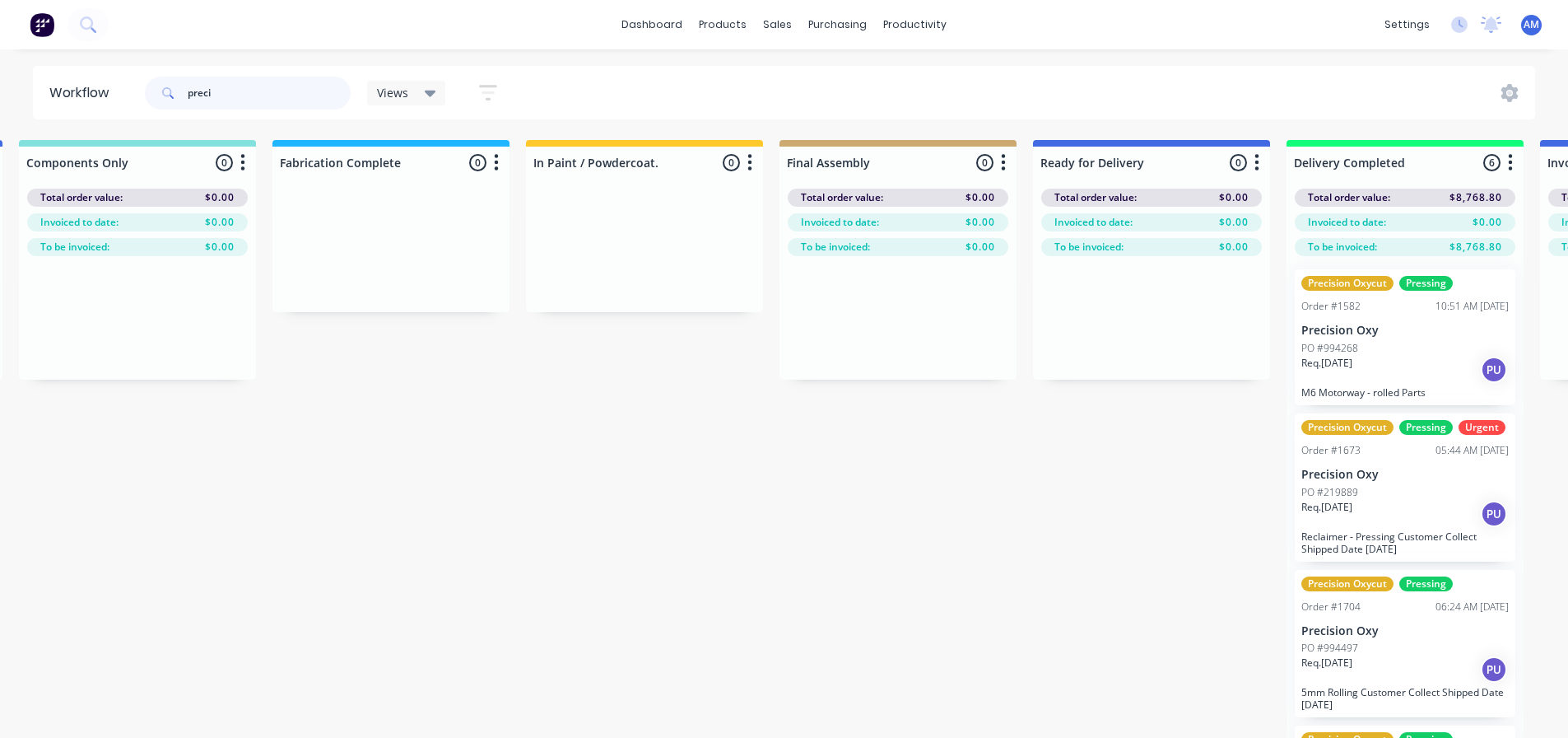
drag, startPoint x: 228, startPoint y: 98, endPoint x: 138, endPoint y: 115, distance: 91.6
click at [138, 115] on header "Workflow preci Views Save new view None (Default) edit 3D only edit Show/Hide s…" at bounding box center [785, 92] width 1503 height 54
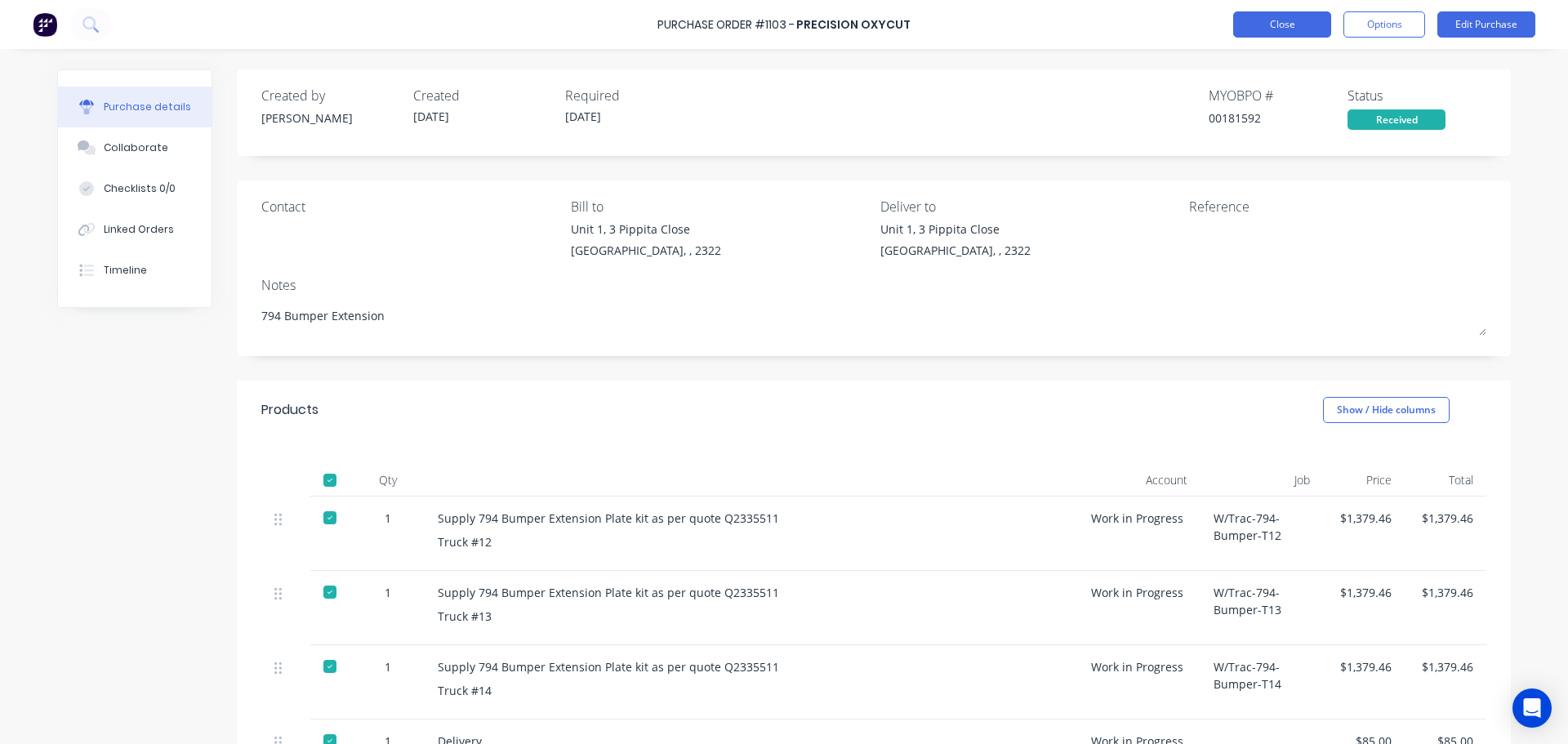
click at [1302, 26] on button "Close" at bounding box center [1282, 24] width 98 height 26
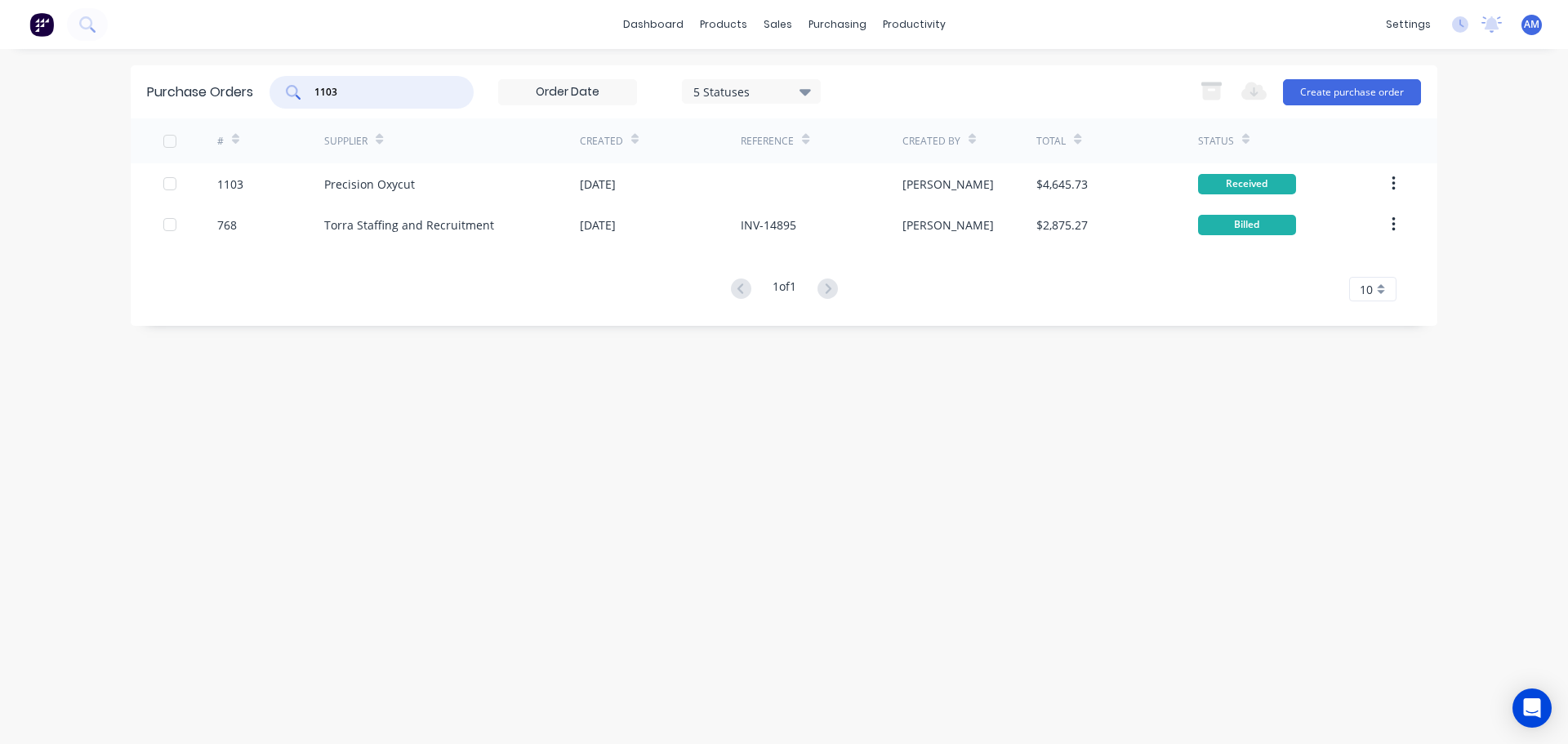
drag, startPoint x: 340, startPoint y: 91, endPoint x: 302, endPoint y: 89, distance: 38.1
click at [308, 91] on div "1103" at bounding box center [371, 92] width 204 height 33
type input "1141"
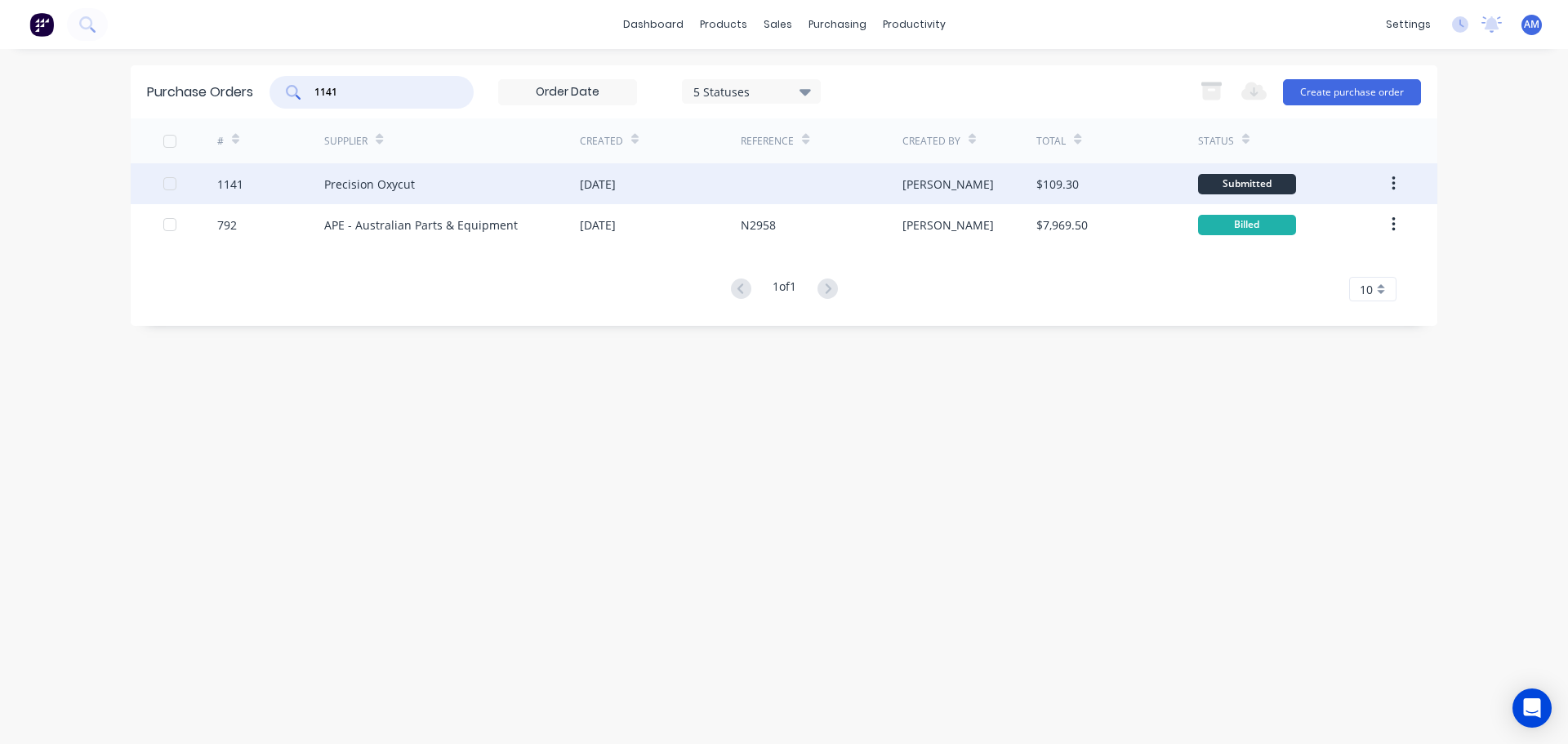
click at [656, 183] on div "[DATE]" at bounding box center [661, 184] width 161 height 41
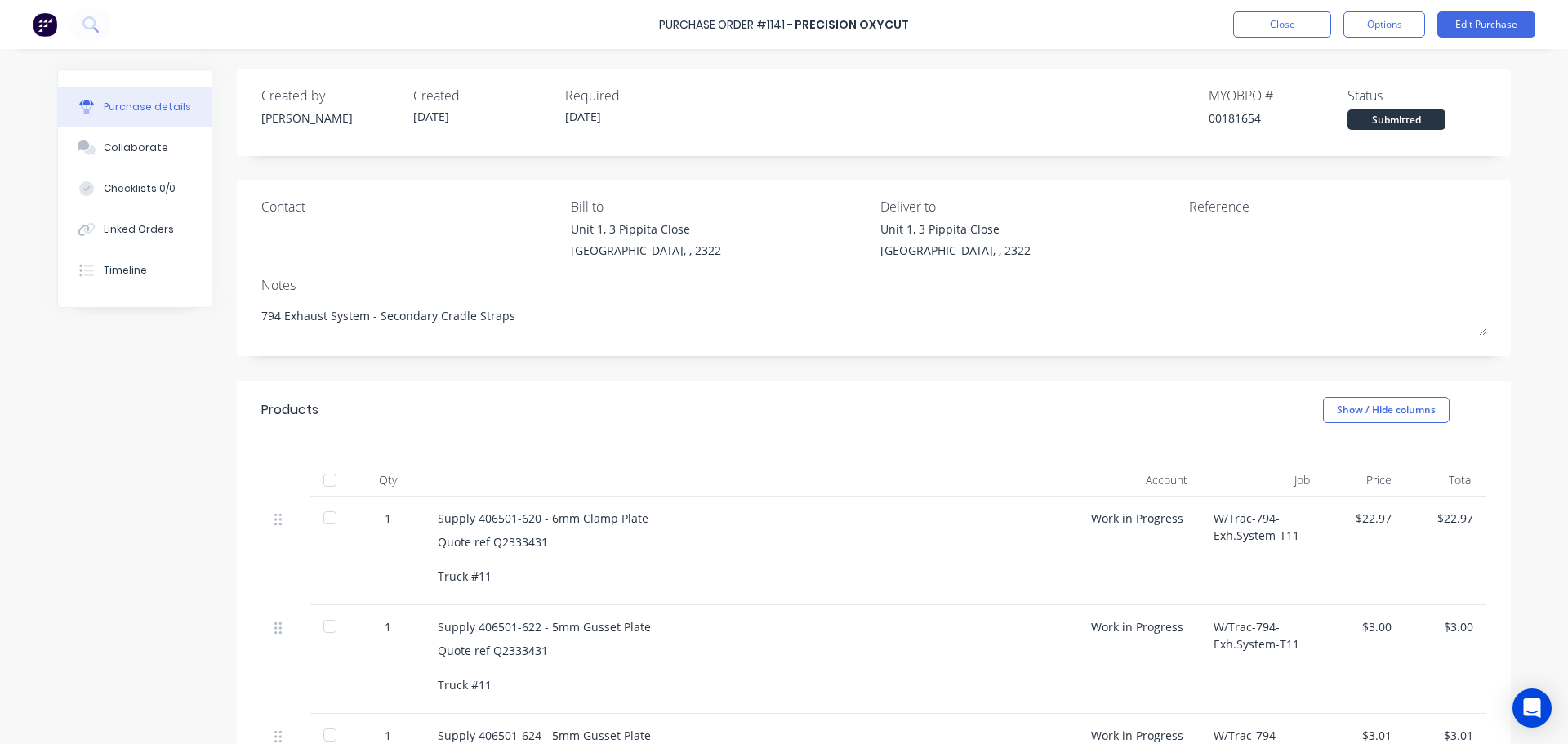
scroll to position [245, 0]
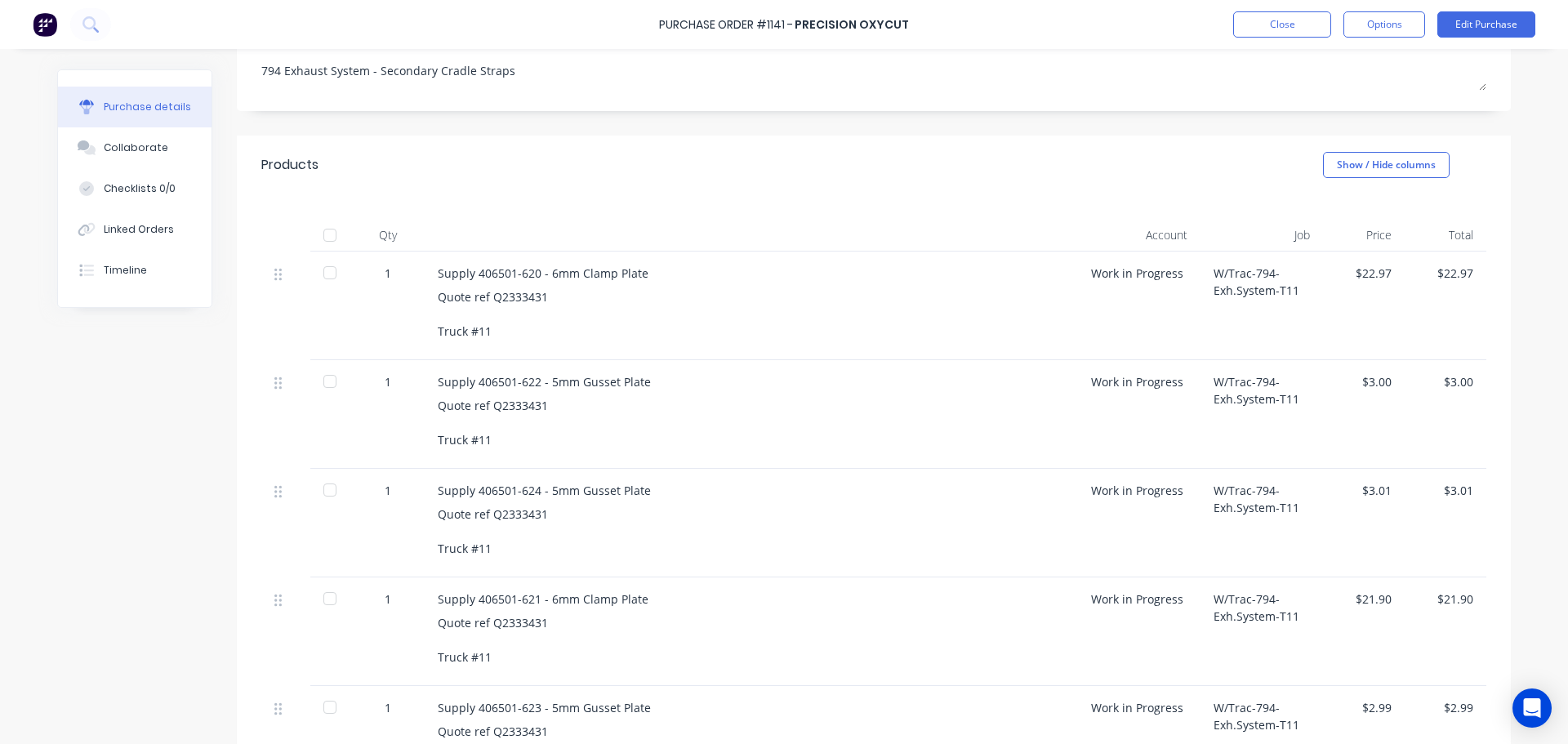
click at [324, 235] on div at bounding box center [330, 235] width 33 height 33
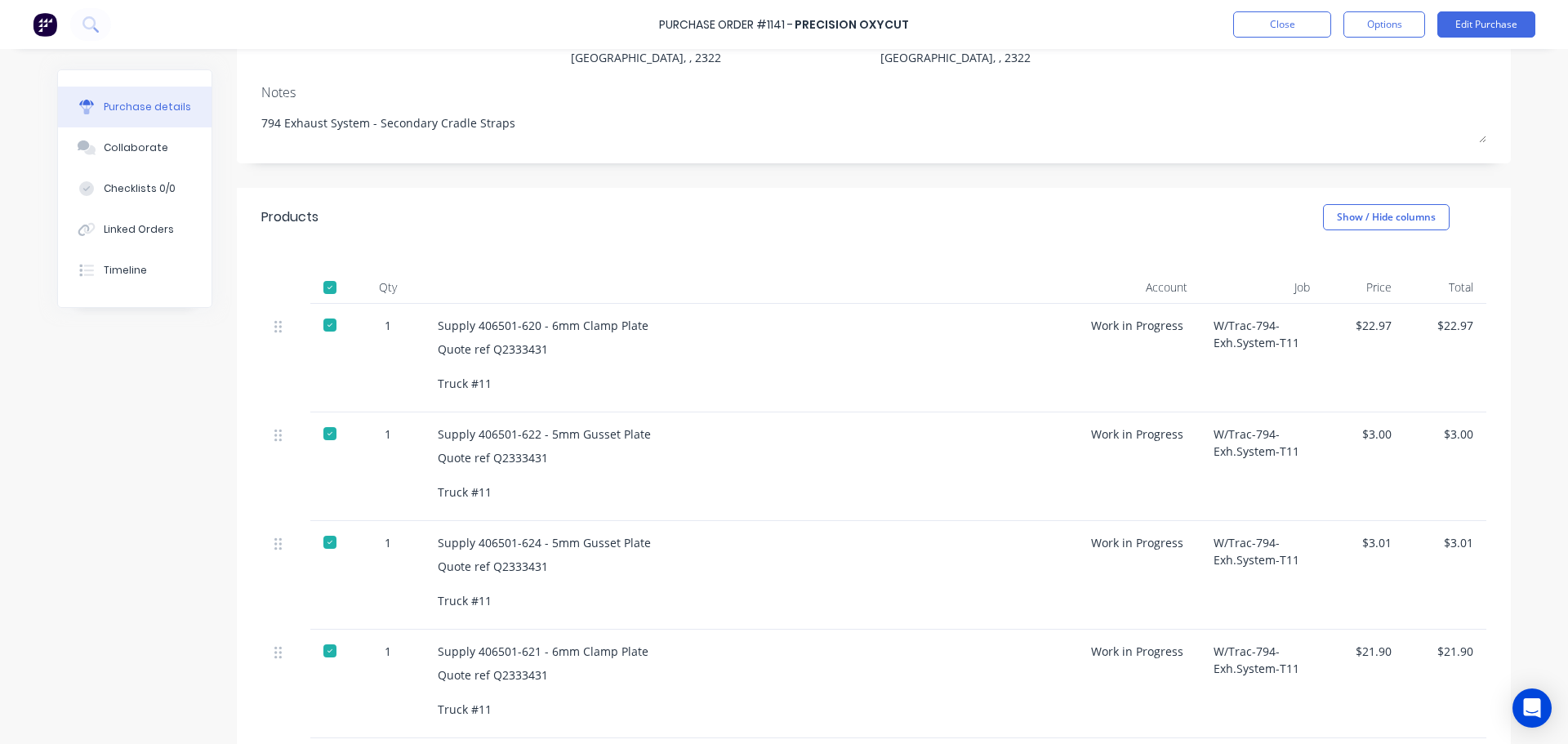
scroll to position [0, 0]
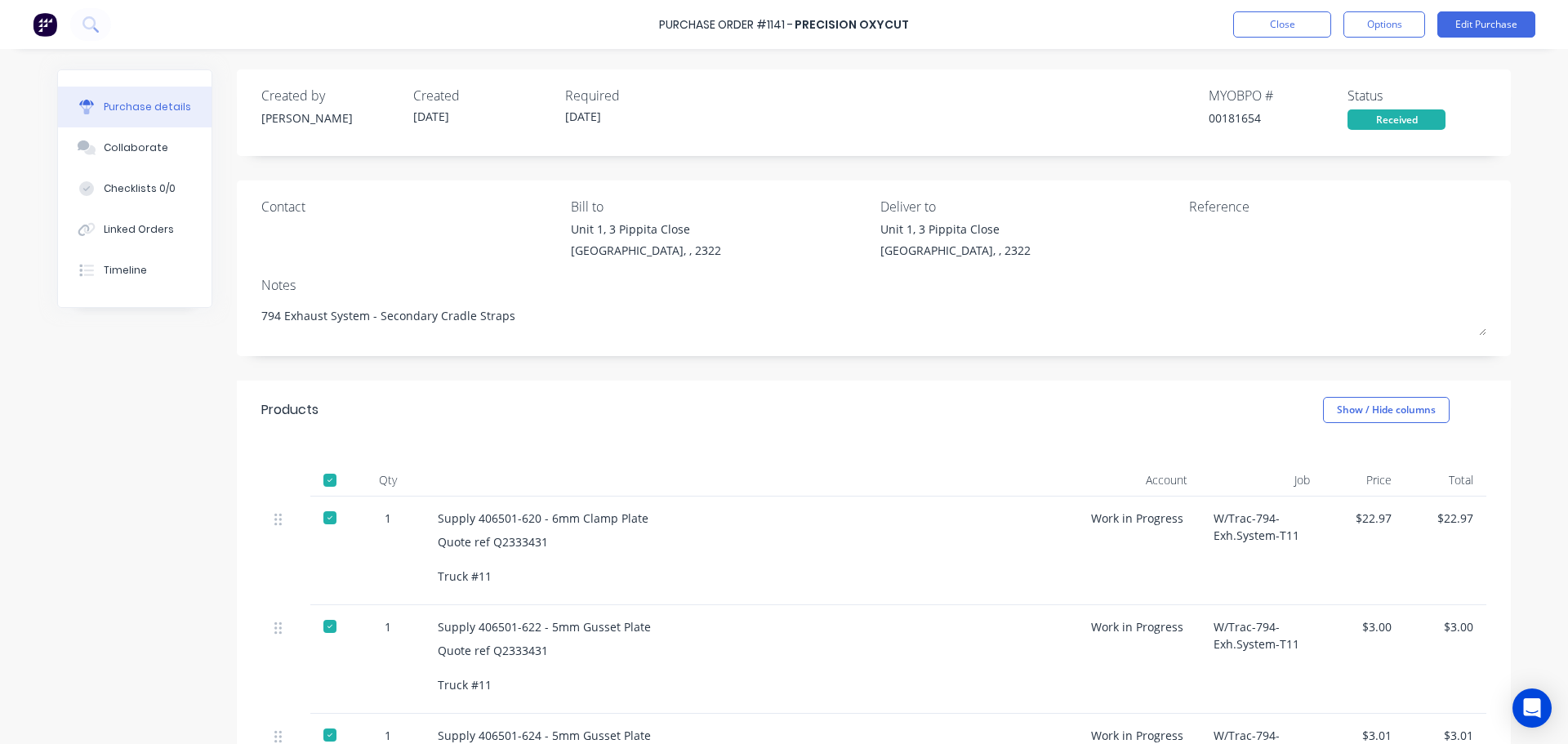
drag, startPoint x: 509, startPoint y: 317, endPoint x: 245, endPoint y: 322, distance: 264.0
click at [245, 322] on div "Contact Bill to [STREET_ADDRESS] Deliver to [STREET_ADDRESS] Reference Notes 79…" at bounding box center [873, 268] width 1274 height 176
type textarea "x"
click at [750, 88] on div "Created by [PERSON_NAME] Created [DATE] Required [DATE] MYOB PO # 00181654 Stat…" at bounding box center [873, 108] width 1225 height 44
click at [1277, 24] on button "Close" at bounding box center [1282, 24] width 98 height 26
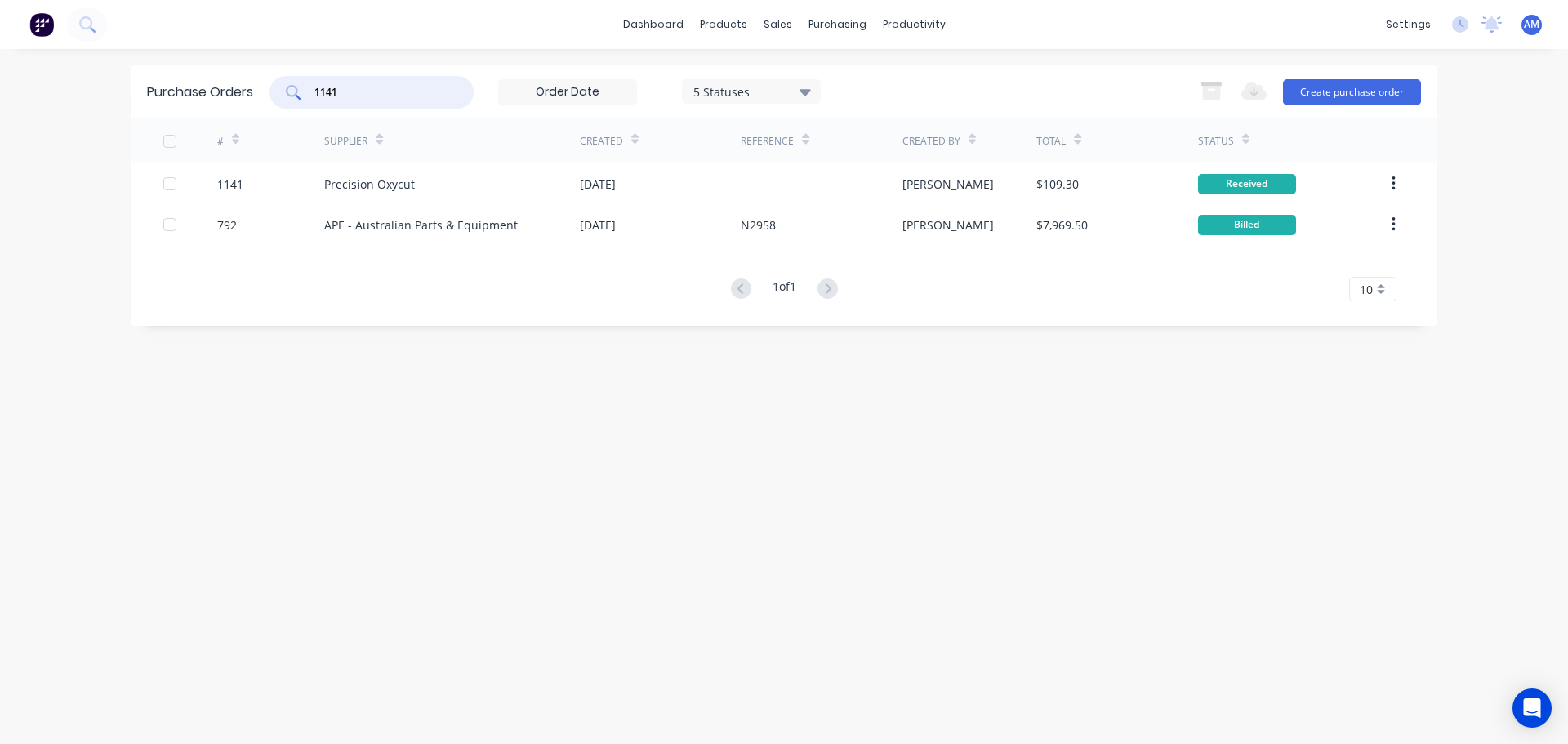
drag, startPoint x: 405, startPoint y: 97, endPoint x: 309, endPoint y: 91, distance: 96.2
click at [309, 91] on div "1141" at bounding box center [371, 92] width 204 height 33
type input "1142"
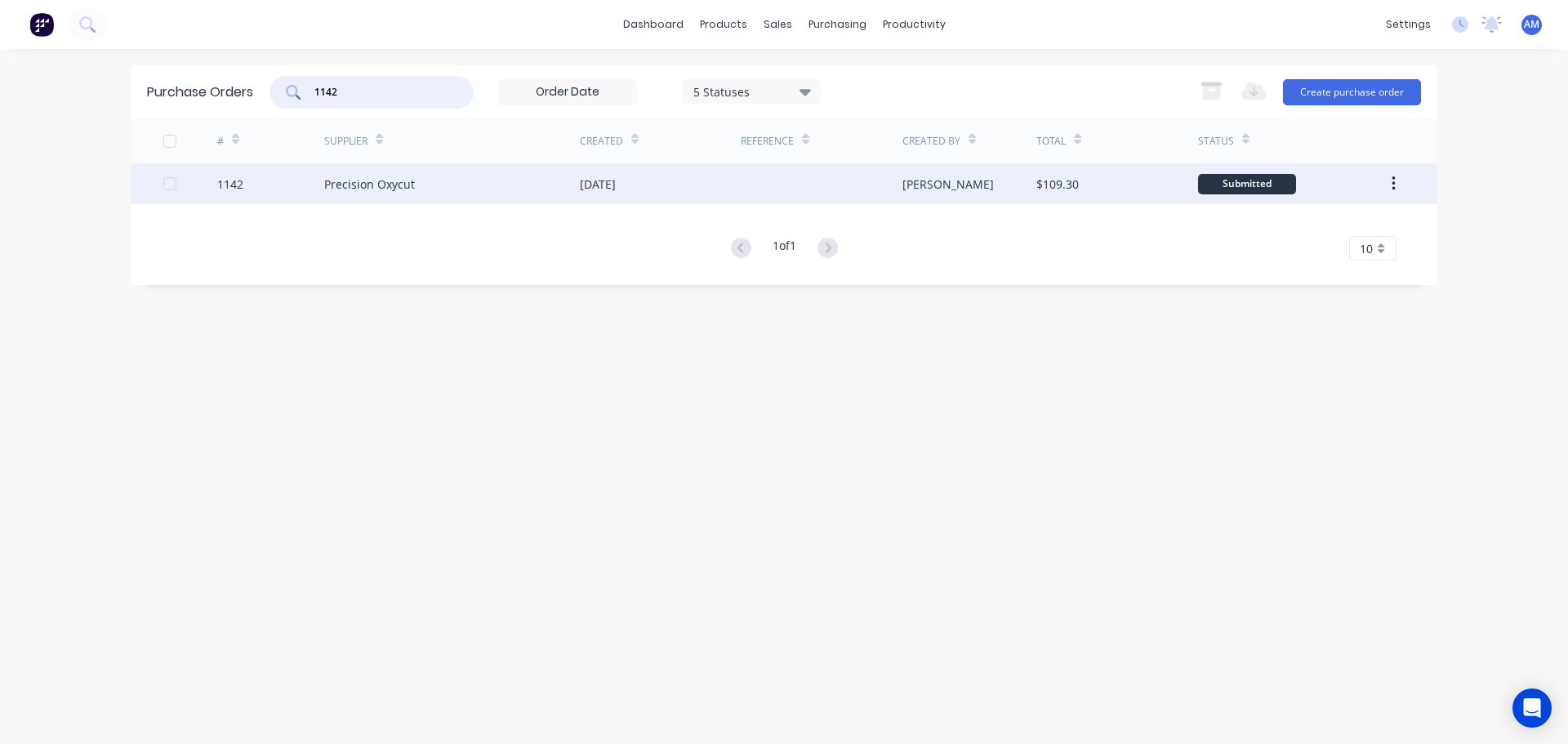
click at [537, 170] on div "Precision Oxycut" at bounding box center [451, 184] width 255 height 41
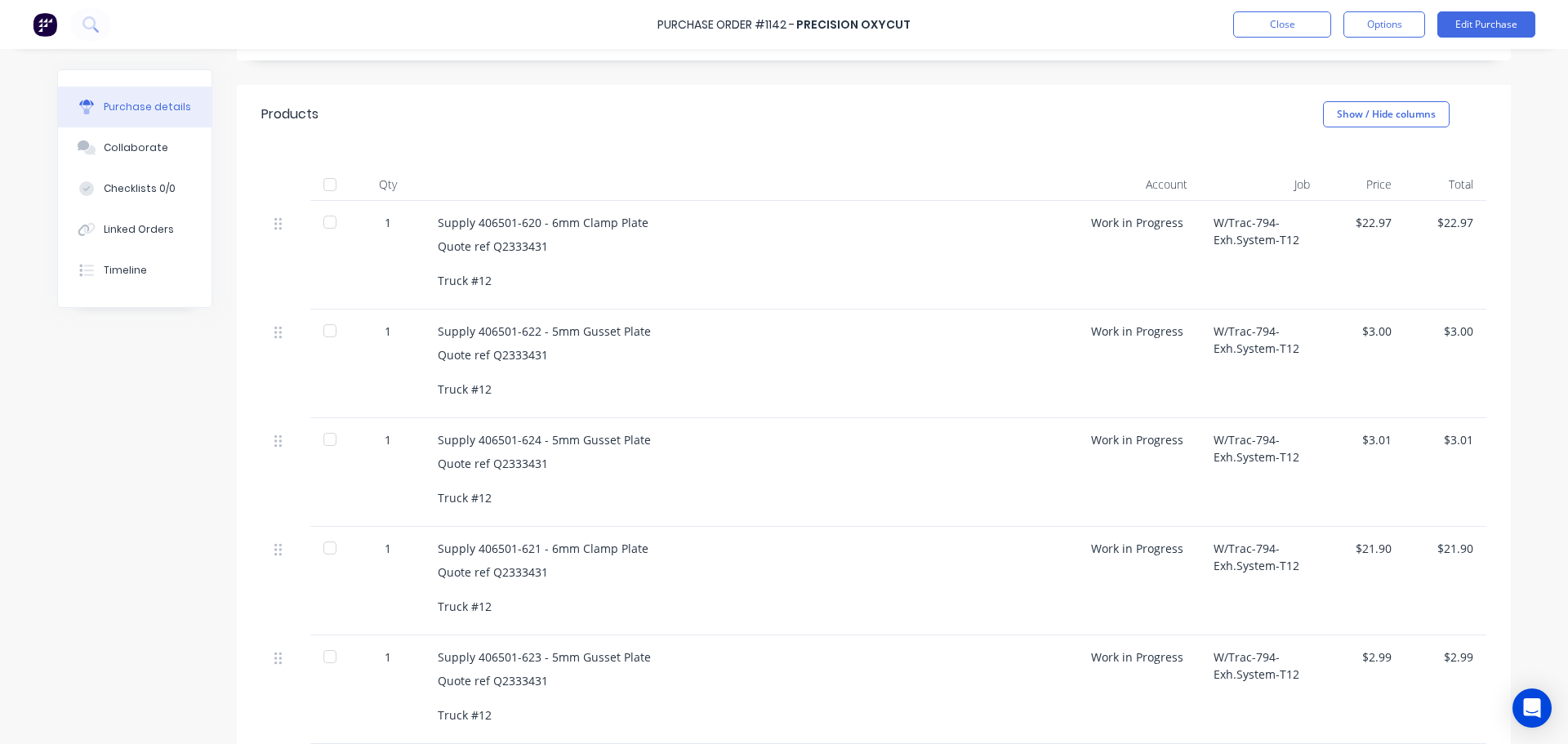
scroll to position [290, 0]
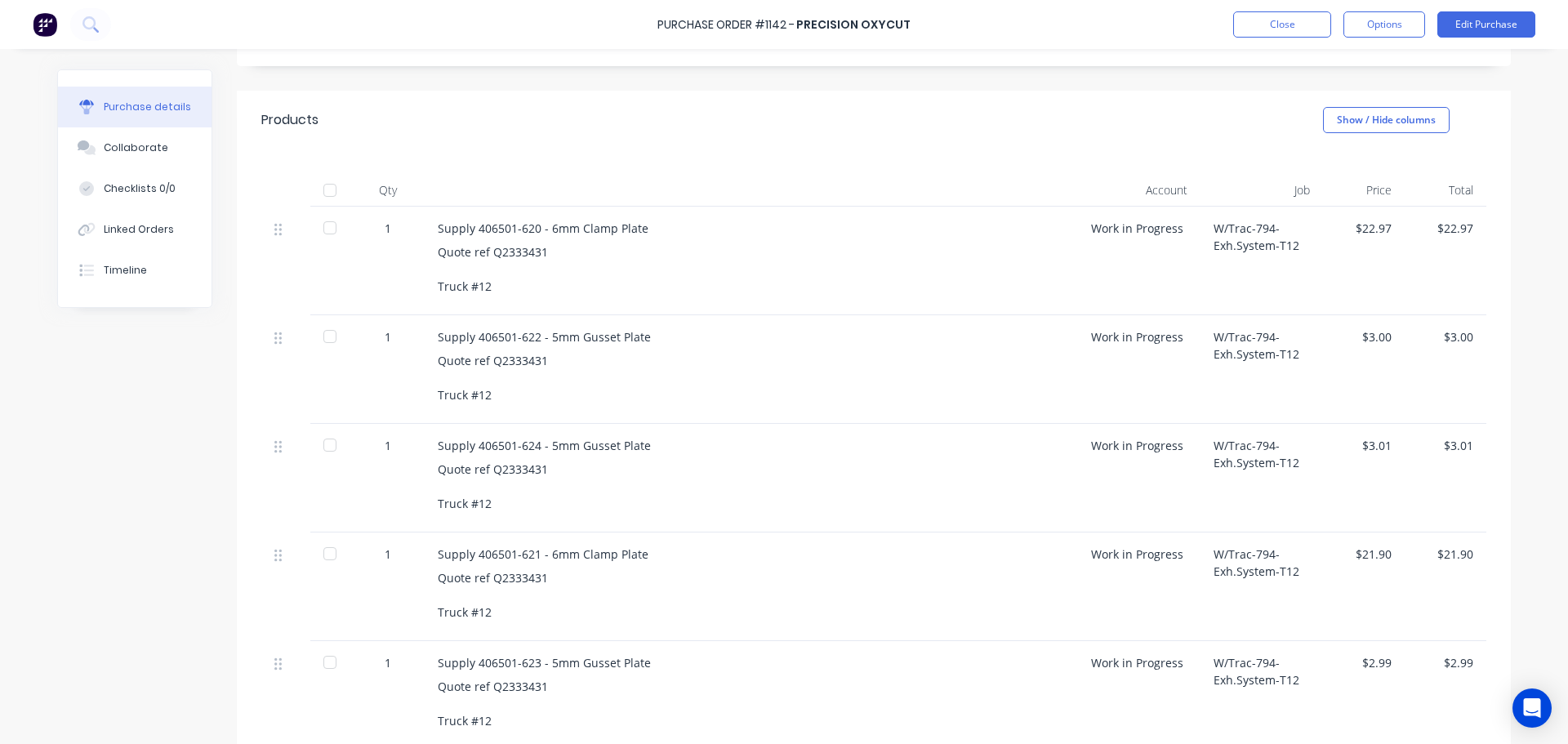
click at [323, 187] on div at bounding box center [330, 190] width 33 height 33
type textarea "x"
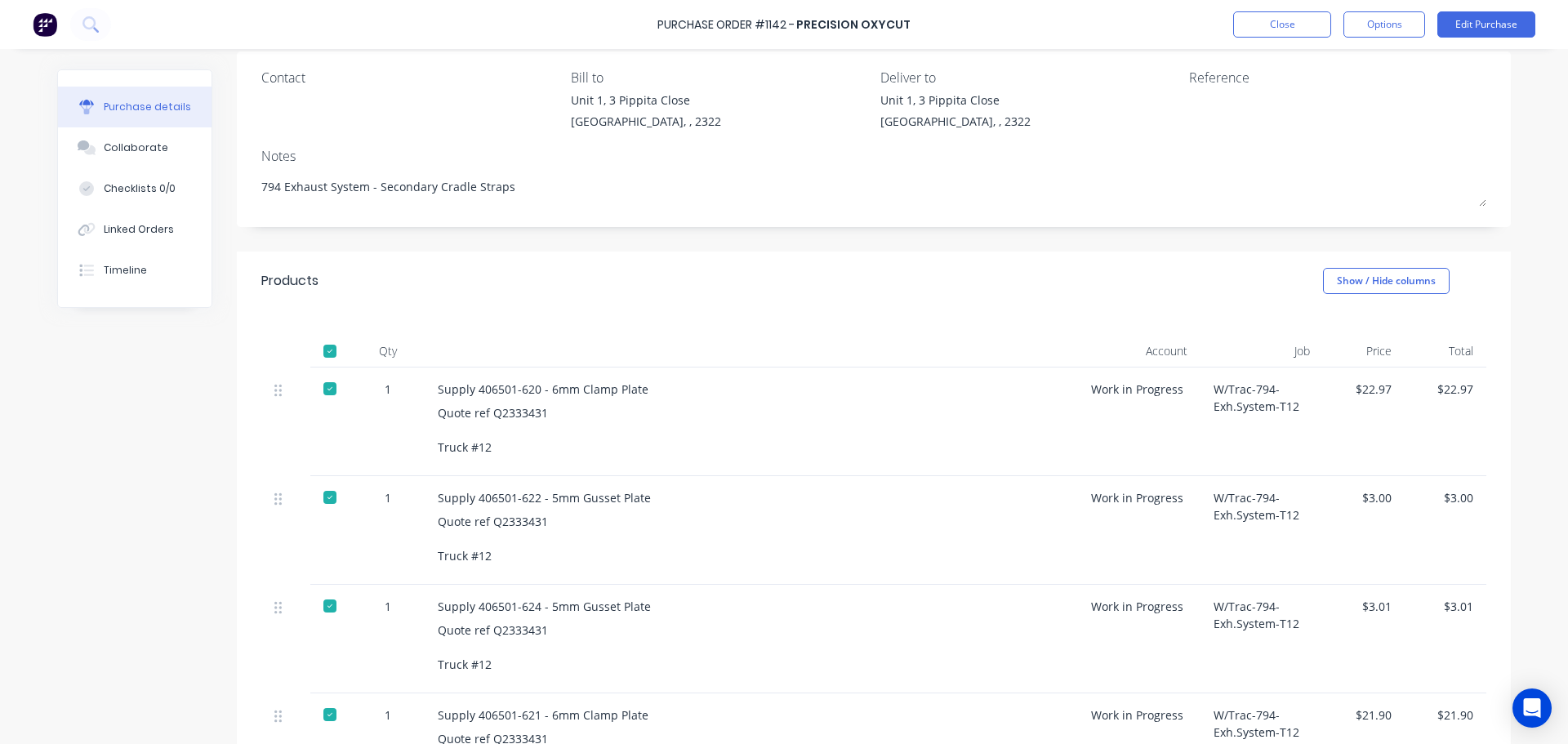
scroll to position [126, 0]
click at [1277, 25] on button "Close" at bounding box center [1282, 24] width 98 height 26
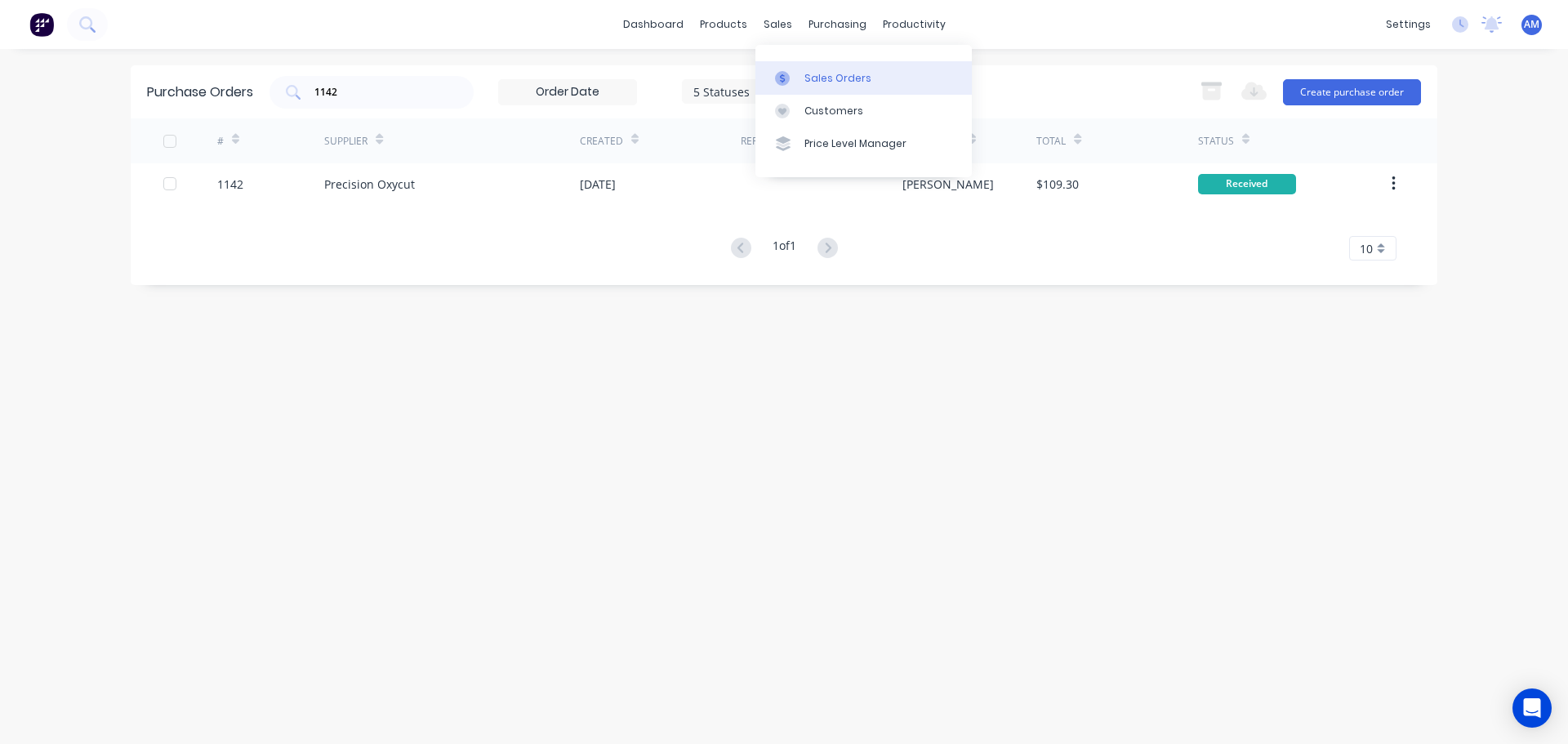
click at [809, 71] on div "Sales Orders" at bounding box center [837, 78] width 67 height 14
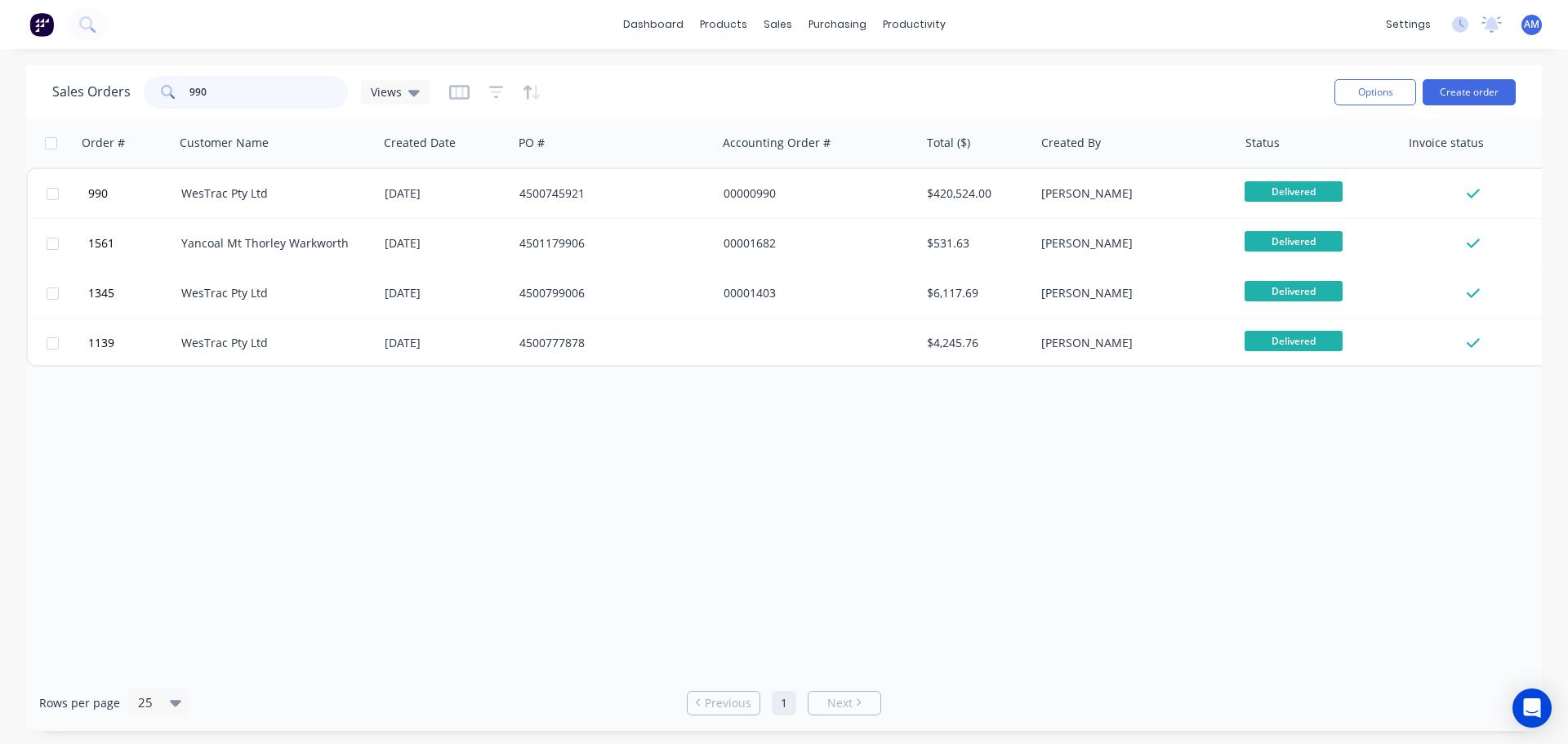
drag, startPoint x: 231, startPoint y: 81, endPoint x: 149, endPoint y: 91, distance: 82.6
click at [149, 91] on div "990" at bounding box center [245, 92] width 204 height 33
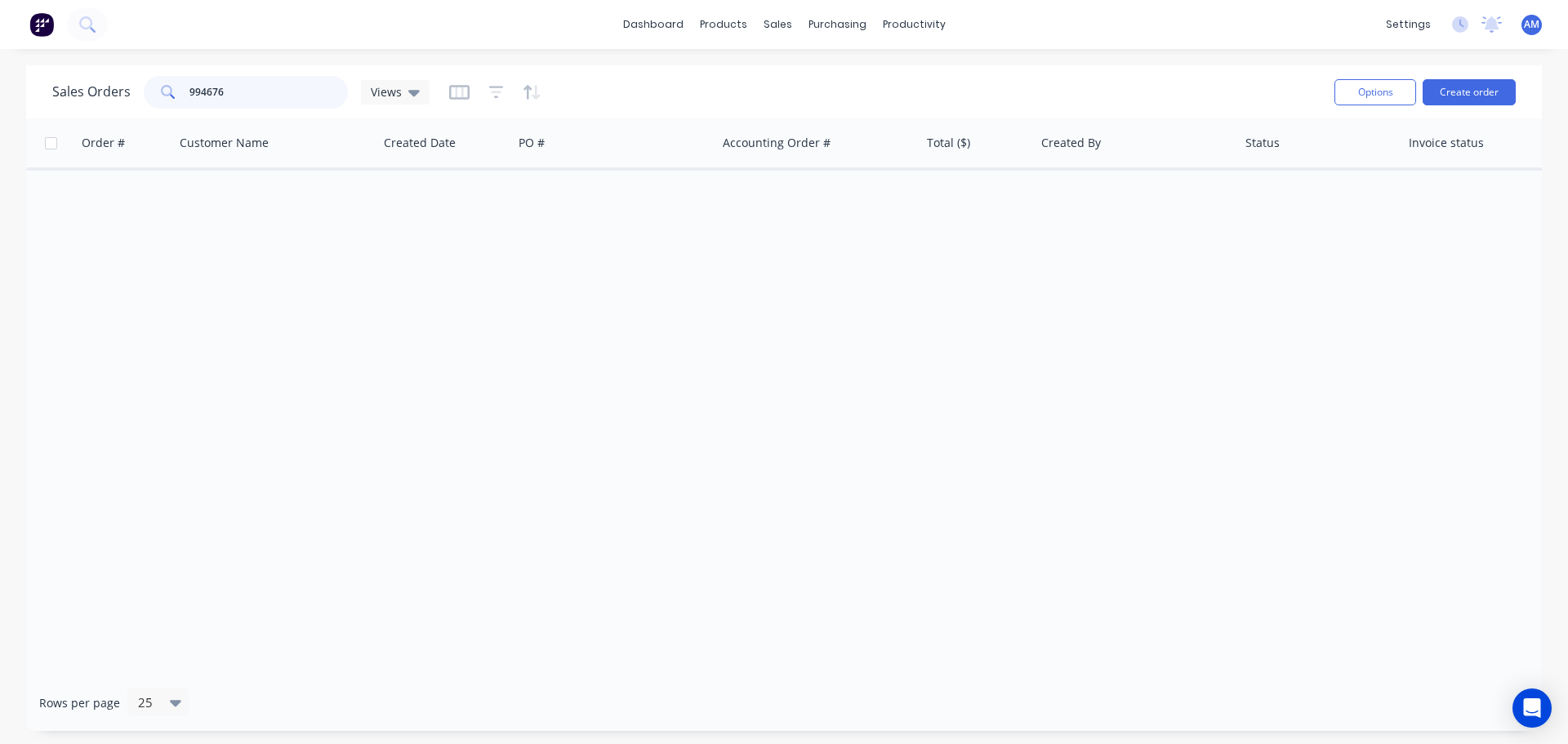
drag, startPoint x: 252, startPoint y: 92, endPoint x: 181, endPoint y: 90, distance: 71.0
click at [181, 90] on div "994676" at bounding box center [245, 92] width 204 height 33
type input "994676"
click at [868, 78] on div "Purchase Orders" at bounding box center [890, 78] width 86 height 14
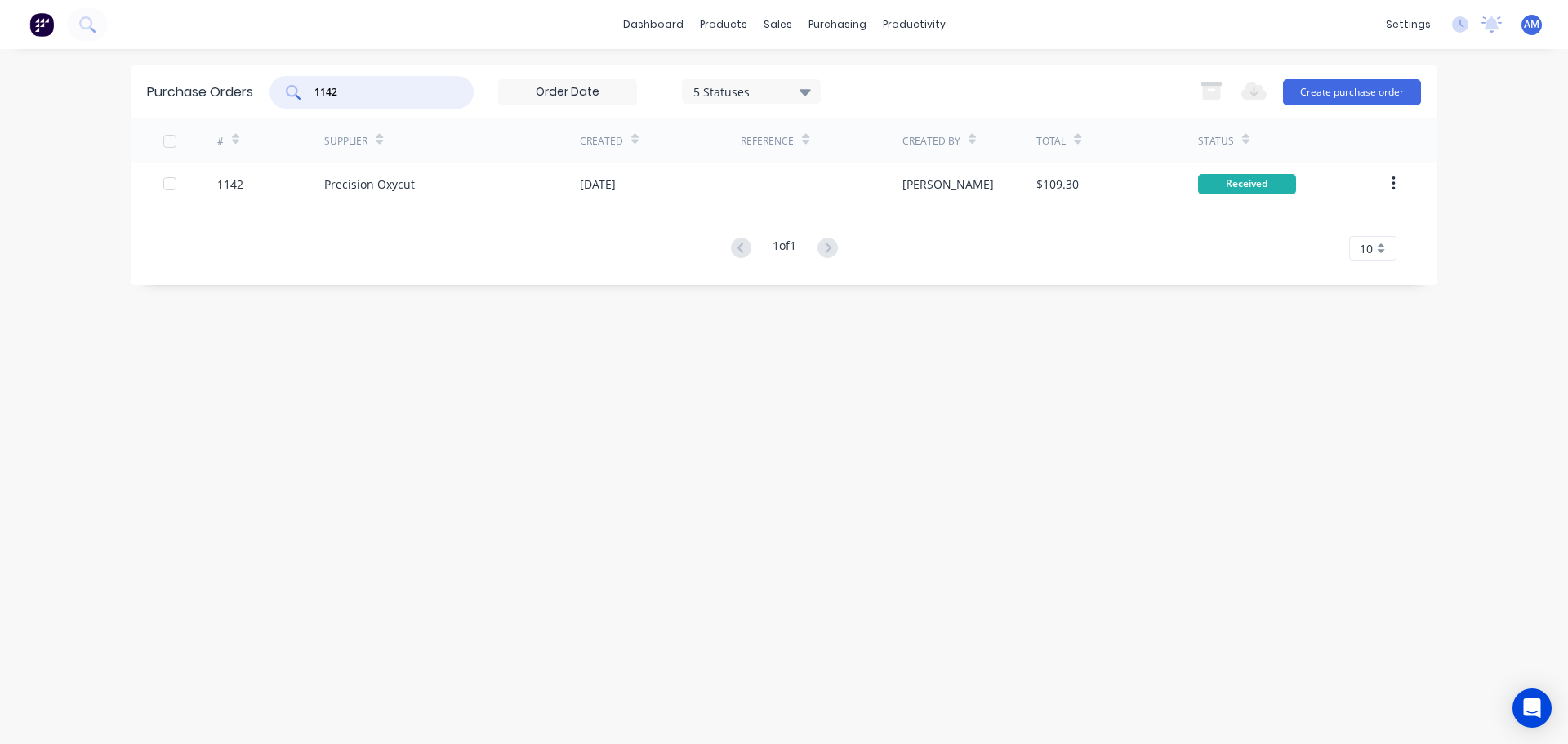
drag, startPoint x: 398, startPoint y: 84, endPoint x: 285, endPoint y: 83, distance: 113.0
click at [286, 83] on div "1142" at bounding box center [371, 92] width 204 height 33
paste input "994676"
type input "994676"
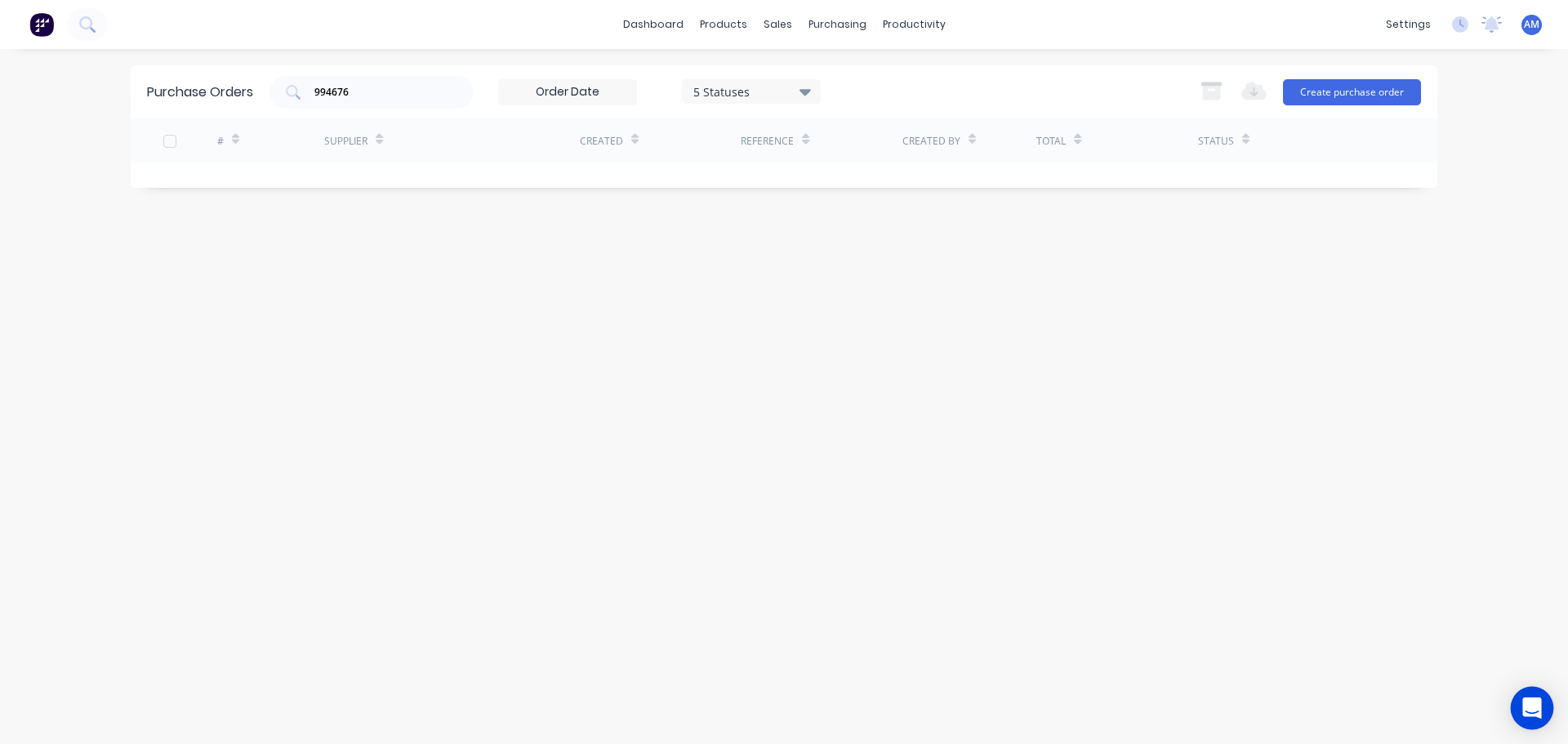
click at [1537, 708] on icon "Open Intercom Messenger" at bounding box center [1532, 708] width 19 height 21
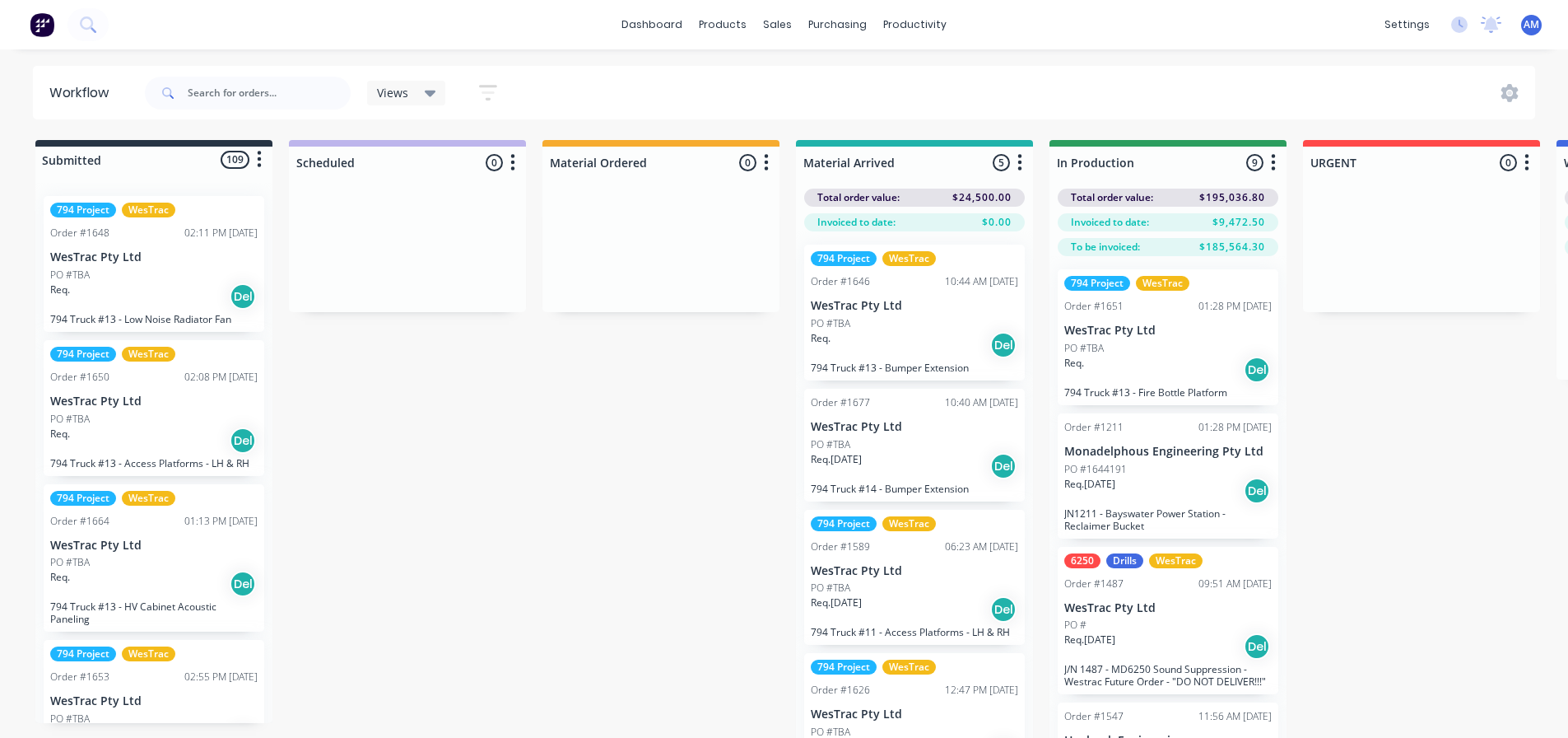
scroll to position [0, 1111]
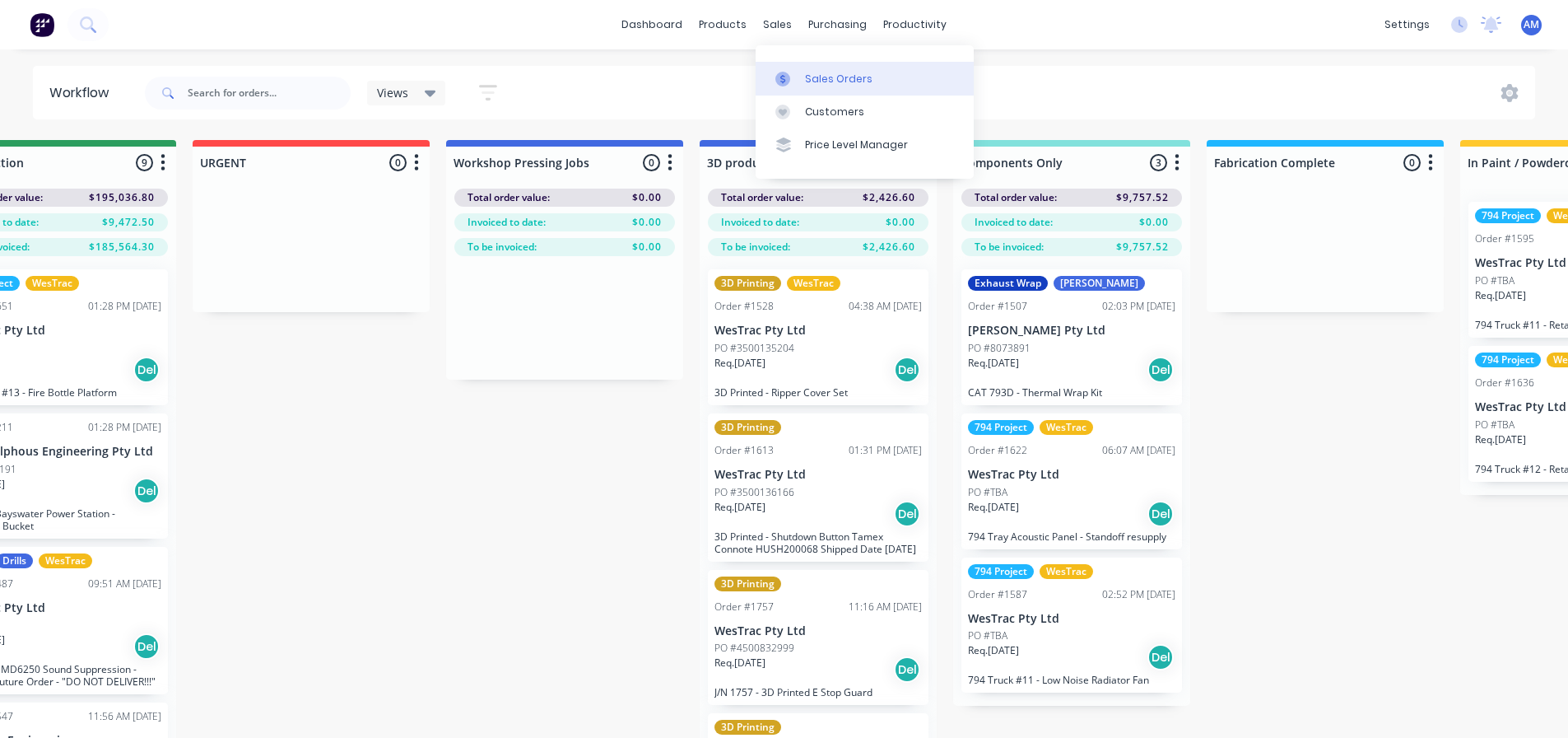
click at [821, 78] on div "Sales Orders" at bounding box center [839, 79] width 68 height 15
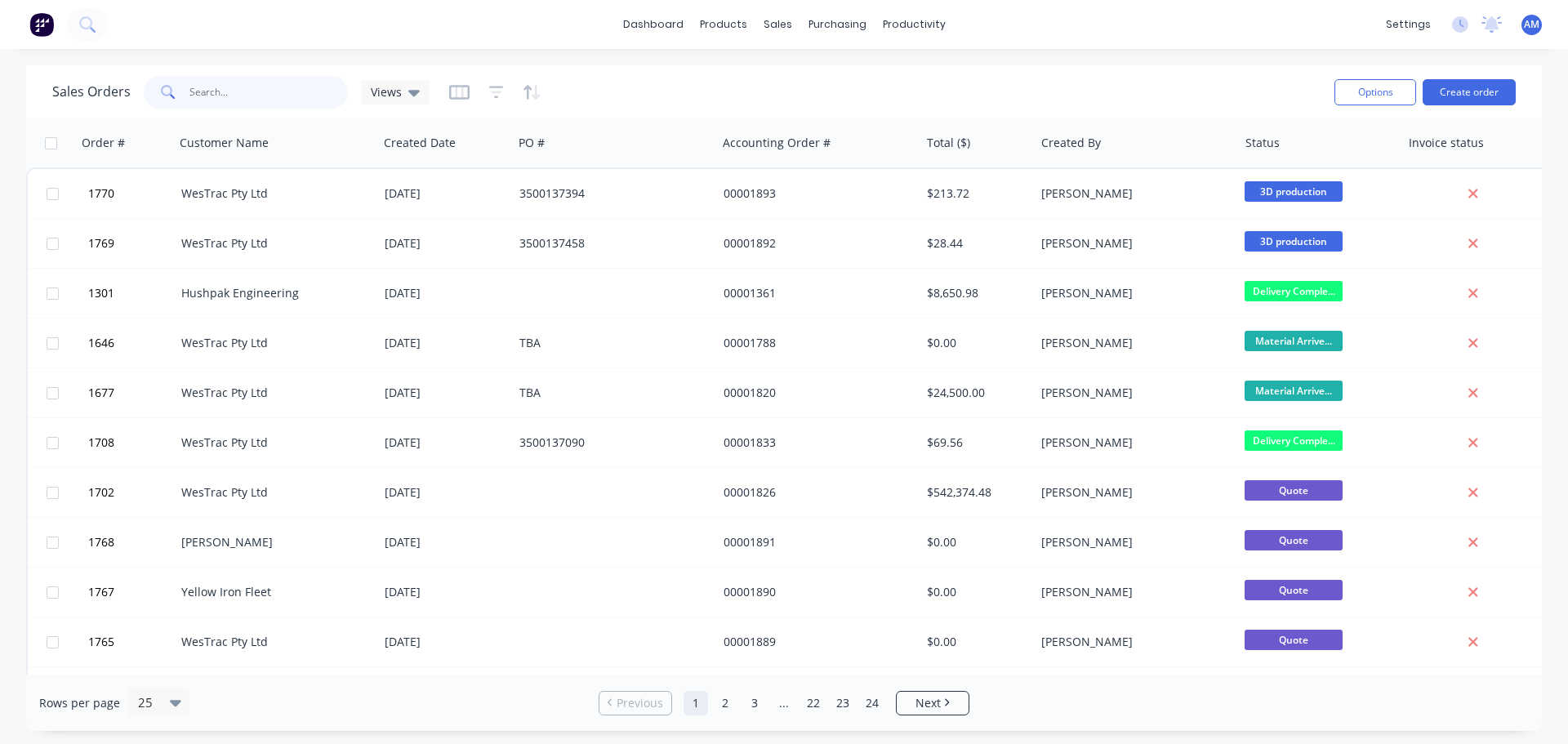
click at [222, 85] on input "text" at bounding box center [269, 92] width 159 height 33
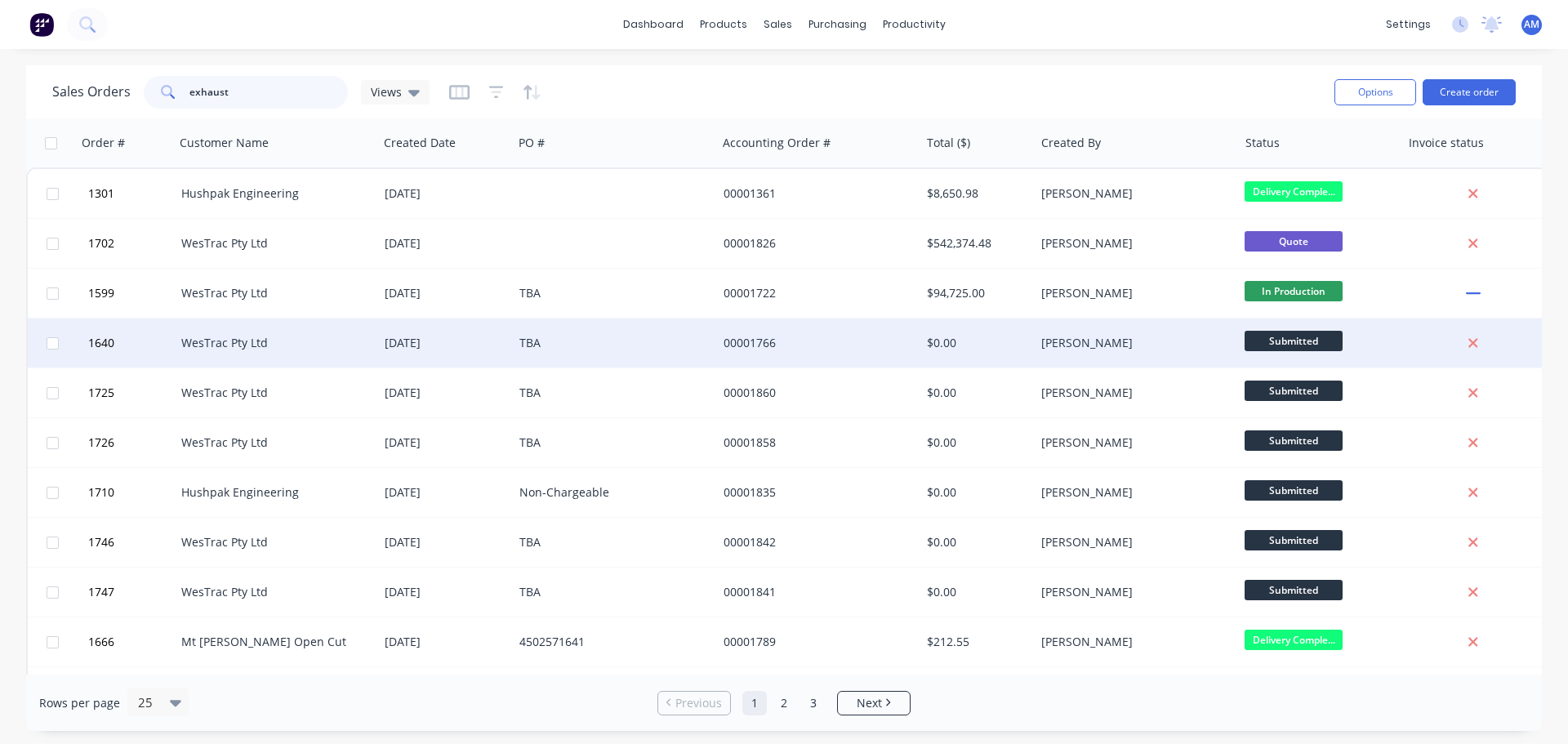
type input "exhaust"
click at [533, 361] on div "TBA" at bounding box center [615, 343] width 204 height 49
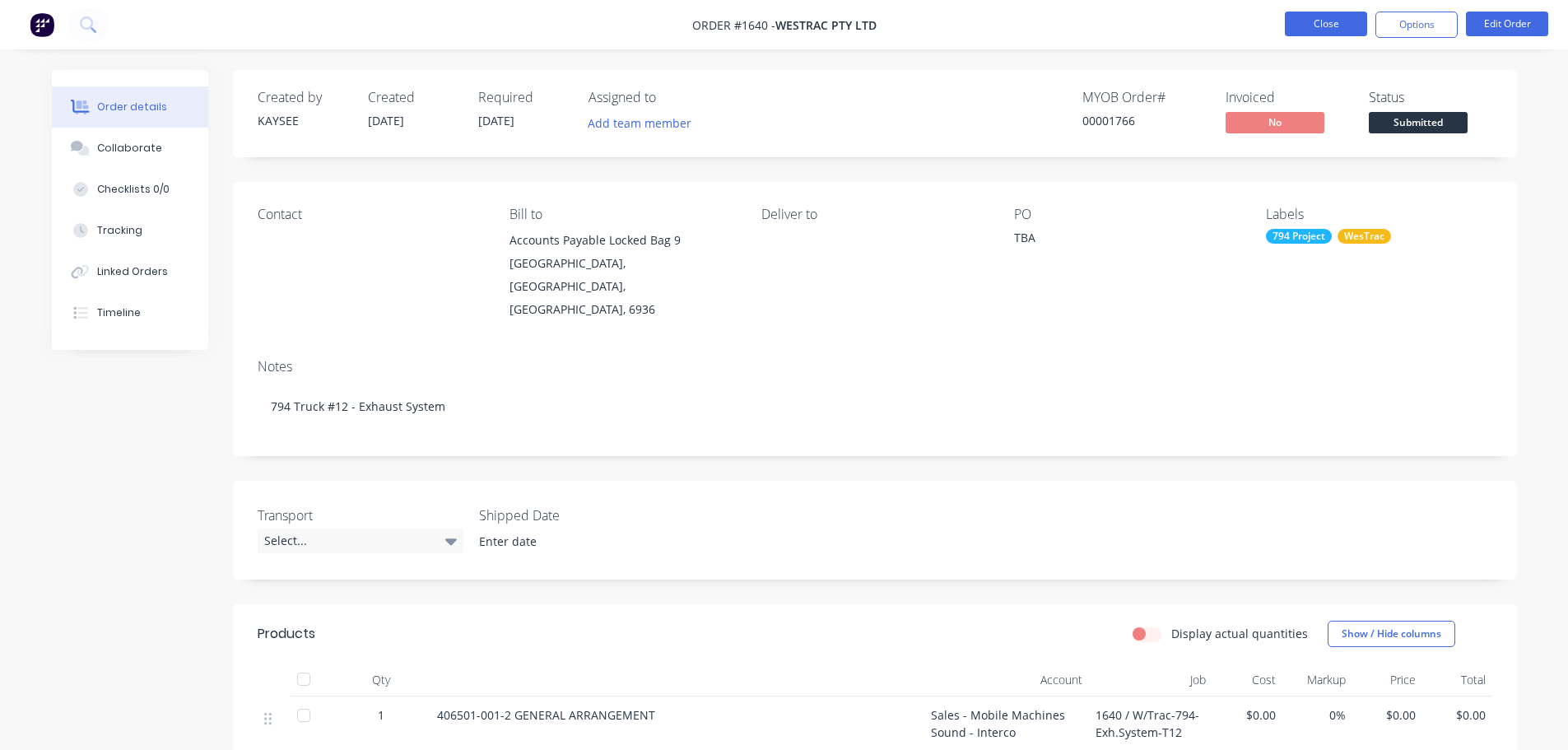
click at [1312, 30] on button "Close" at bounding box center [1326, 23] width 82 height 25
